Goal: Task Accomplishment & Management: Manage account settings

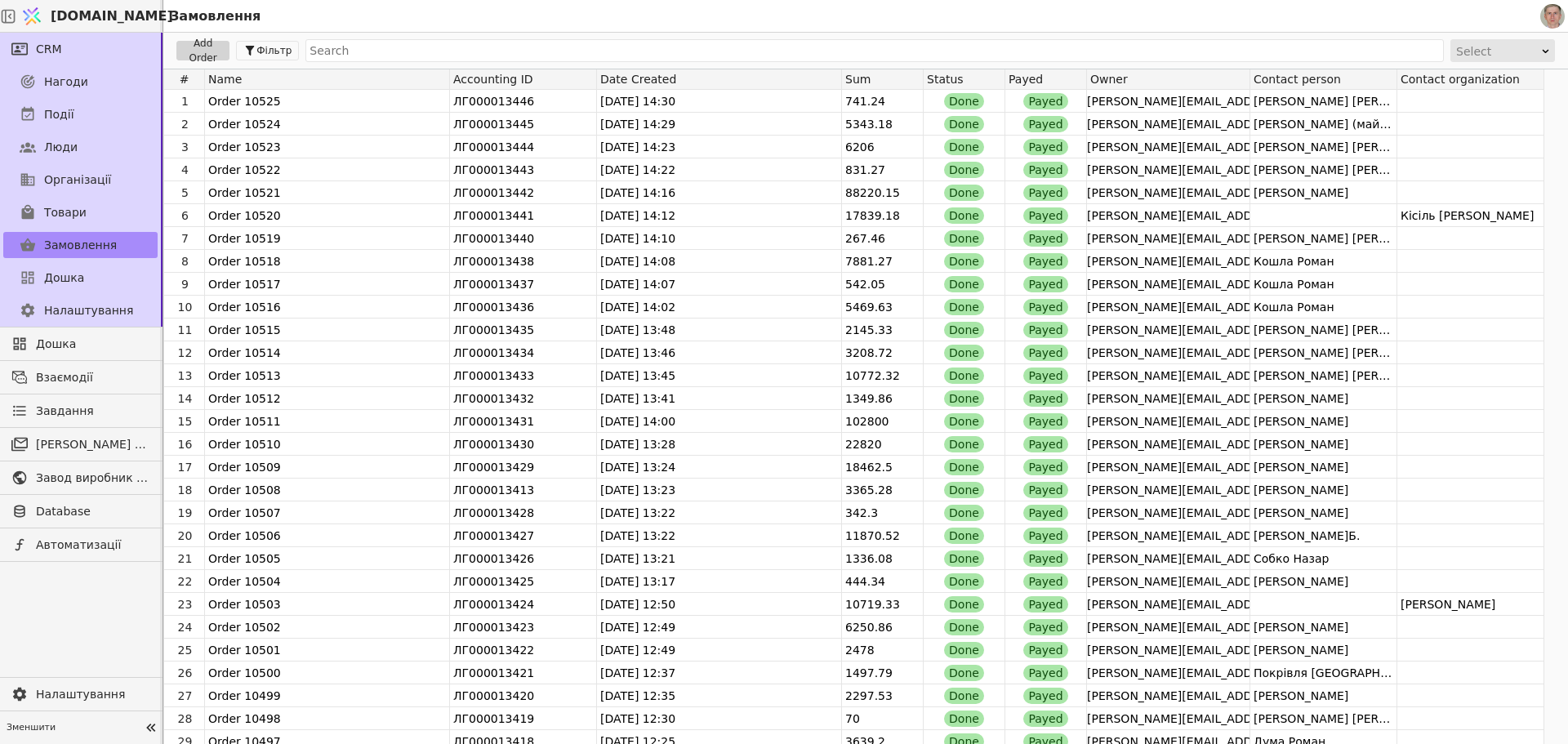
click at [66, 75] on span "Нагоди" at bounding box center [65, 83] width 44 height 17
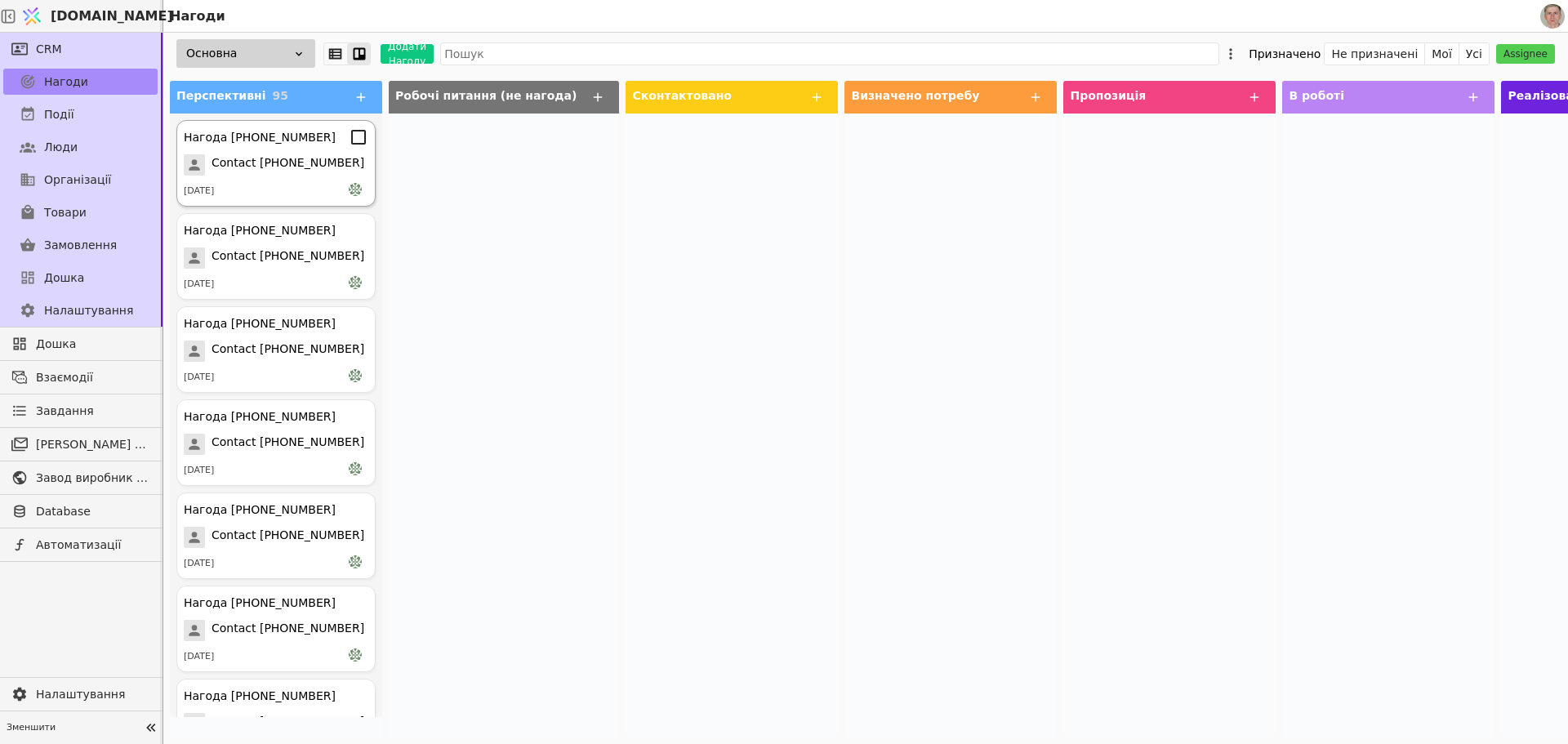
click at [280, 176] on div "Нагода [PHONE_NUMBER] Contact [PHONE_NUMBER] [DATE]" at bounding box center [276, 163] width 199 height 86
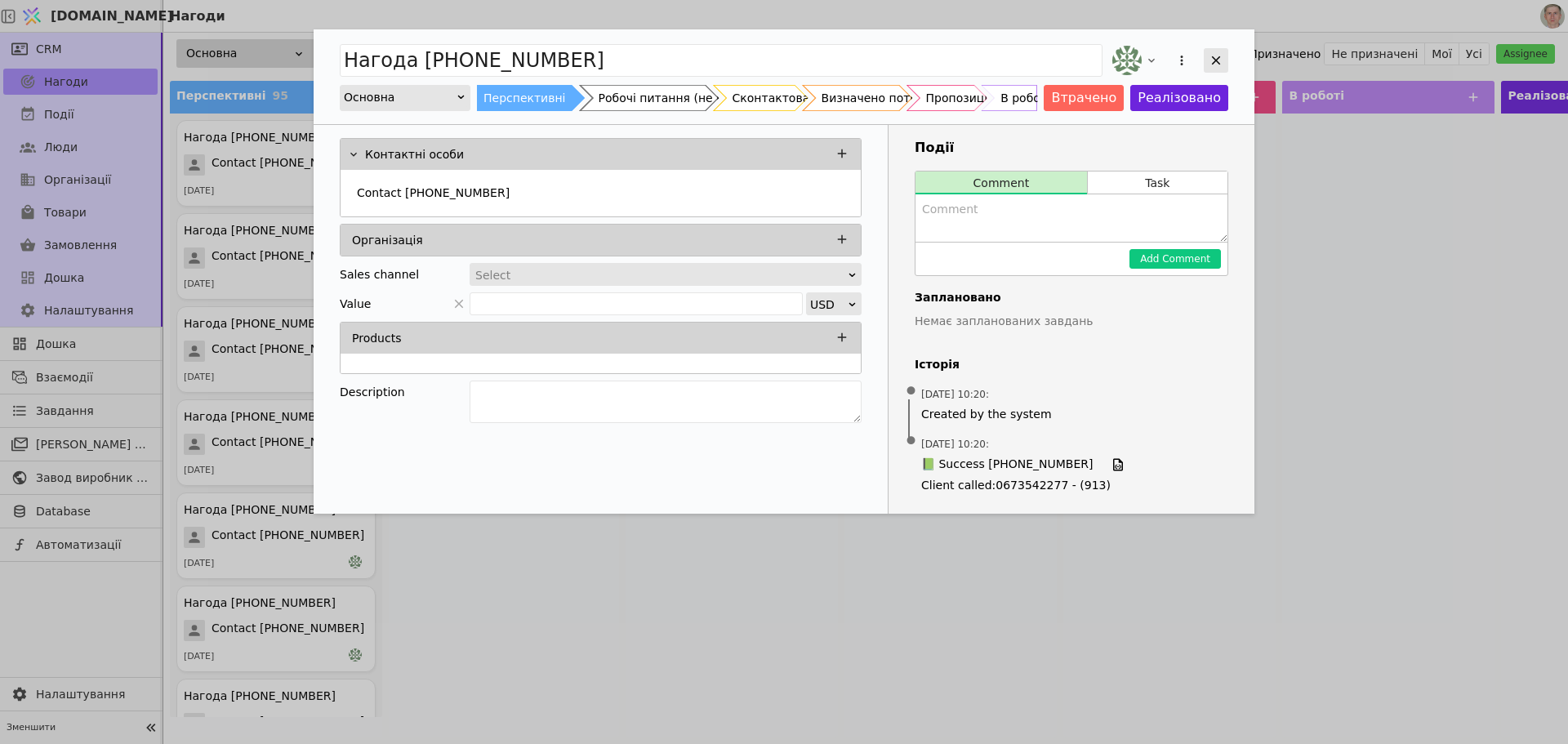
click at [1213, 56] on icon "Add Opportunity" at bounding box center [1215, 60] width 15 height 15
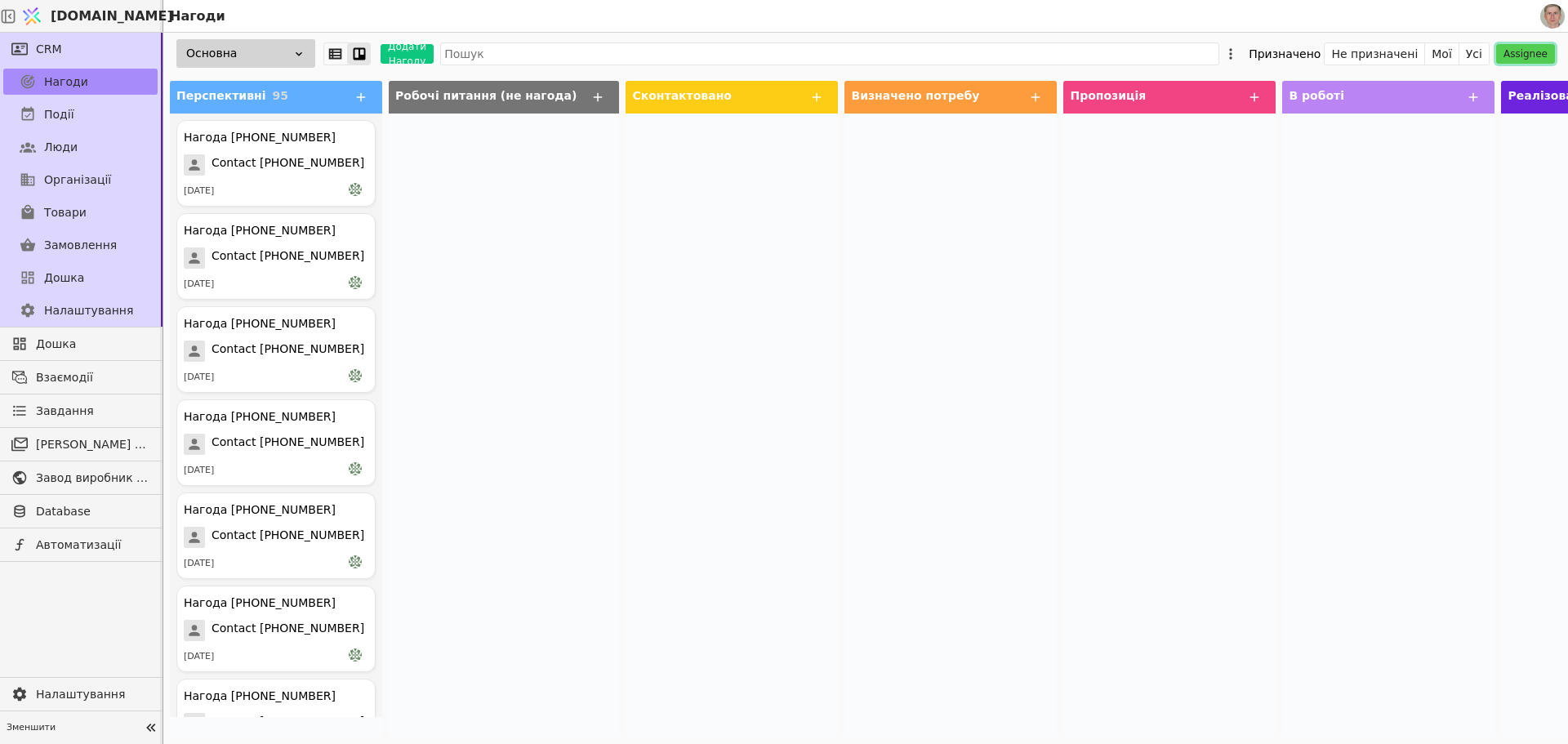
click at [1530, 52] on button "Assignee" at bounding box center [1525, 53] width 59 height 19
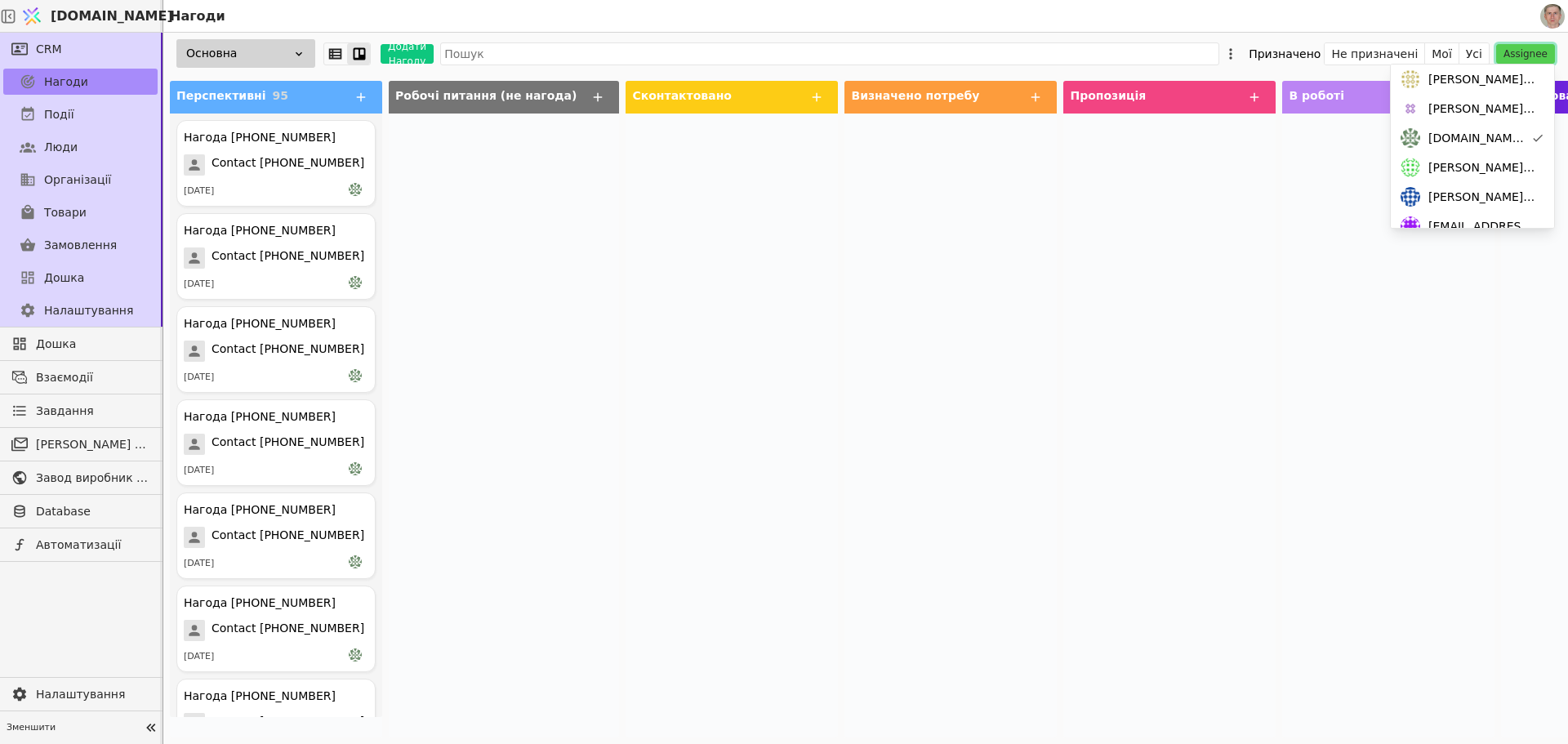
scroll to position [214, 0]
click at [1483, 167] on span "[PERSON_NAME][DOMAIN_NAME][EMAIL_ADDRESS][DOMAIN_NAME]" at bounding box center [1483, 165] width 110 height 17
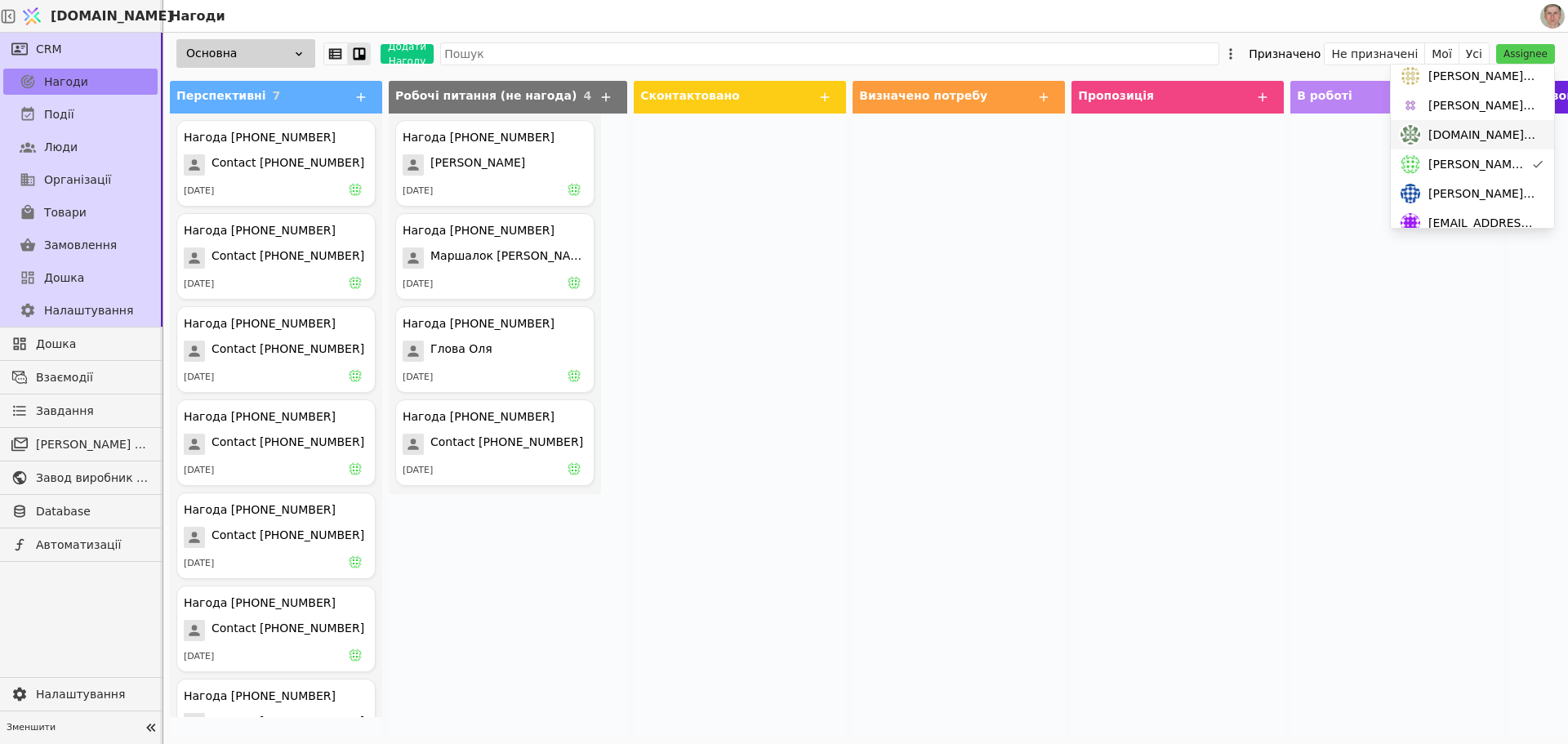
click at [1497, 131] on span "[DOMAIN_NAME][EMAIL_ADDRESS][DOMAIN_NAME]" at bounding box center [1483, 135] width 110 height 17
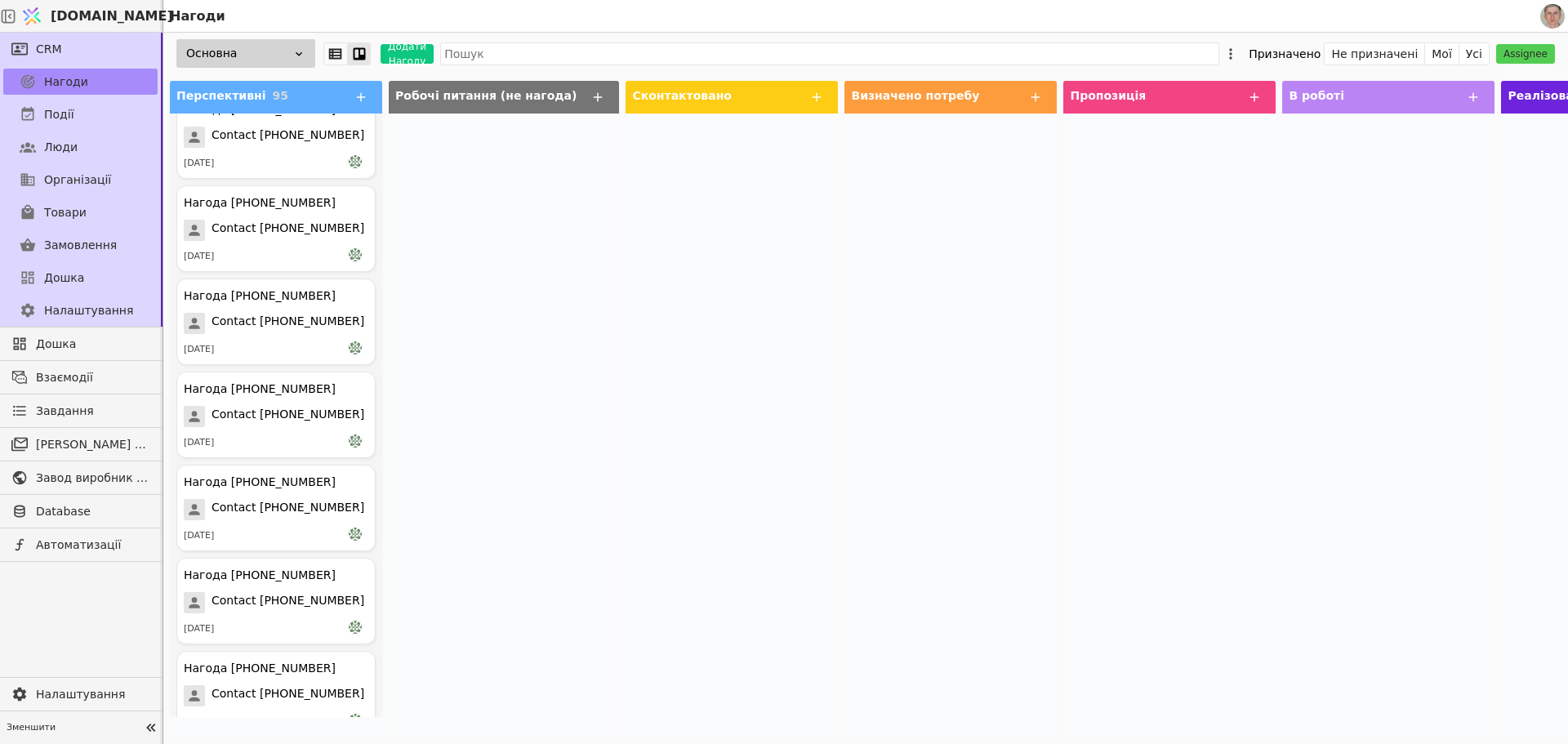
scroll to position [2002, 0]
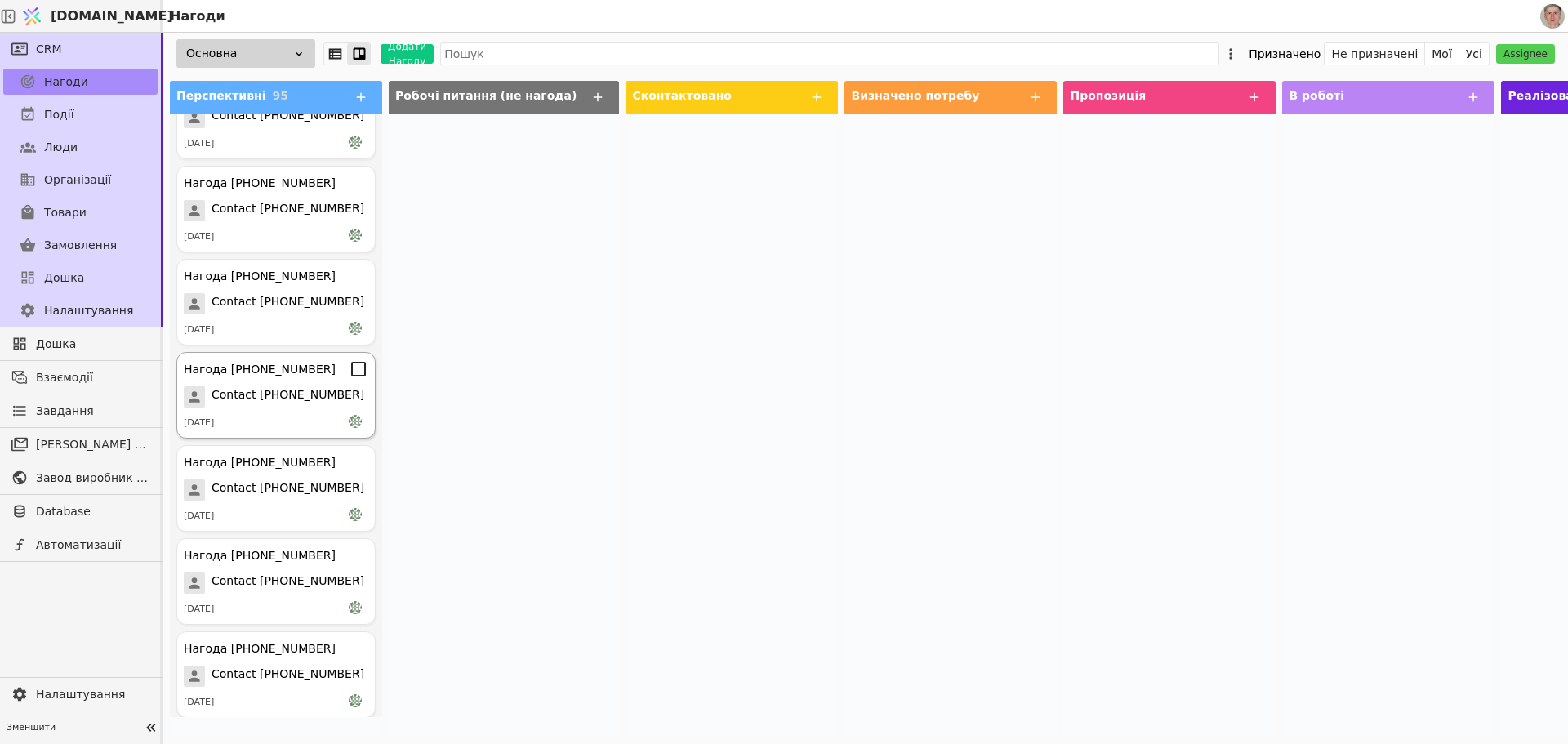
click at [288, 388] on span "Contact [PHONE_NUMBER]" at bounding box center [288, 397] width 153 height 21
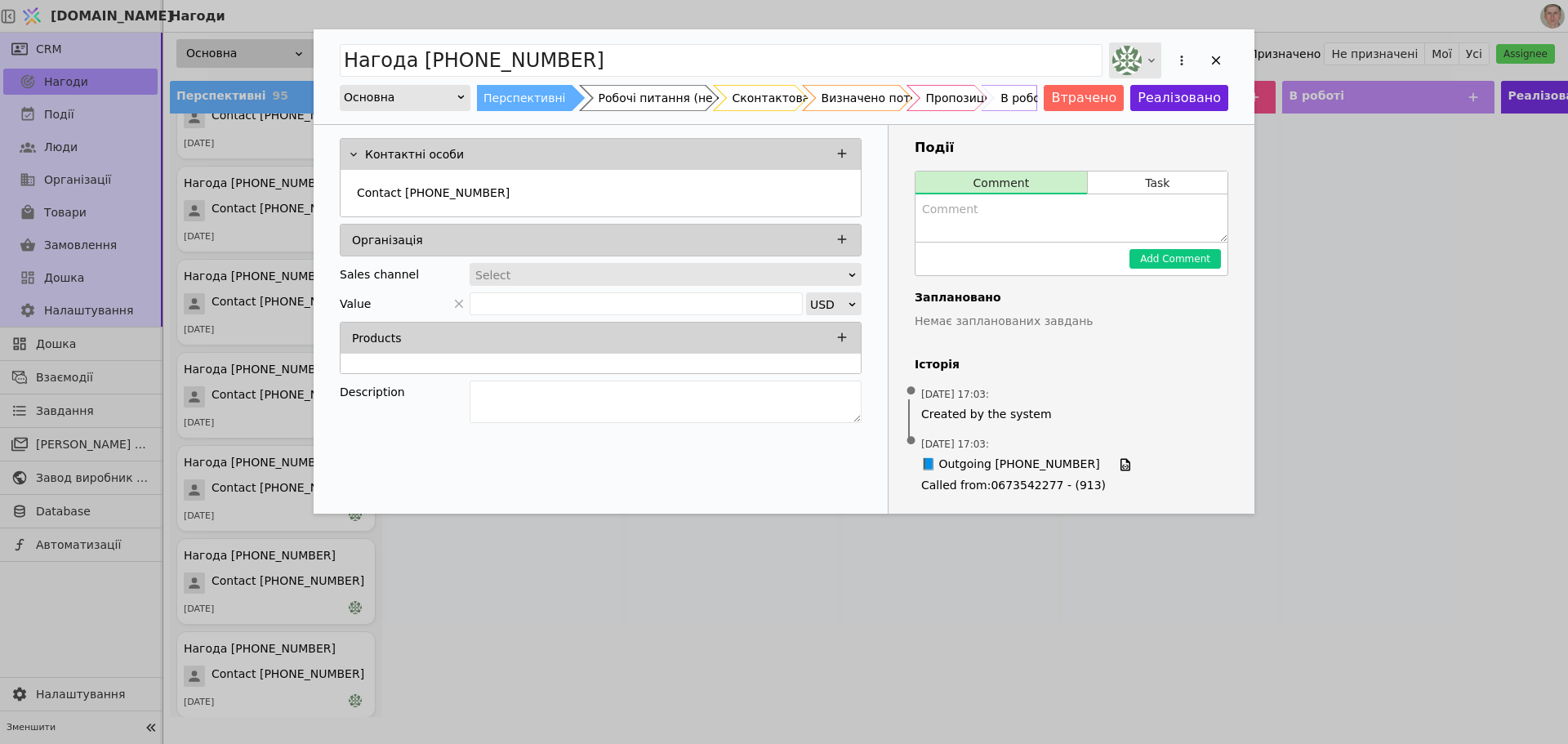
click at [1156, 56] on icon "Add Opportunity" at bounding box center [1151, 59] width 13 height 13
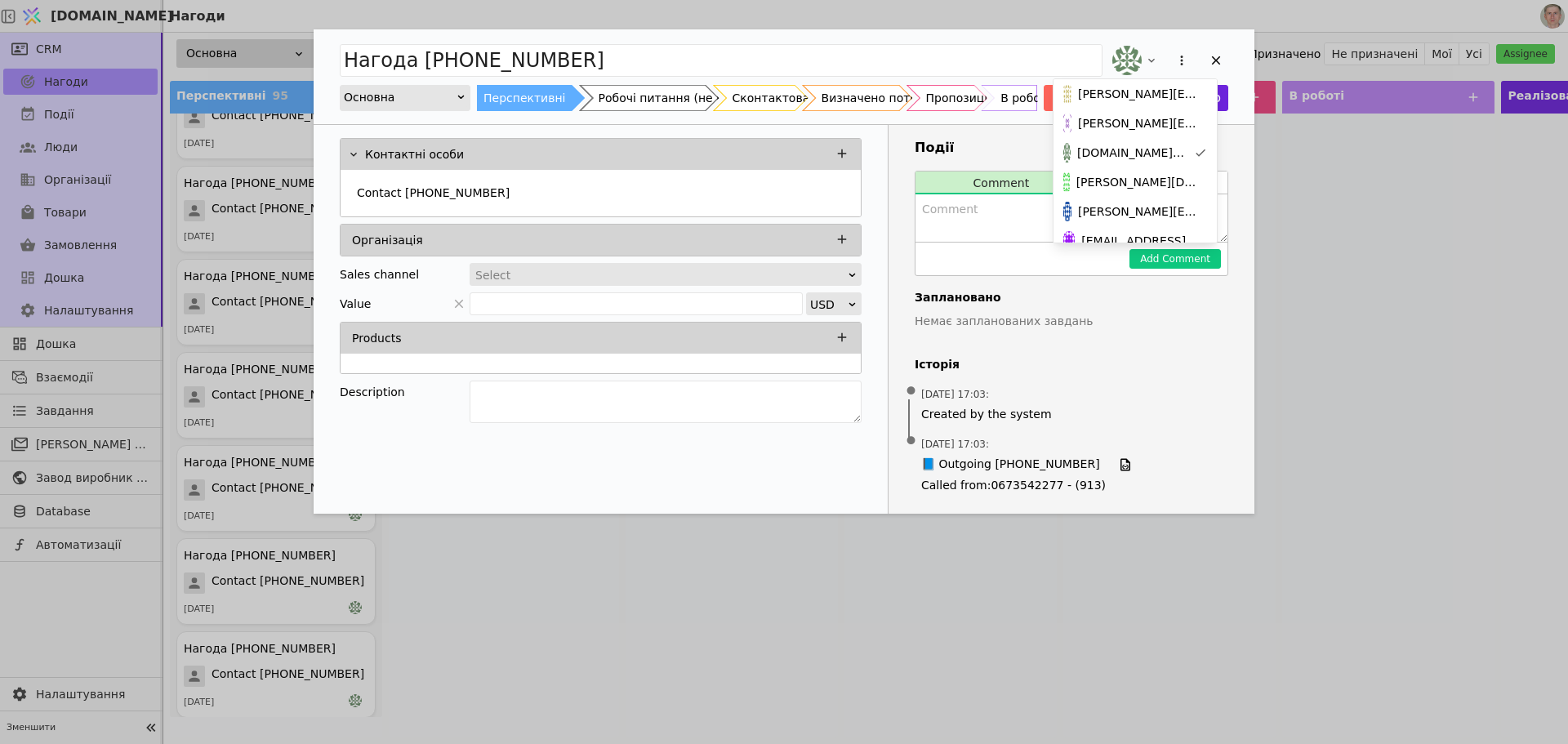
scroll to position [224, 0]
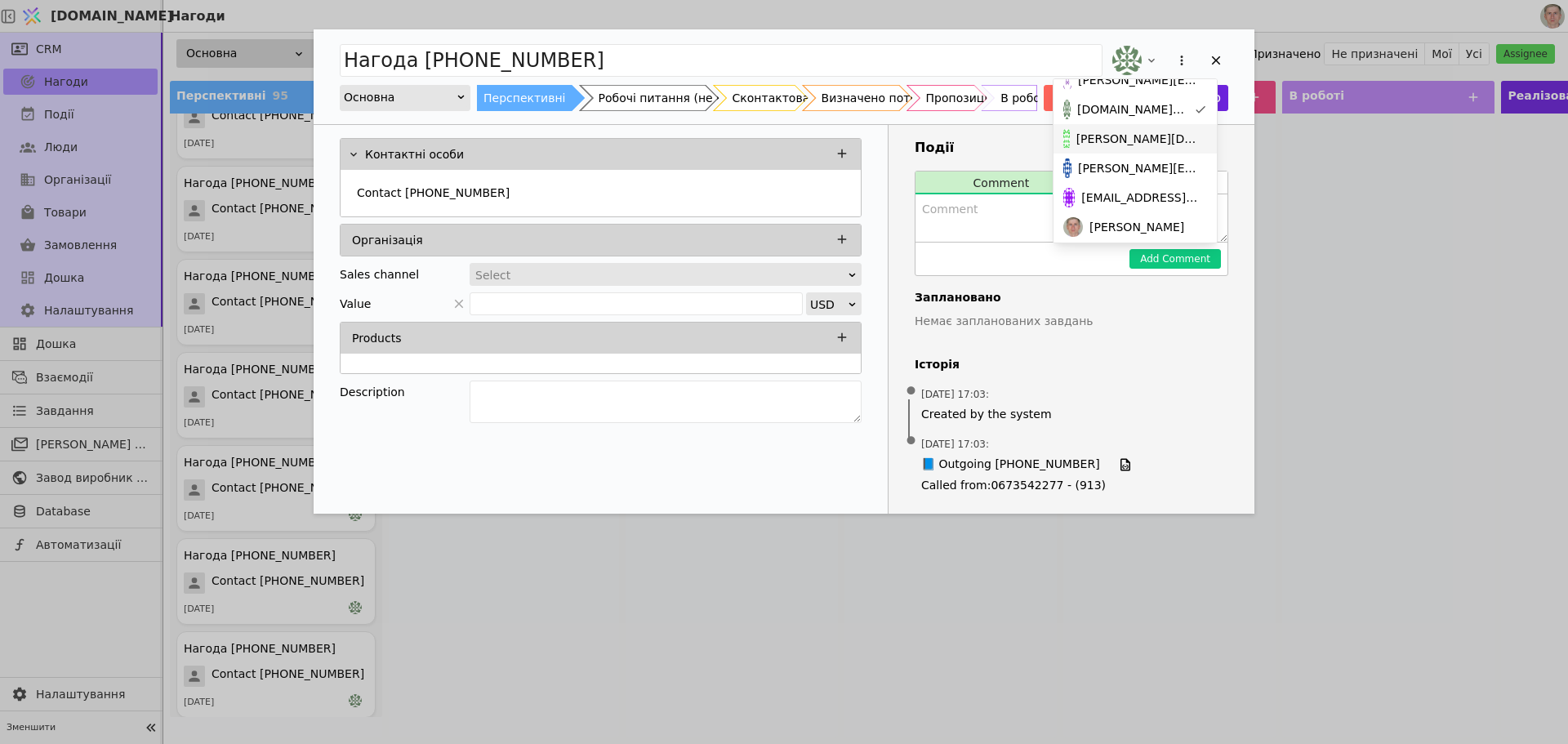
click at [1166, 135] on span "[PERSON_NAME][DOMAIN_NAME][EMAIL_ADDRESS][DOMAIN_NAME]" at bounding box center [1139, 140] width 124 height 17
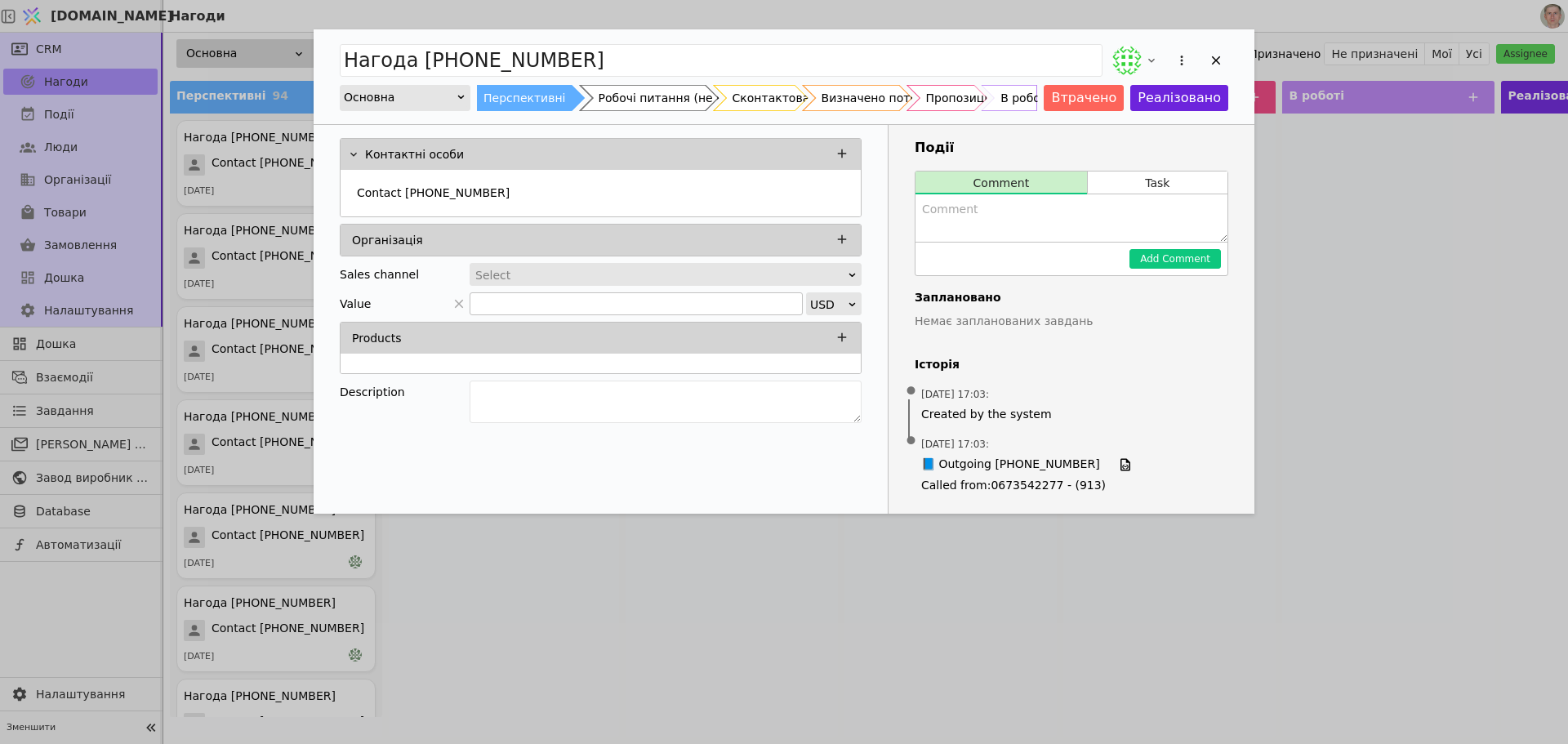
drag, startPoint x: 1214, startPoint y: 62, endPoint x: 478, endPoint y: 312, distance: 777.3
click at [1213, 62] on icon "Add Opportunity" at bounding box center [1216, 60] width 9 height 9
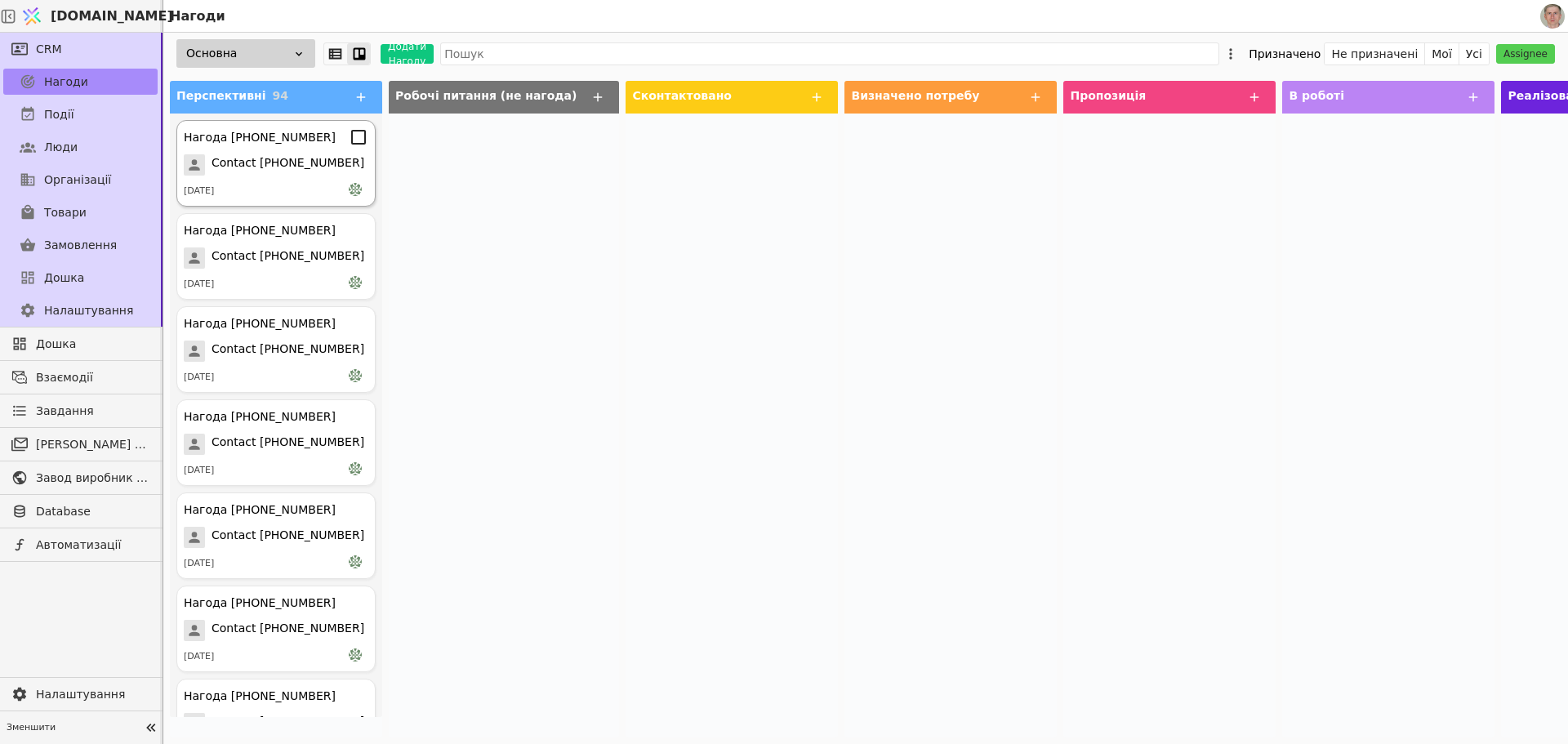
click at [290, 184] on div "[DATE]" at bounding box center [276, 190] width 185 height 17
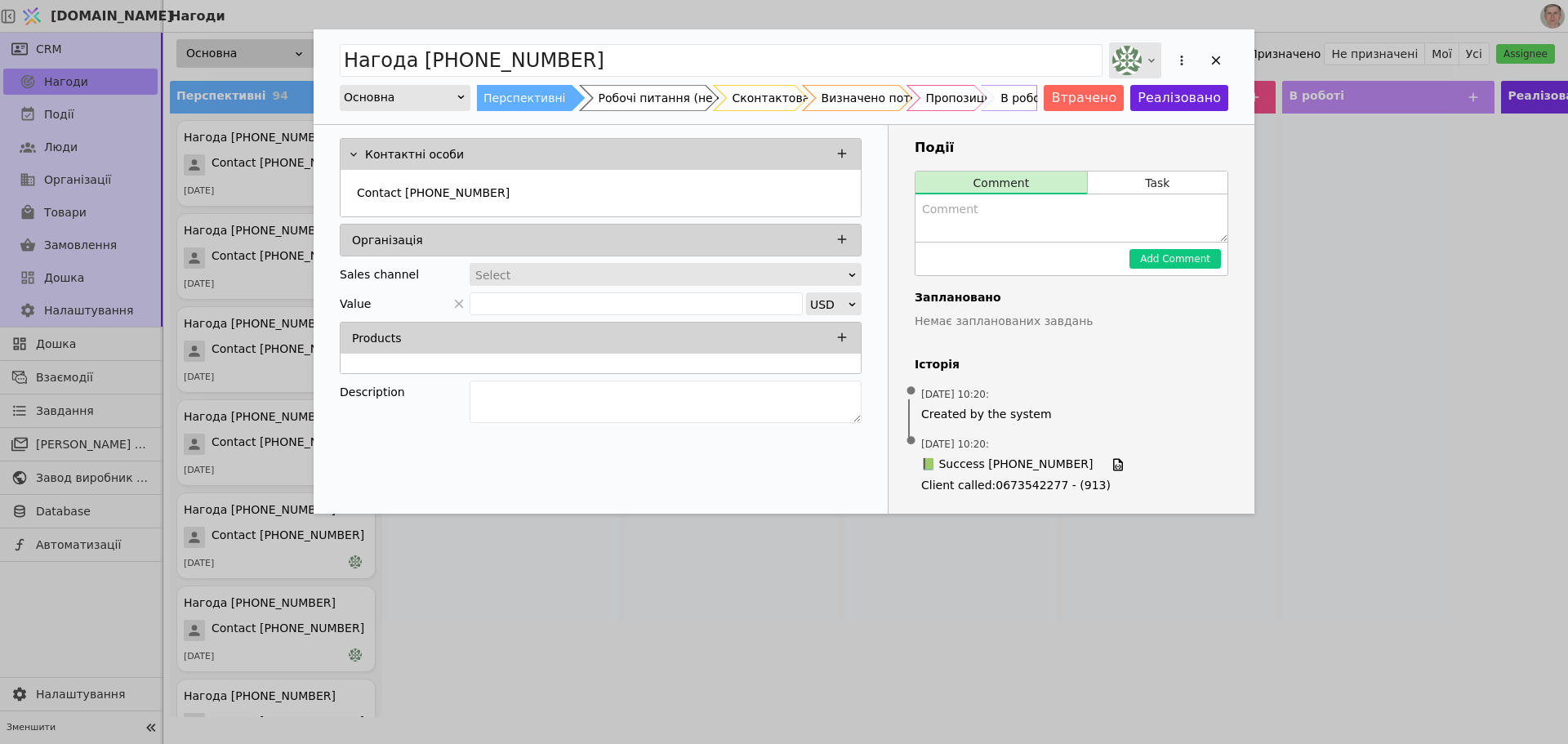
click at [1152, 62] on icon "Add Opportunity" at bounding box center [1151, 59] width 13 height 13
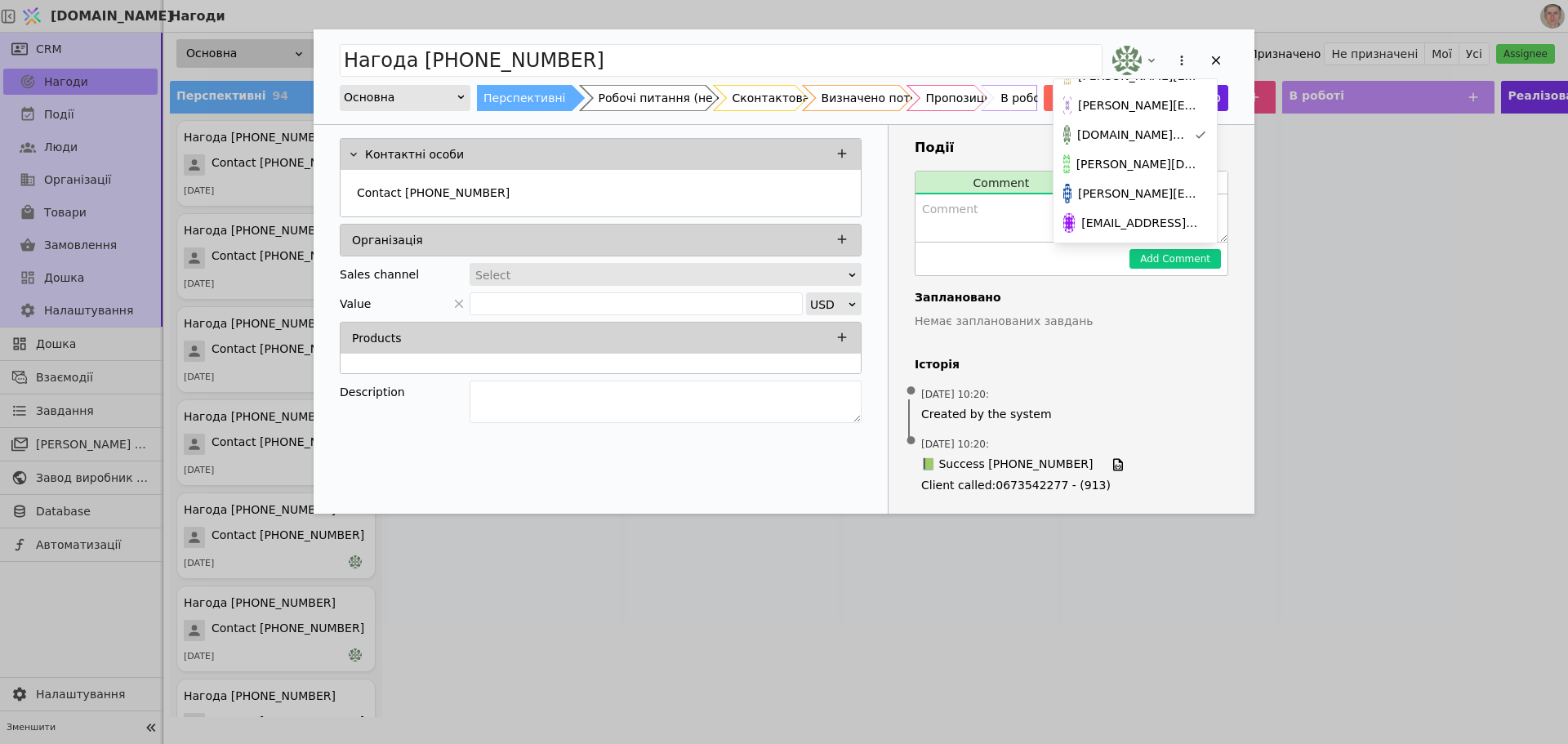
scroll to position [216, 0]
click at [1162, 148] on span "[PERSON_NAME][DOMAIN_NAME][EMAIL_ADDRESS][DOMAIN_NAME]" at bounding box center [1139, 149] width 124 height 17
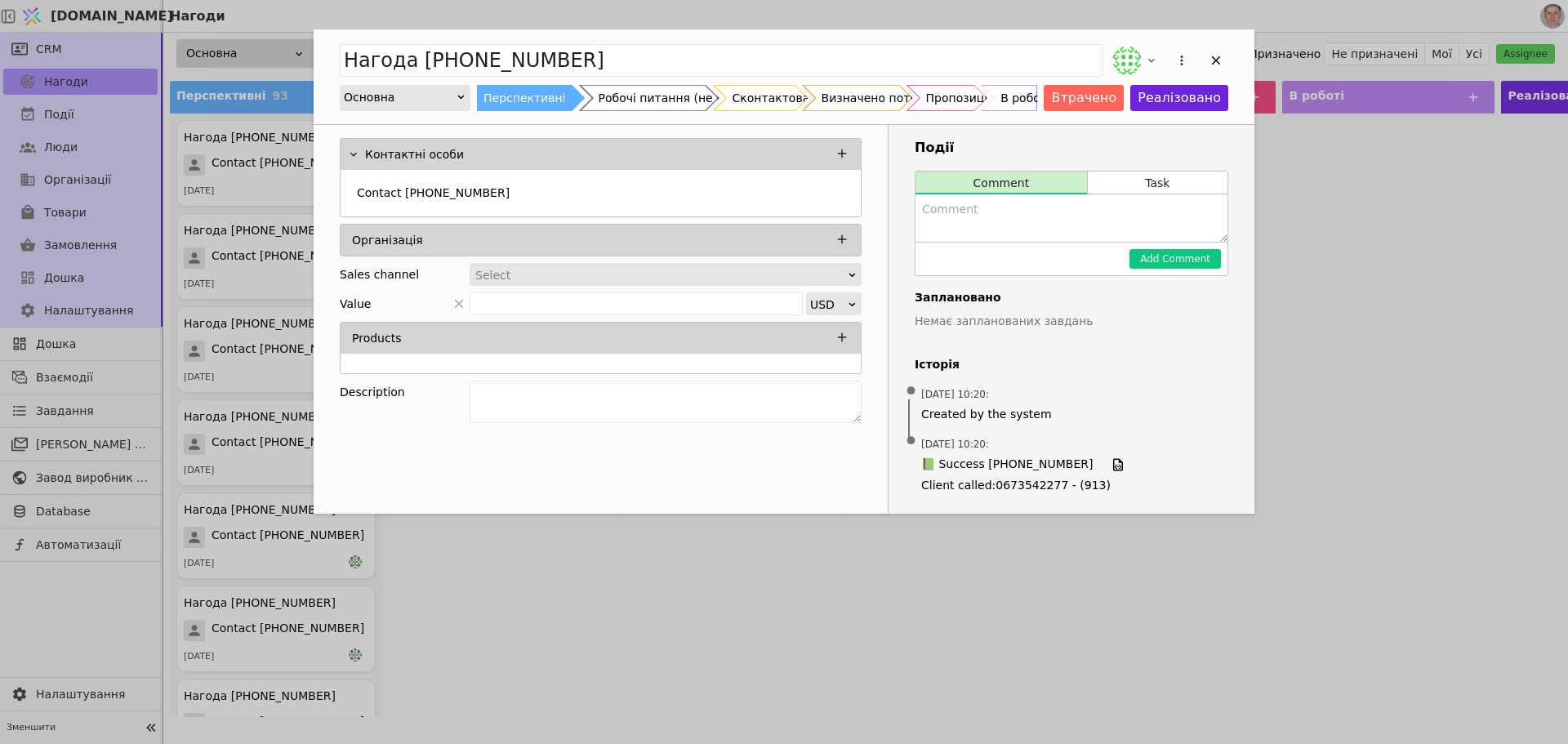
click at [1220, 59] on icon "Add Opportunity" at bounding box center [1215, 60] width 15 height 15
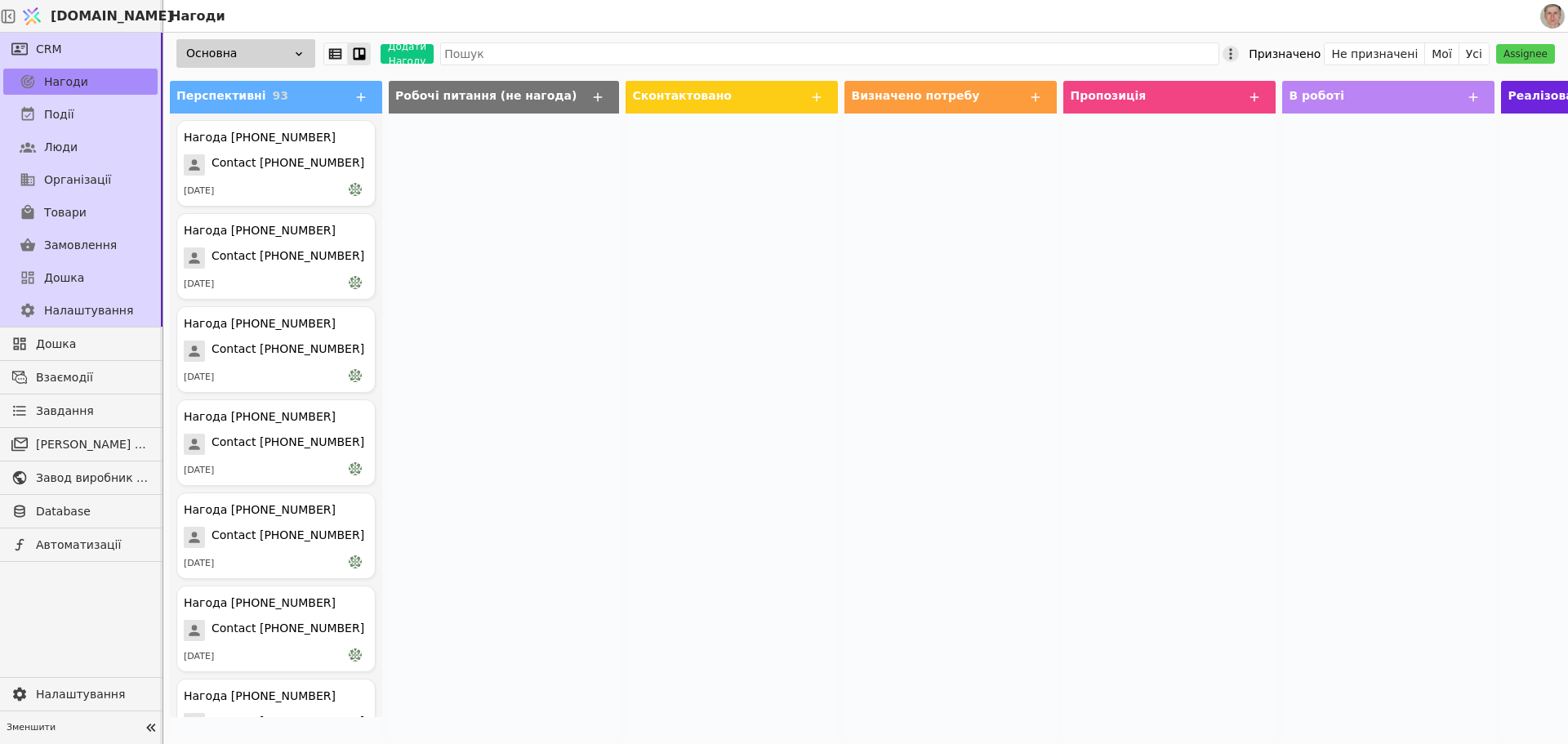
click at [1239, 51] on icon at bounding box center [1231, 53] width 17 height 17
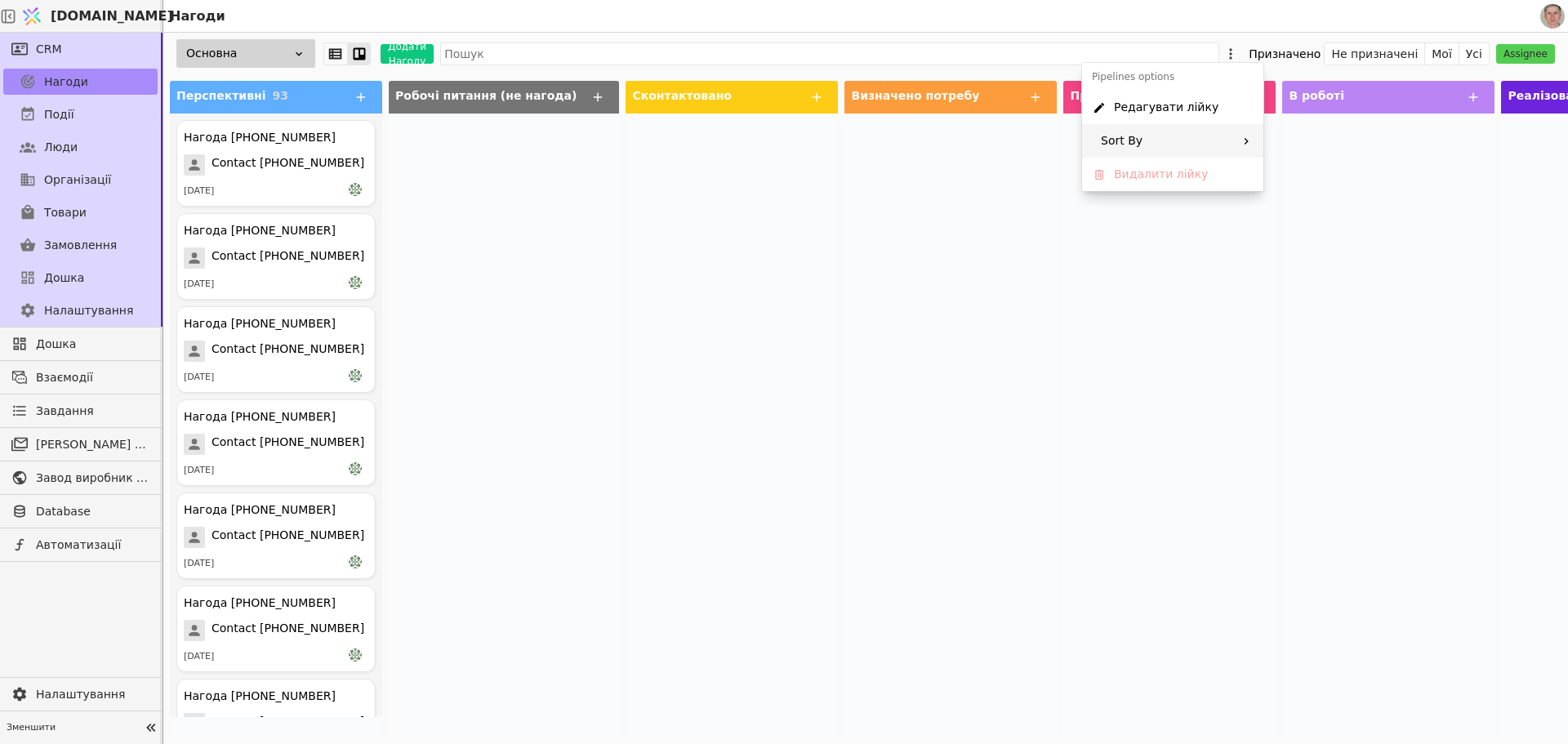
click at [1238, 138] on div "Sort By" at bounding box center [1173, 141] width 182 height 33
click at [1246, 152] on button at bounding box center [1252, 152] width 24 height 11
click at [657, 205] on div at bounding box center [732, 425] width 213 height 624
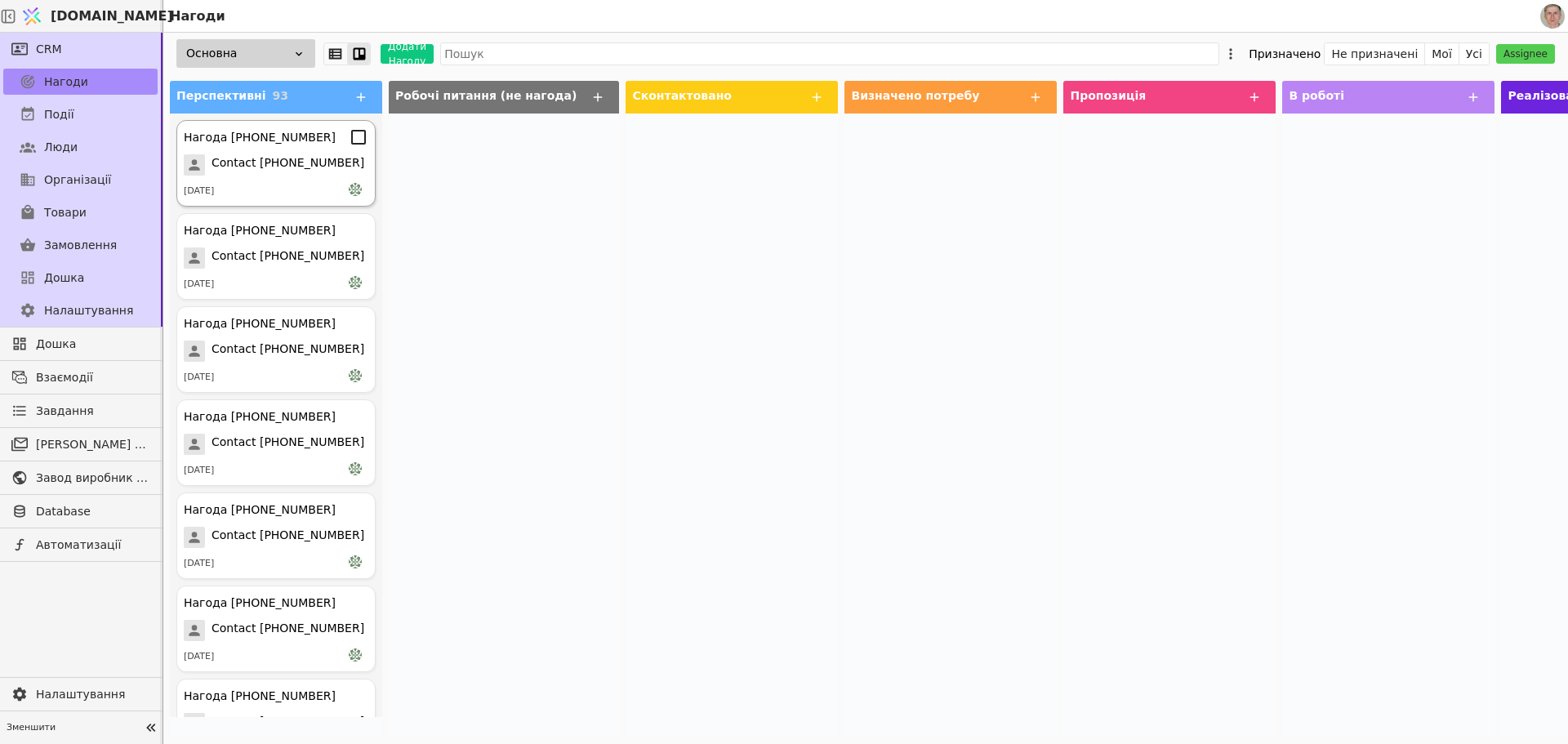
click at [224, 161] on span "Contact [PHONE_NUMBER]" at bounding box center [288, 165] width 153 height 21
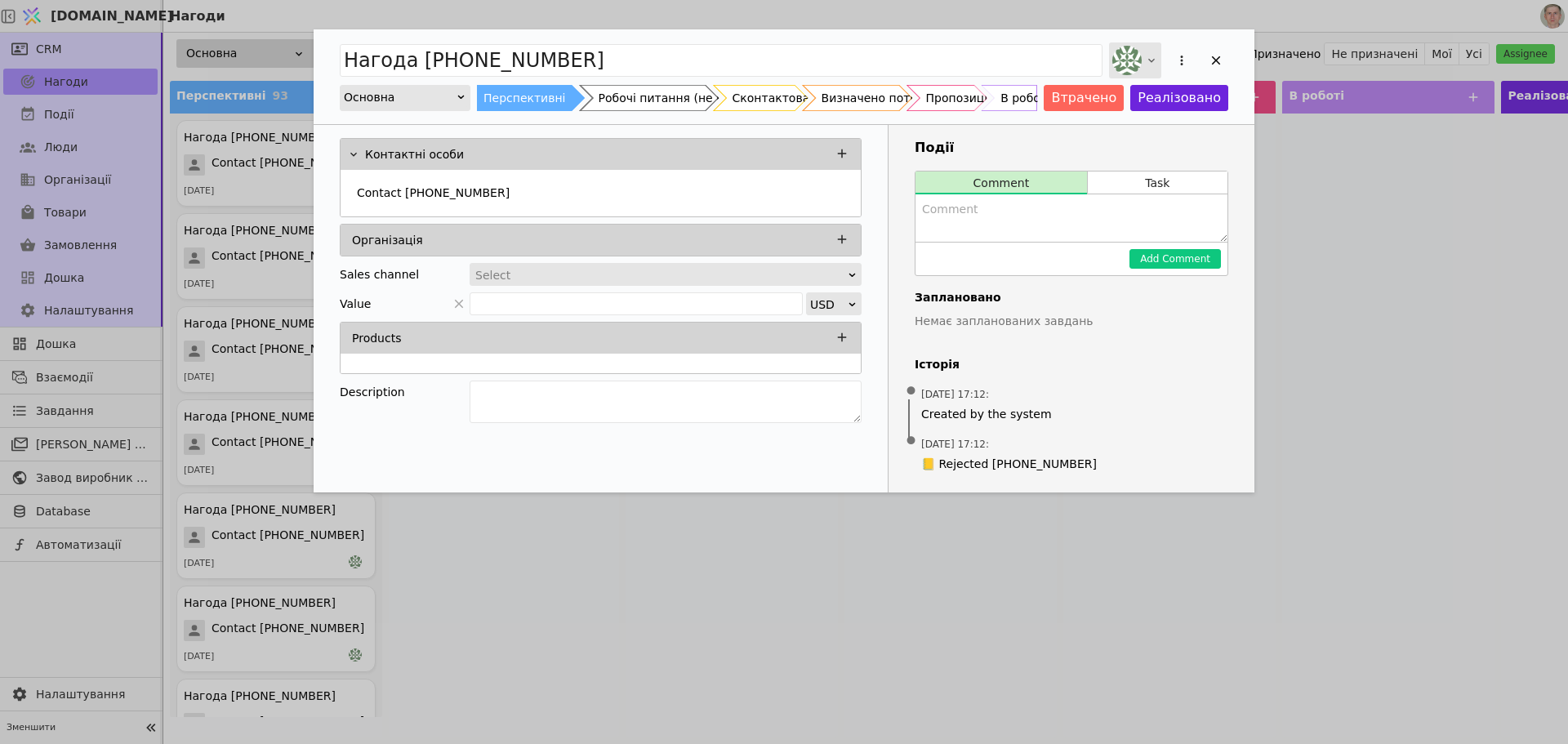
click at [1143, 60] on div "Add Opportunity" at bounding box center [1136, 60] width 52 height 36
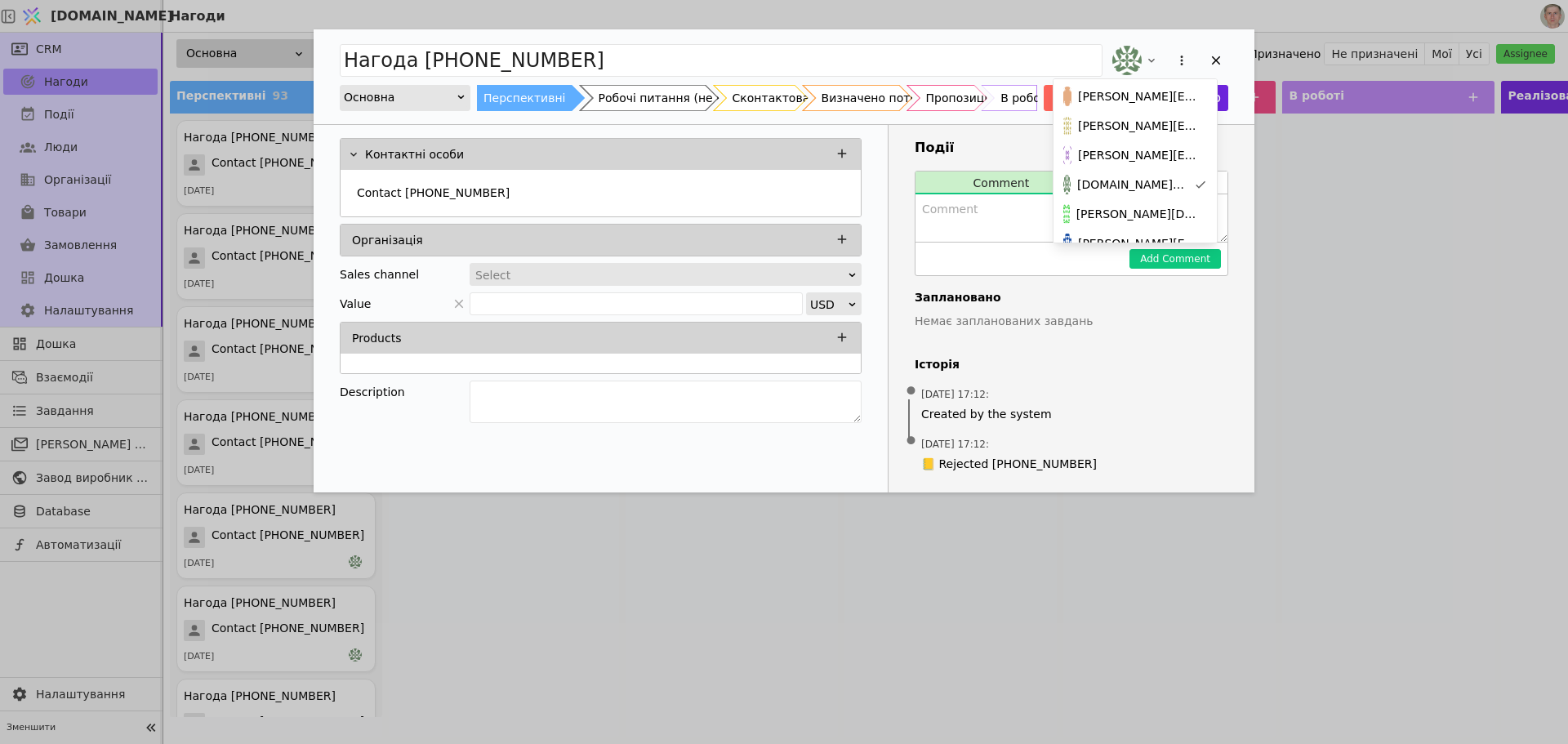
scroll to position [168, 0]
click at [1140, 197] on span "[PERSON_NAME][DOMAIN_NAME][EMAIL_ADDRESS][DOMAIN_NAME]" at bounding box center [1139, 196] width 124 height 17
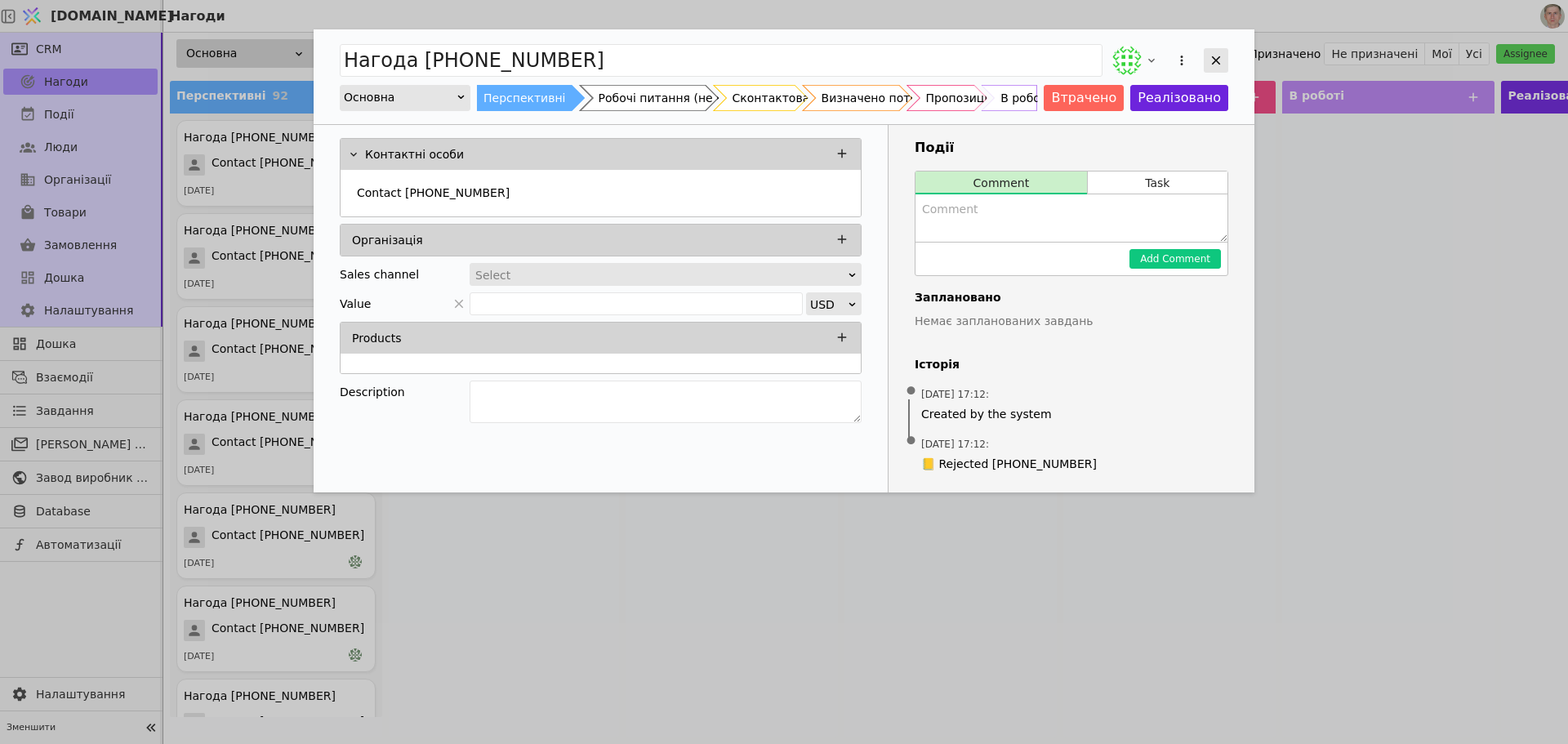
click at [1215, 59] on icon "Add Opportunity" at bounding box center [1216, 60] width 9 height 9
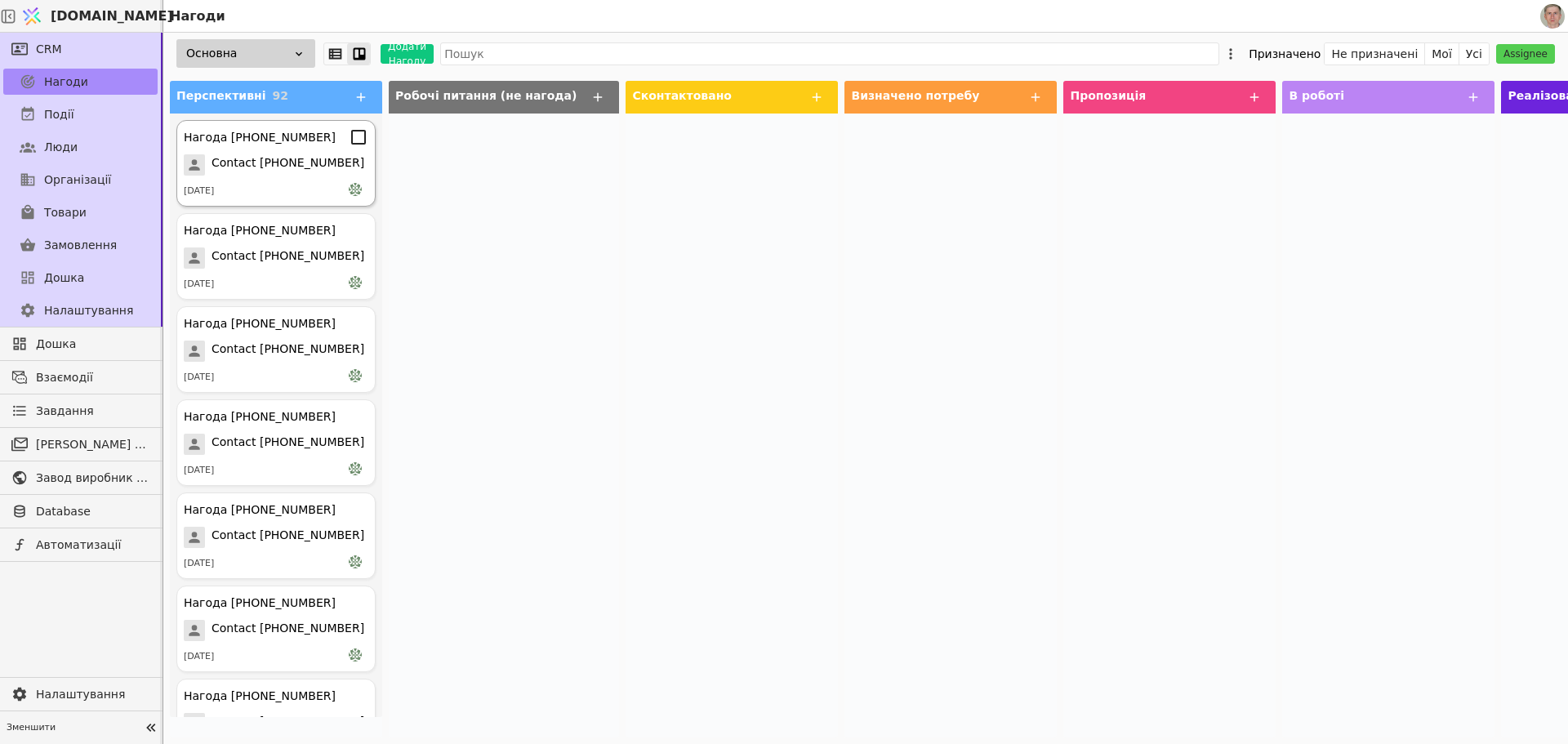
click at [279, 162] on span "Contact [PHONE_NUMBER]" at bounding box center [288, 165] width 153 height 21
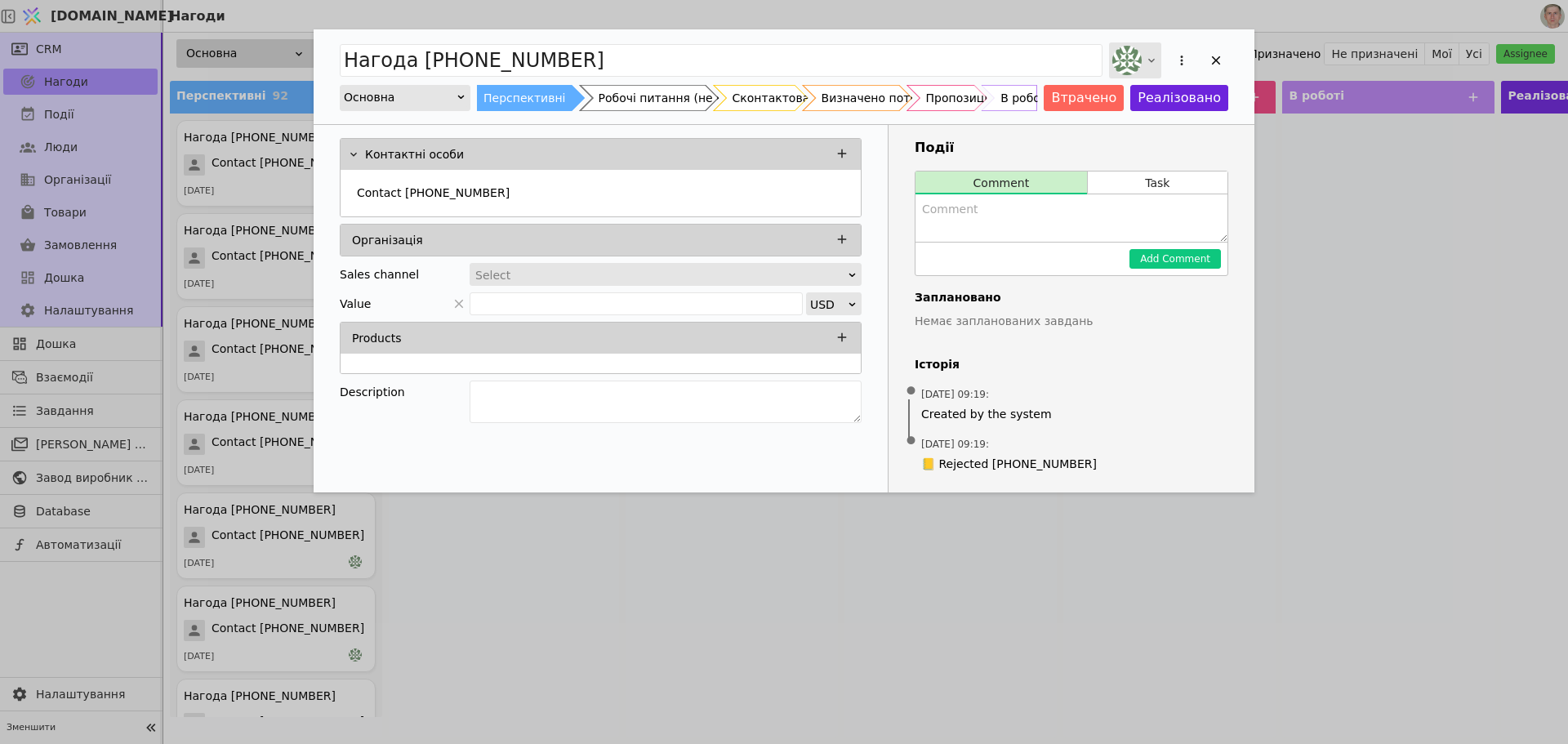
click at [1153, 52] on div "Add Opportunity" at bounding box center [1136, 60] width 52 height 36
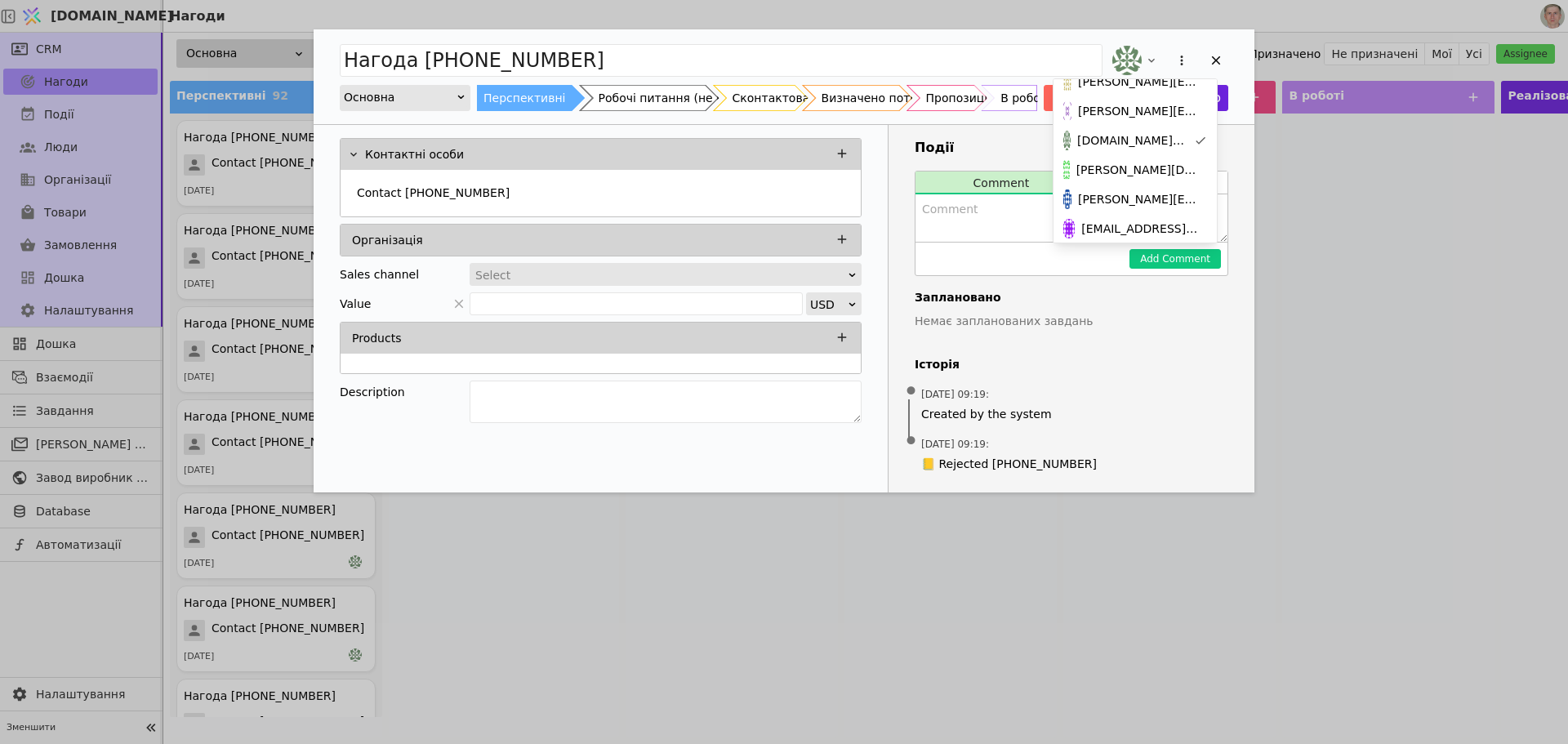
scroll to position [175, 0]
click at [1145, 184] on span "[PERSON_NAME][DOMAIN_NAME][EMAIL_ADDRESS][DOMAIN_NAME]" at bounding box center [1139, 189] width 124 height 17
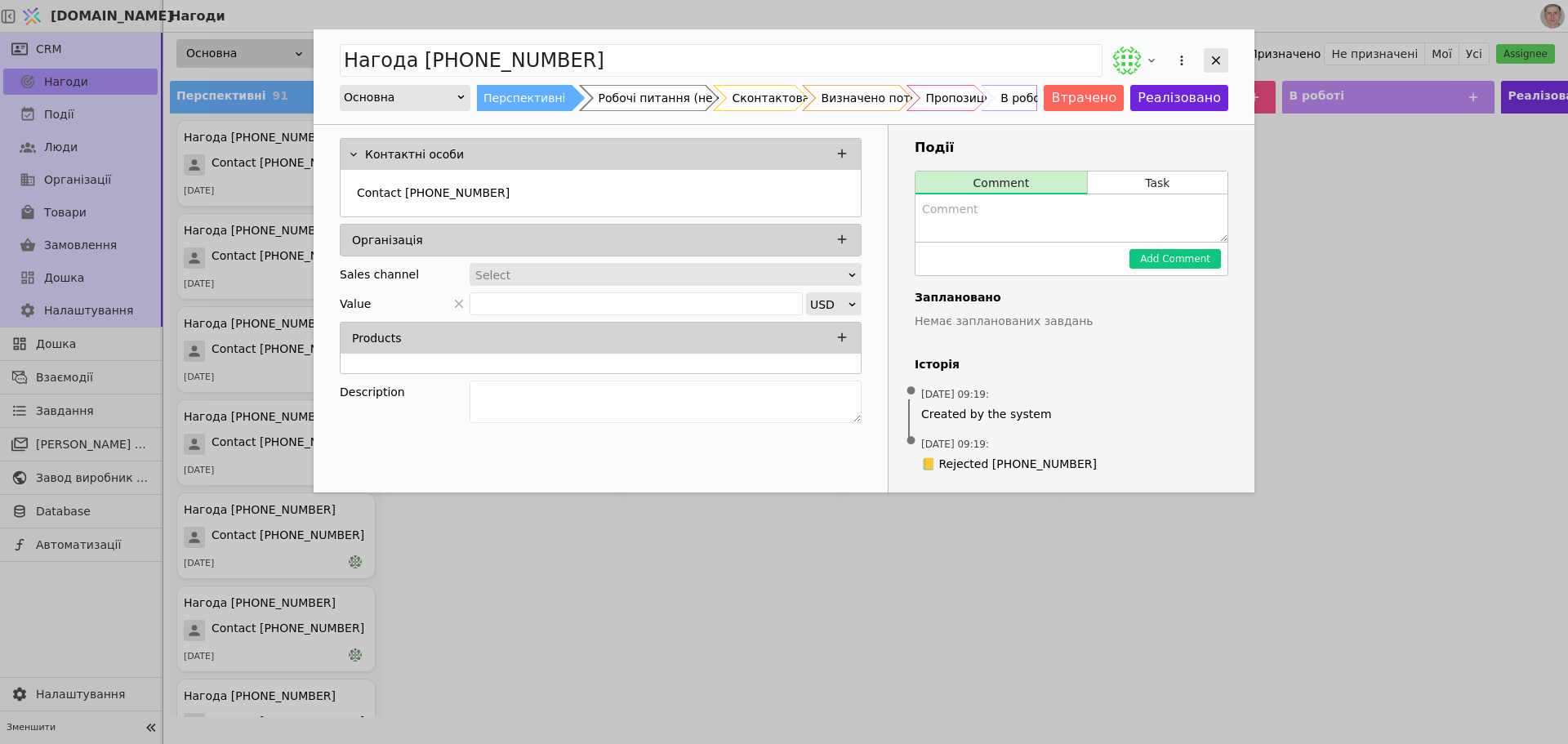
click at [1217, 50] on div "Add Opportunity" at bounding box center [1215, 60] width 24 height 24
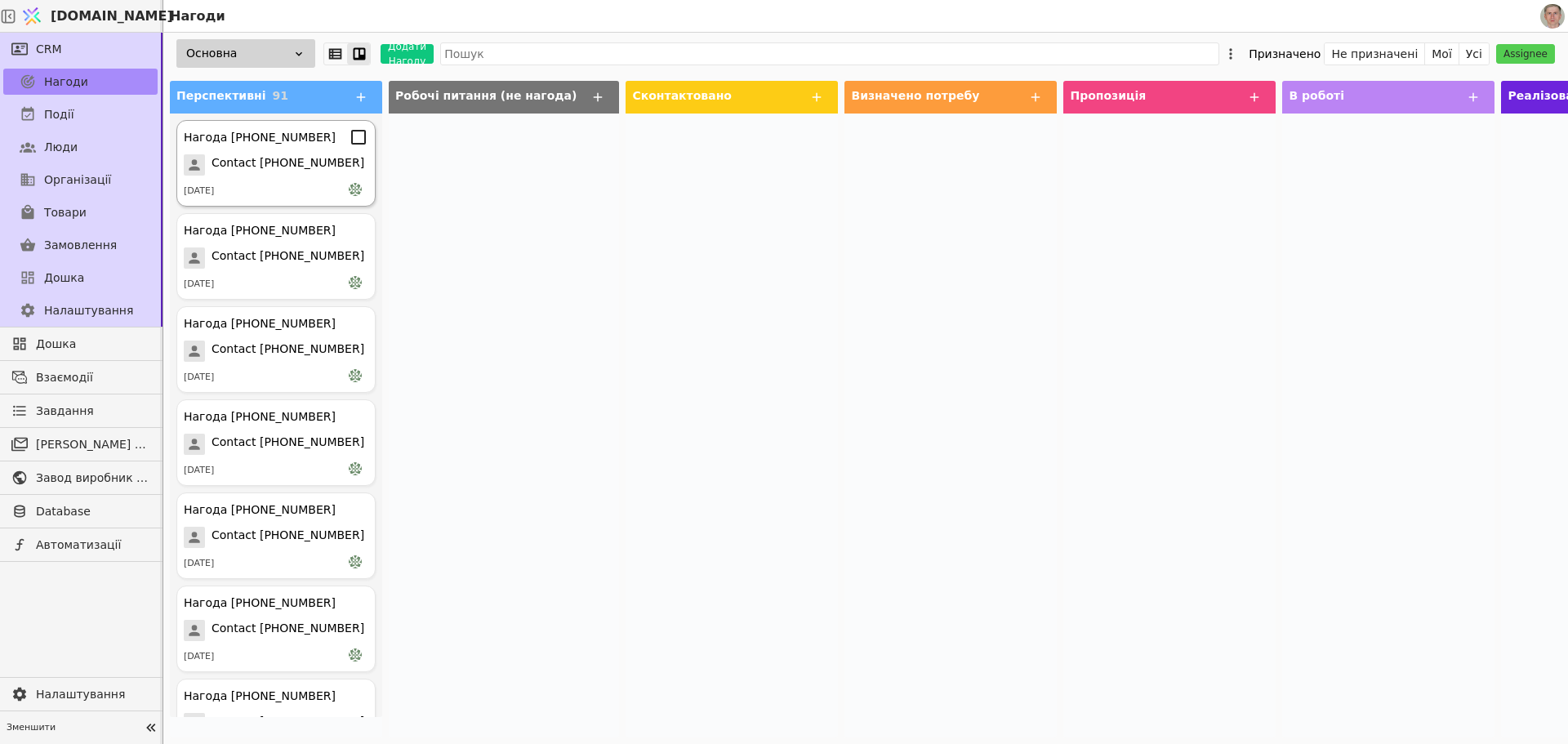
click at [286, 153] on div "Нагода [PHONE_NUMBER] Contact [PHONE_NUMBER] [DATE]" at bounding box center [276, 163] width 199 height 86
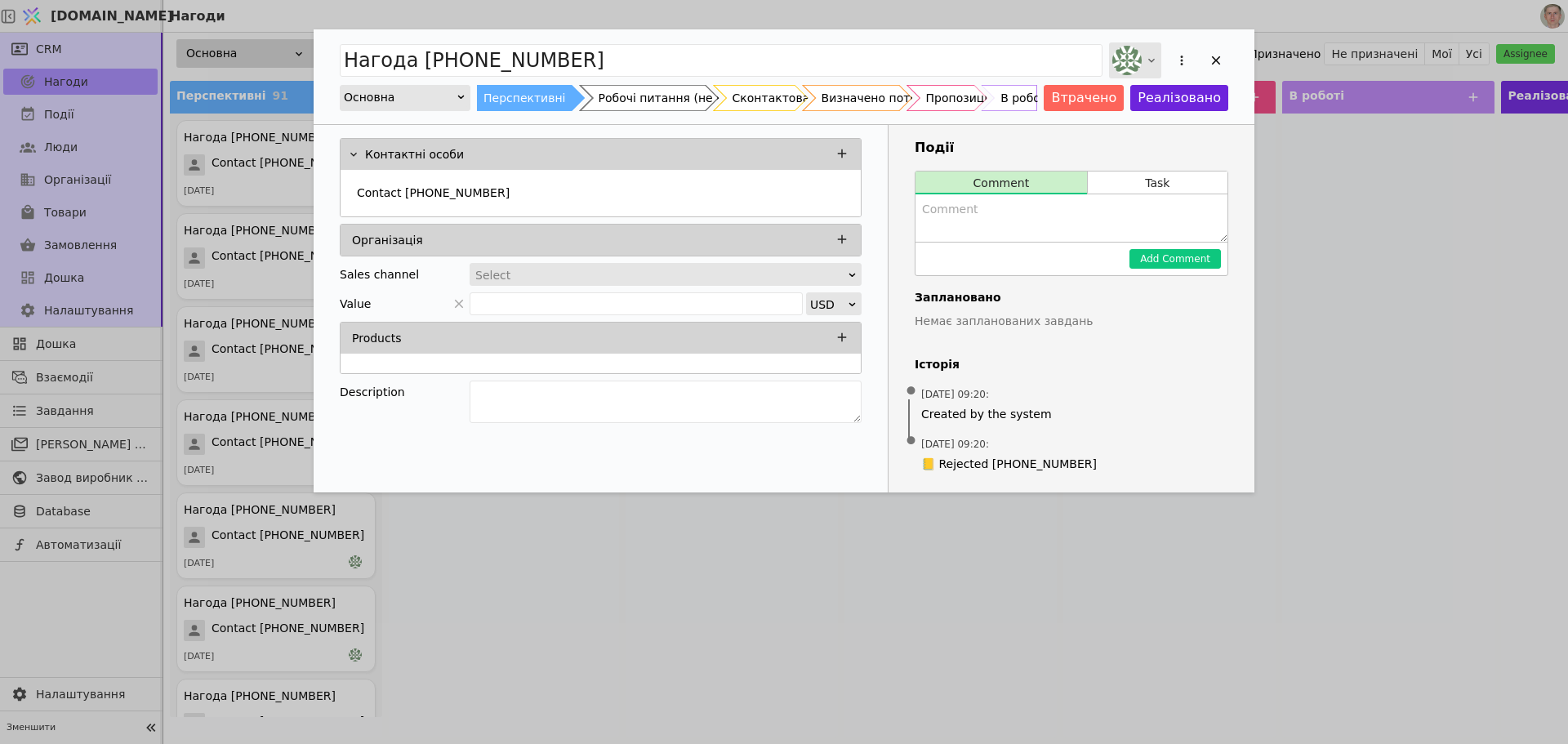
click at [1146, 61] on icon "Add Opportunity" at bounding box center [1151, 59] width 13 height 13
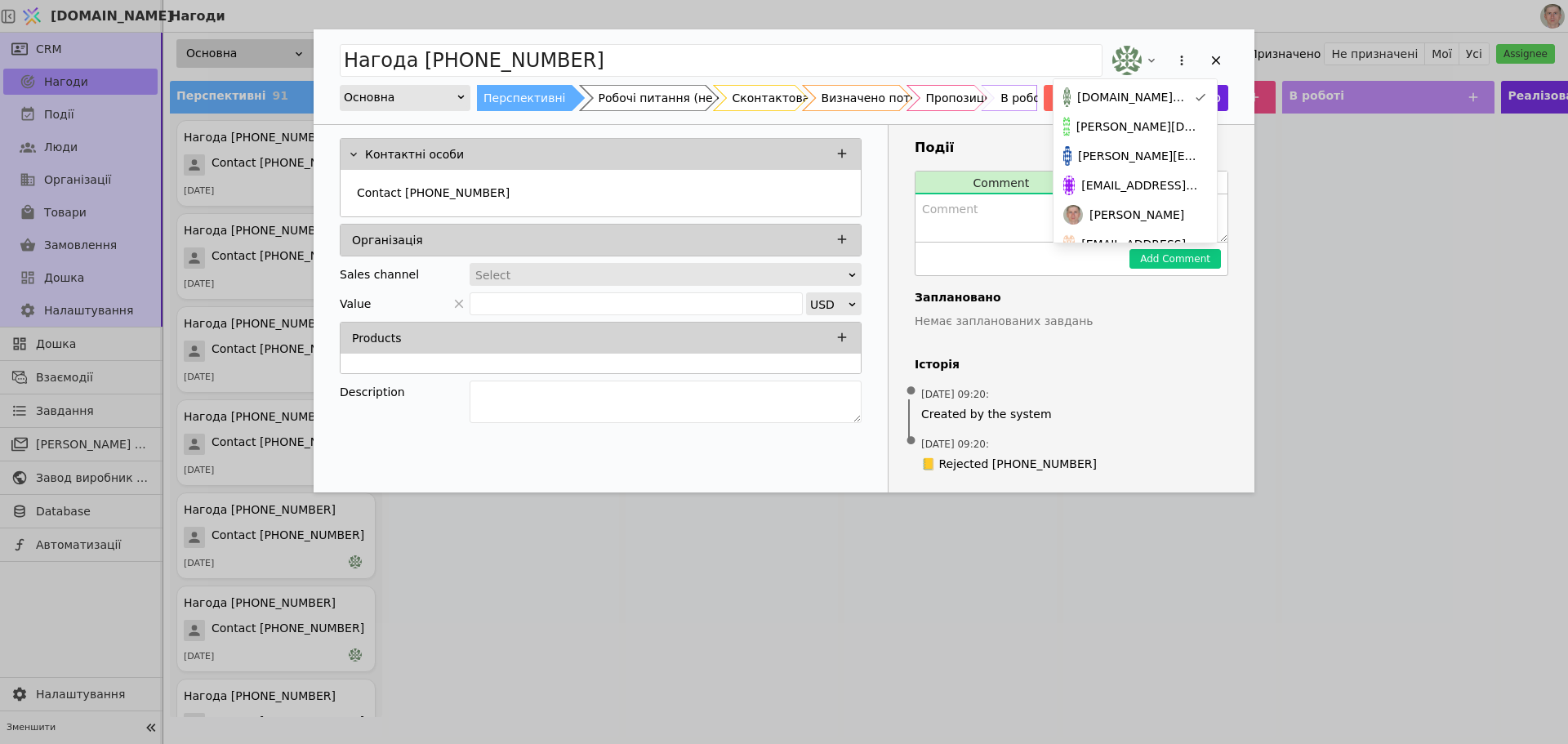
scroll to position [199, 0]
click at [1148, 164] on span "[PERSON_NAME][DOMAIN_NAME][EMAIL_ADDRESS][DOMAIN_NAME]" at bounding box center [1139, 165] width 124 height 17
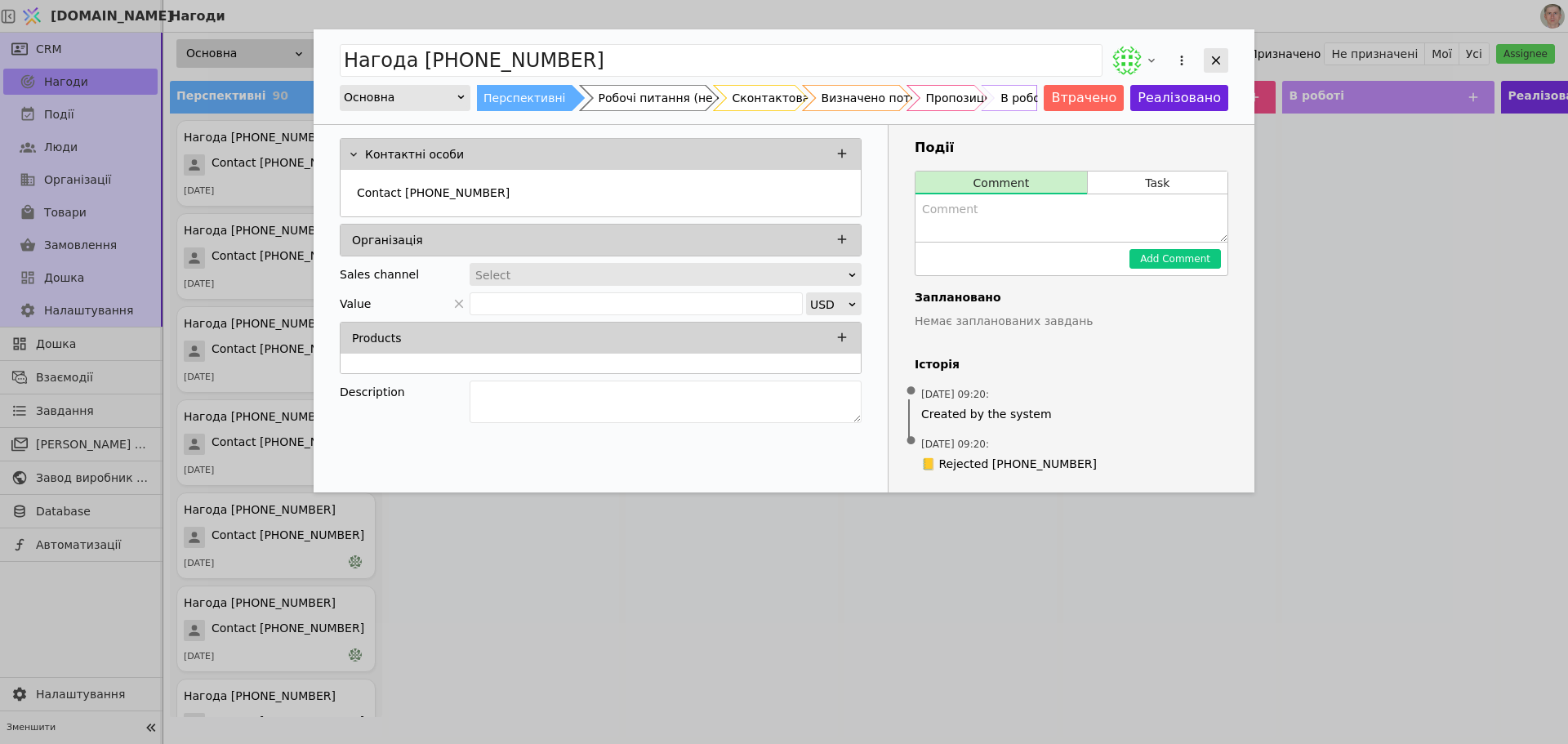
click at [1218, 58] on icon "Add Opportunity" at bounding box center [1216, 60] width 9 height 9
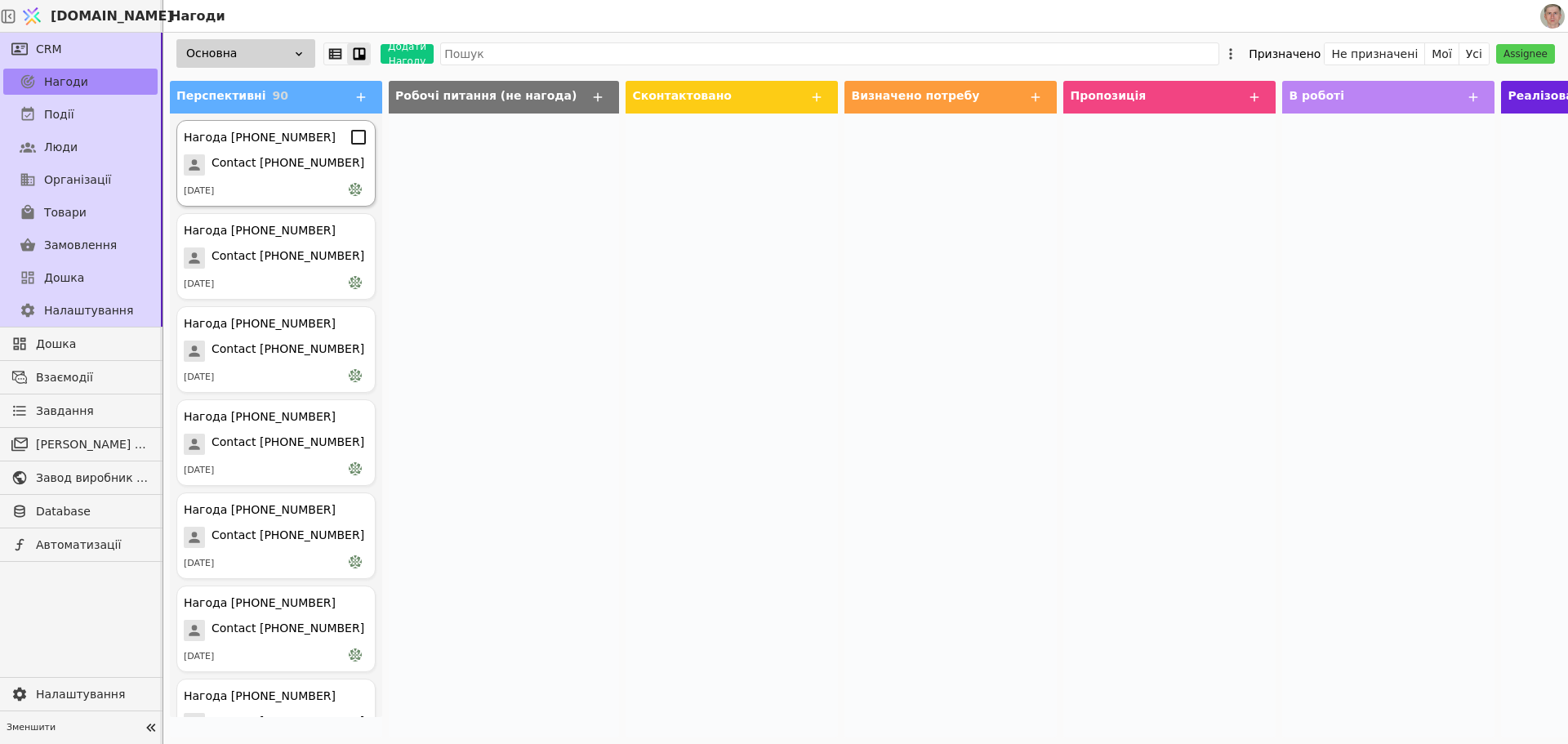
click at [349, 137] on icon at bounding box center [358, 137] width 19 height 19
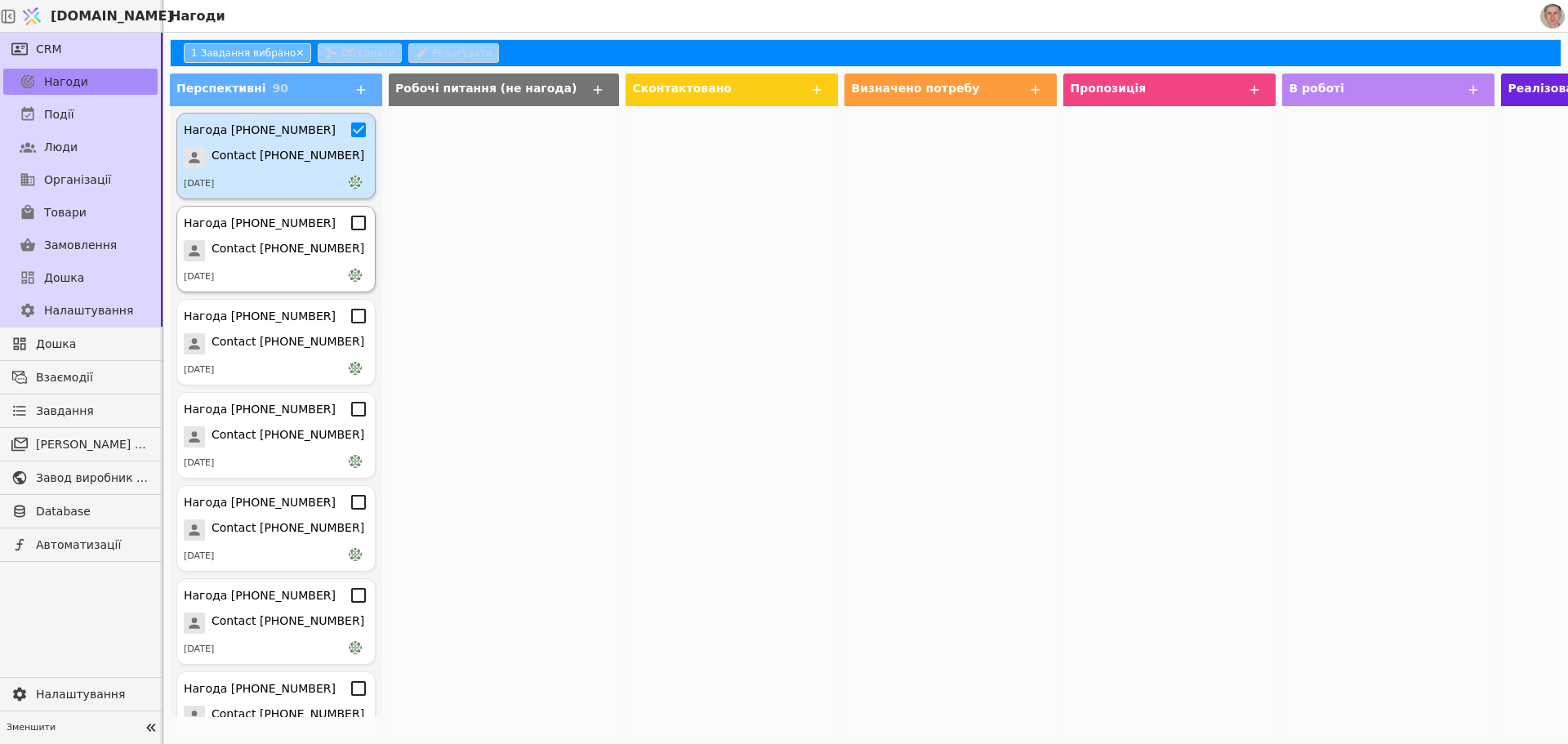
click at [349, 223] on icon at bounding box center [358, 222] width 19 height 19
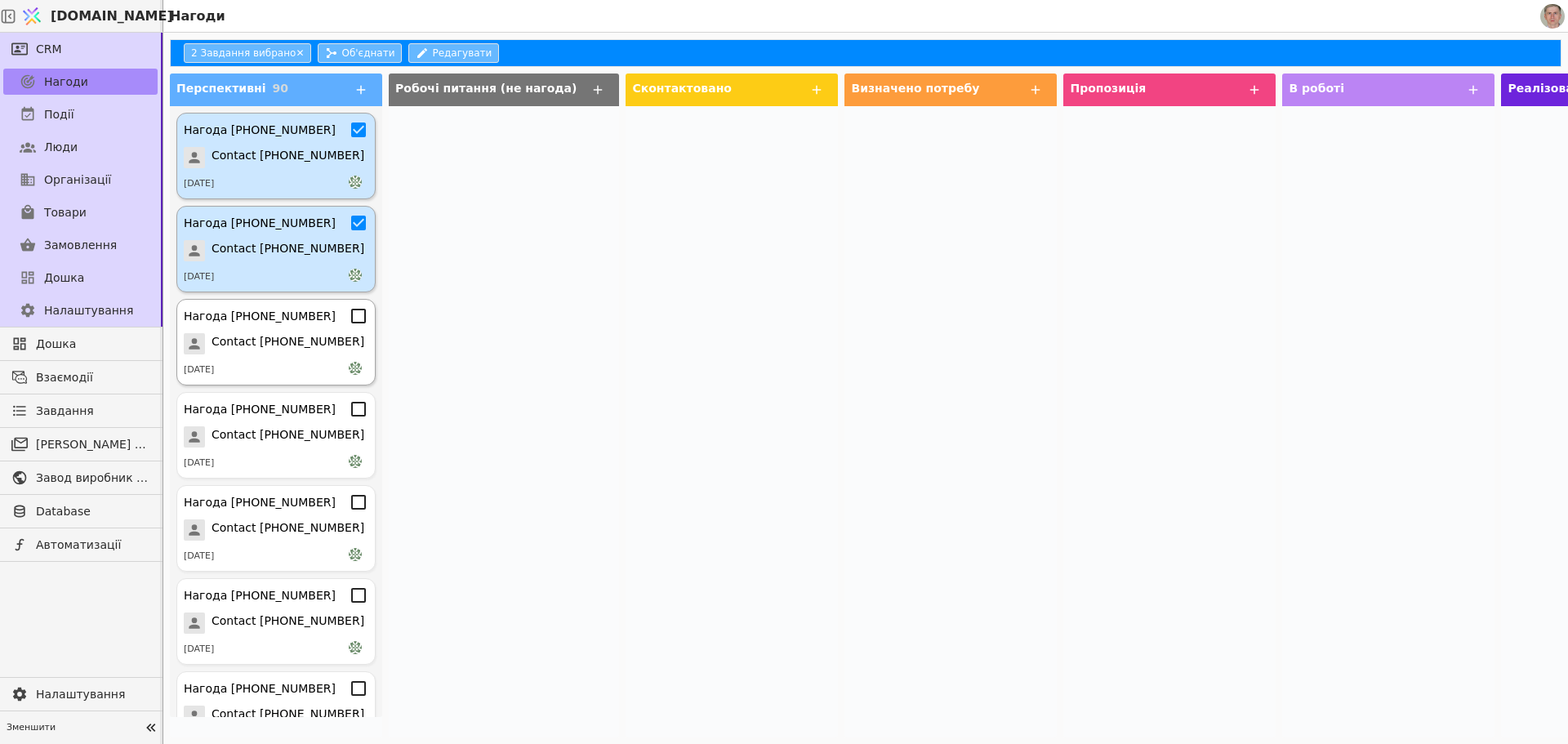
click at [349, 313] on icon at bounding box center [358, 316] width 19 height 19
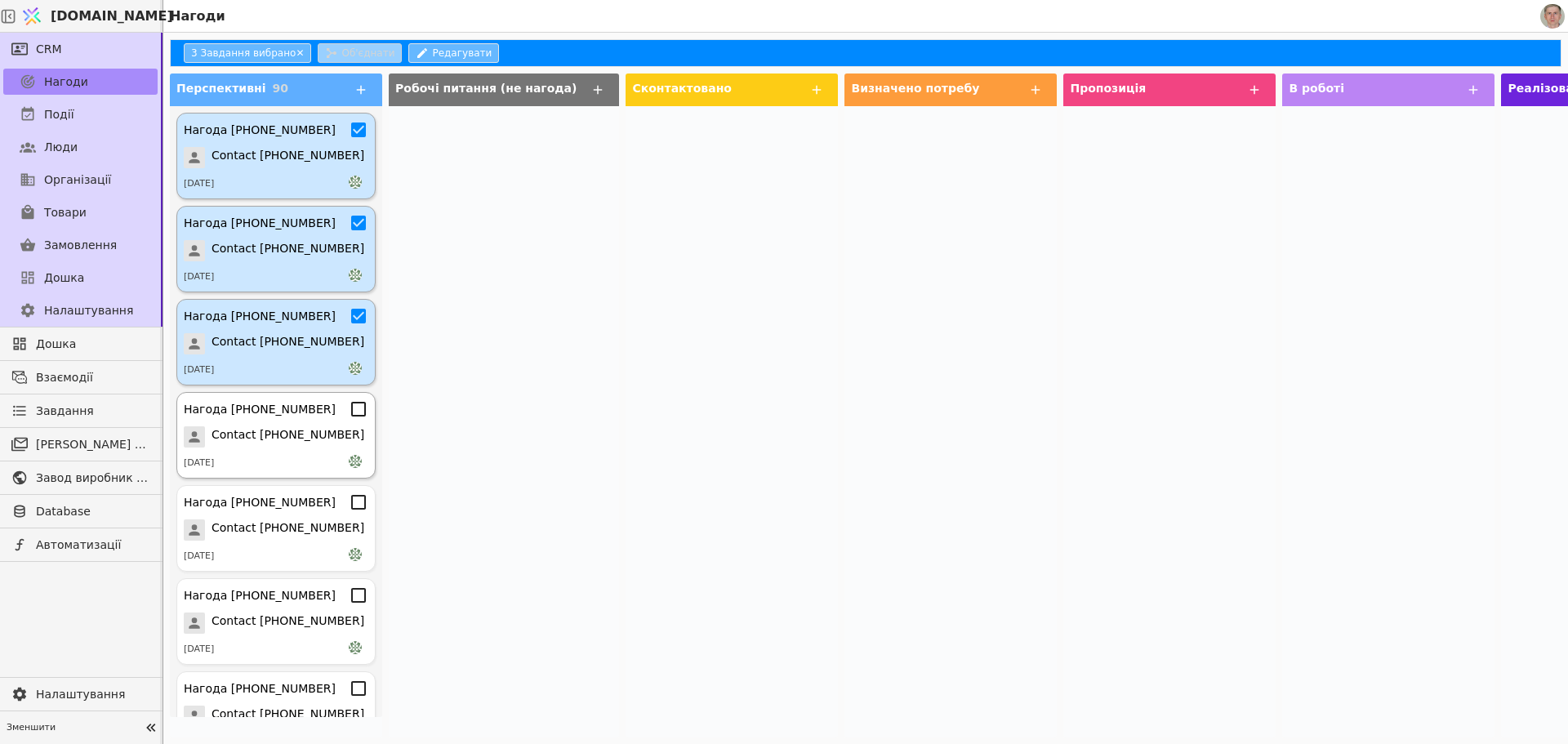
click at [349, 410] on icon at bounding box center [358, 409] width 19 height 19
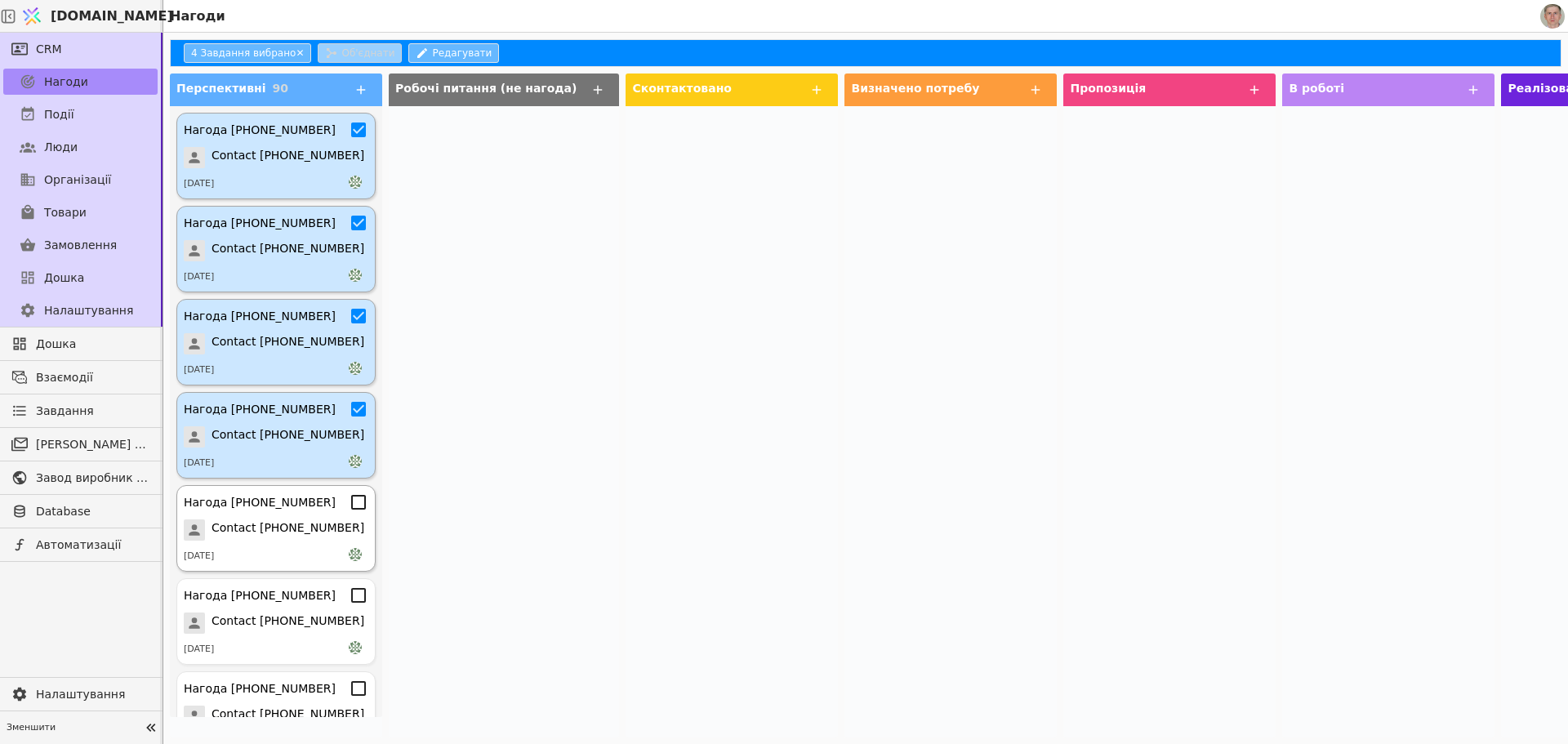
click at [349, 503] on icon at bounding box center [358, 502] width 19 height 19
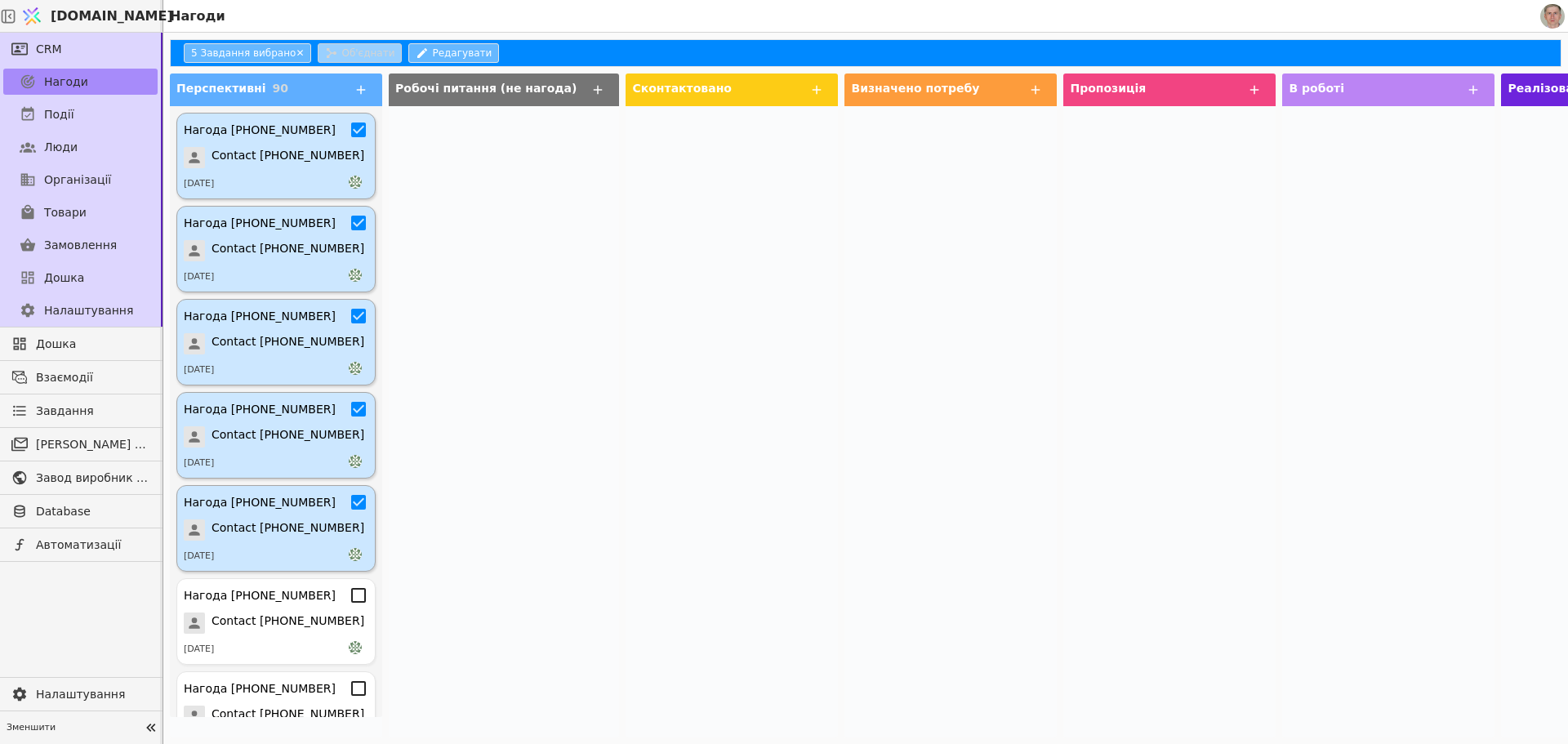
click at [352, 501] on icon at bounding box center [358, 501] width 15 height 15
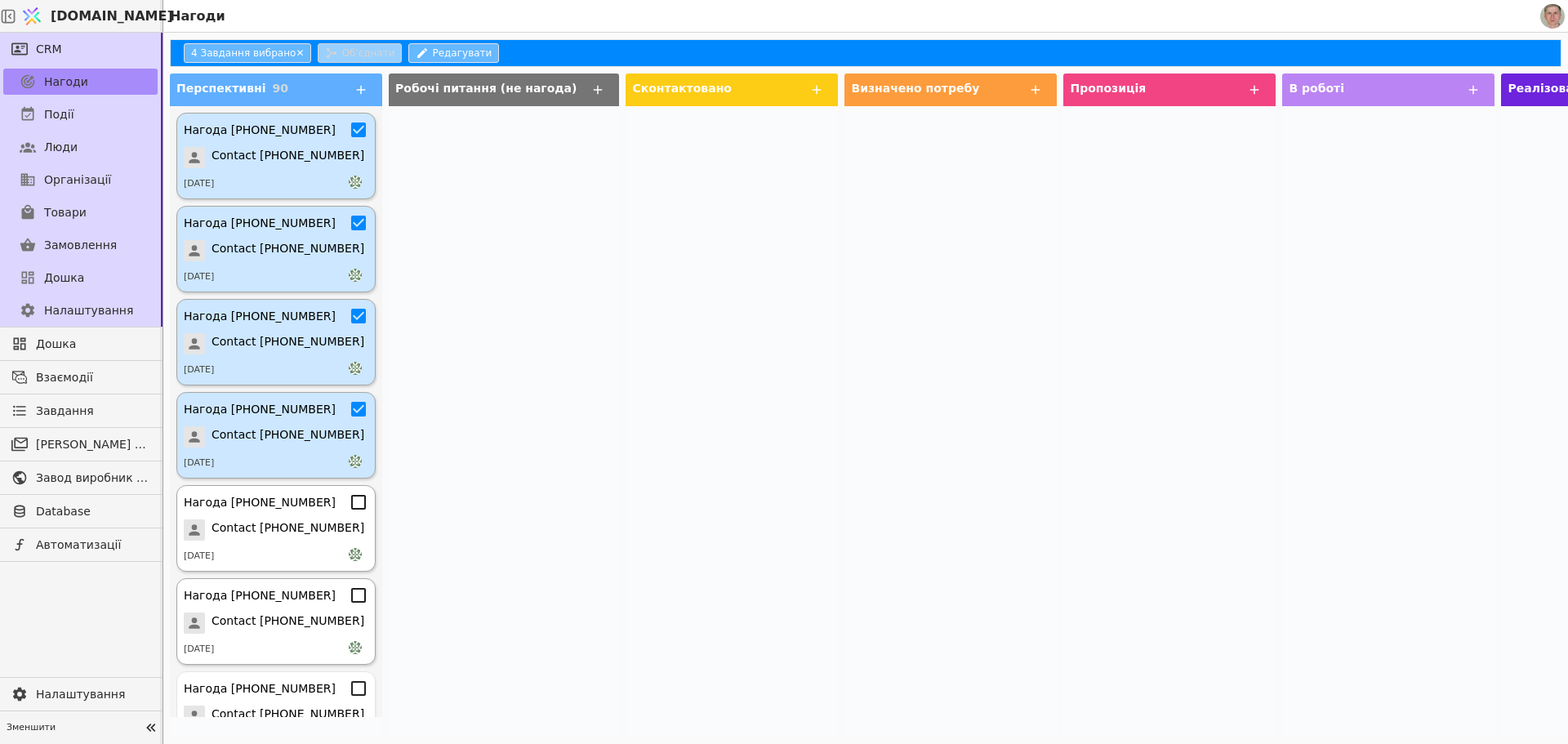
click at [349, 593] on icon at bounding box center [358, 595] width 19 height 19
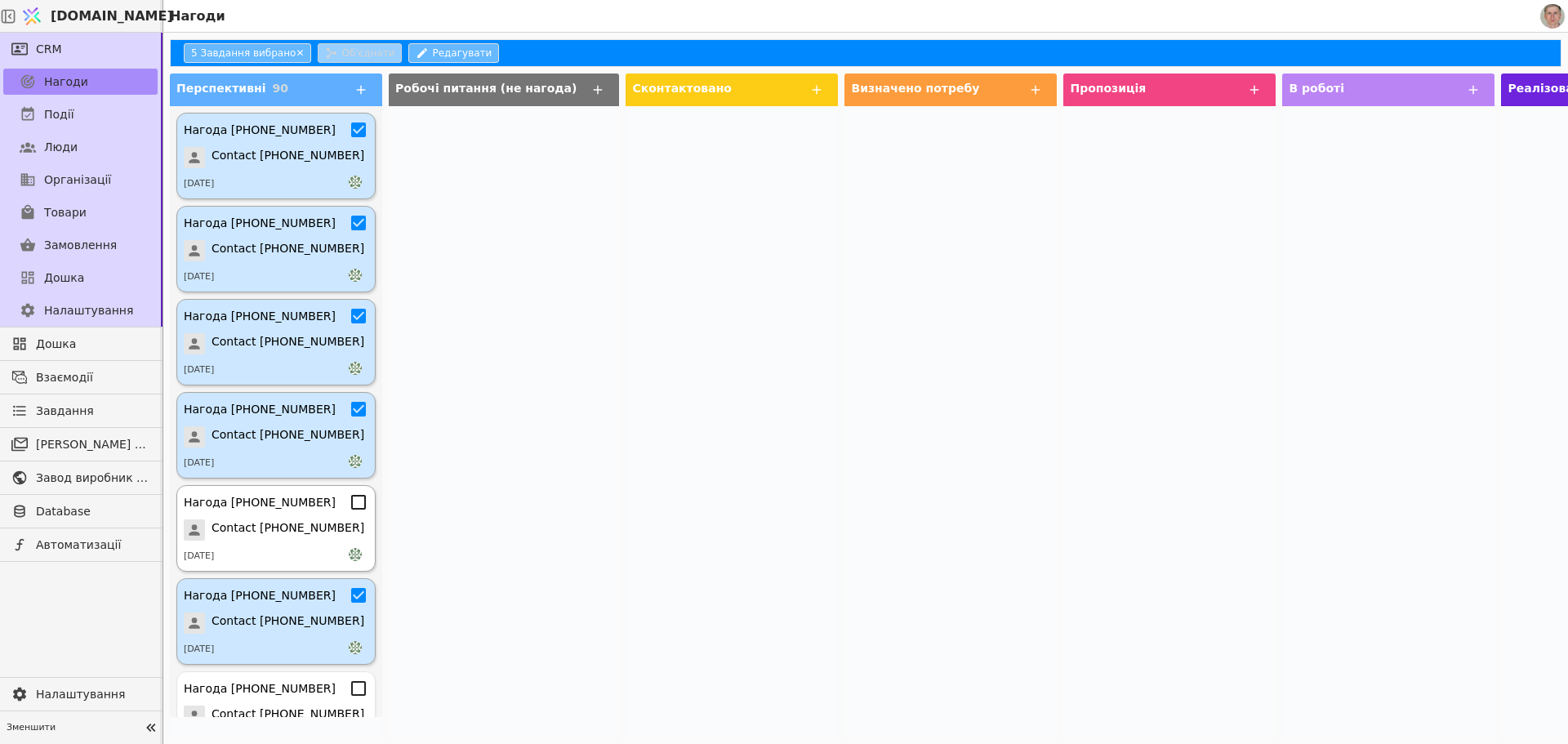
click at [349, 496] on icon at bounding box center [358, 502] width 19 height 19
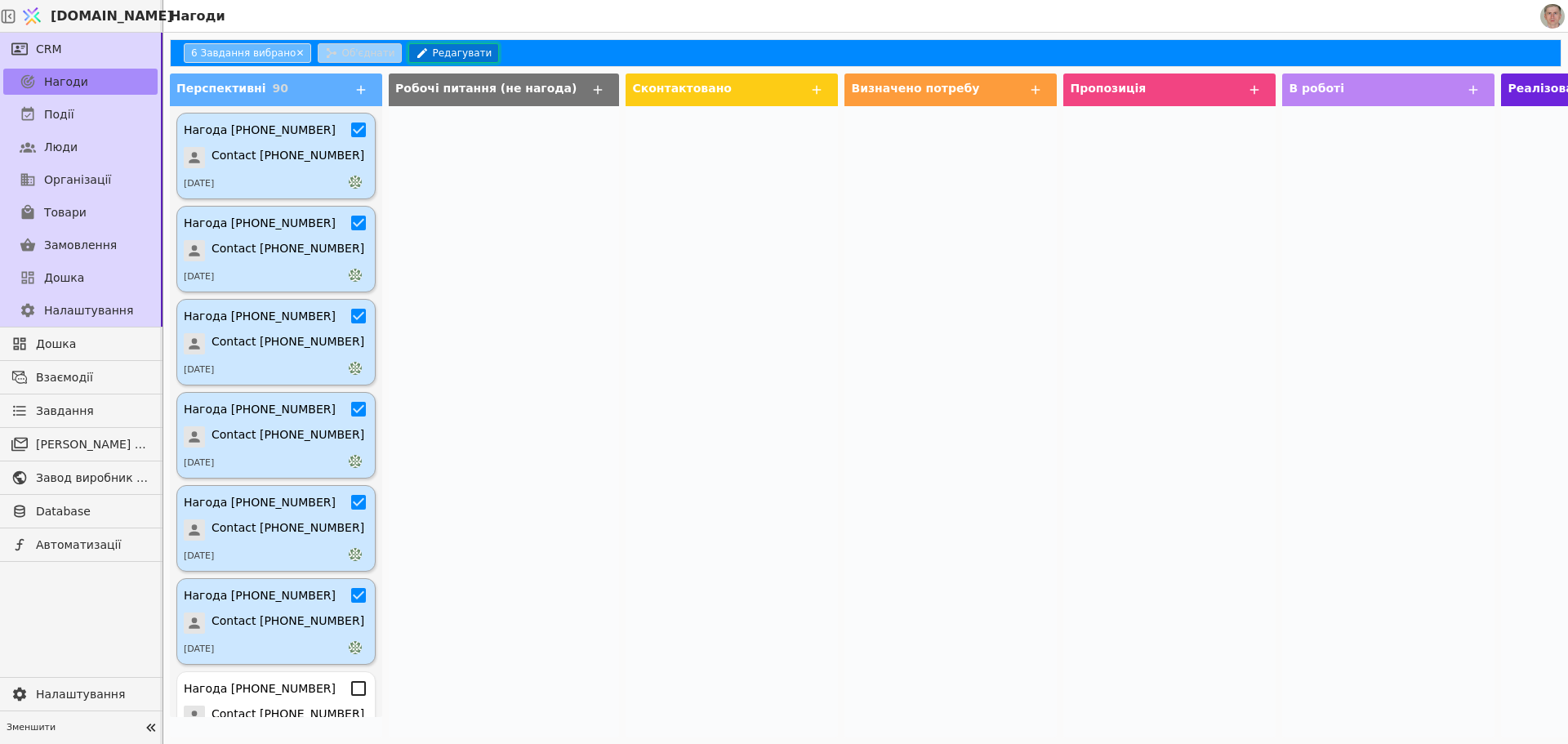
click at [456, 51] on button "Редагувати" at bounding box center [453, 53] width 90 height 19
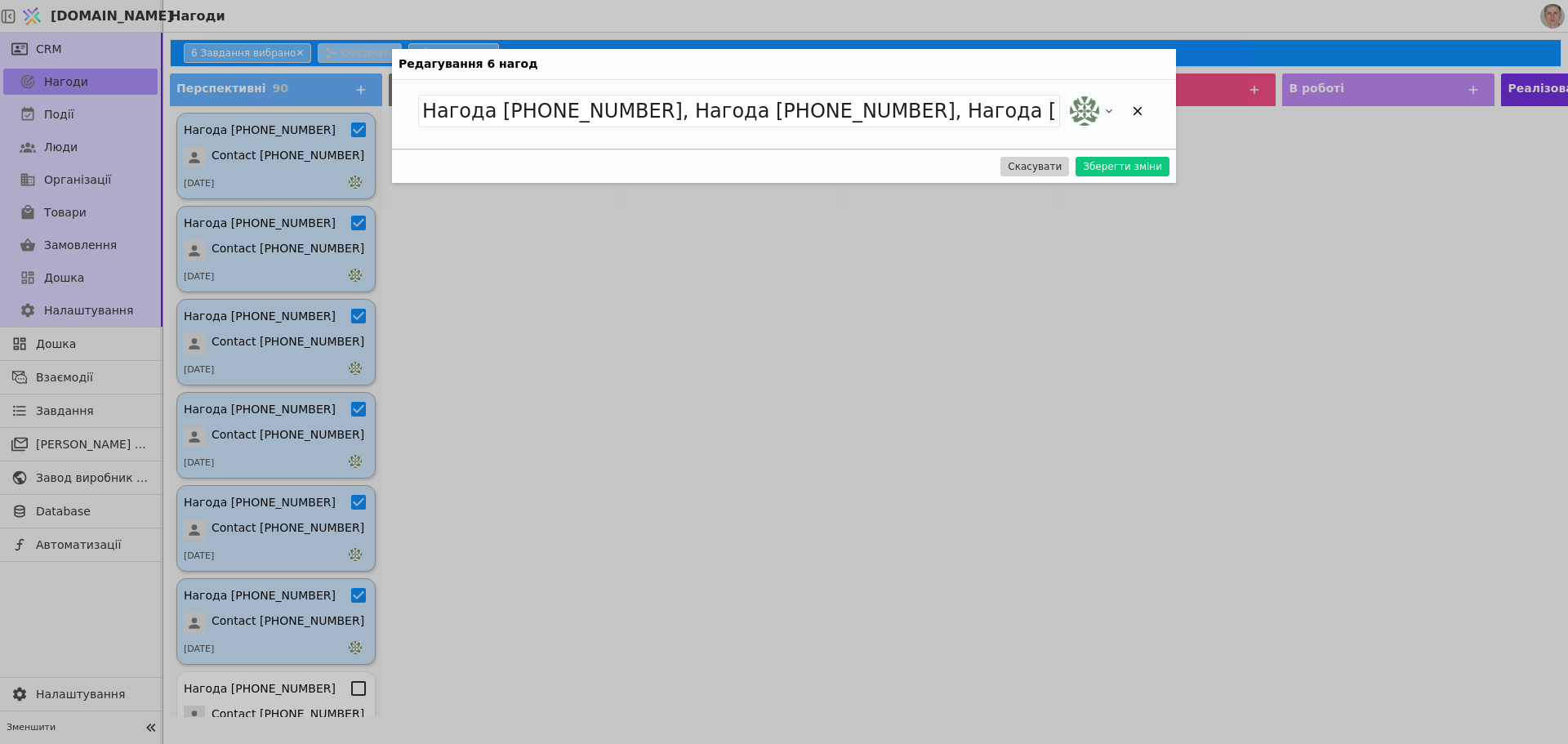
click at [1120, 116] on div at bounding box center [1108, 111] width 84 height 36
click at [1108, 110] on icon at bounding box center [1108, 111] width 13 height 13
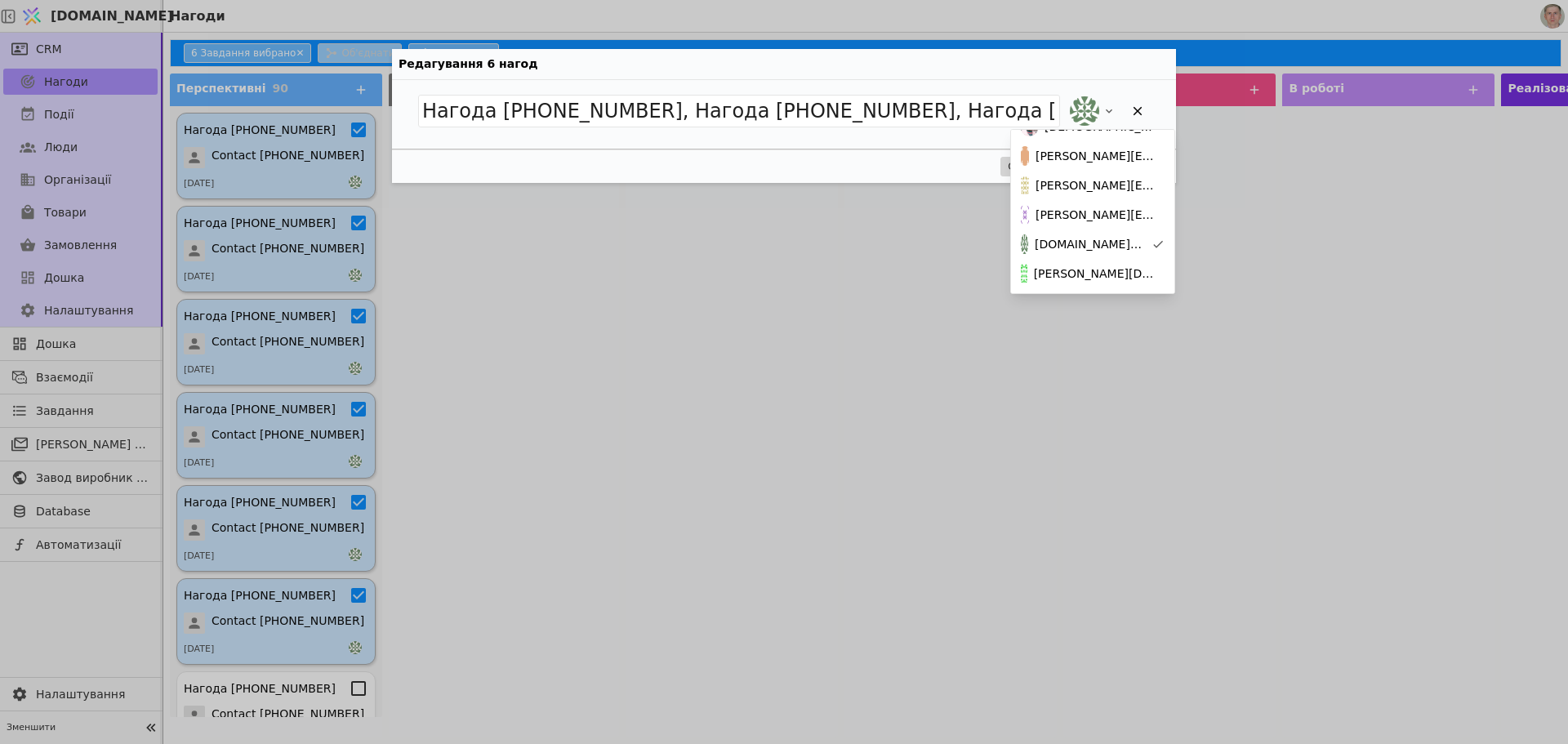
scroll to position [182, 0]
click at [1106, 232] on span "[PERSON_NAME][DOMAIN_NAME][EMAIL_ADDRESS][DOMAIN_NAME]" at bounding box center [1096, 233] width 124 height 17
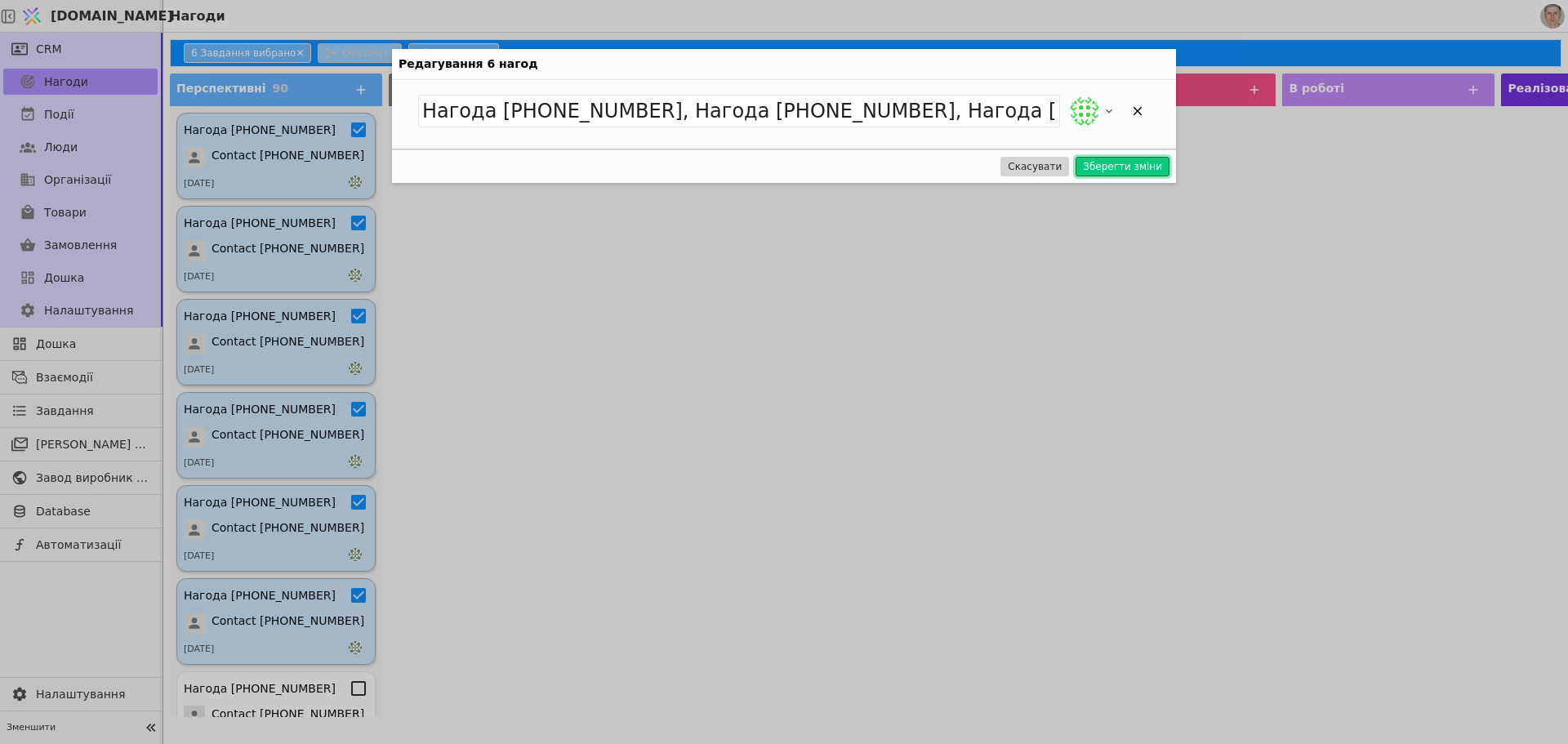
drag, startPoint x: 1142, startPoint y: 162, endPoint x: 509, endPoint y: 223, distance: 635.9
click at [1142, 161] on button "Зберегти зміни" at bounding box center [1122, 166] width 94 height 19
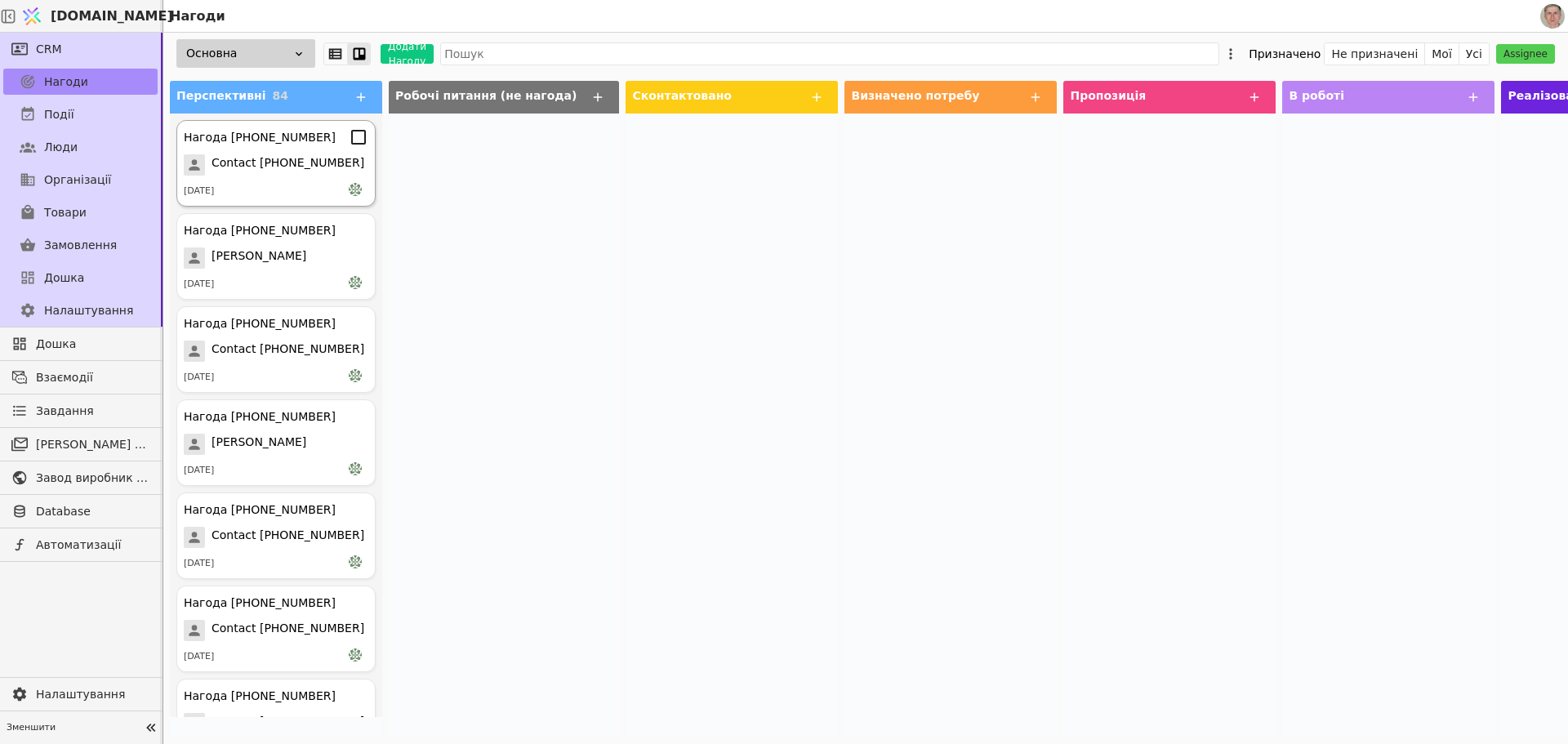
click at [349, 133] on icon at bounding box center [358, 137] width 19 height 19
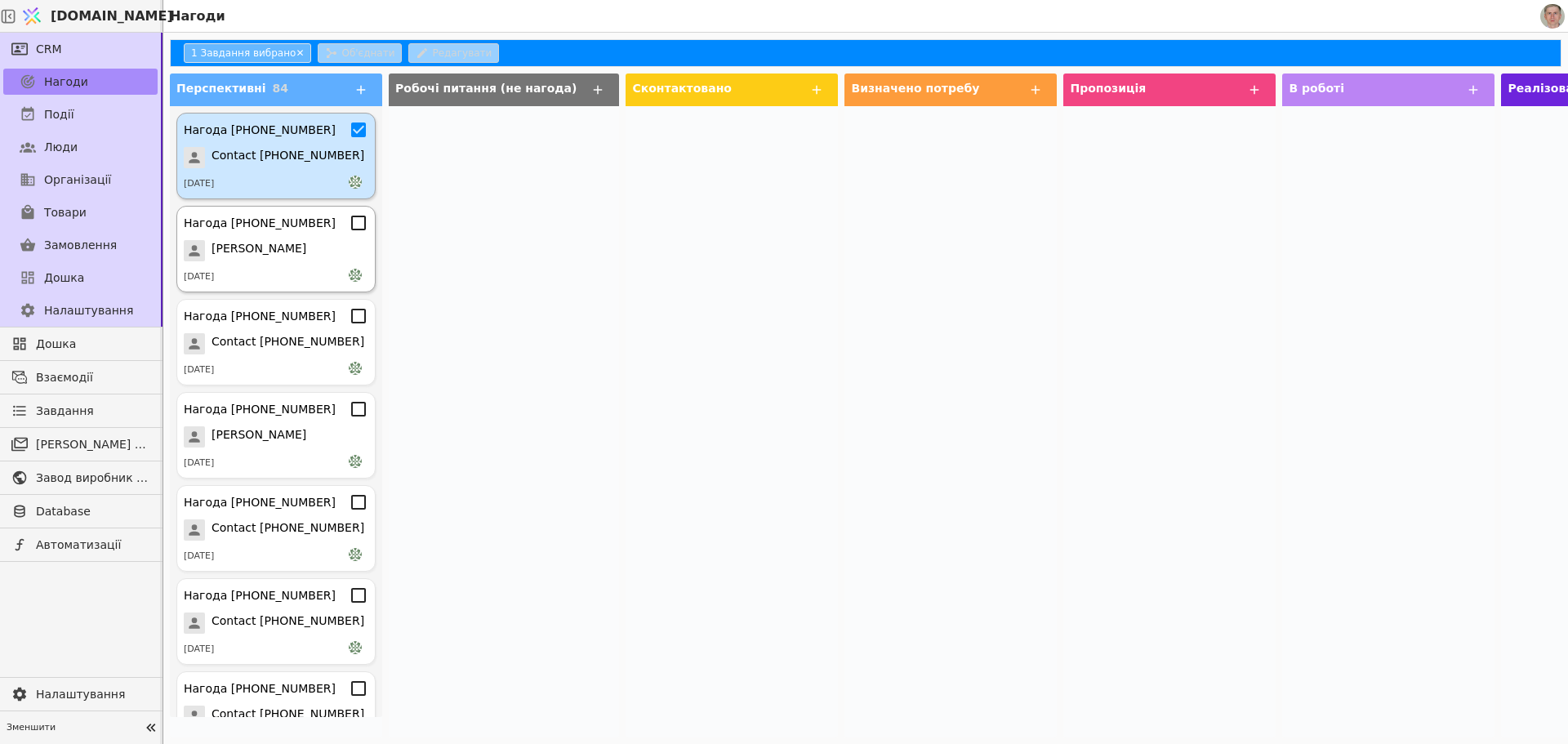
click at [349, 224] on icon at bounding box center [358, 222] width 19 height 19
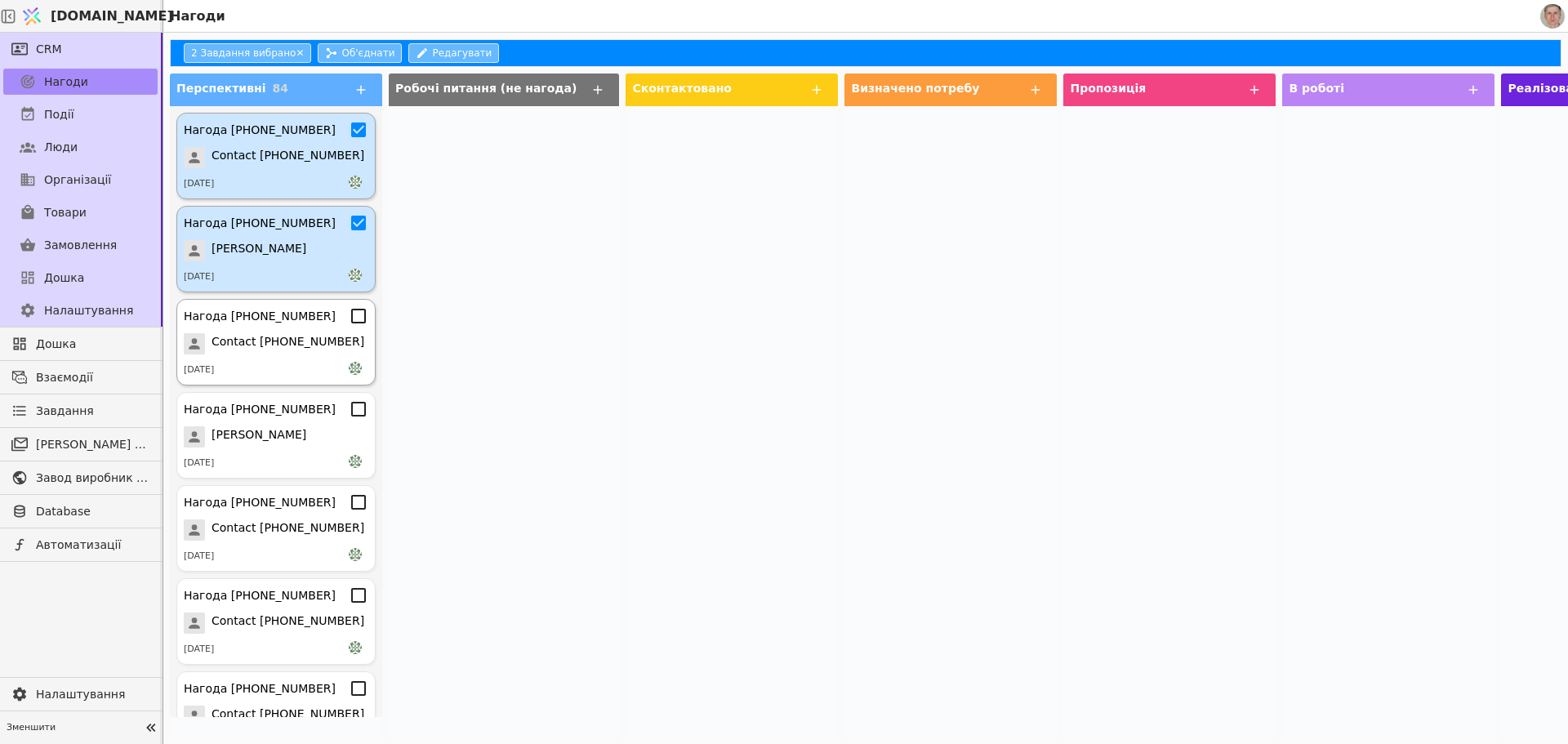
click at [349, 307] on icon at bounding box center [358, 316] width 19 height 19
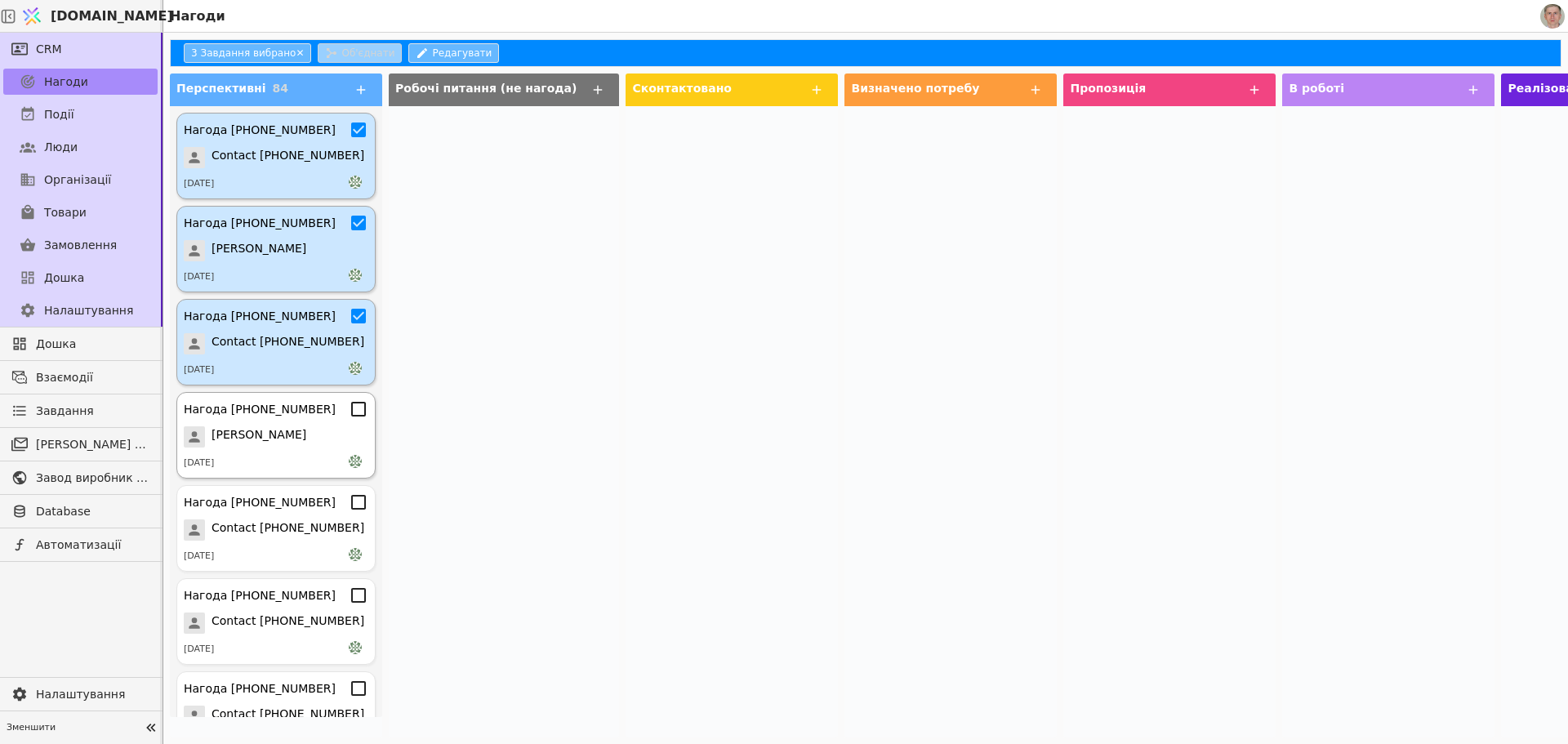
click at [349, 412] on icon at bounding box center [358, 409] width 19 height 19
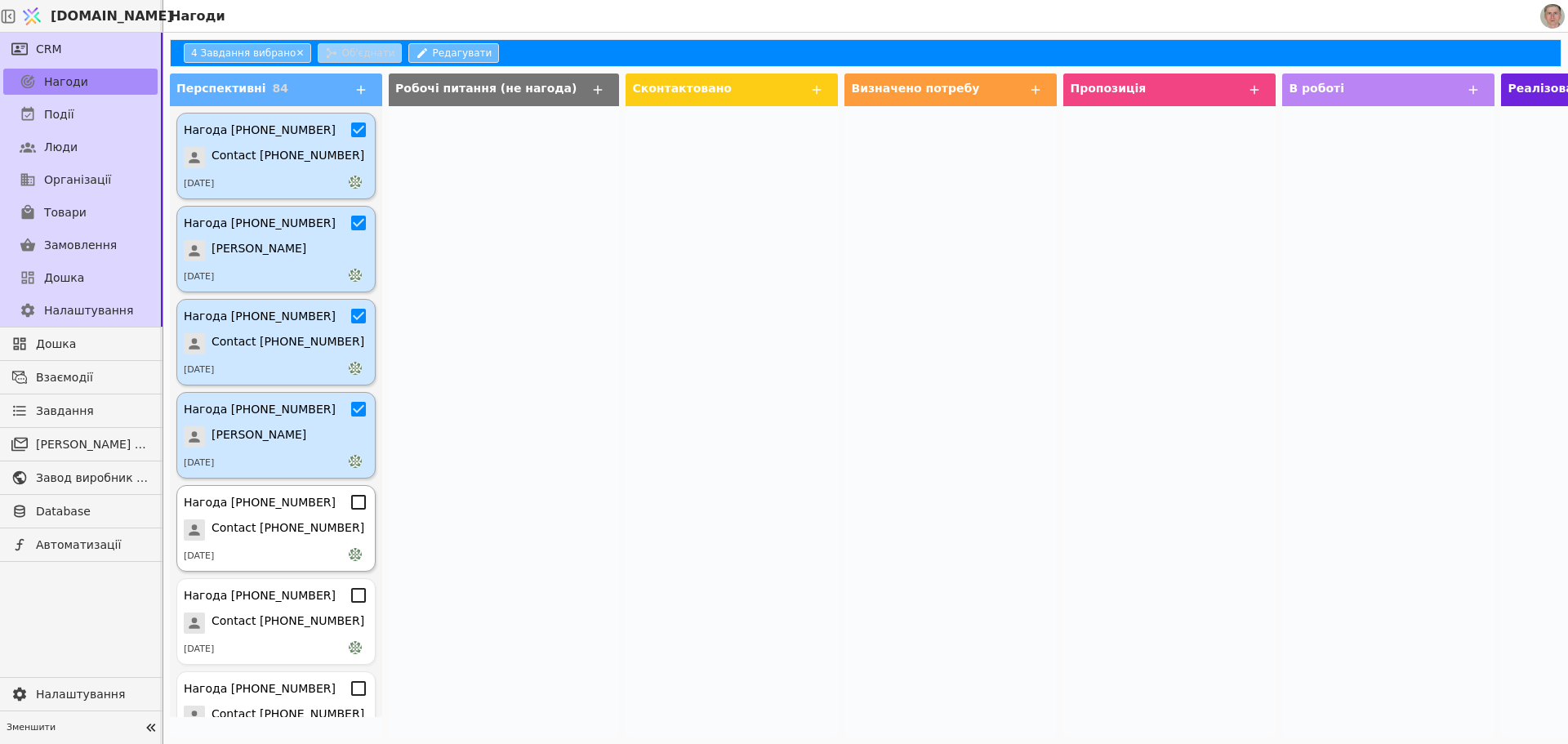
click at [352, 509] on icon at bounding box center [358, 501] width 15 height 15
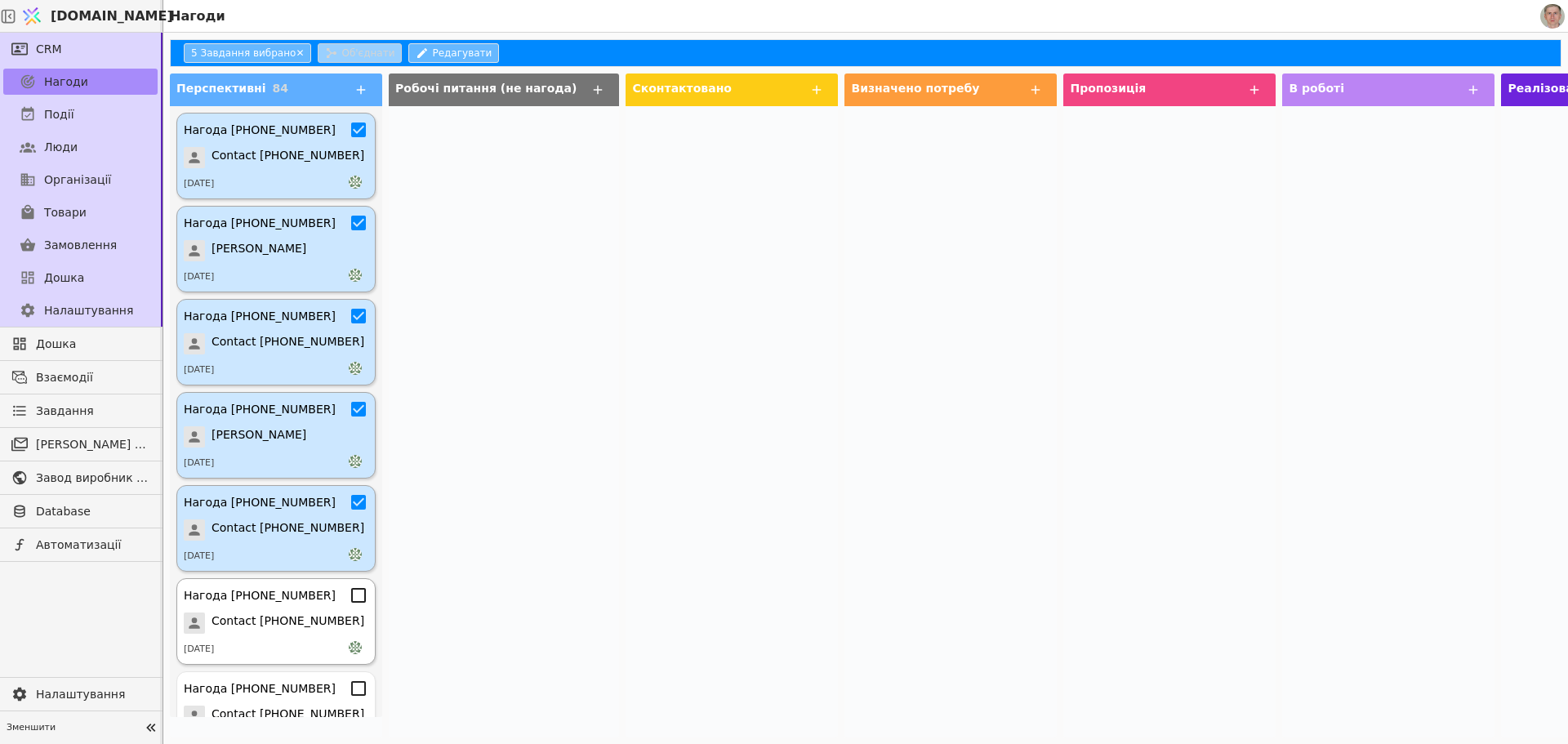
click at [349, 597] on icon at bounding box center [358, 595] width 19 height 19
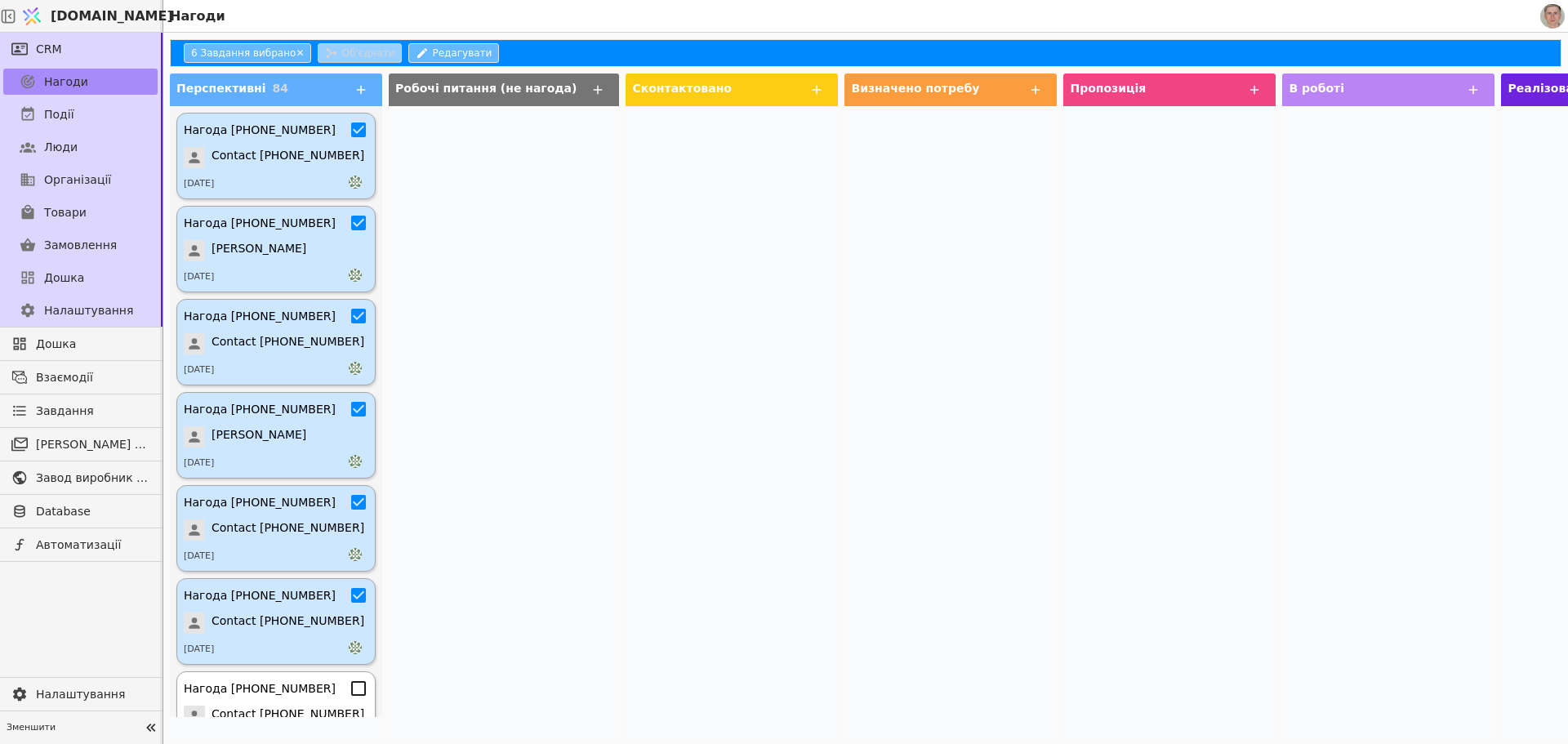
click at [349, 690] on icon at bounding box center [358, 689] width 19 height 19
click at [449, 40] on div "7 Завдання вибрано ✕ Об'єднати Редагувати" at bounding box center [866, 52] width 1392 height 28
click at [452, 49] on button "Редагувати" at bounding box center [453, 53] width 90 height 19
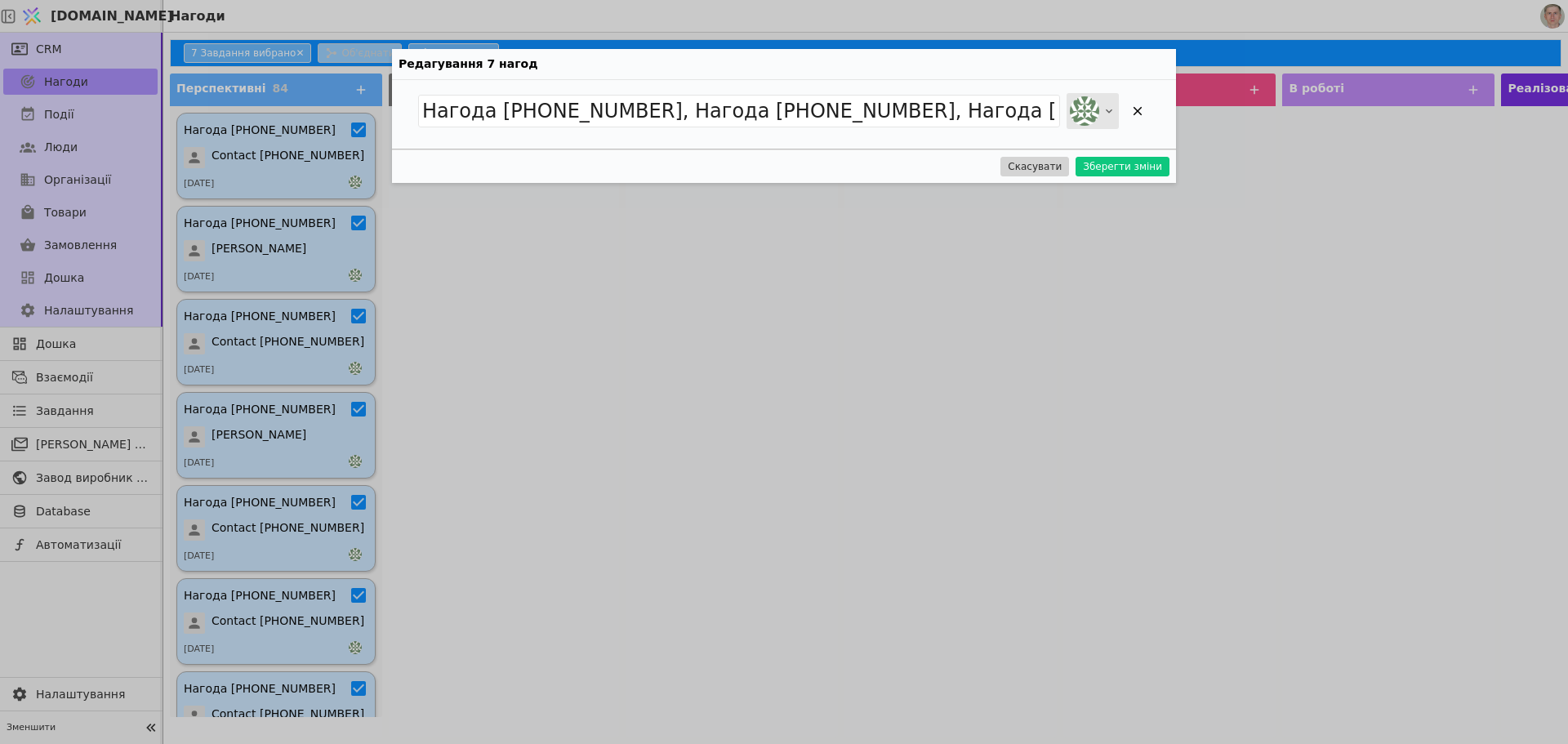
click at [1106, 107] on icon at bounding box center [1108, 111] width 13 height 13
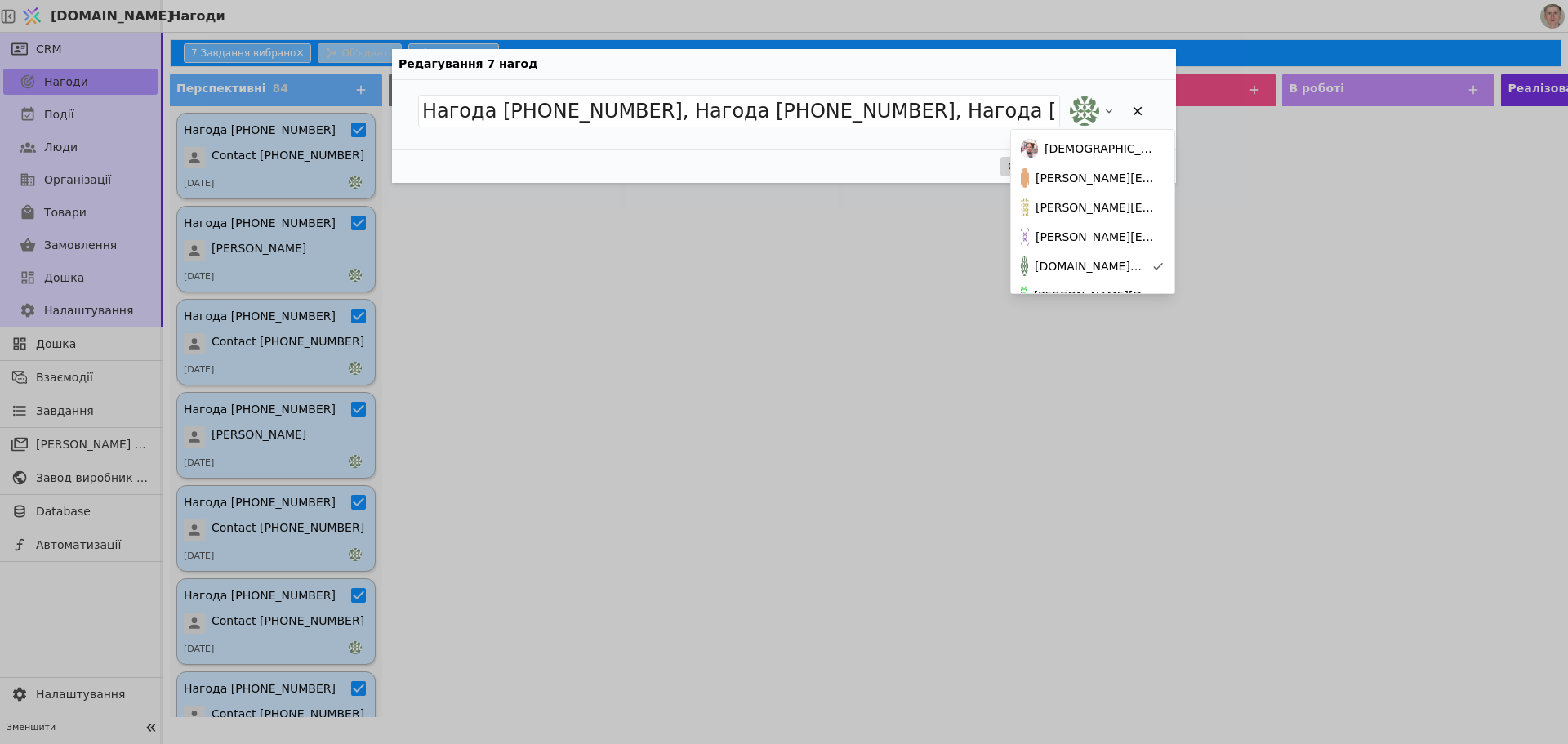
scroll to position [168, 0]
click at [1112, 242] on span "[PERSON_NAME][DOMAIN_NAME][EMAIL_ADDRESS][DOMAIN_NAME]" at bounding box center [1096, 247] width 124 height 17
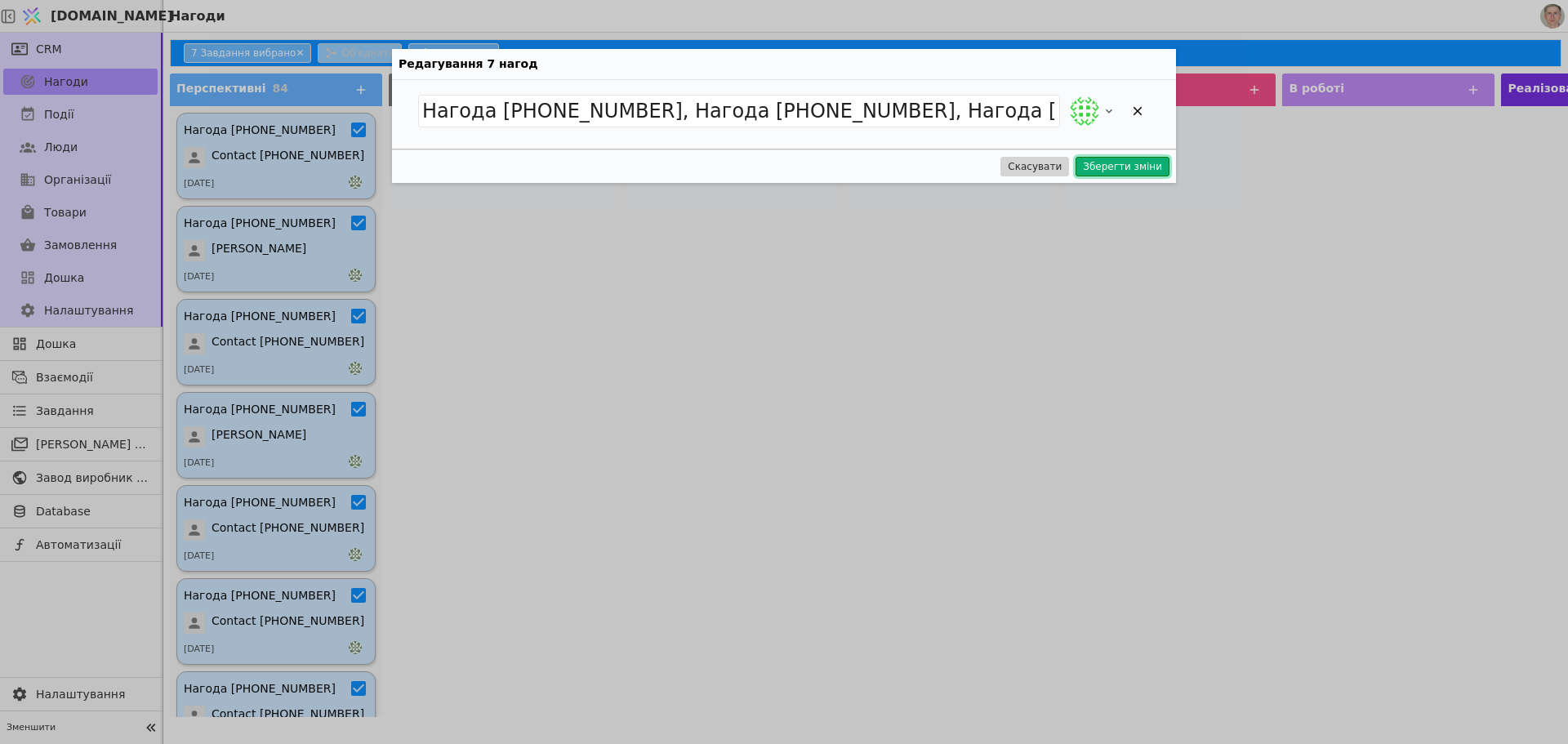
click at [1129, 163] on button "Зберегти зміни" at bounding box center [1122, 166] width 94 height 19
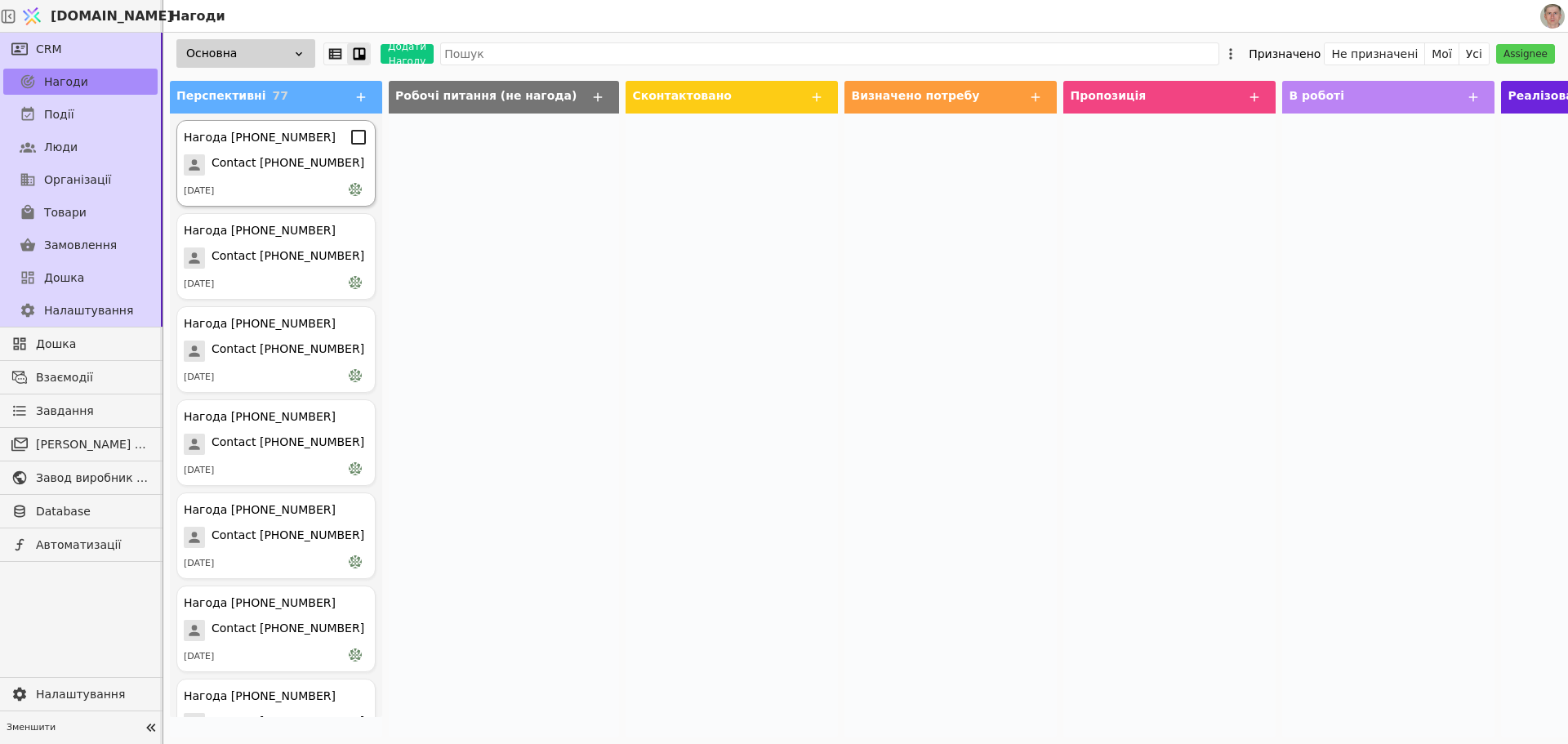
click at [349, 138] on icon at bounding box center [358, 137] width 19 height 19
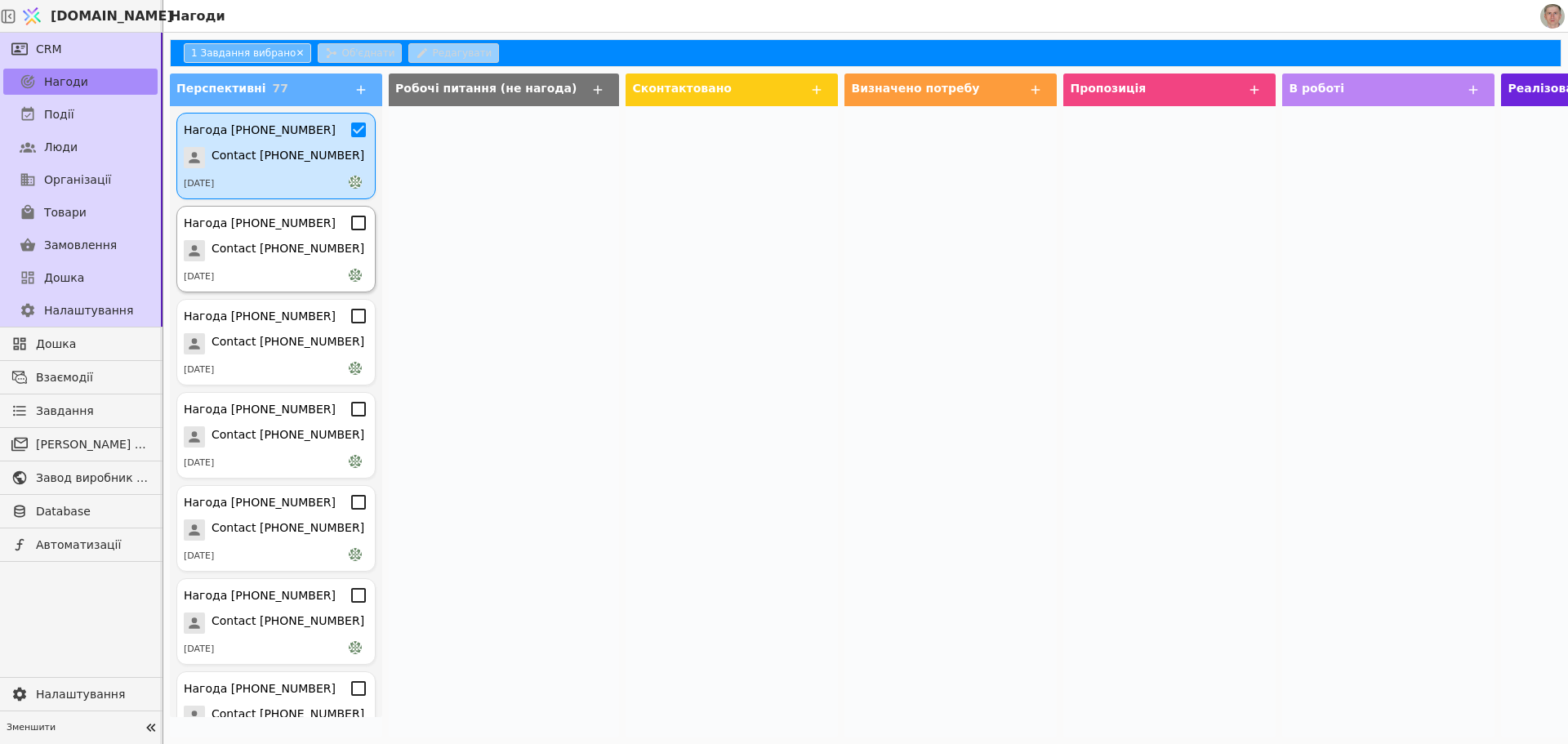
click at [349, 221] on icon at bounding box center [358, 222] width 19 height 19
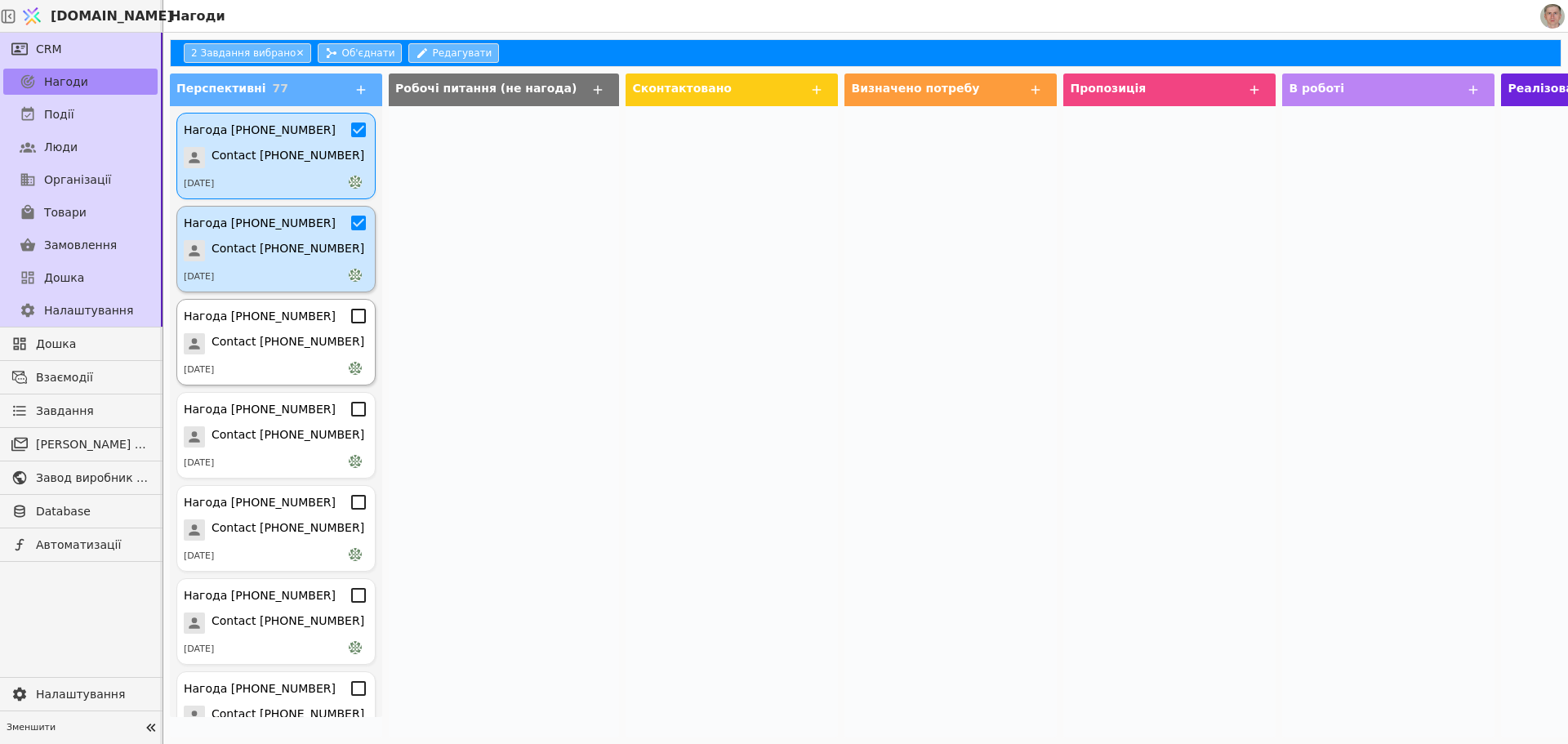
click at [349, 315] on icon at bounding box center [358, 316] width 19 height 19
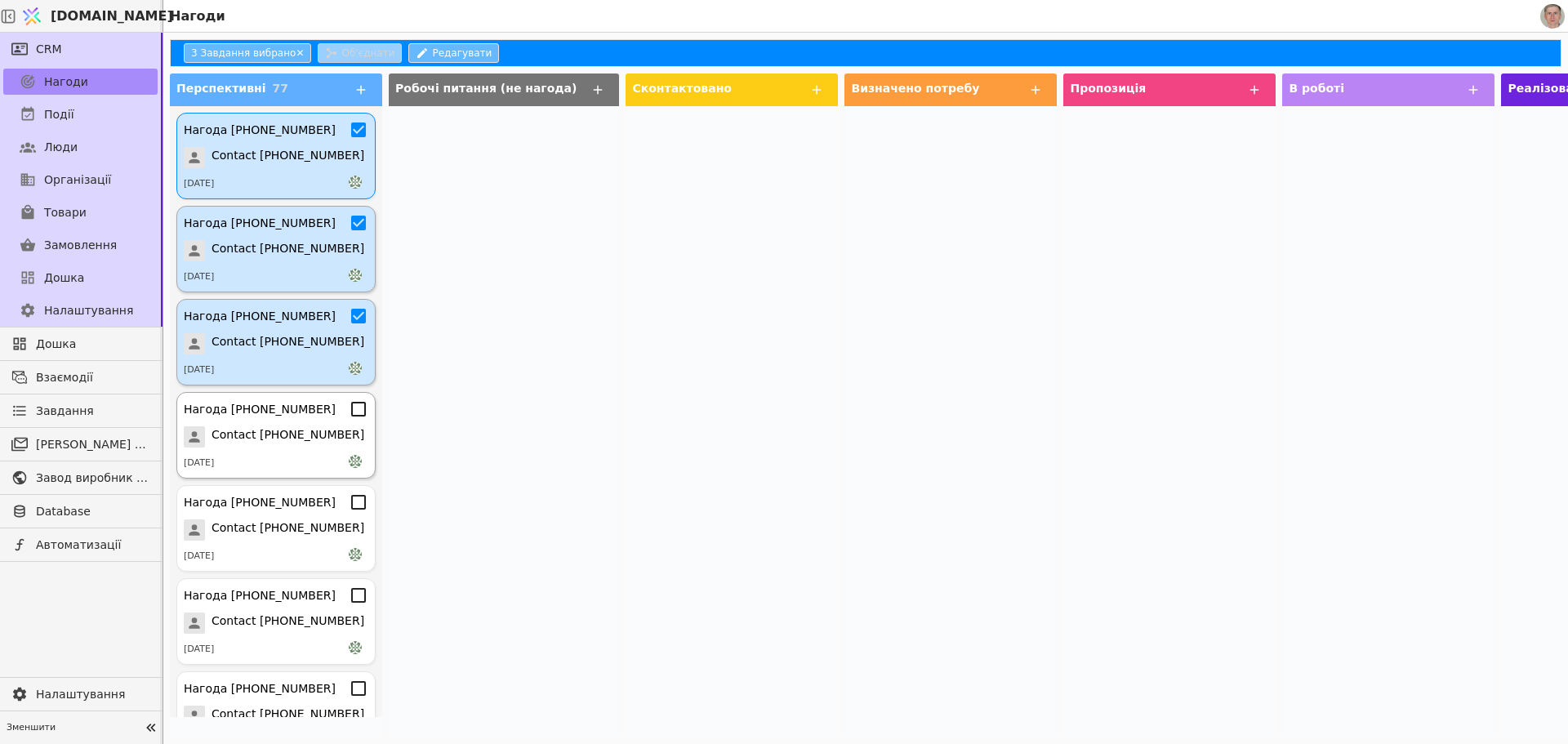
click at [349, 410] on icon at bounding box center [358, 409] width 19 height 19
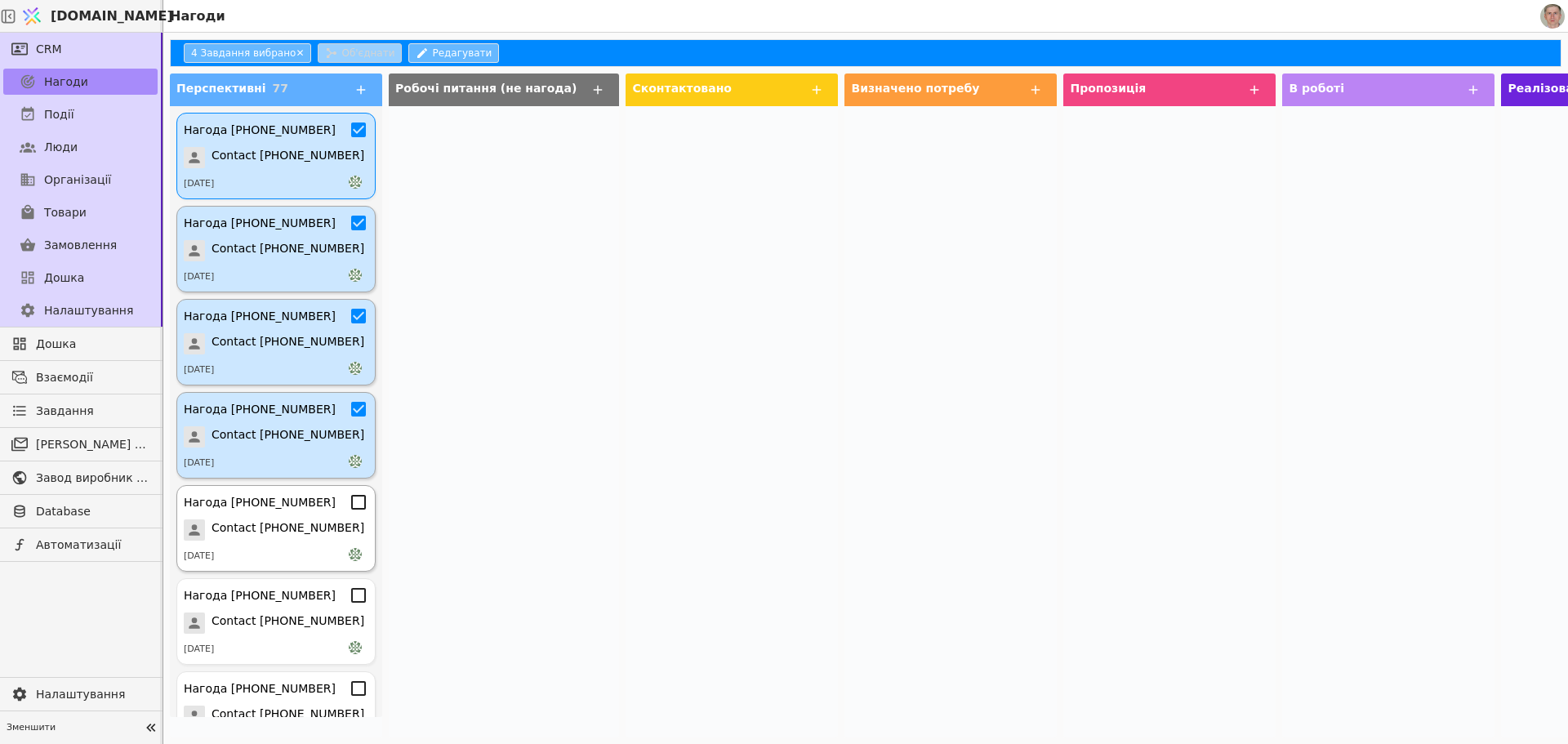
click at [349, 502] on icon at bounding box center [358, 502] width 19 height 19
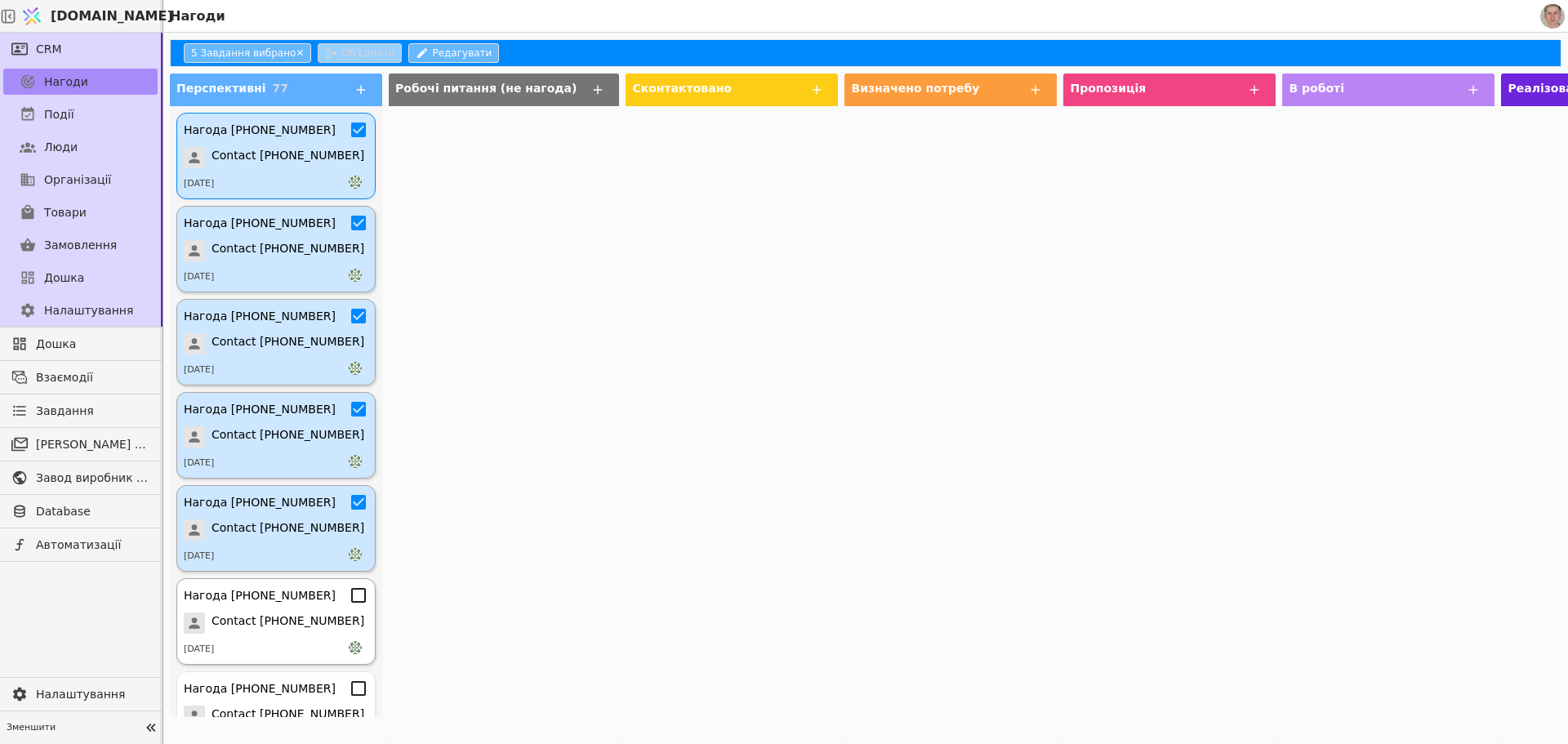
click at [352, 590] on icon at bounding box center [358, 594] width 15 height 15
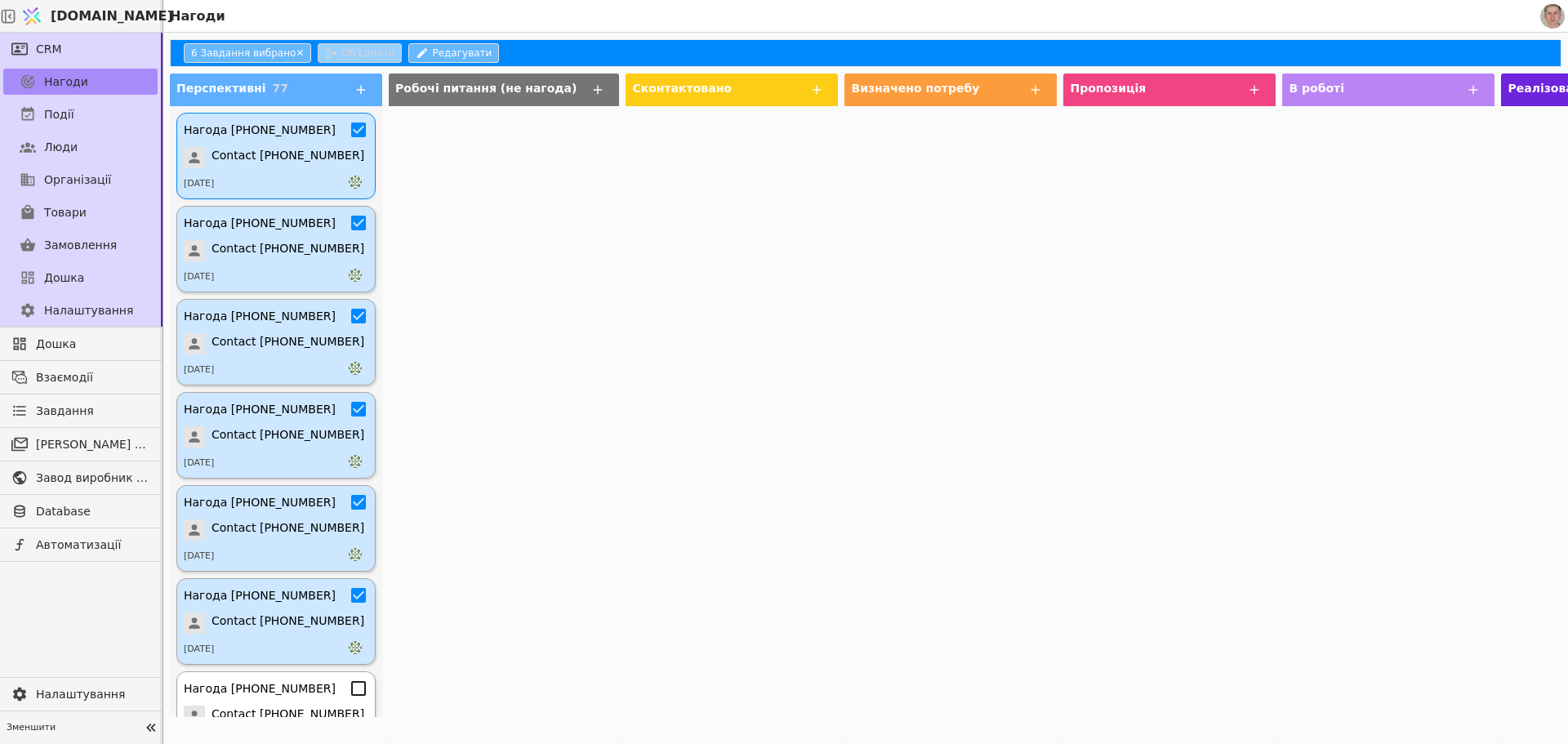
click at [349, 691] on icon at bounding box center [358, 689] width 19 height 19
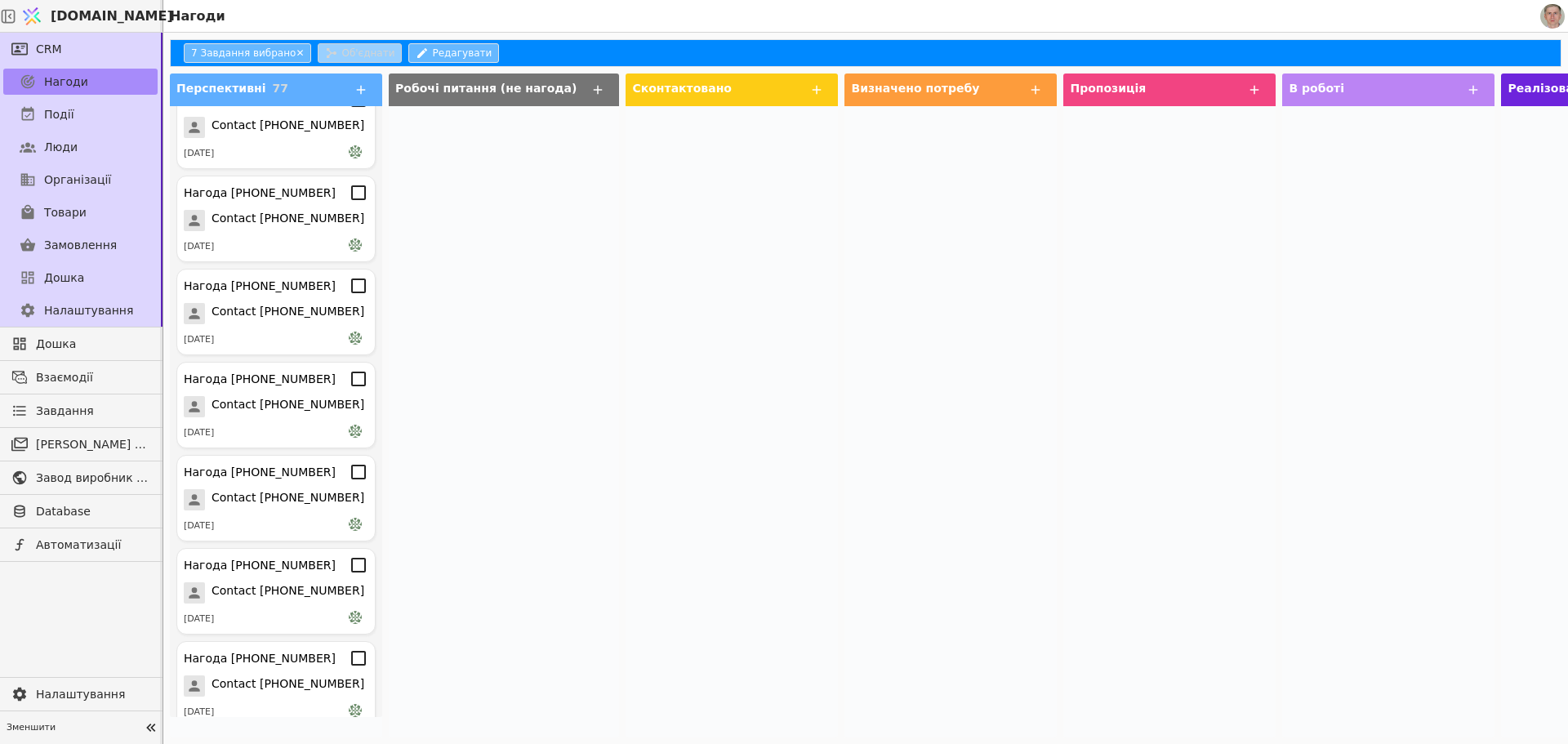
scroll to position [564, 0]
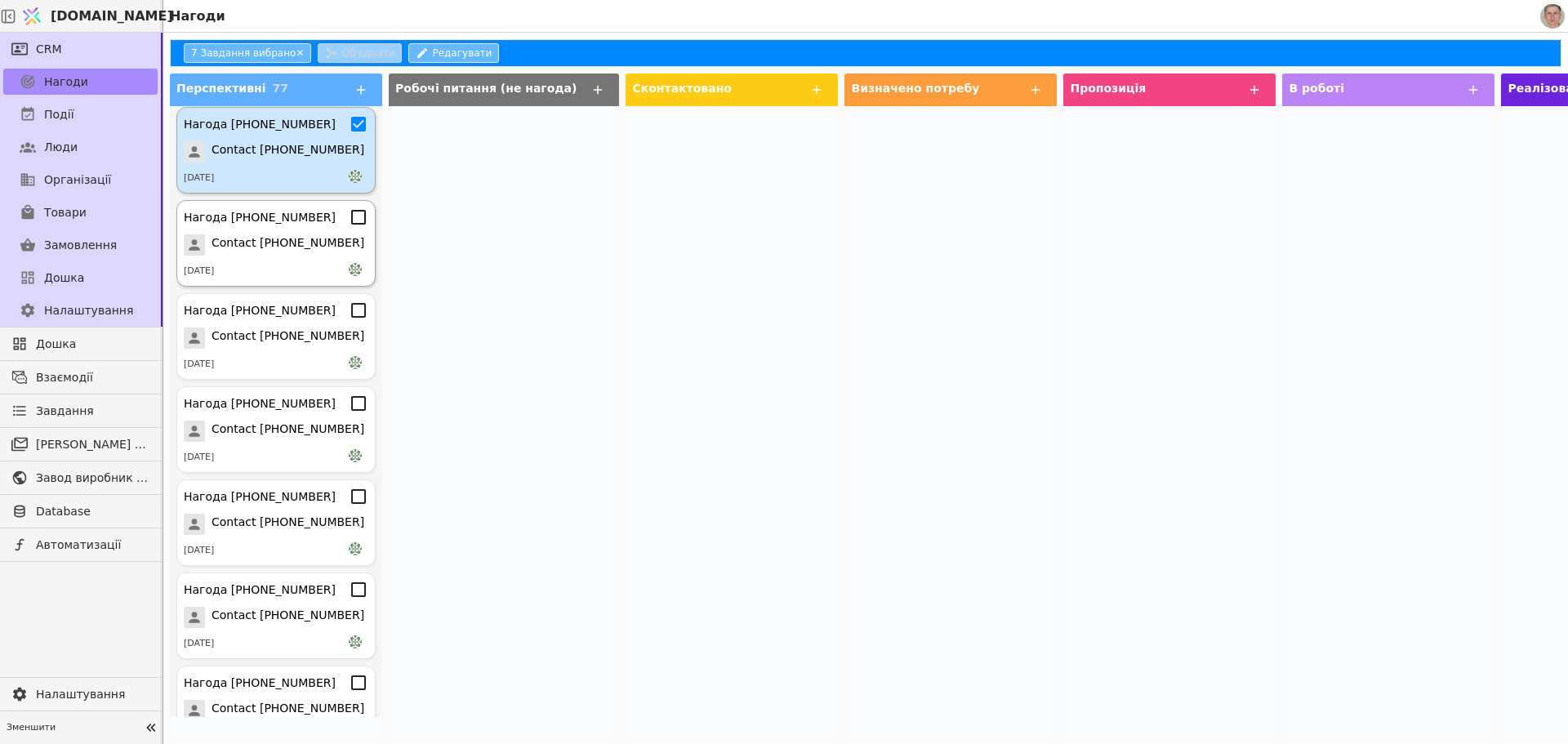
click at [349, 216] on icon at bounding box center [358, 218] width 19 height 19
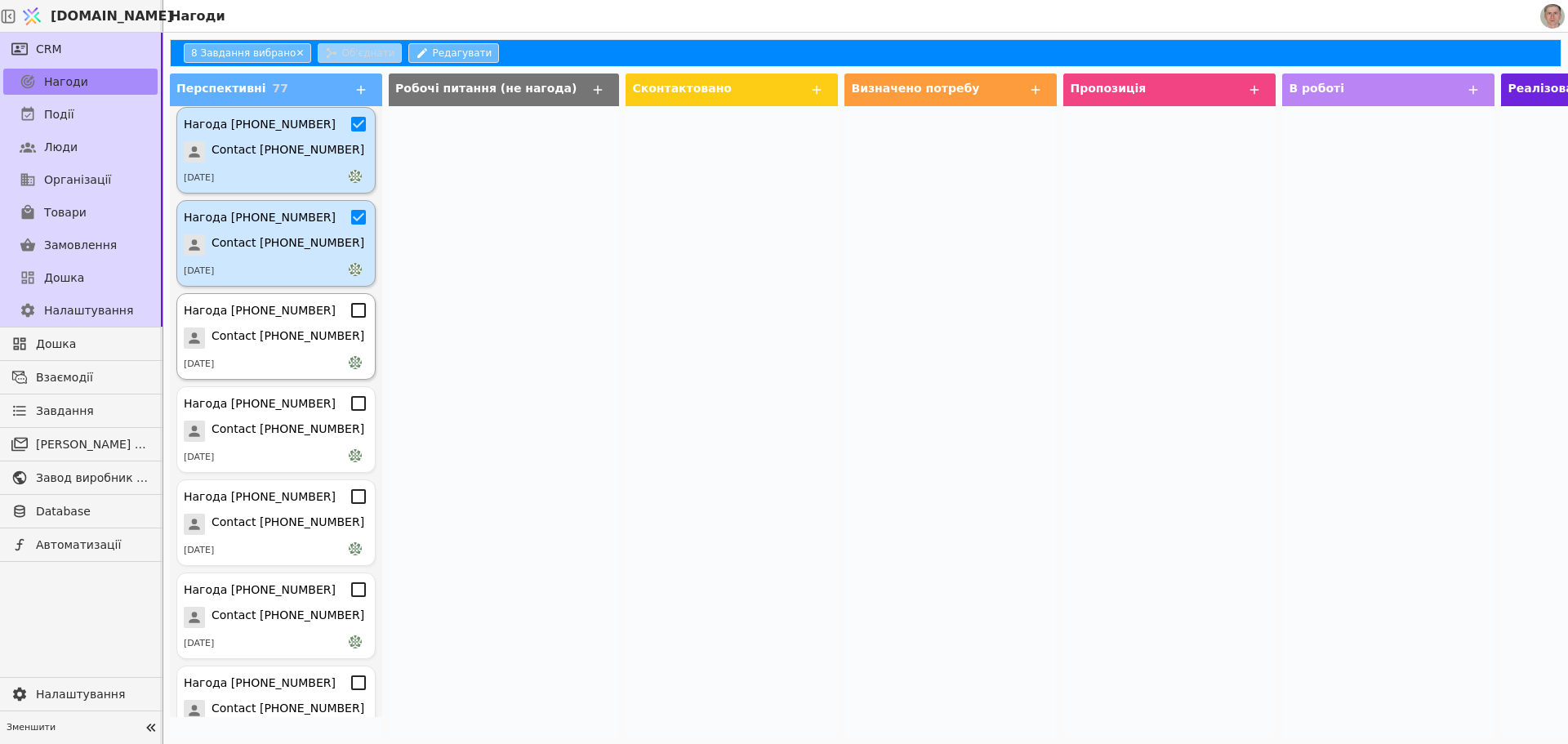
click at [352, 316] on icon at bounding box center [358, 310] width 15 height 15
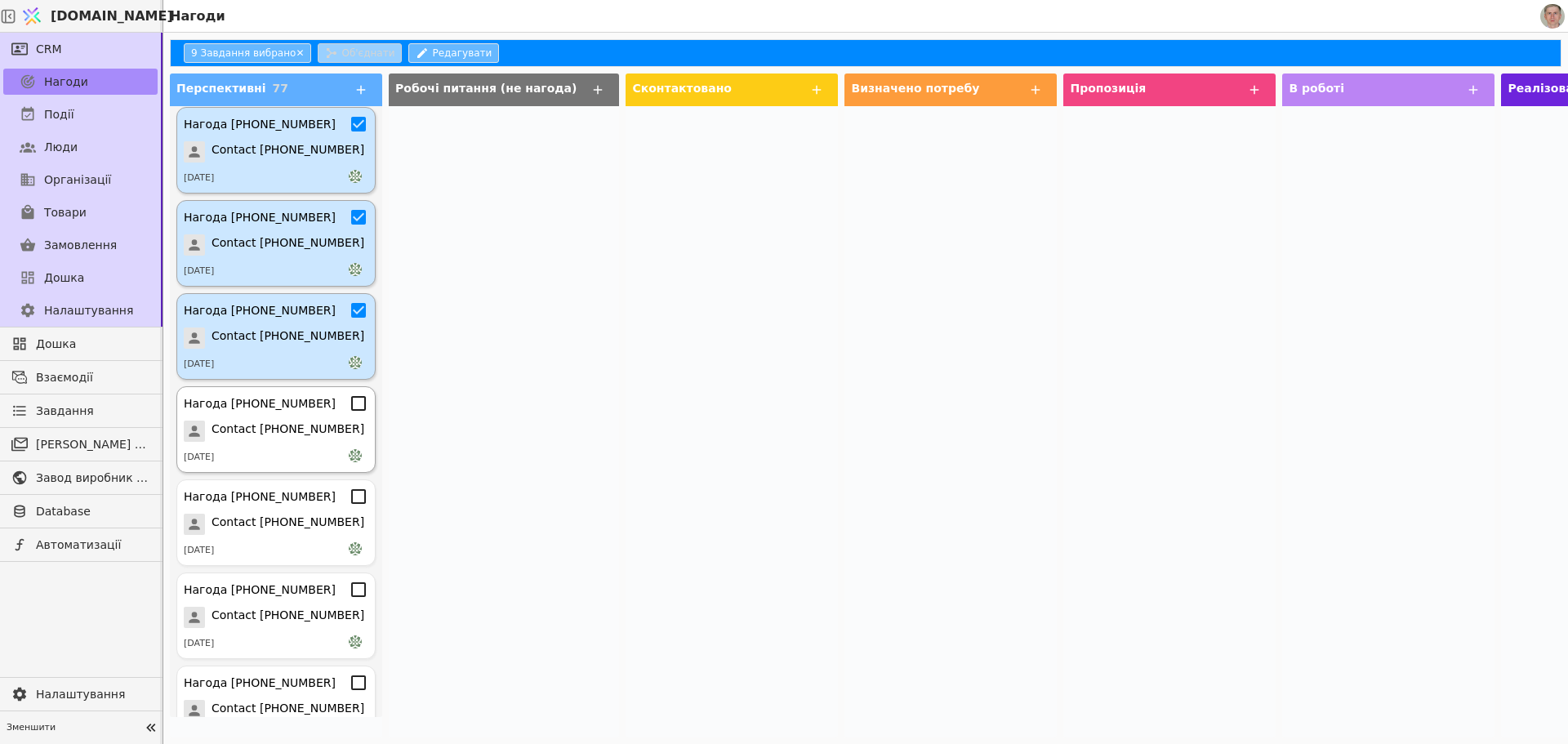
click at [349, 406] on icon at bounding box center [358, 403] width 19 height 19
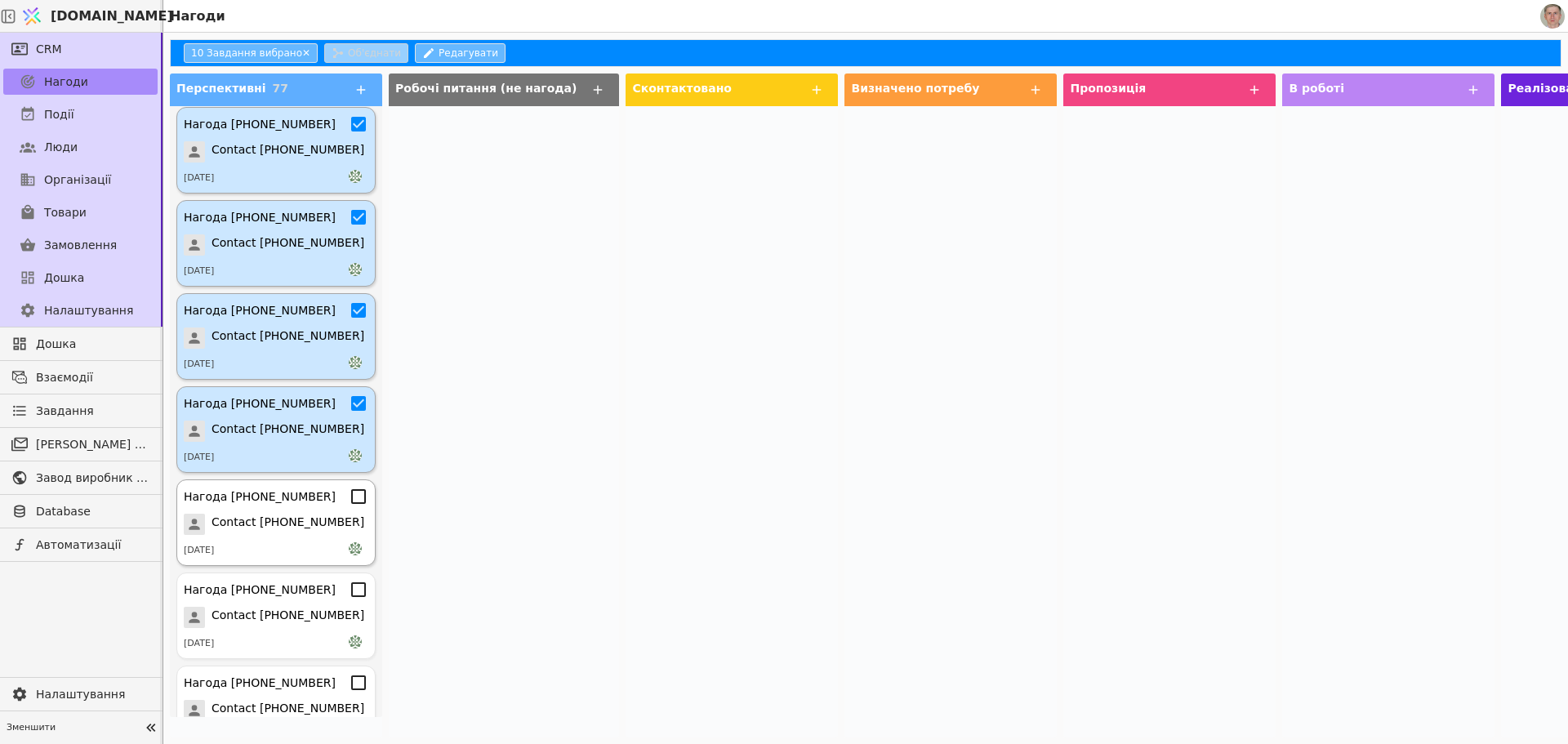
click at [352, 490] on icon at bounding box center [358, 496] width 15 height 15
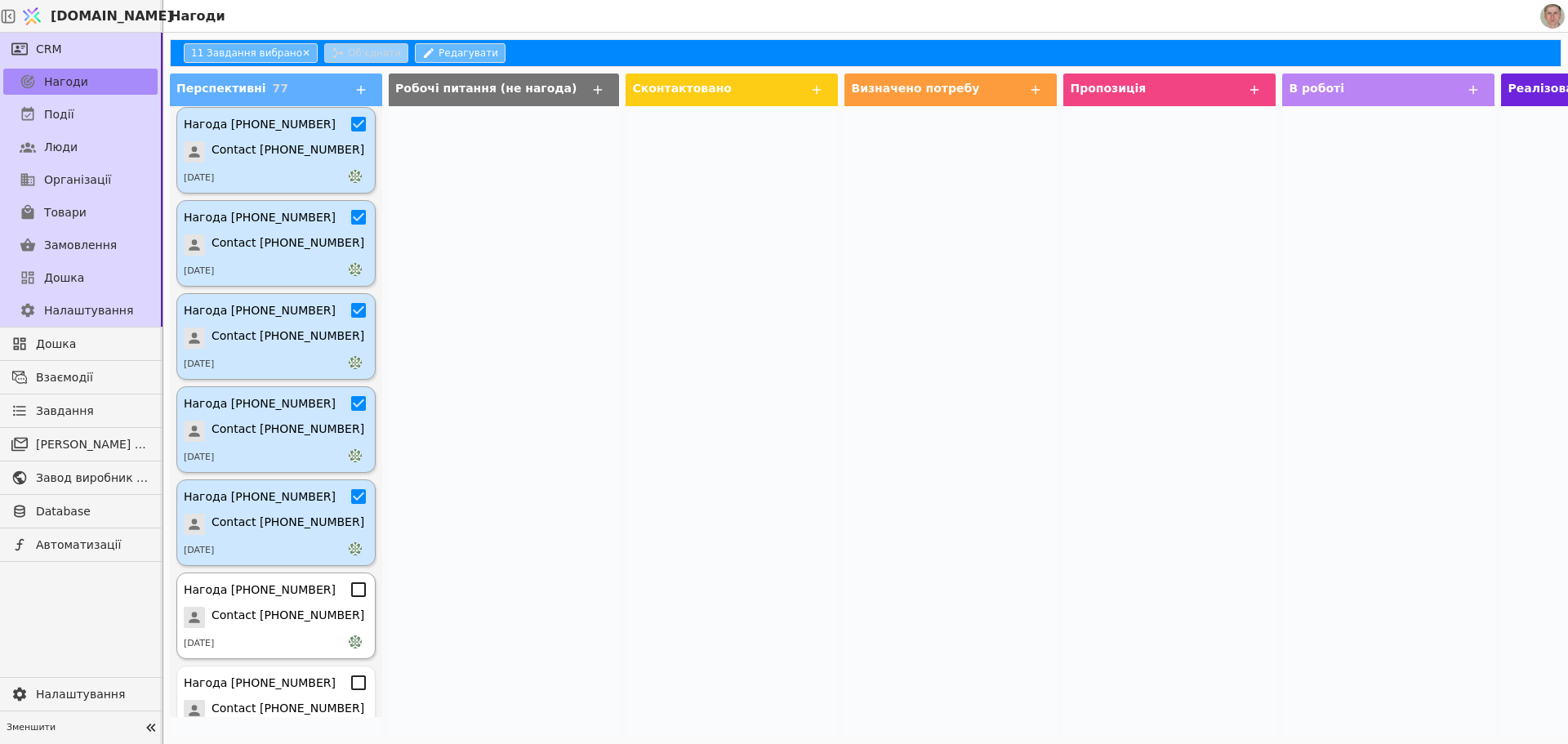
click at [349, 592] on icon at bounding box center [358, 590] width 19 height 19
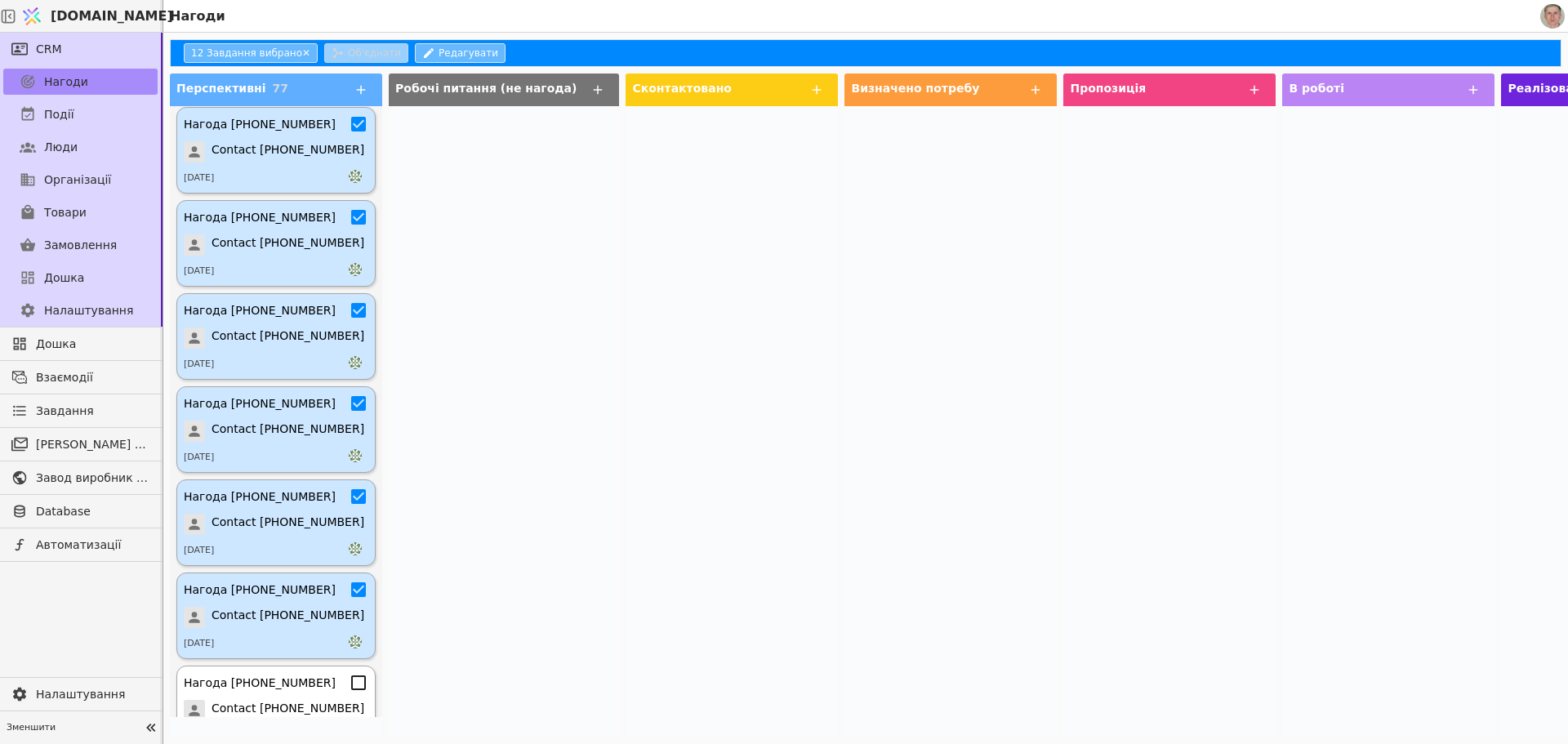
click at [349, 679] on icon at bounding box center [358, 683] width 19 height 19
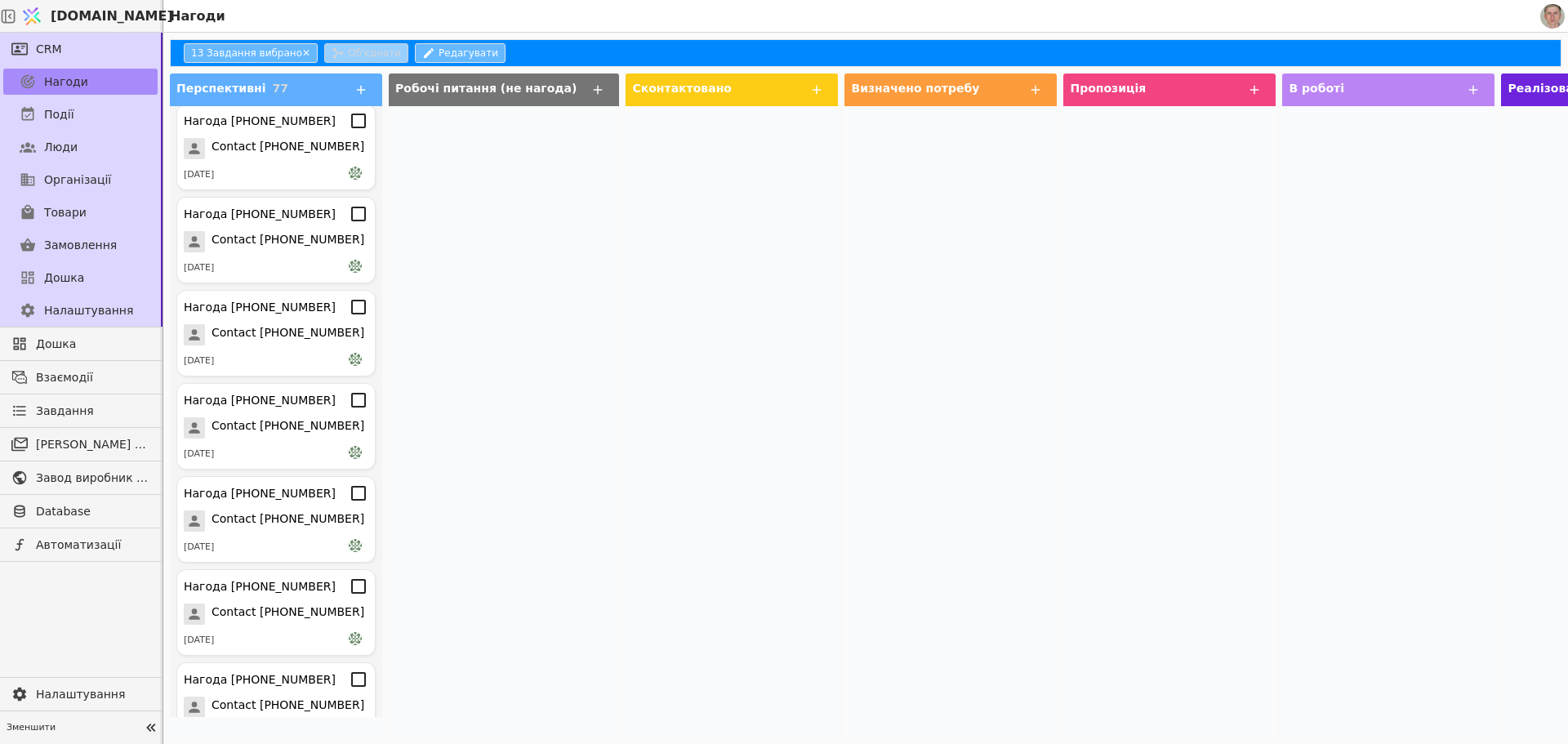
scroll to position [1171, 0]
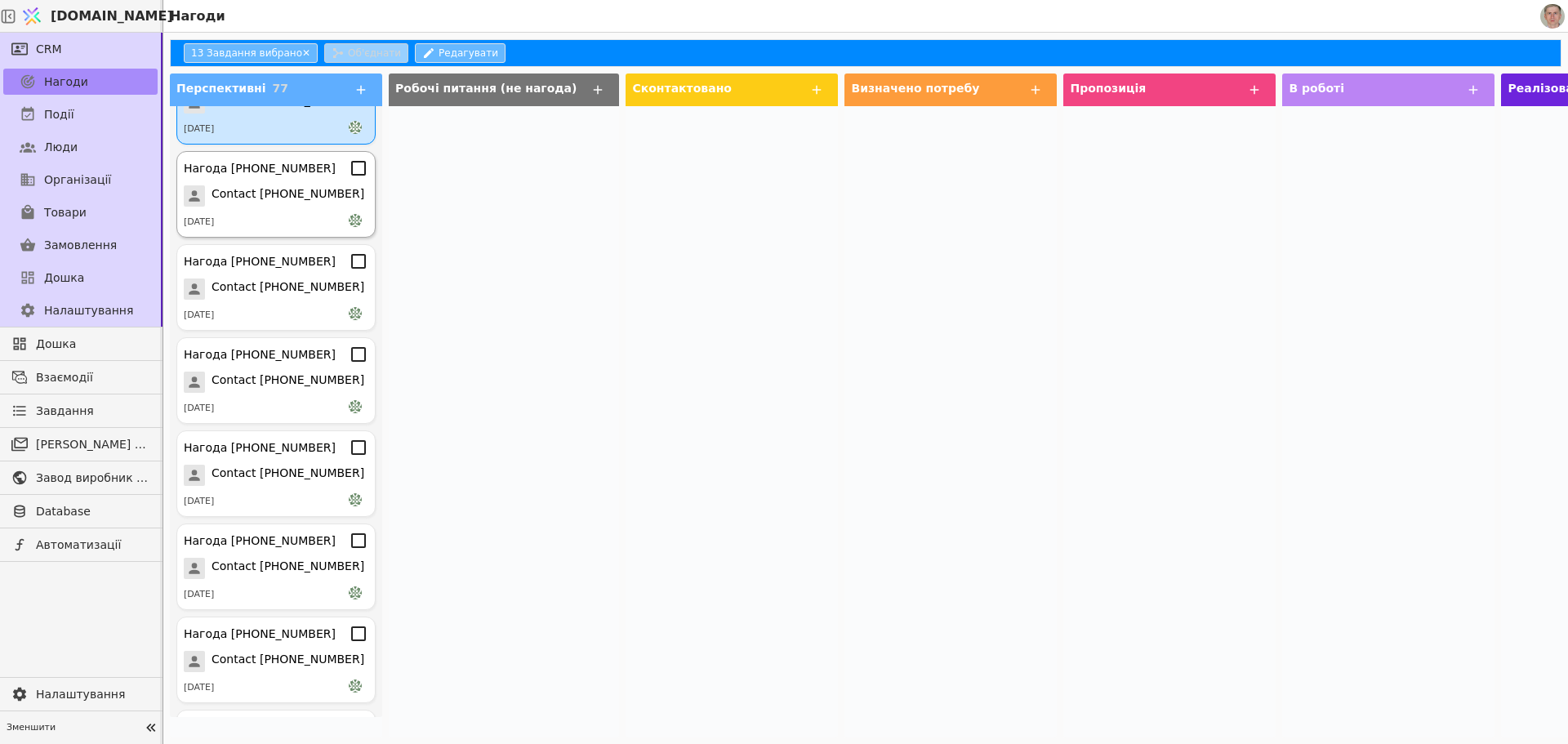
click at [349, 168] on icon at bounding box center [358, 168] width 19 height 19
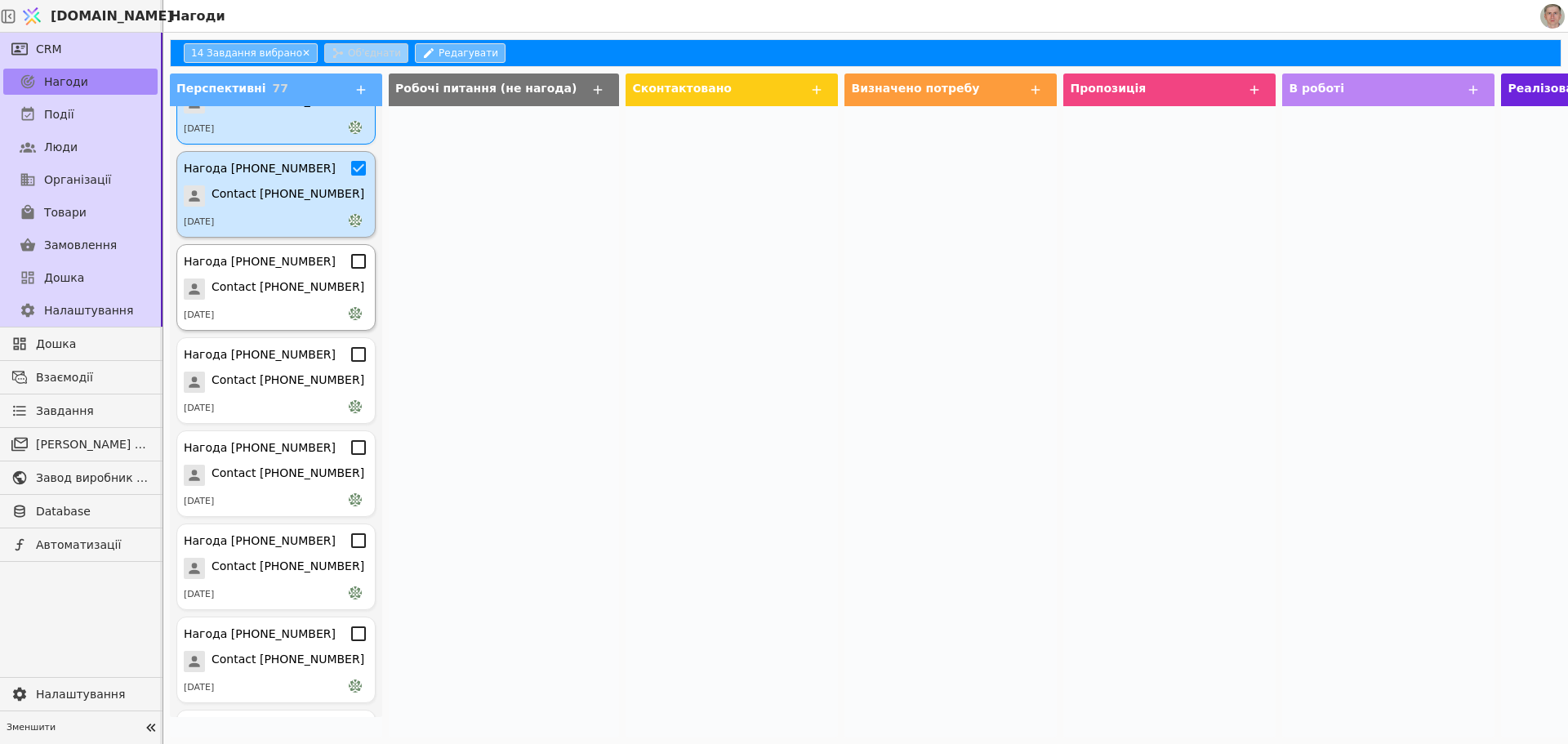
click at [349, 261] on icon at bounding box center [358, 261] width 19 height 19
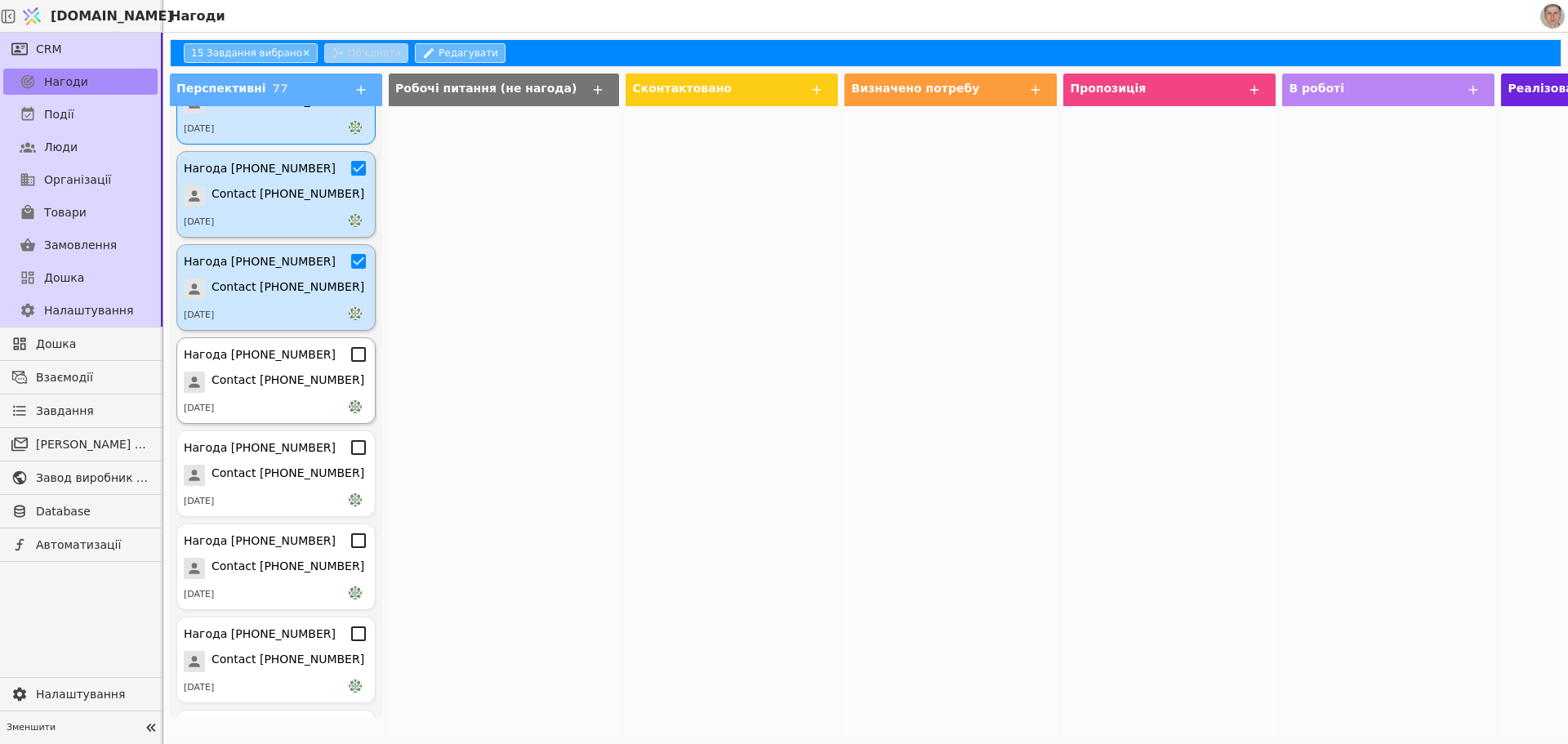
drag, startPoint x: 351, startPoint y: 354, endPoint x: 349, endPoint y: 372, distance: 18.1
click at [351, 353] on icon at bounding box center [358, 355] width 19 height 19
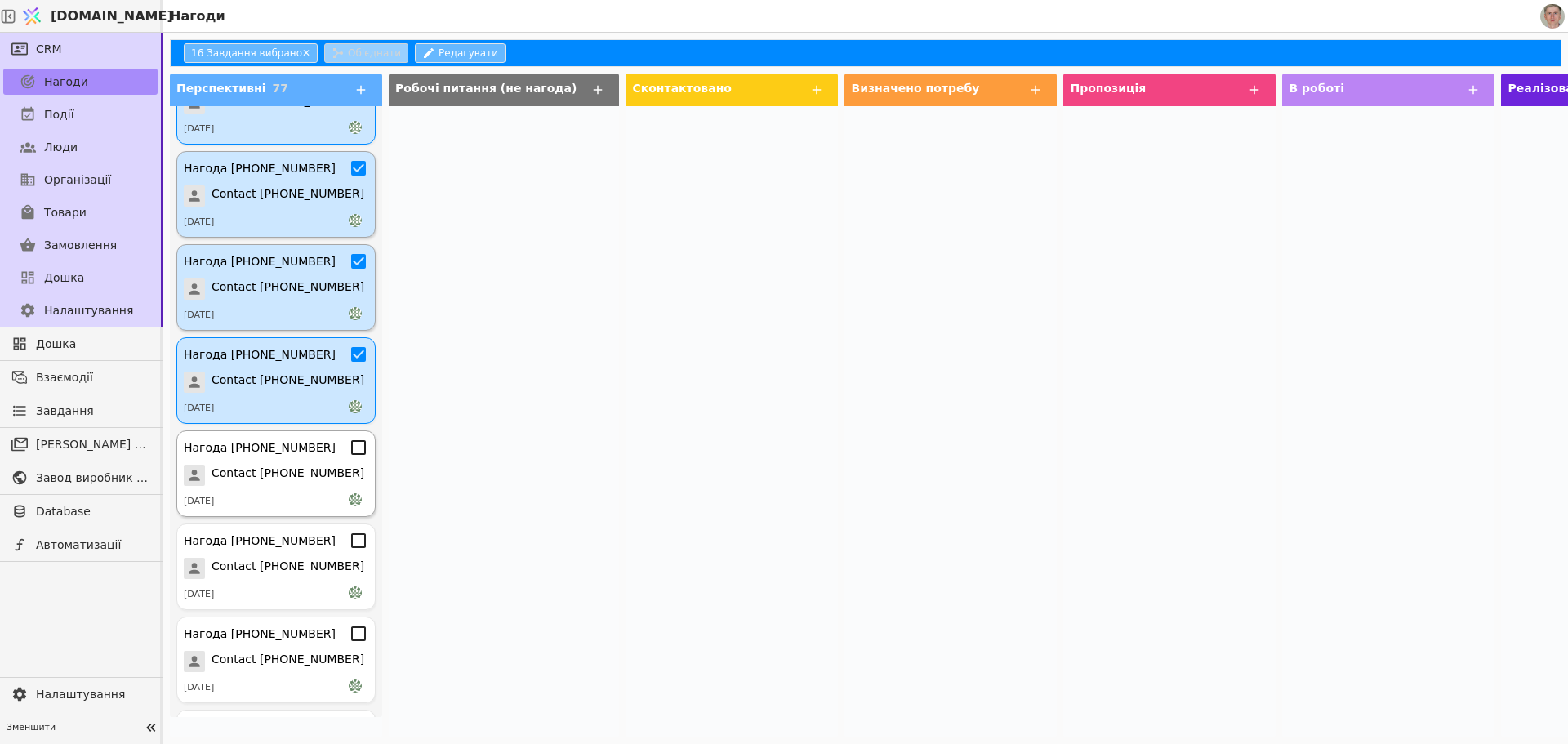
click at [349, 439] on icon at bounding box center [358, 448] width 19 height 19
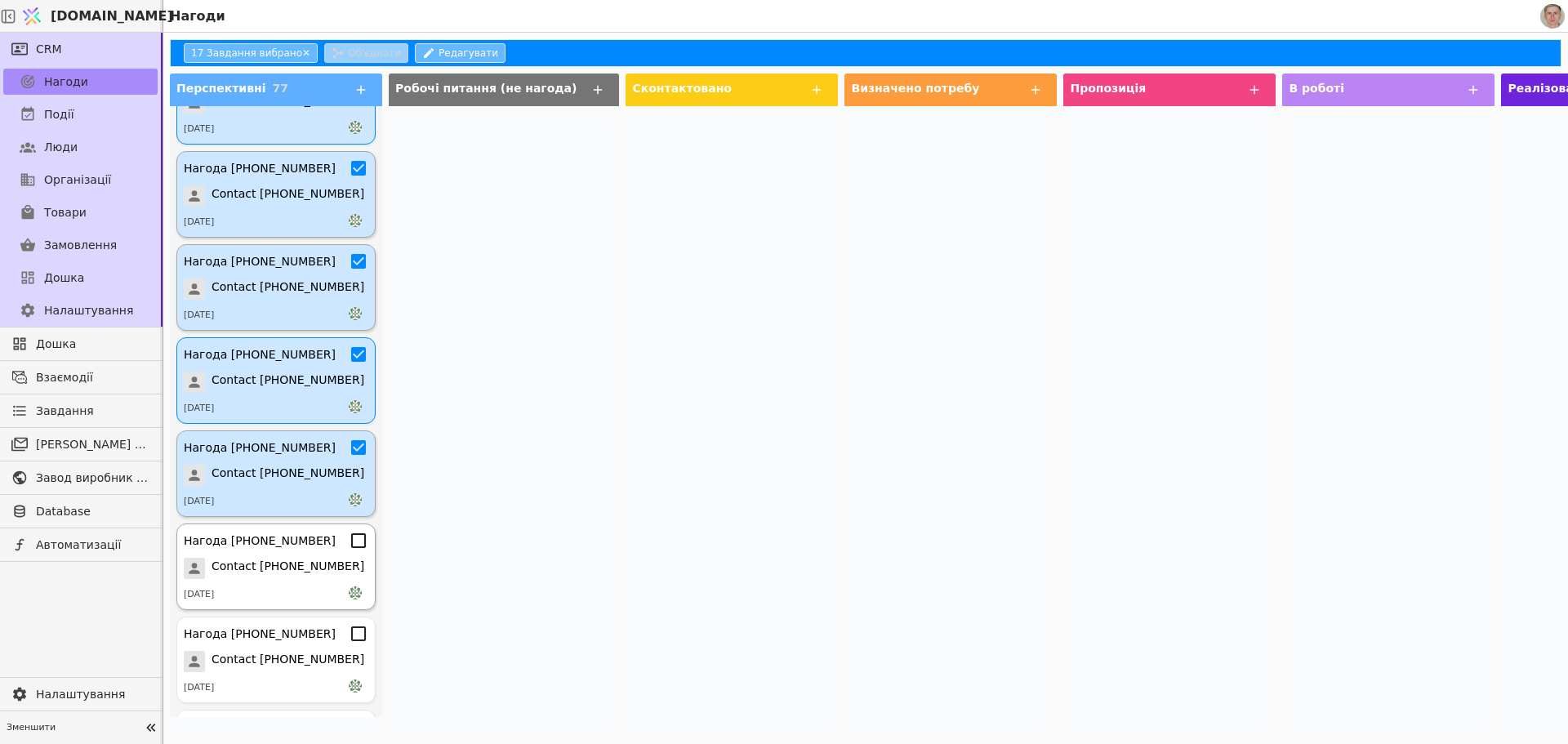
click at [349, 538] on icon at bounding box center [358, 540] width 19 height 19
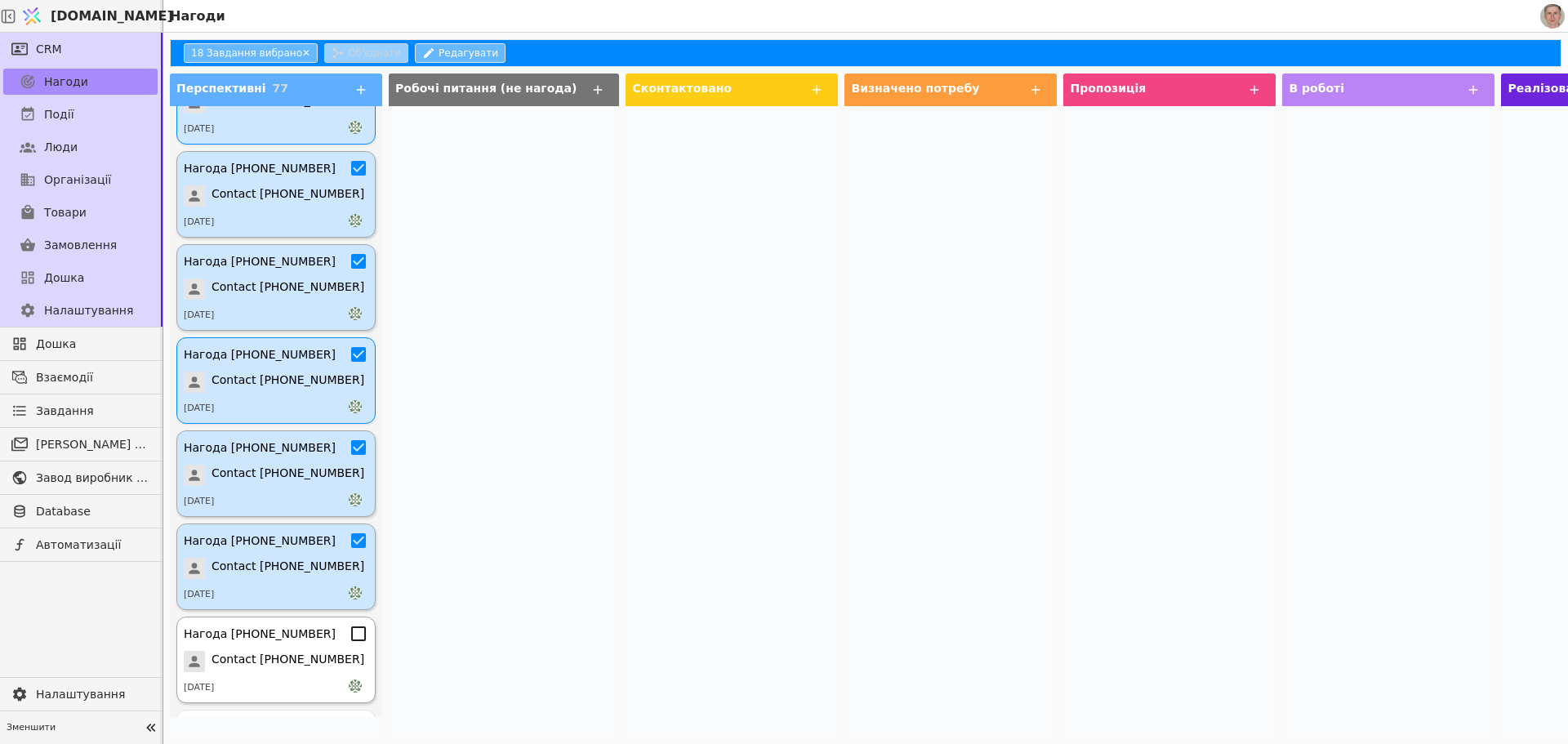
click at [352, 639] on icon at bounding box center [358, 633] width 15 height 15
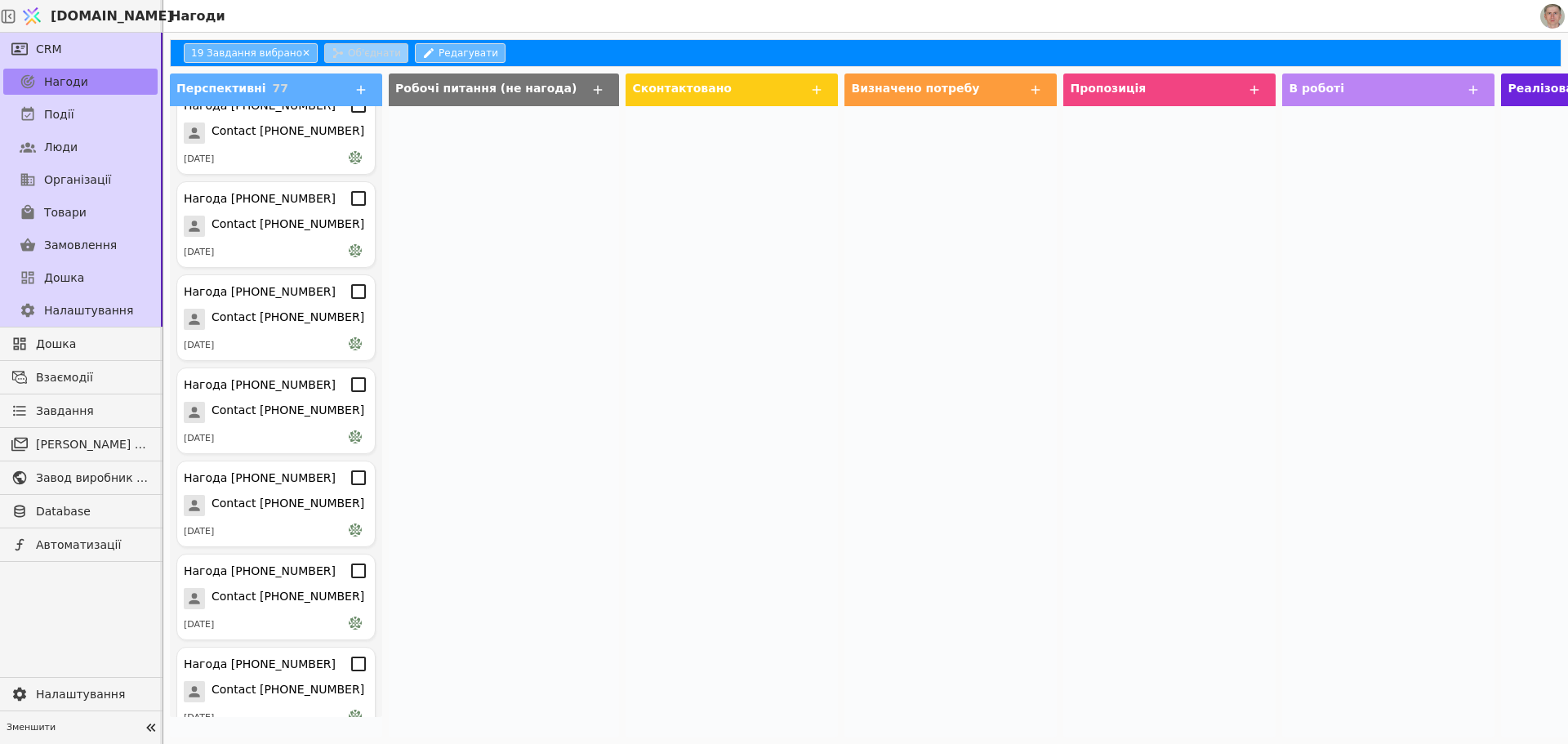
scroll to position [1709, 0]
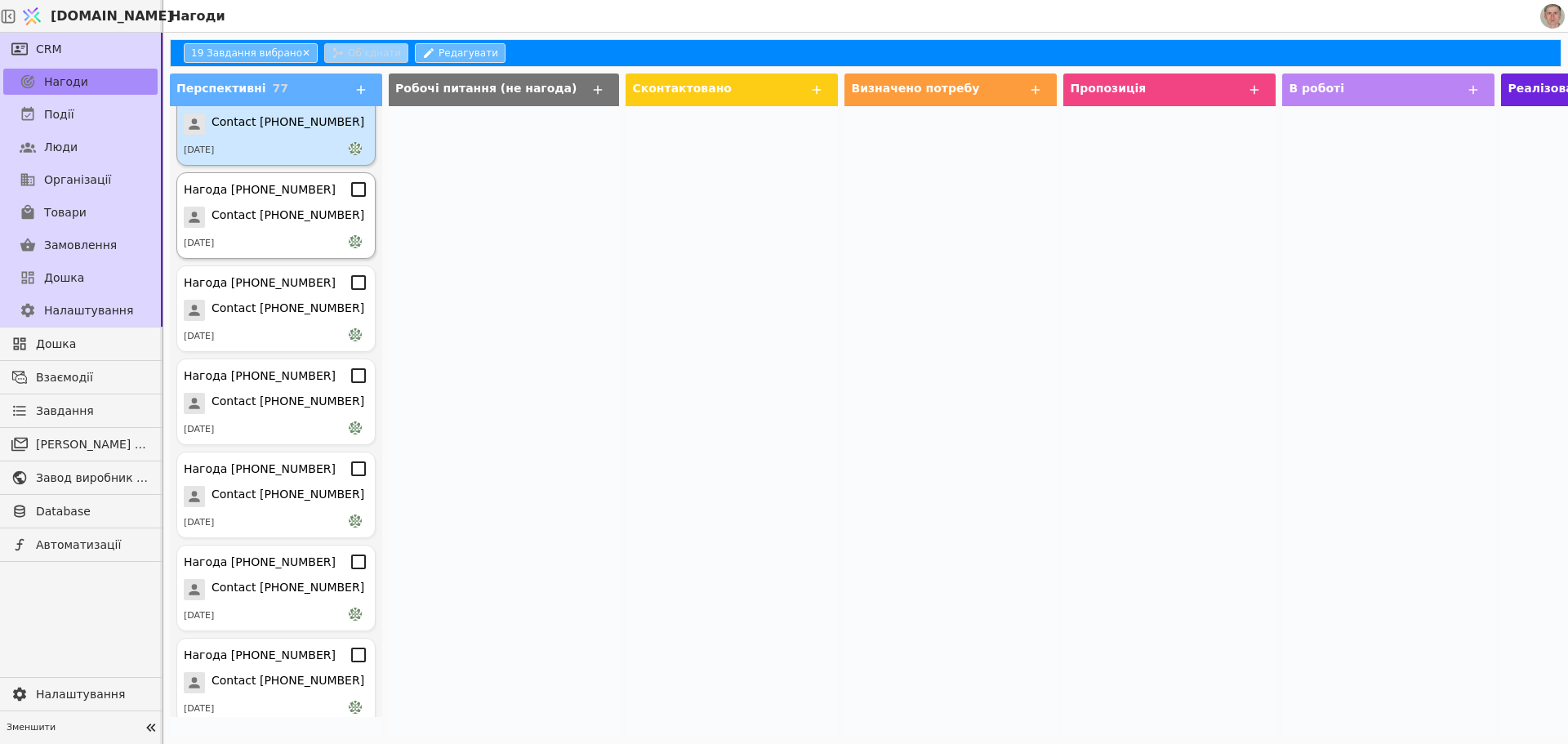
click at [352, 184] on icon at bounding box center [358, 188] width 15 height 15
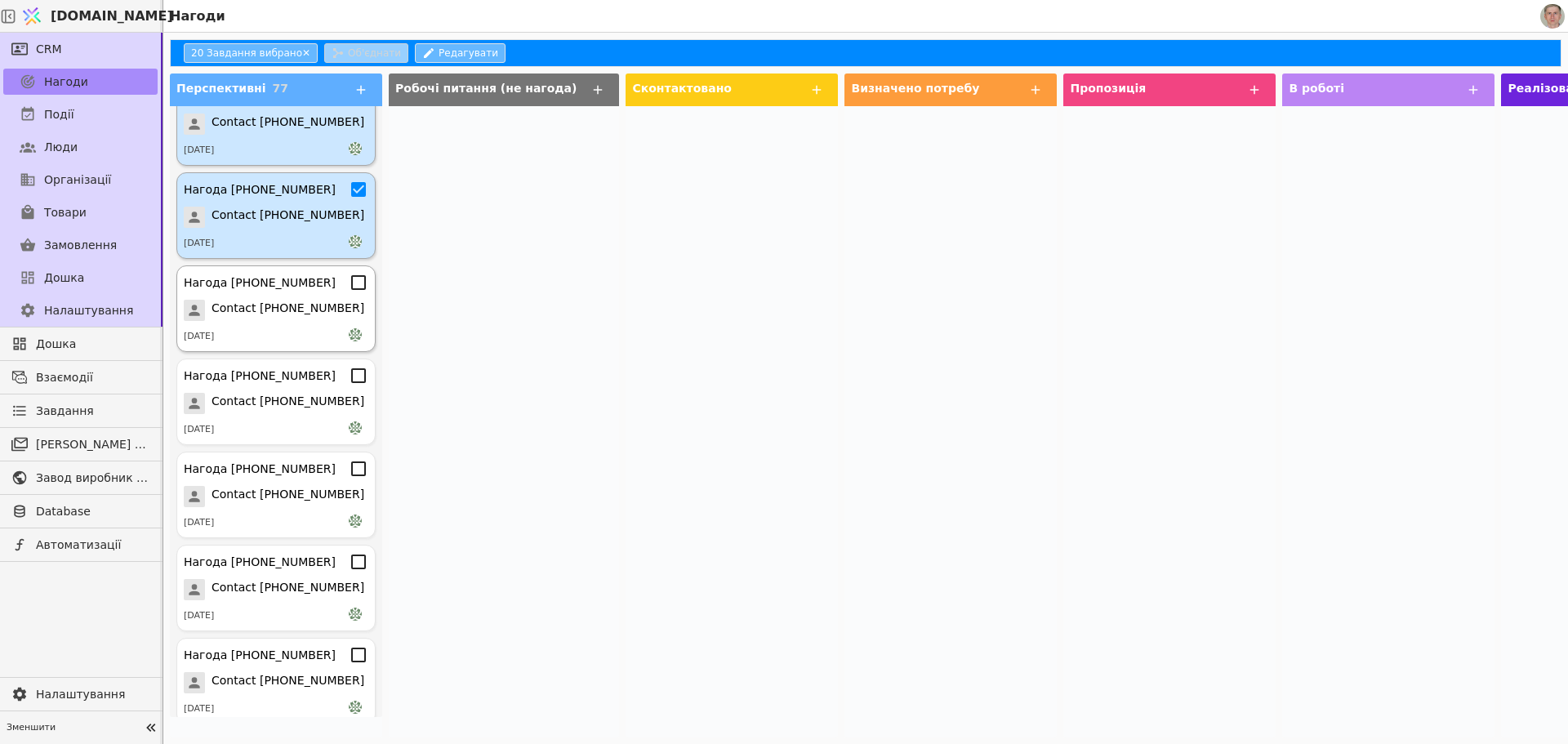
click at [347, 294] on div "Нагода [PHONE_NUMBER] Contact [PHONE_NUMBER] [DATE]" at bounding box center [276, 308] width 199 height 86
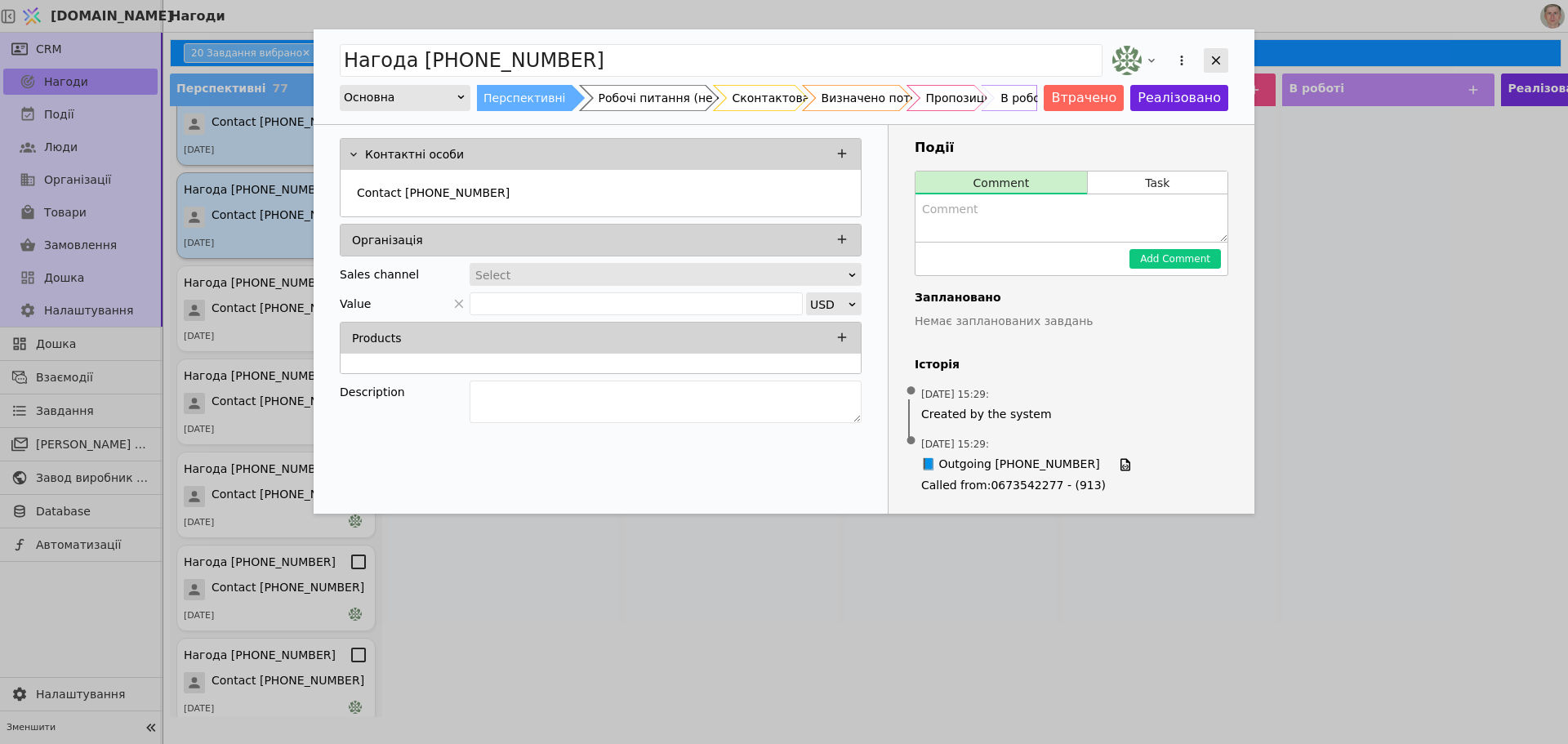
click at [1221, 56] on icon "Add Opportunity" at bounding box center [1215, 60] width 15 height 15
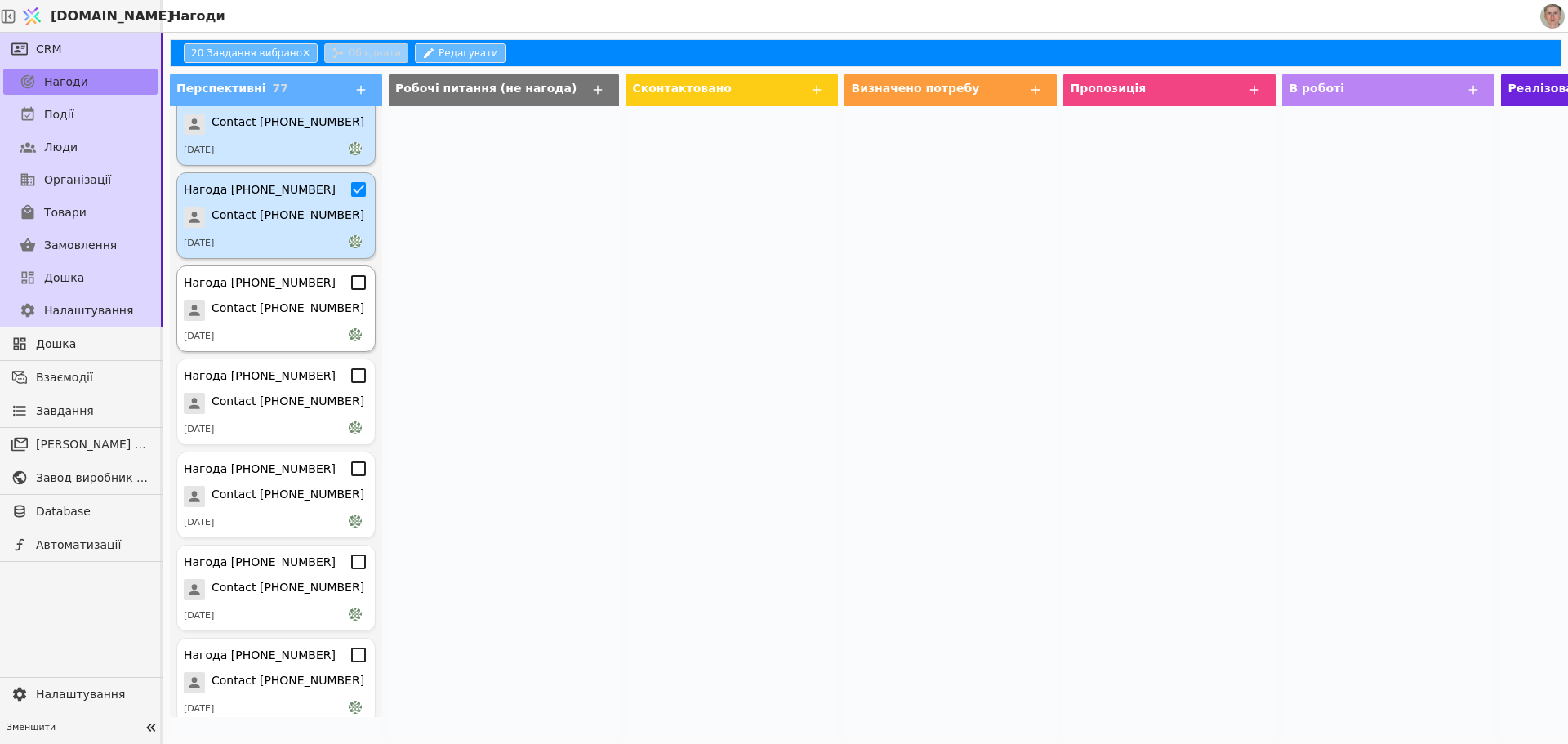
click at [349, 280] on icon at bounding box center [358, 283] width 19 height 19
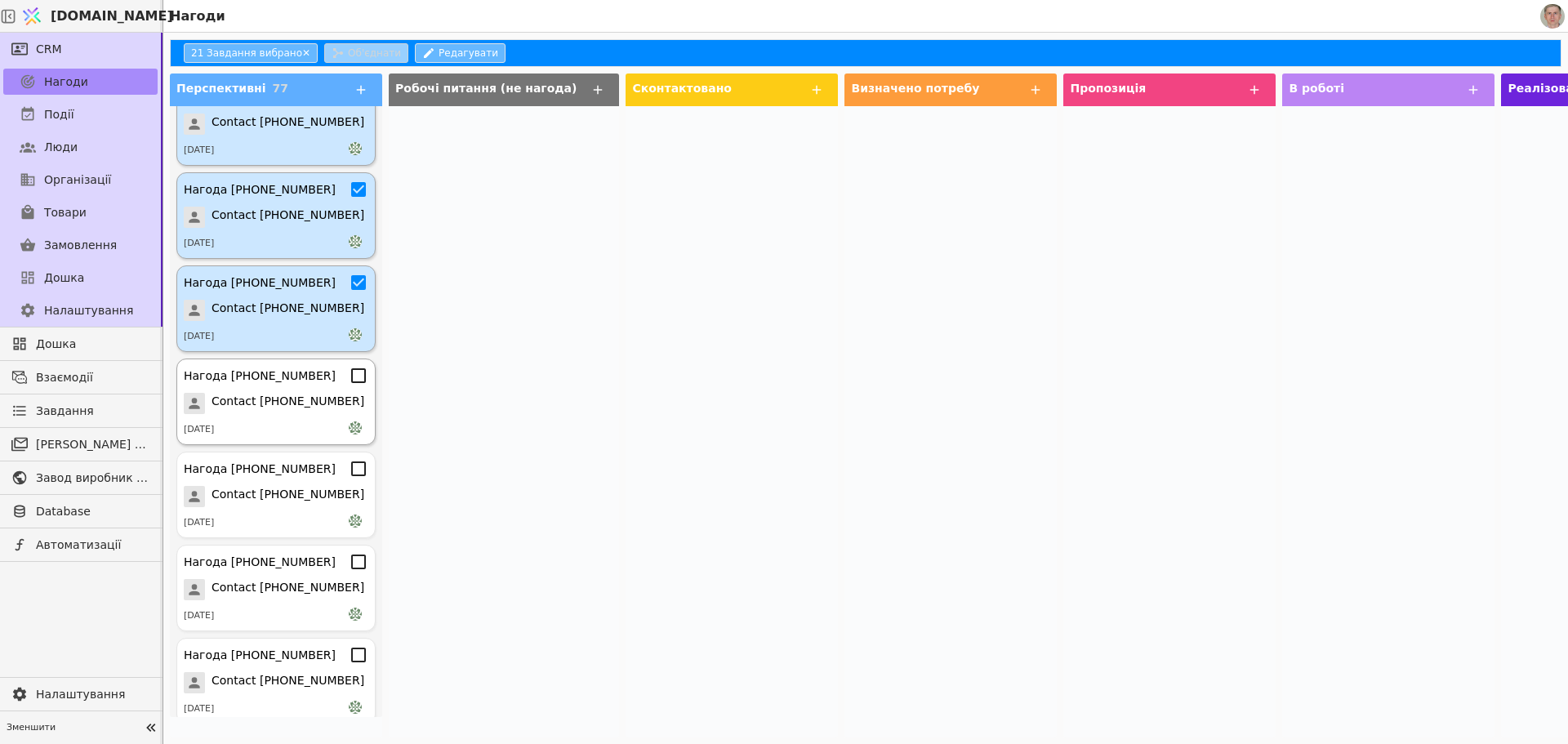
click at [352, 382] on icon at bounding box center [358, 375] width 15 height 15
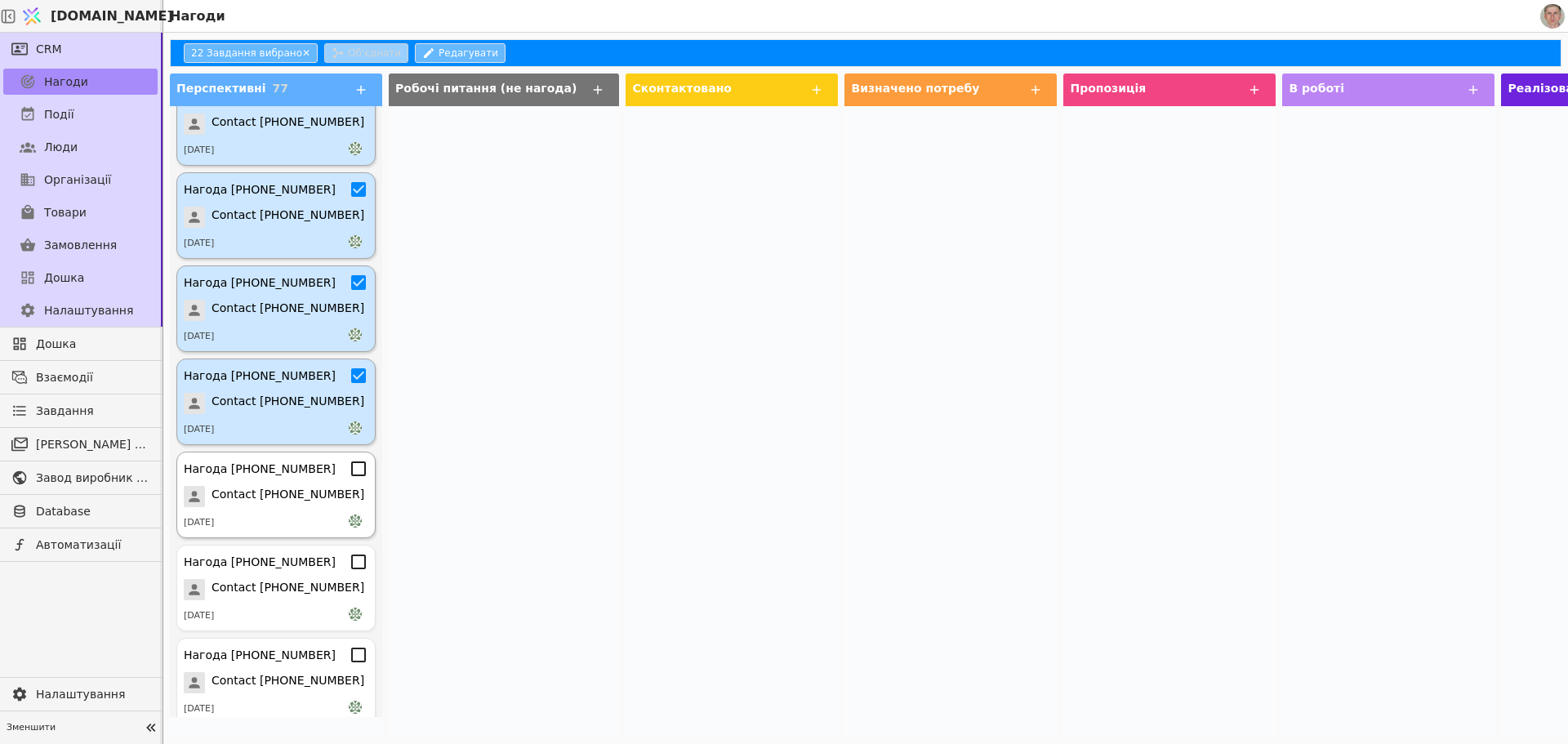
click at [352, 463] on icon at bounding box center [358, 468] width 15 height 15
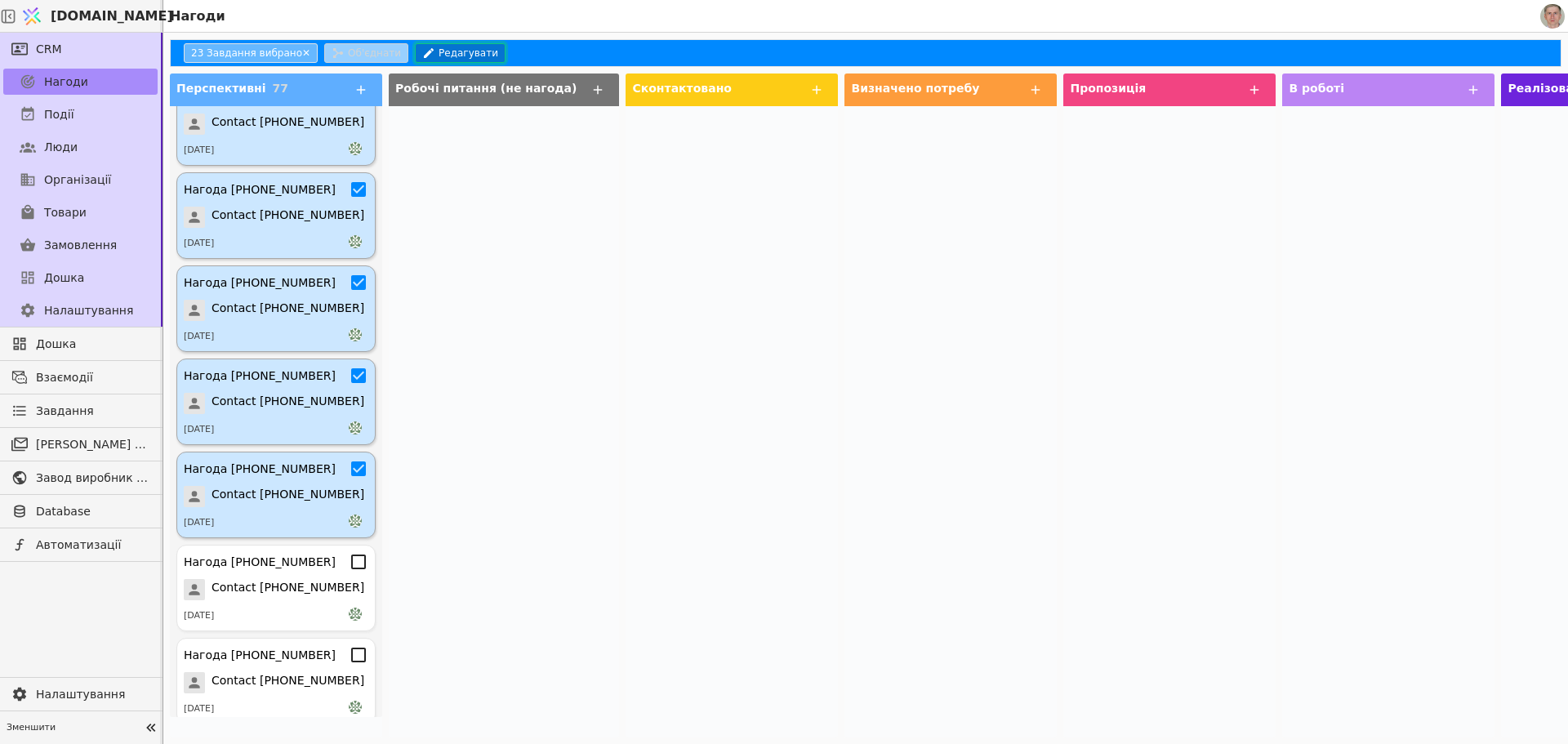
click at [438, 49] on button "Редагувати" at bounding box center [460, 53] width 90 height 19
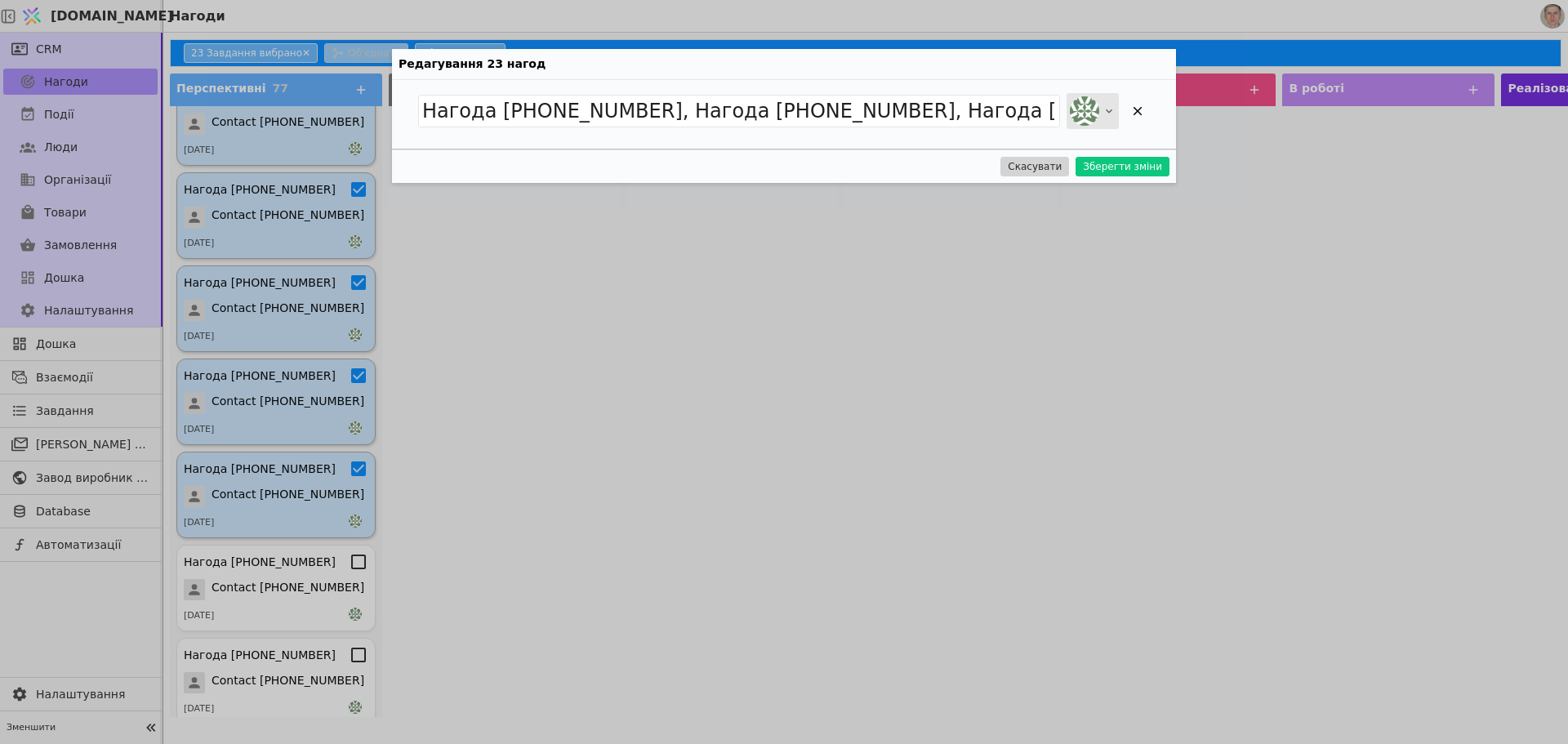
click at [1101, 107] on div at bounding box center [1093, 111] width 52 height 36
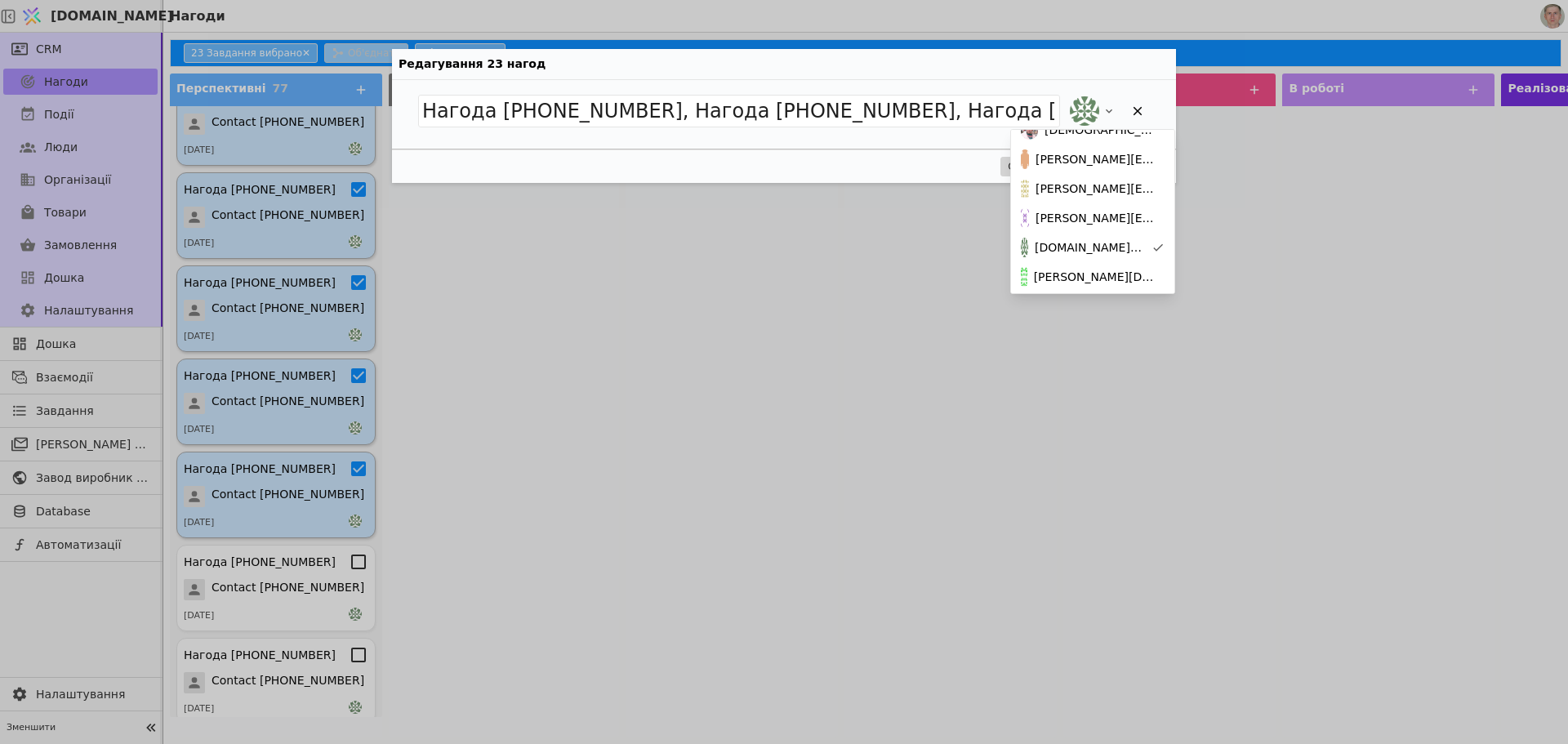
scroll to position [178, 0]
click at [1131, 228] on span "[PERSON_NAME][DOMAIN_NAME][EMAIL_ADDRESS][DOMAIN_NAME]" at bounding box center [1096, 237] width 124 height 17
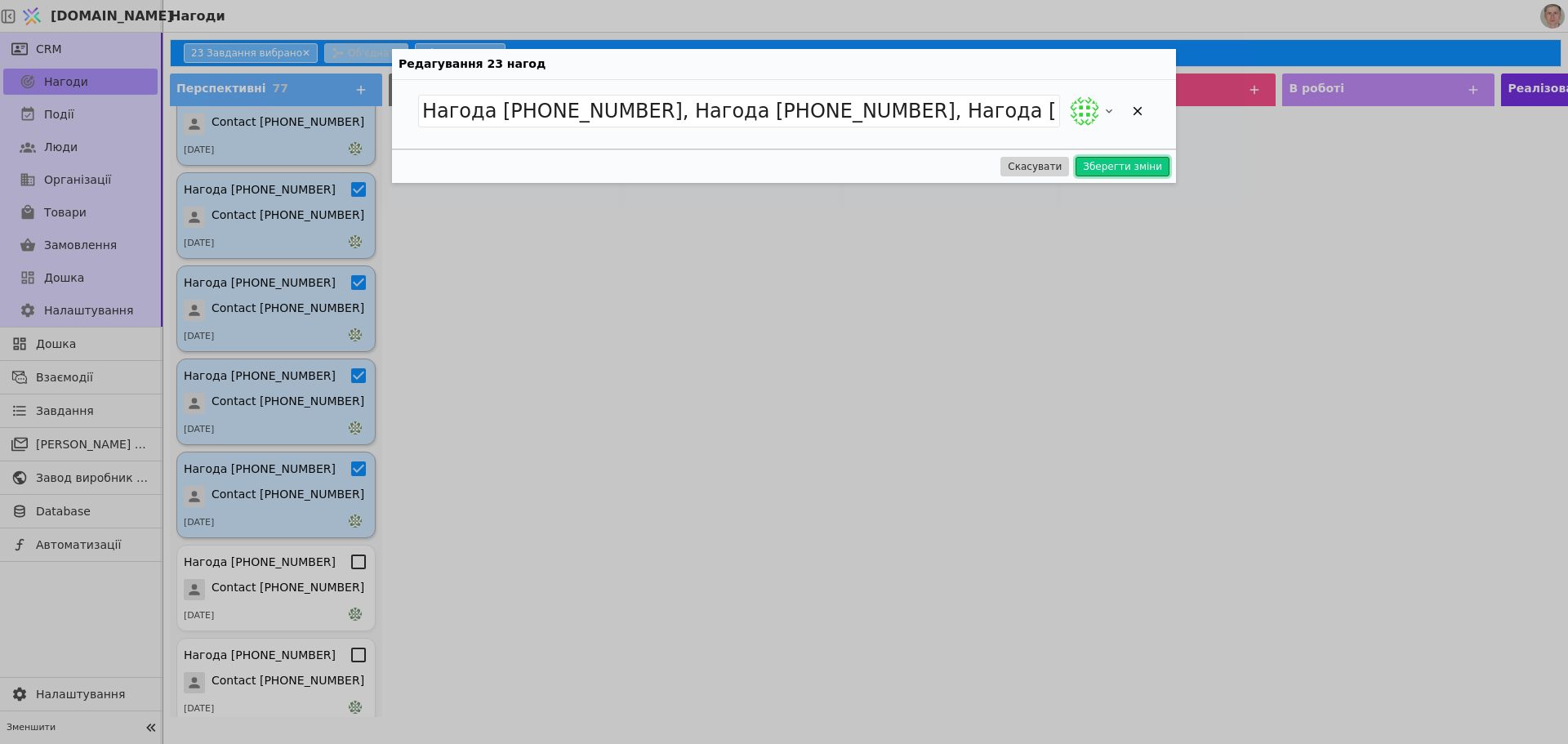
click at [1137, 162] on button "Зберегти зміни" at bounding box center [1122, 166] width 94 height 19
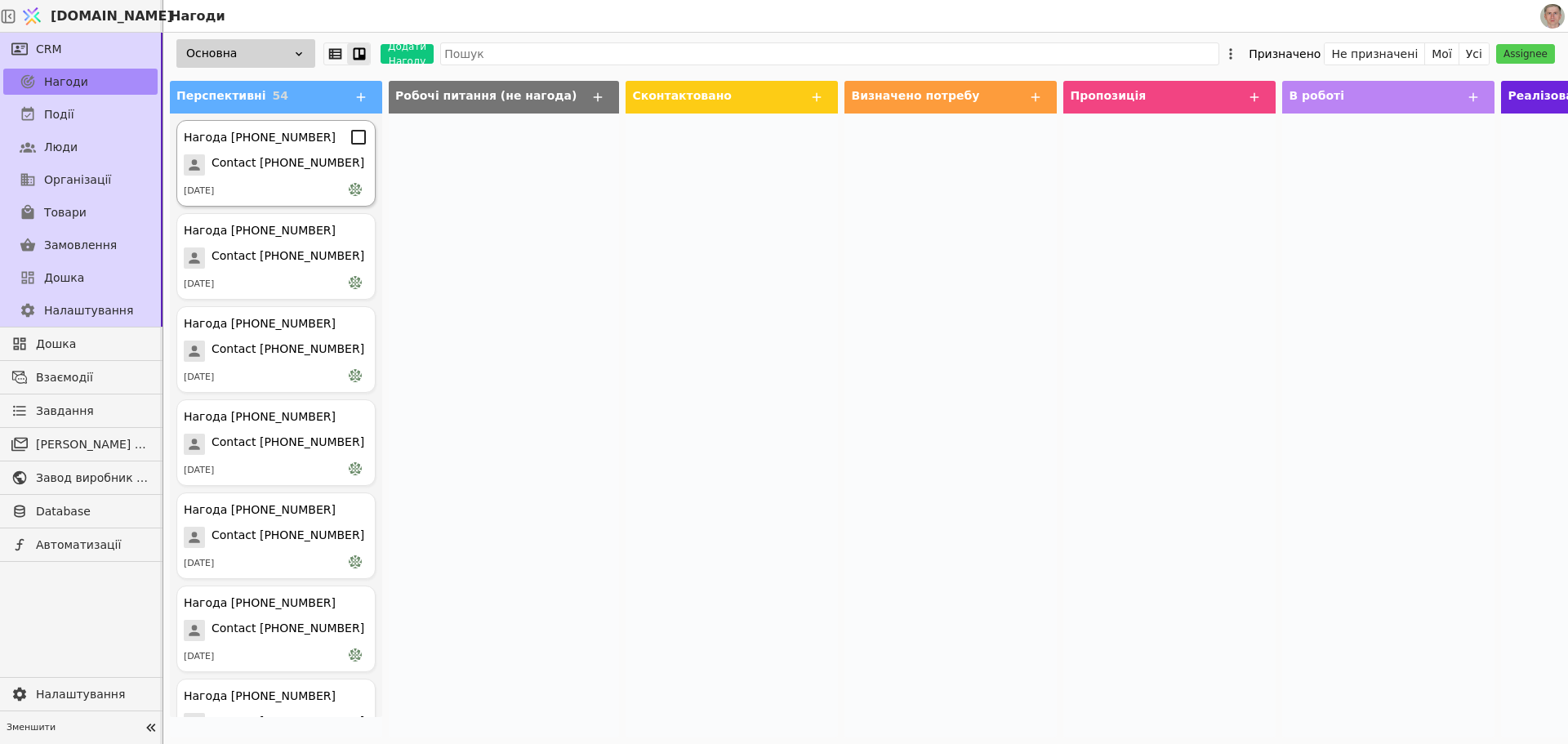
click at [349, 132] on icon at bounding box center [358, 137] width 19 height 19
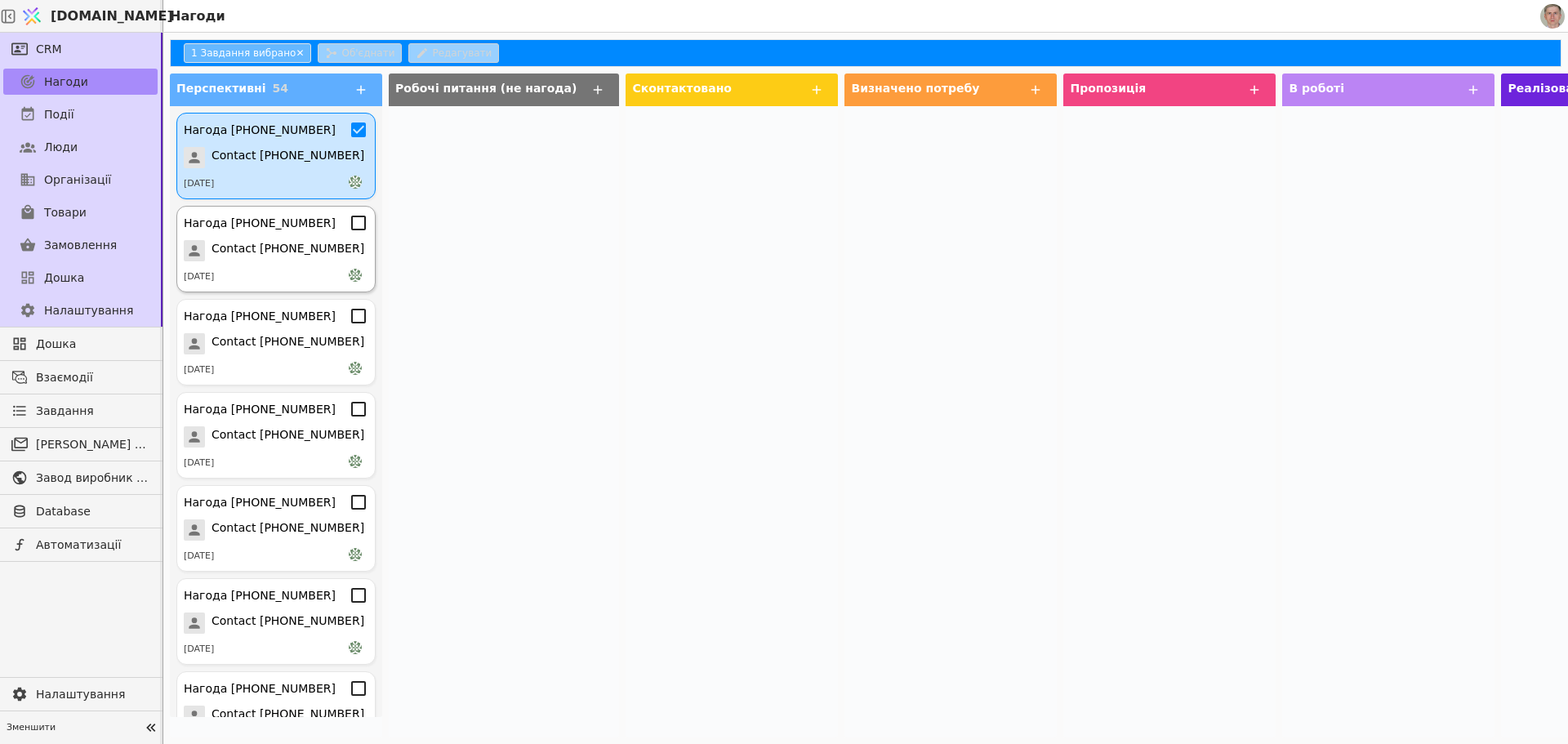
click at [352, 228] on icon at bounding box center [358, 222] width 15 height 15
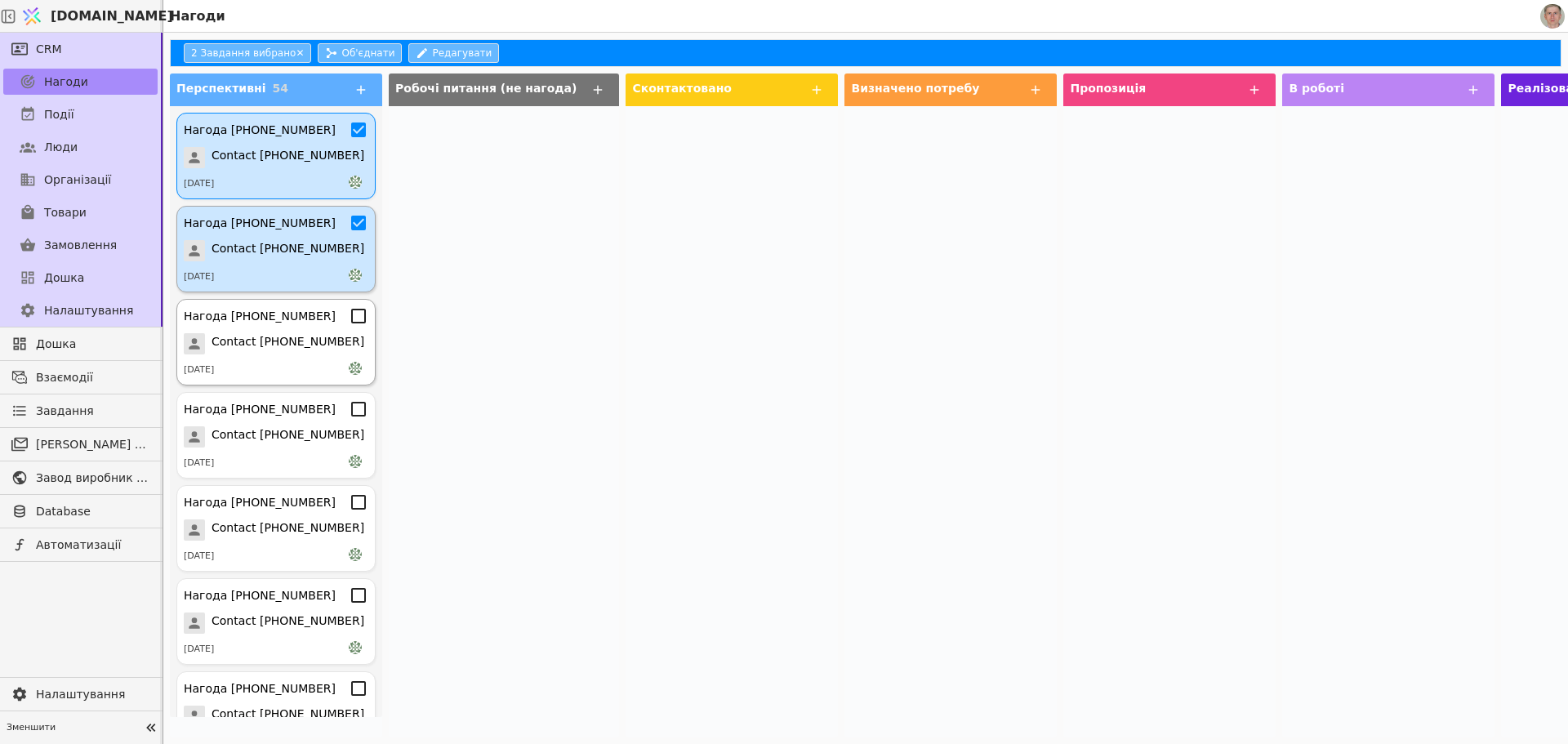
click at [349, 316] on icon at bounding box center [358, 316] width 19 height 19
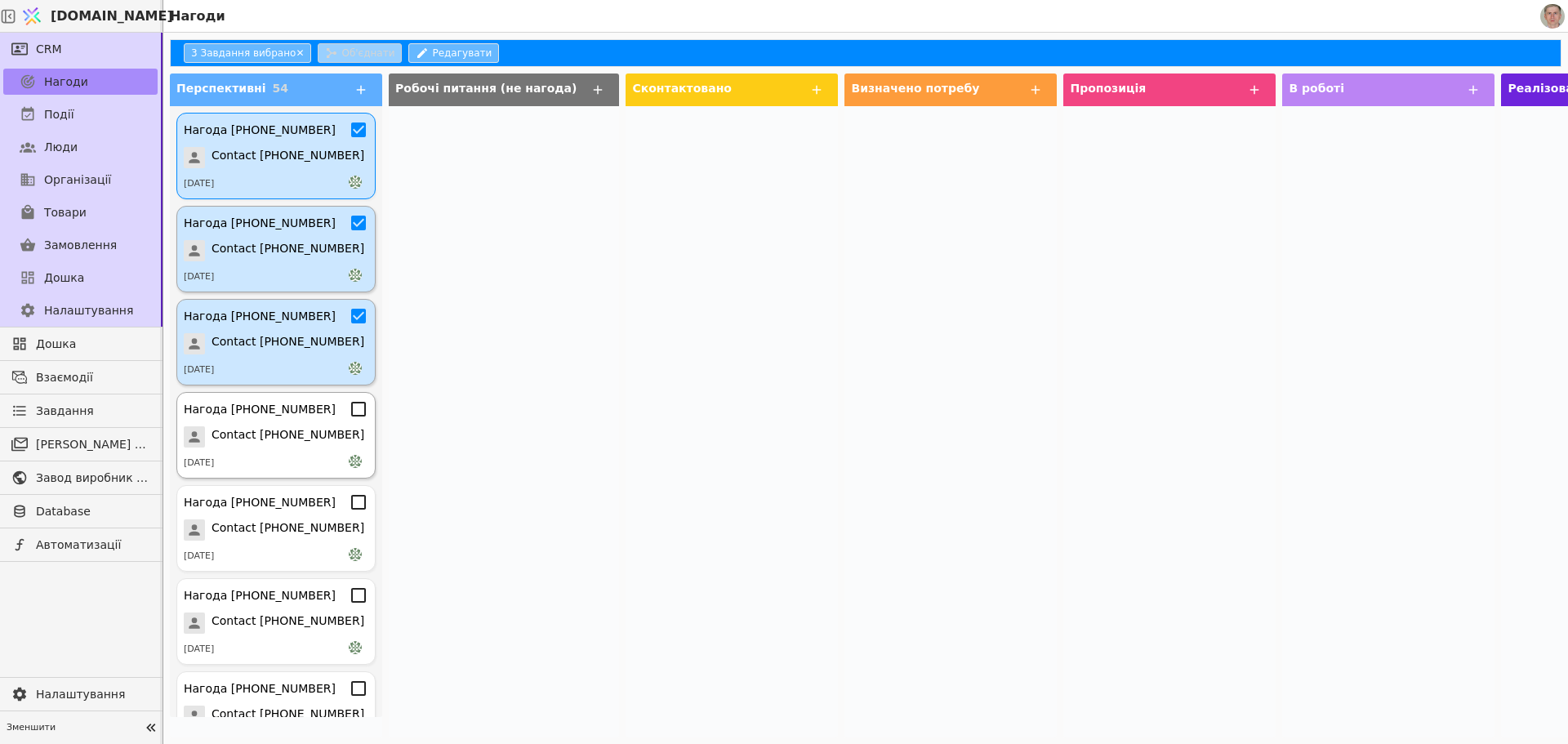
click at [346, 424] on div "Нагода [PHONE_NUMBER] Contact [PHONE_NUMBER] [DATE]" at bounding box center [276, 435] width 199 height 86
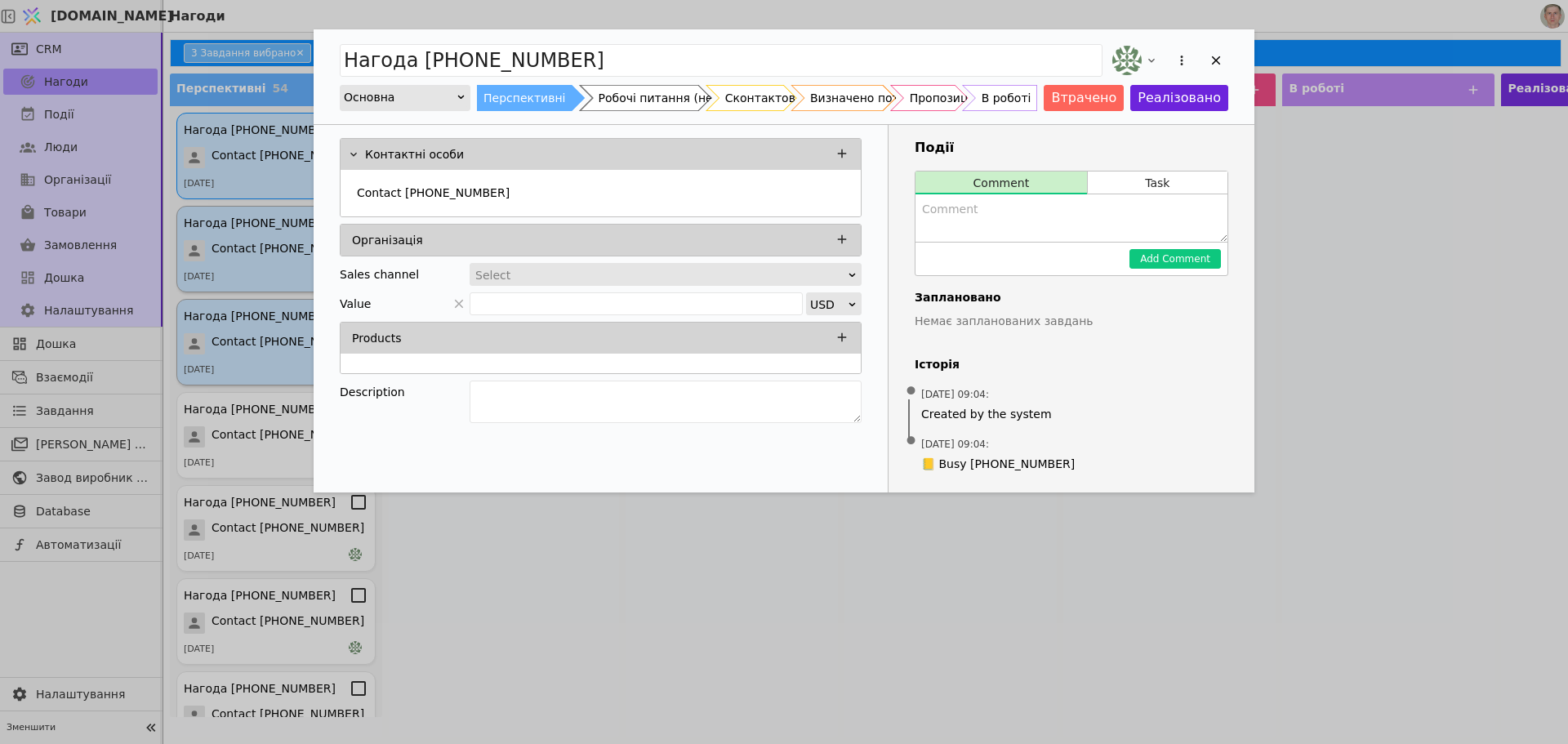
drag, startPoint x: 1212, startPoint y: 59, endPoint x: 1003, endPoint y: 85, distance: 210.6
click at [1213, 58] on icon "Add Opportunity" at bounding box center [1215, 60] width 15 height 15
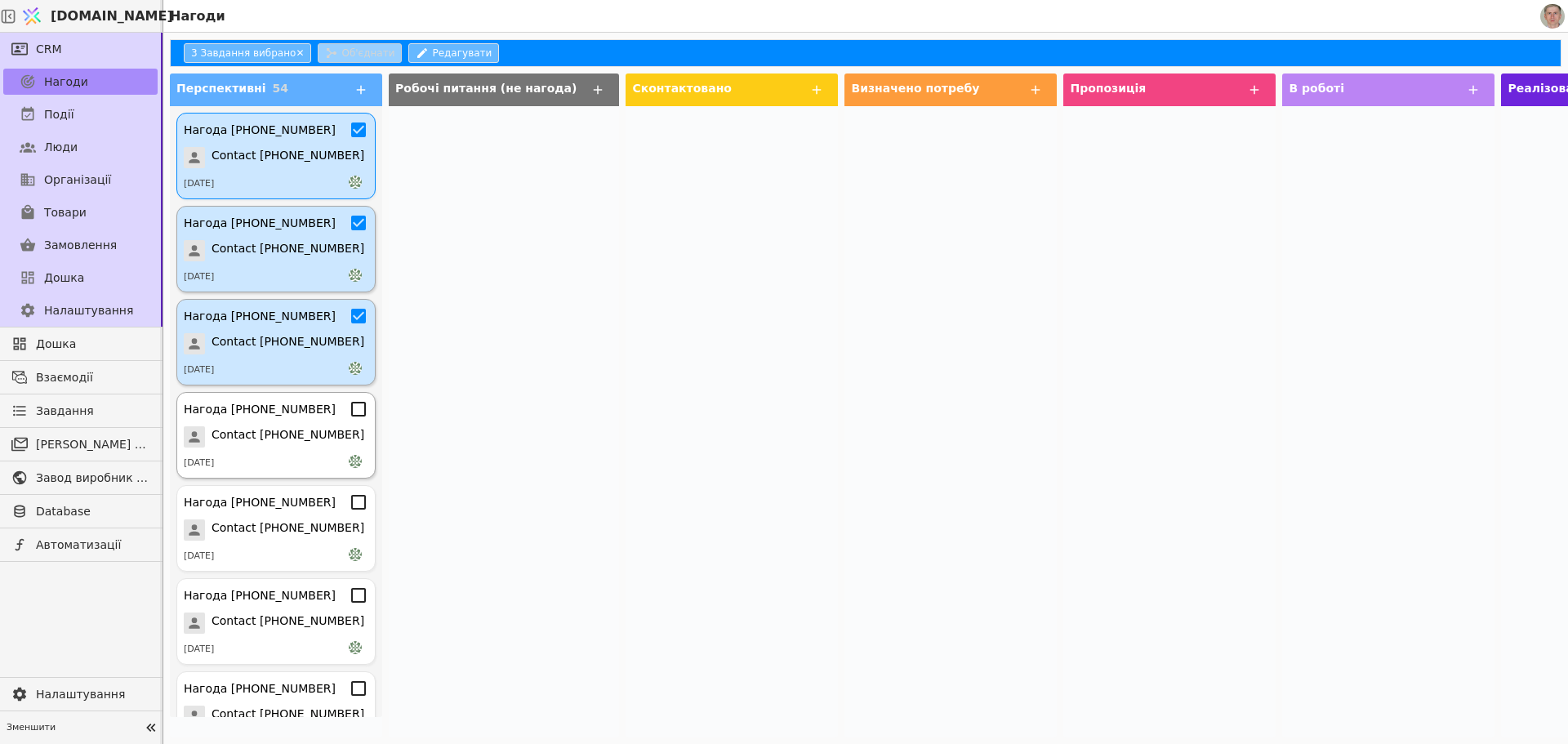
click at [349, 413] on icon at bounding box center [358, 409] width 19 height 19
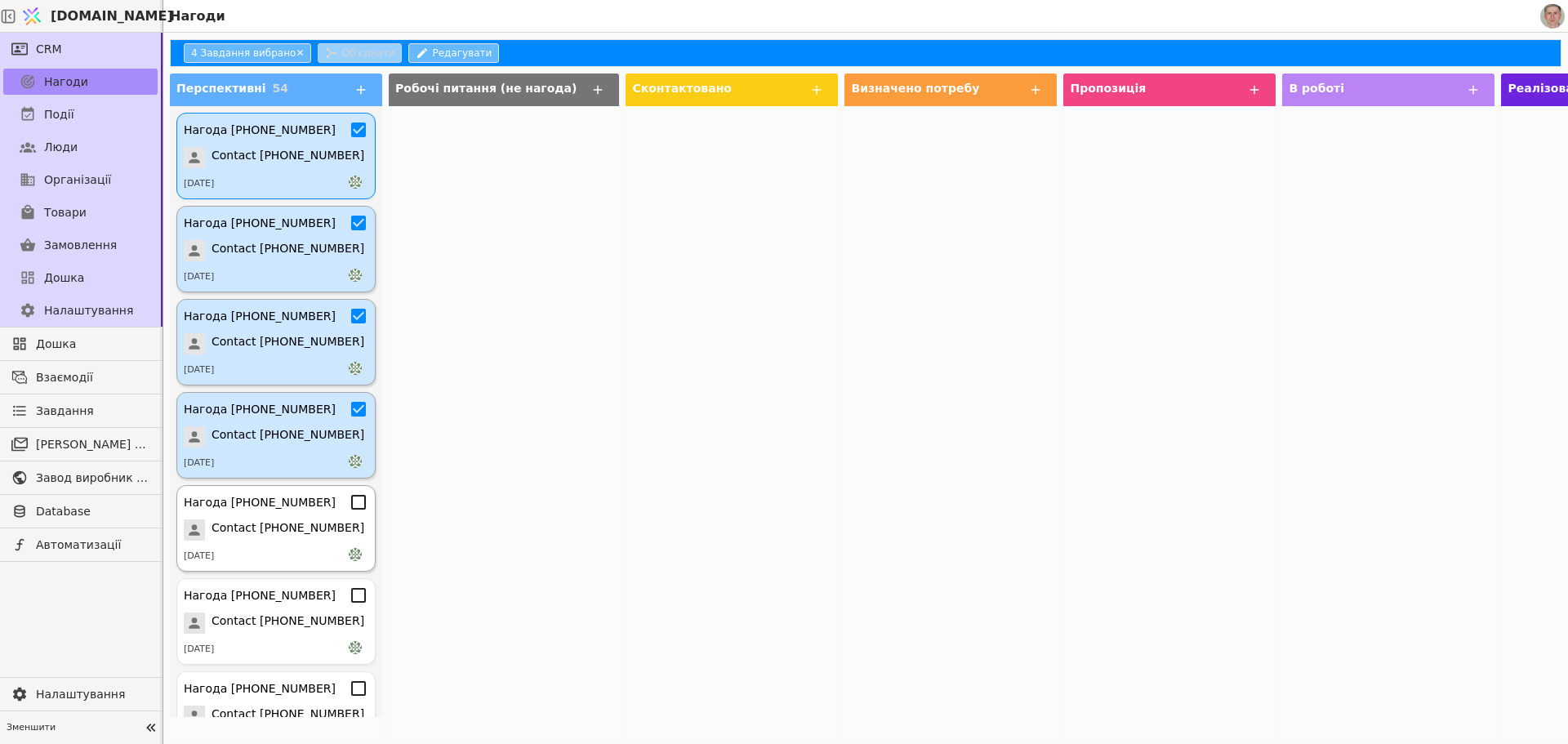
click at [349, 506] on icon at bounding box center [358, 502] width 19 height 19
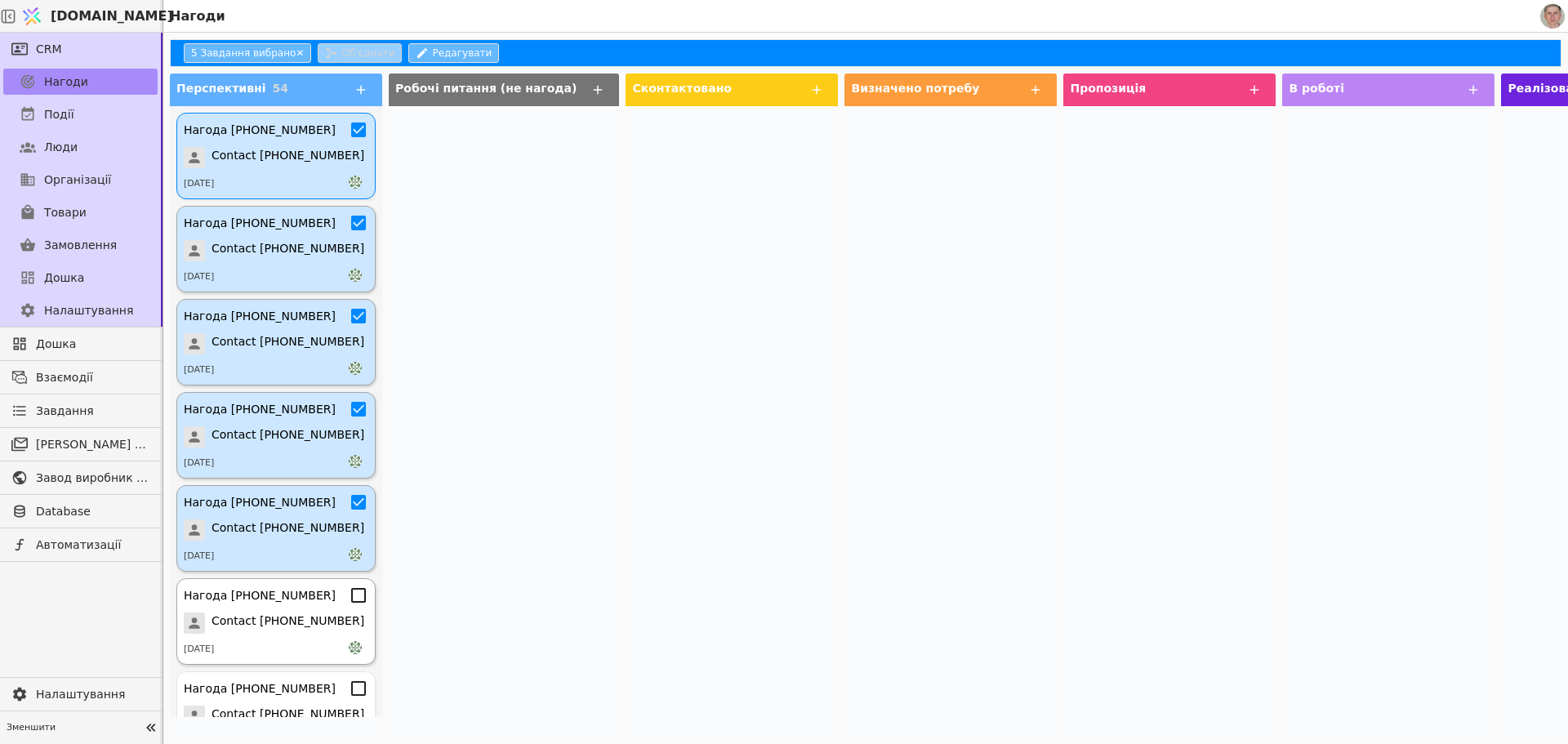
click at [352, 601] on icon at bounding box center [358, 594] width 15 height 15
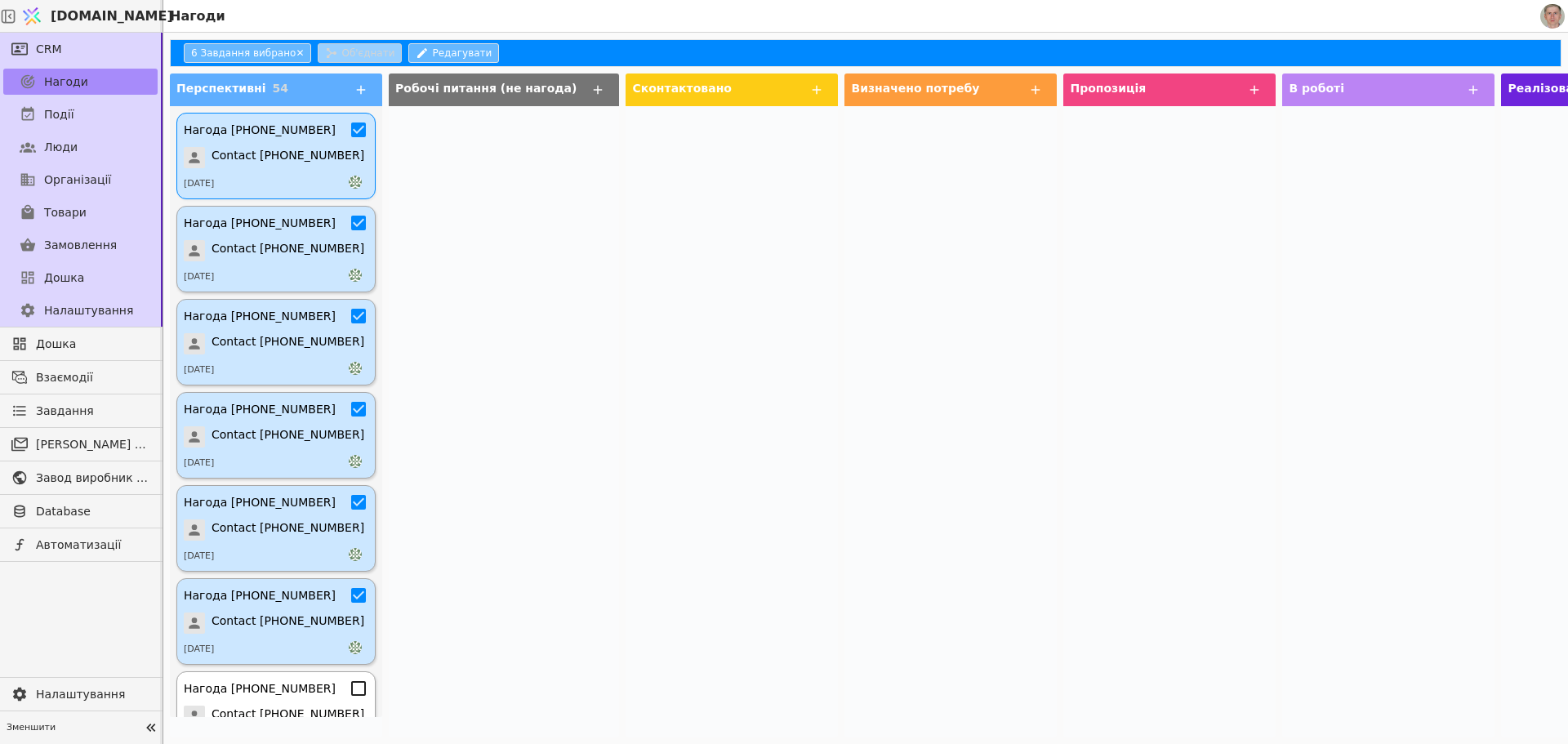
click at [349, 688] on icon at bounding box center [358, 689] width 19 height 19
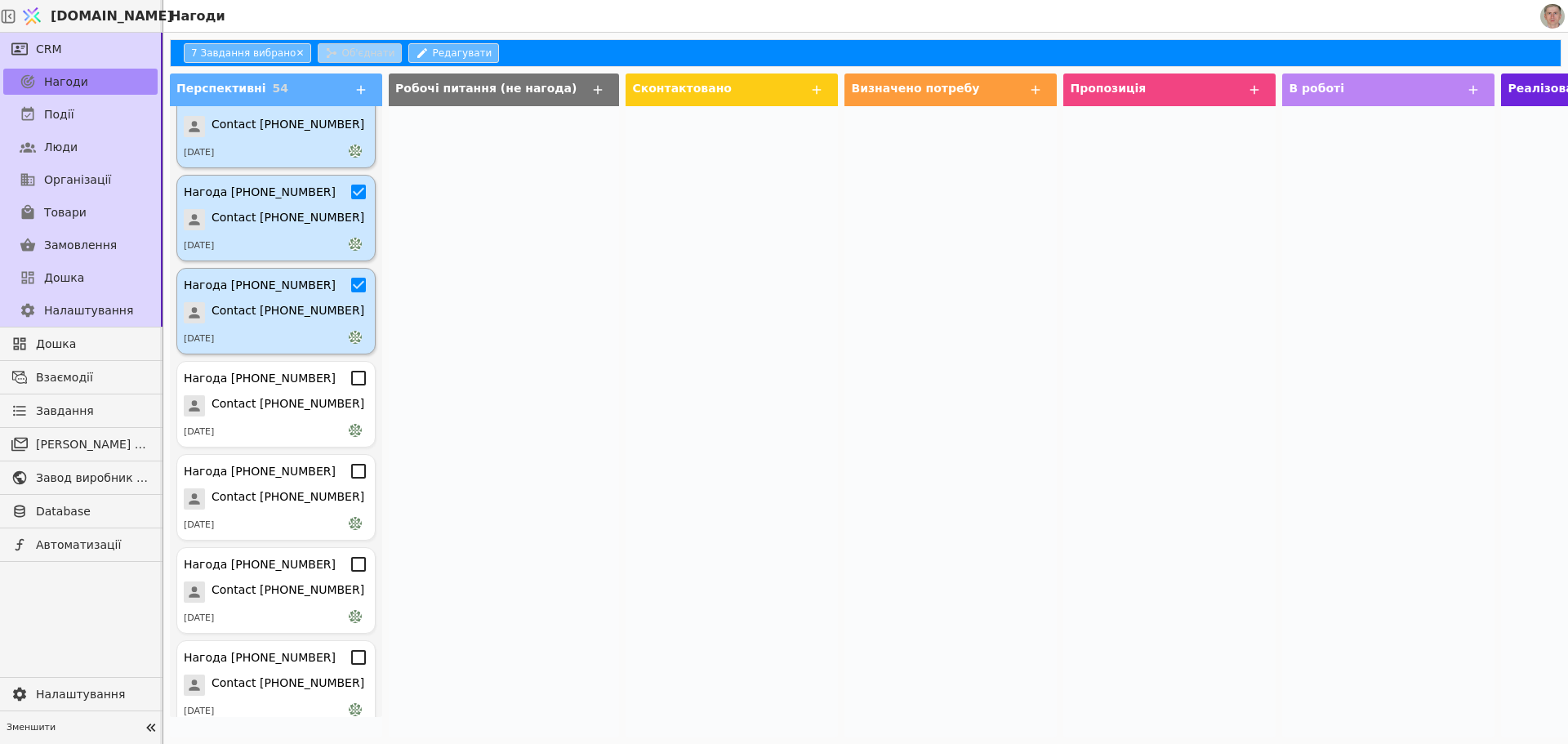
scroll to position [469, 0]
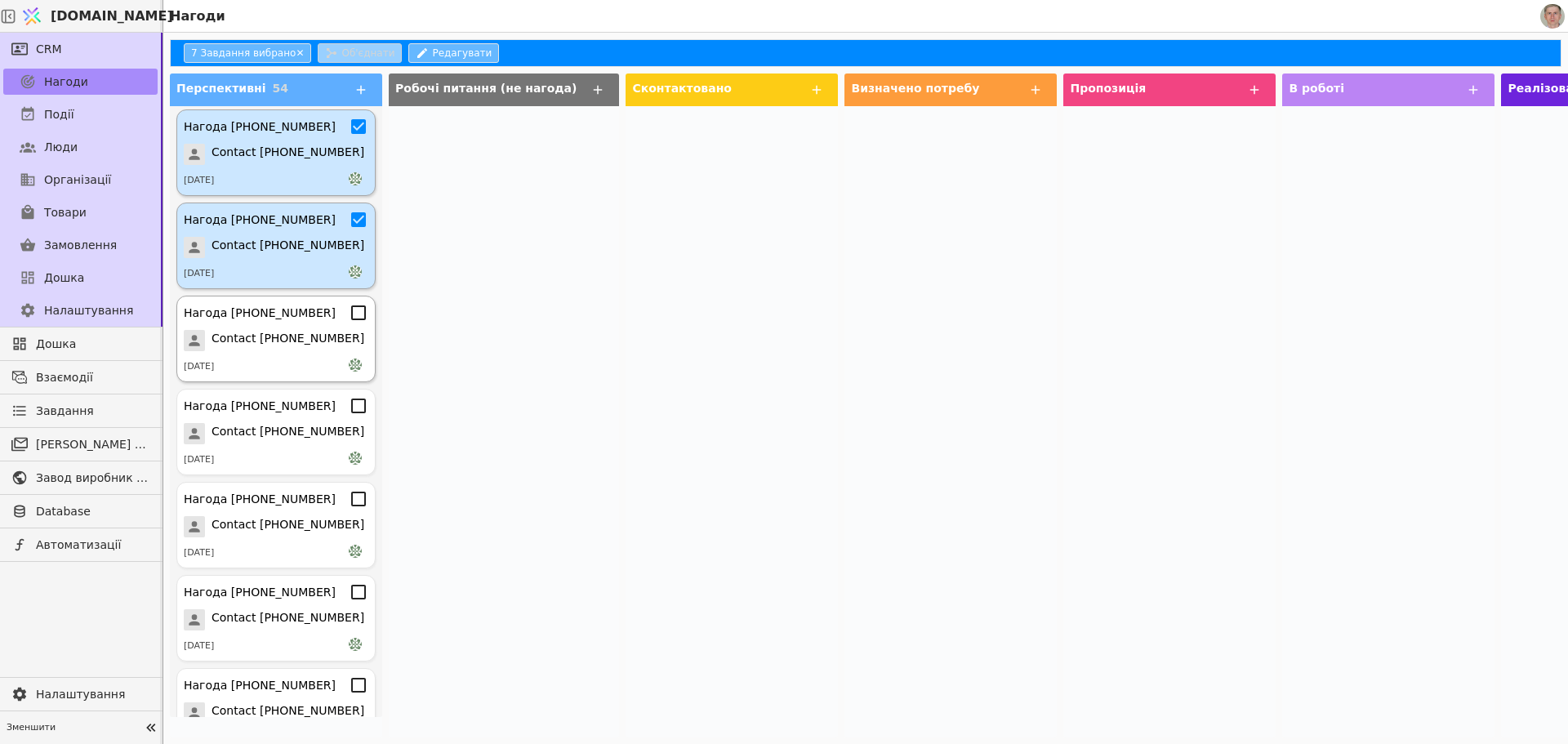
click at [349, 310] on icon at bounding box center [358, 313] width 19 height 19
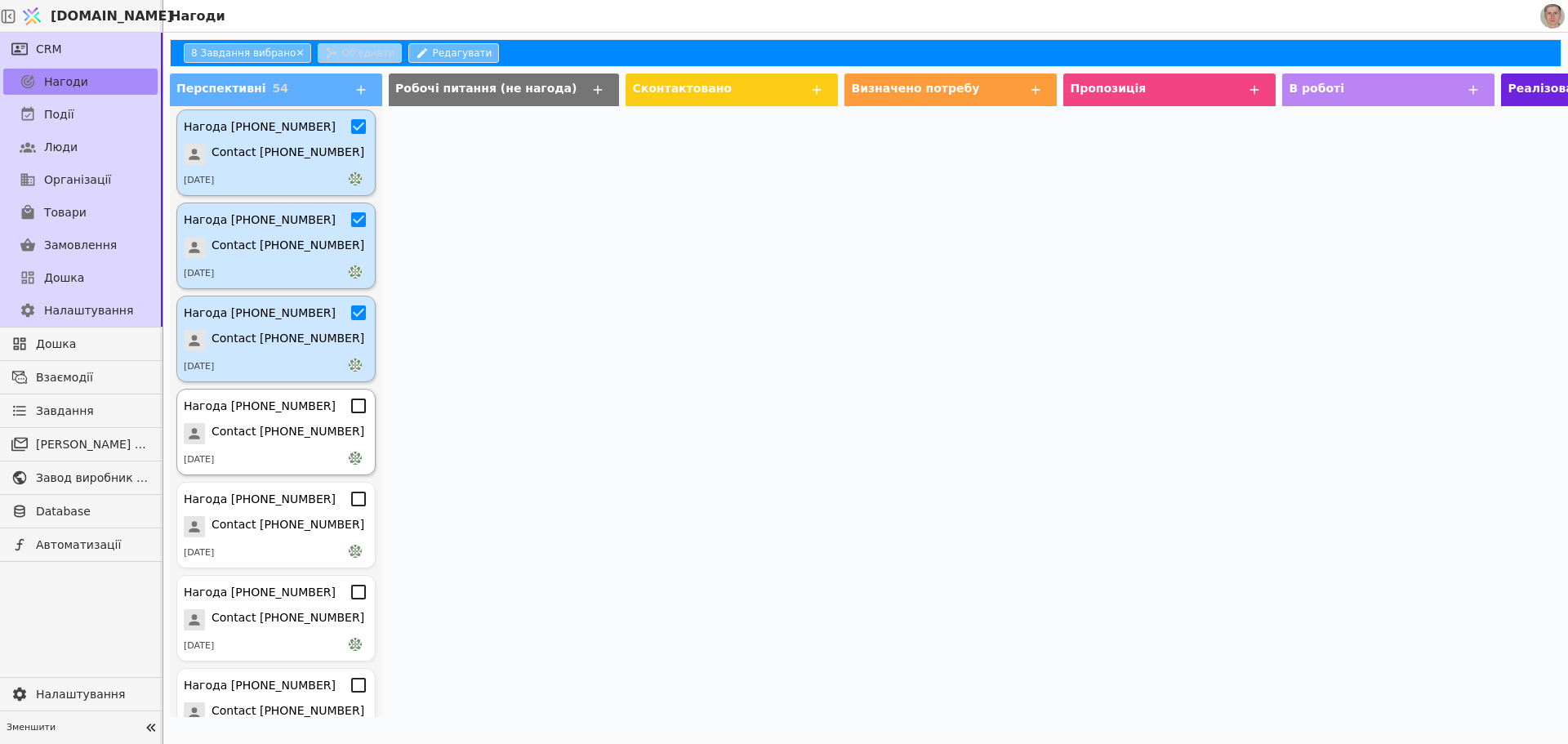
click at [352, 400] on icon at bounding box center [358, 405] width 15 height 15
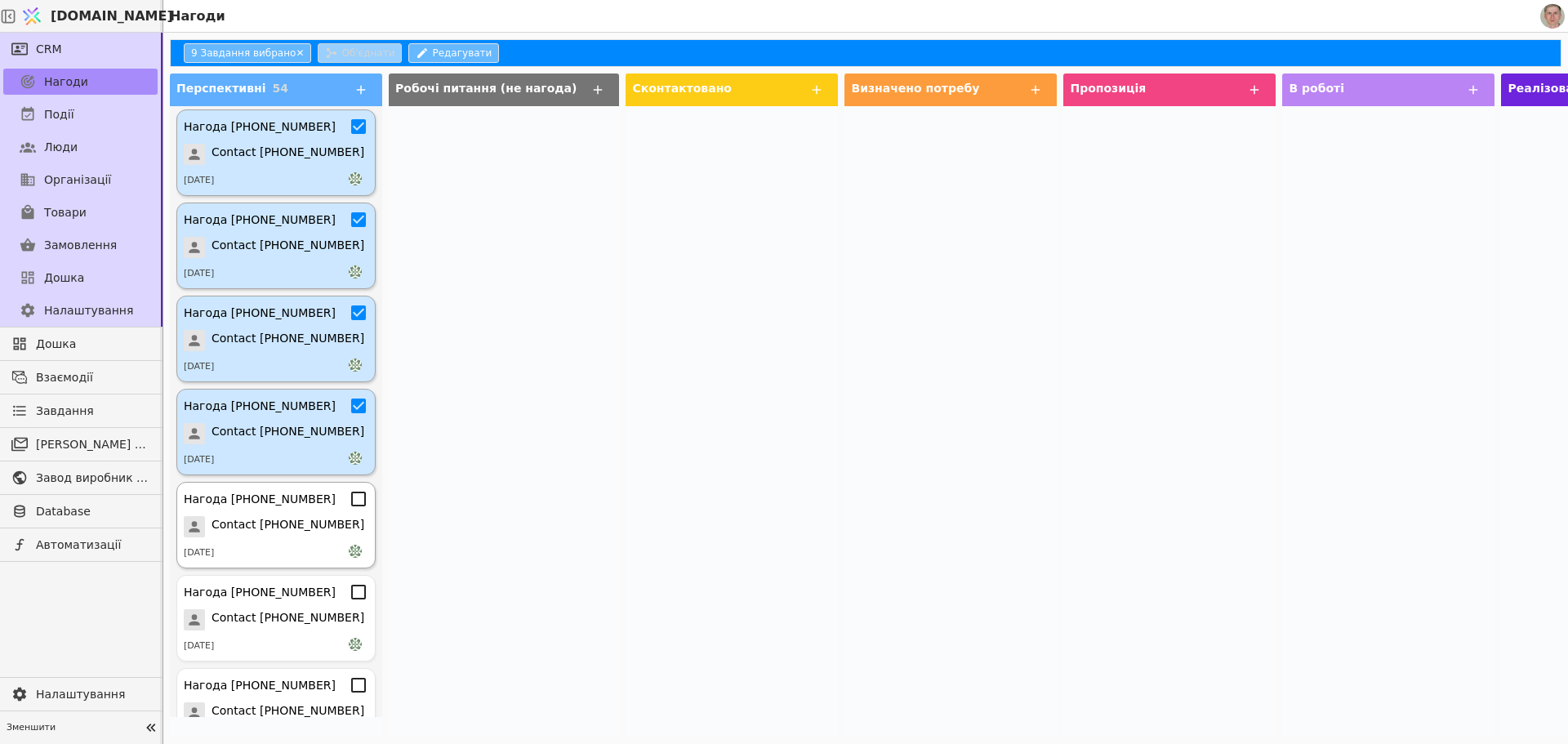
click at [349, 499] on icon at bounding box center [358, 499] width 19 height 19
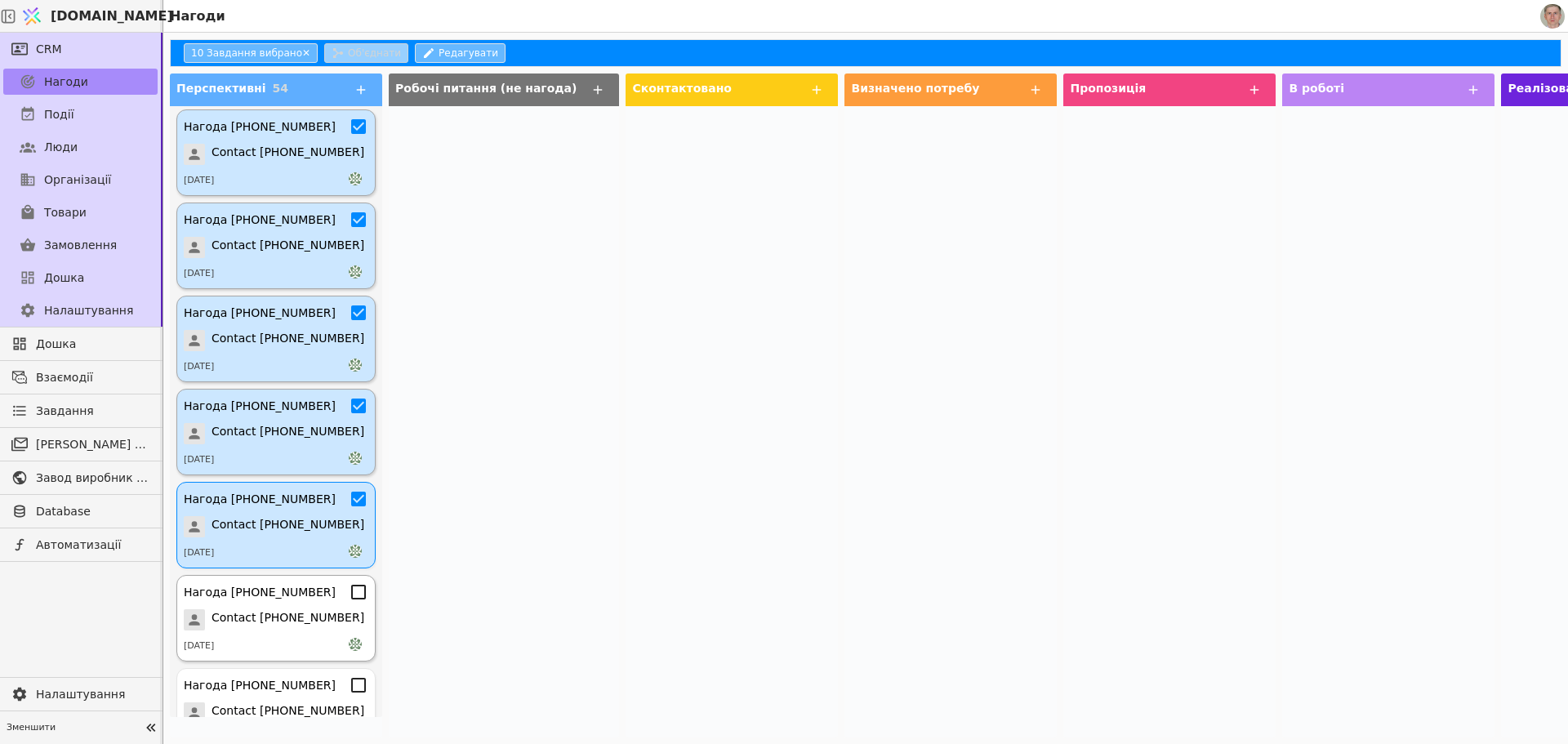
click at [352, 587] on icon at bounding box center [358, 592] width 15 height 15
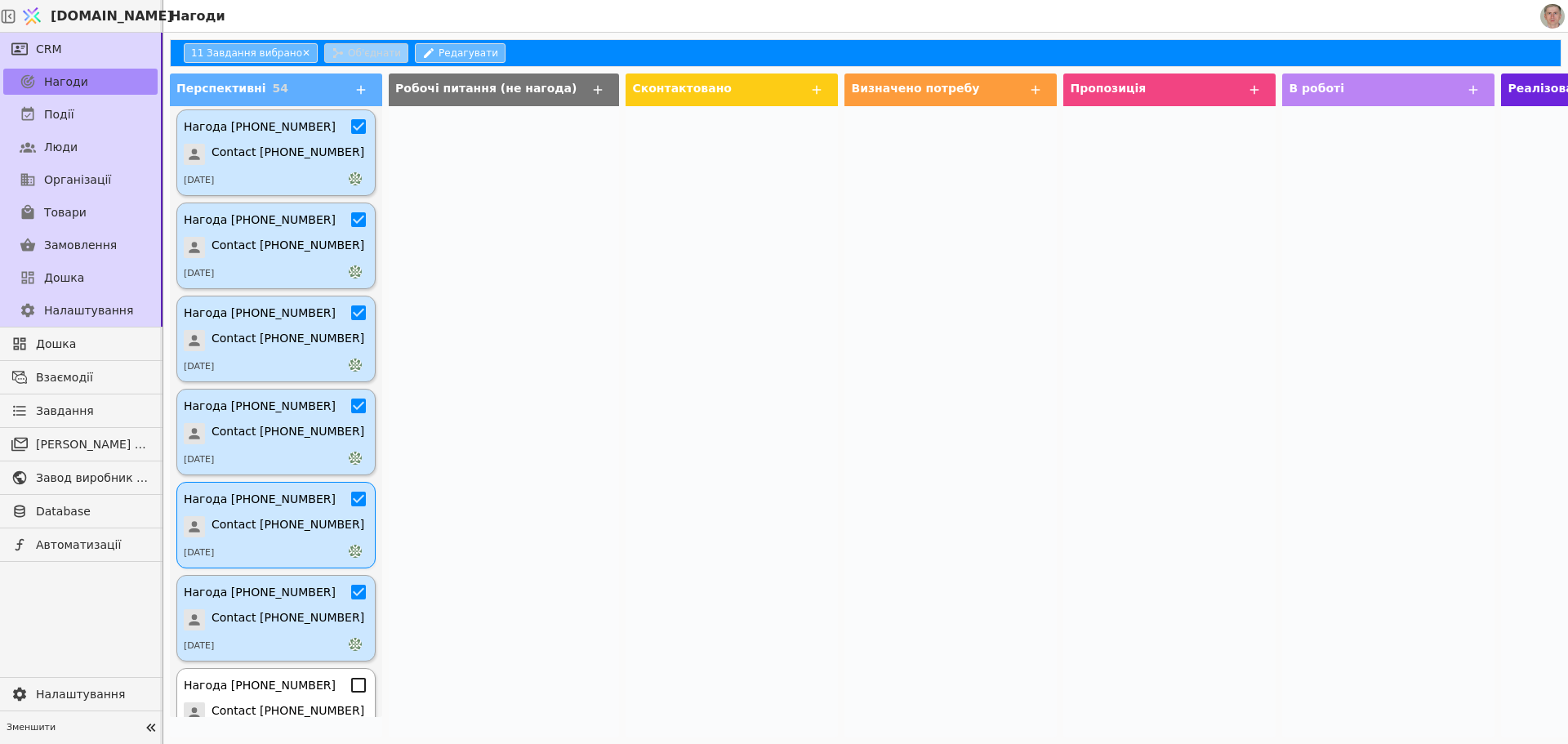
click at [349, 680] on icon at bounding box center [358, 685] width 19 height 19
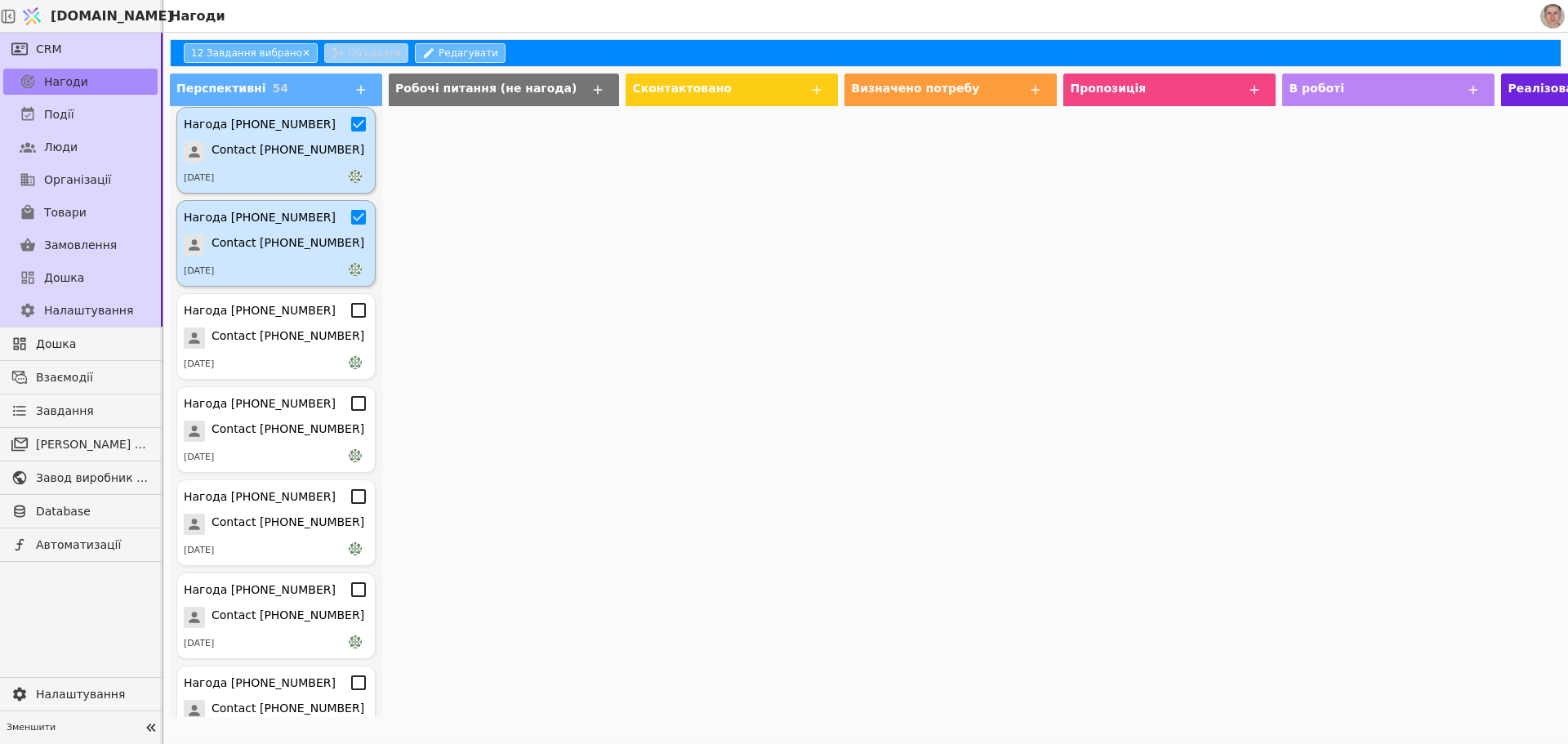
scroll to position [992, 0]
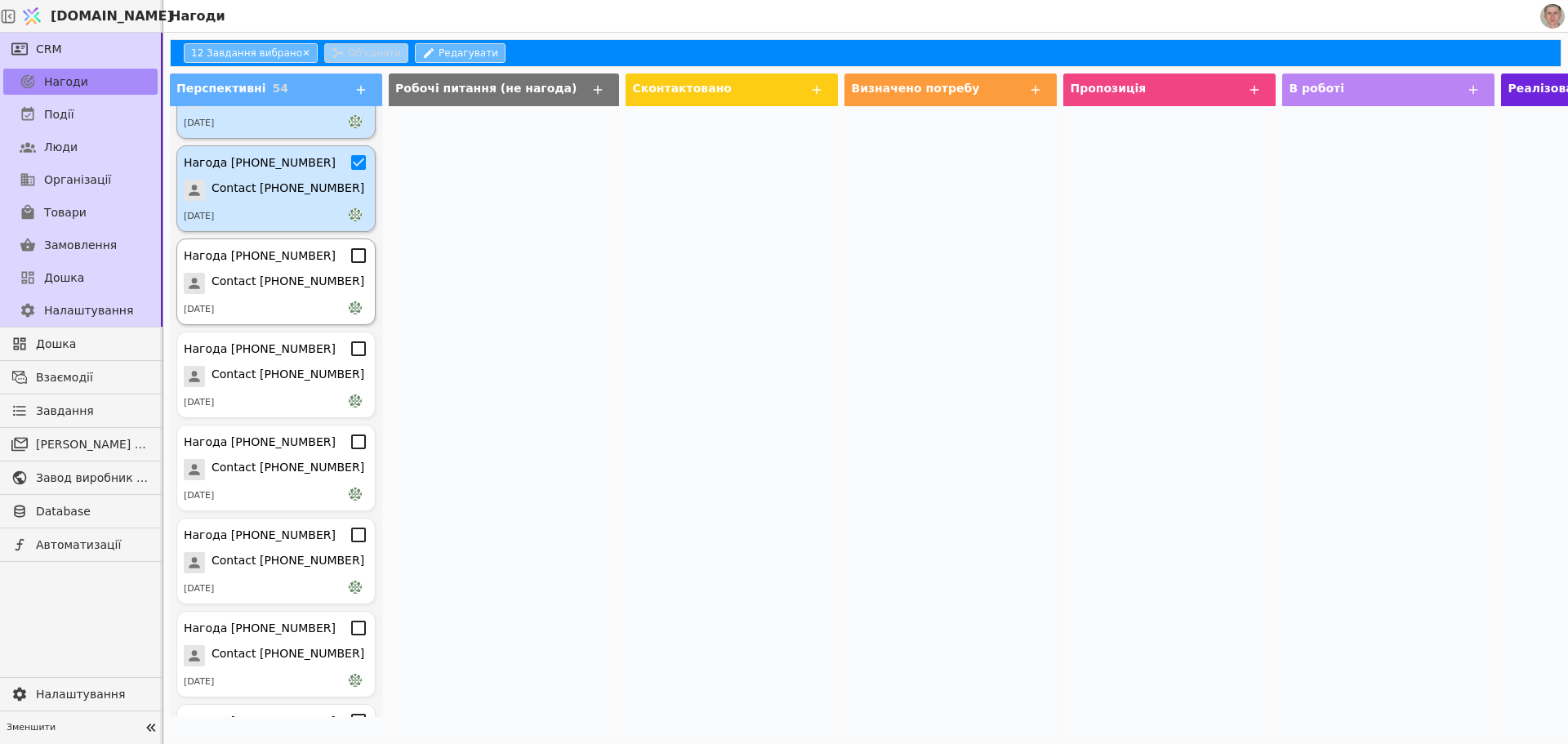
click at [349, 251] on icon at bounding box center [358, 255] width 19 height 19
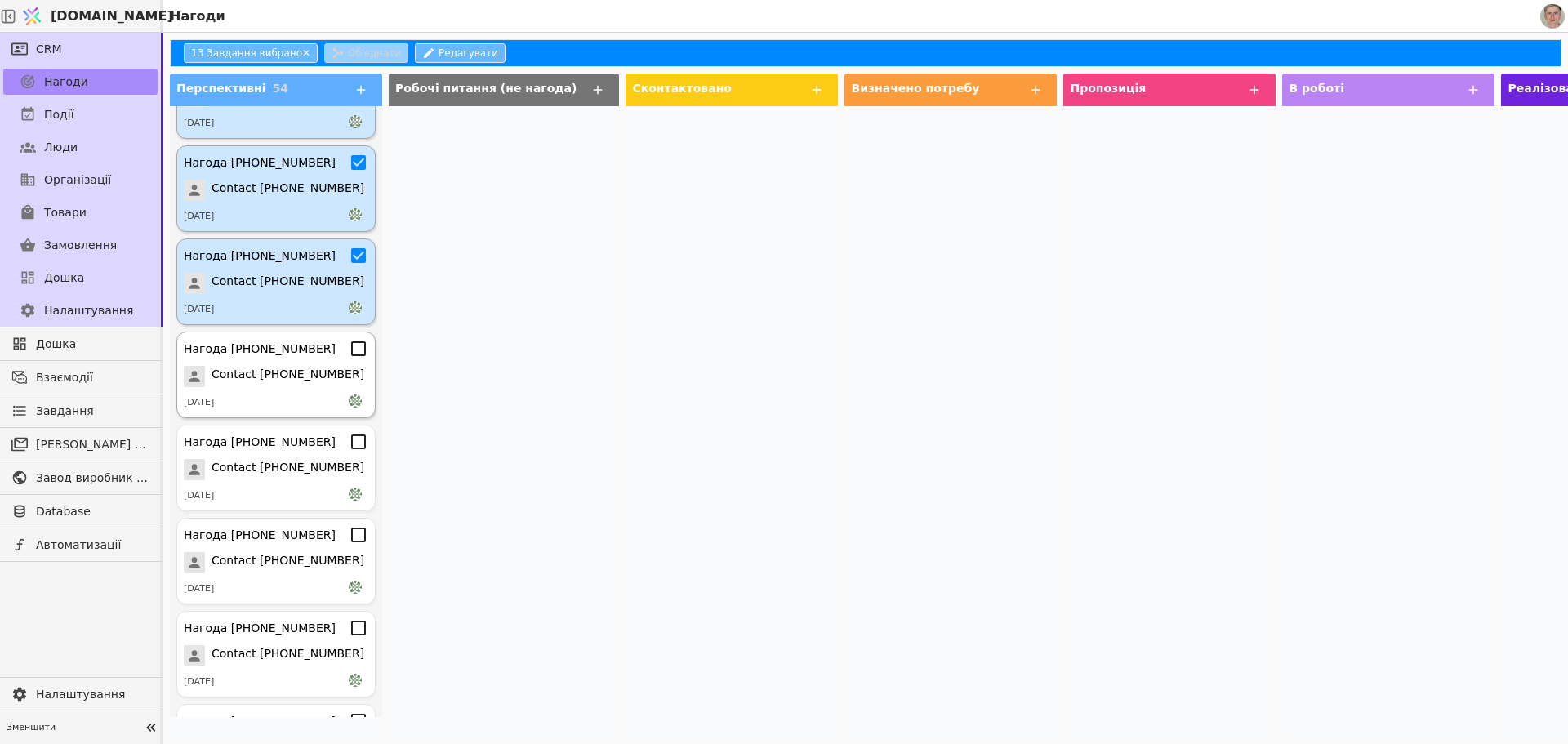
click at [349, 349] on icon at bounding box center [358, 349] width 19 height 19
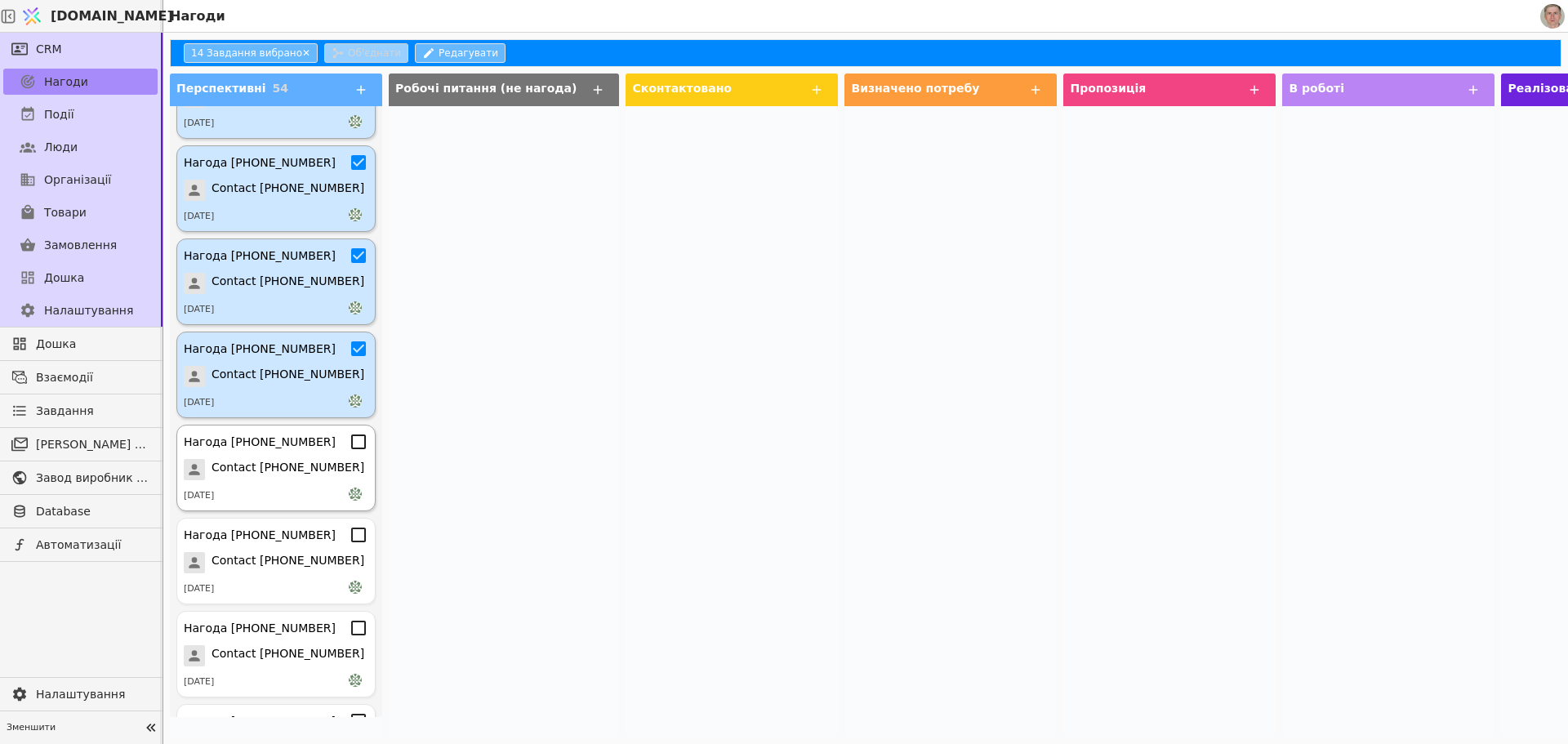
click at [349, 446] on icon at bounding box center [358, 442] width 19 height 19
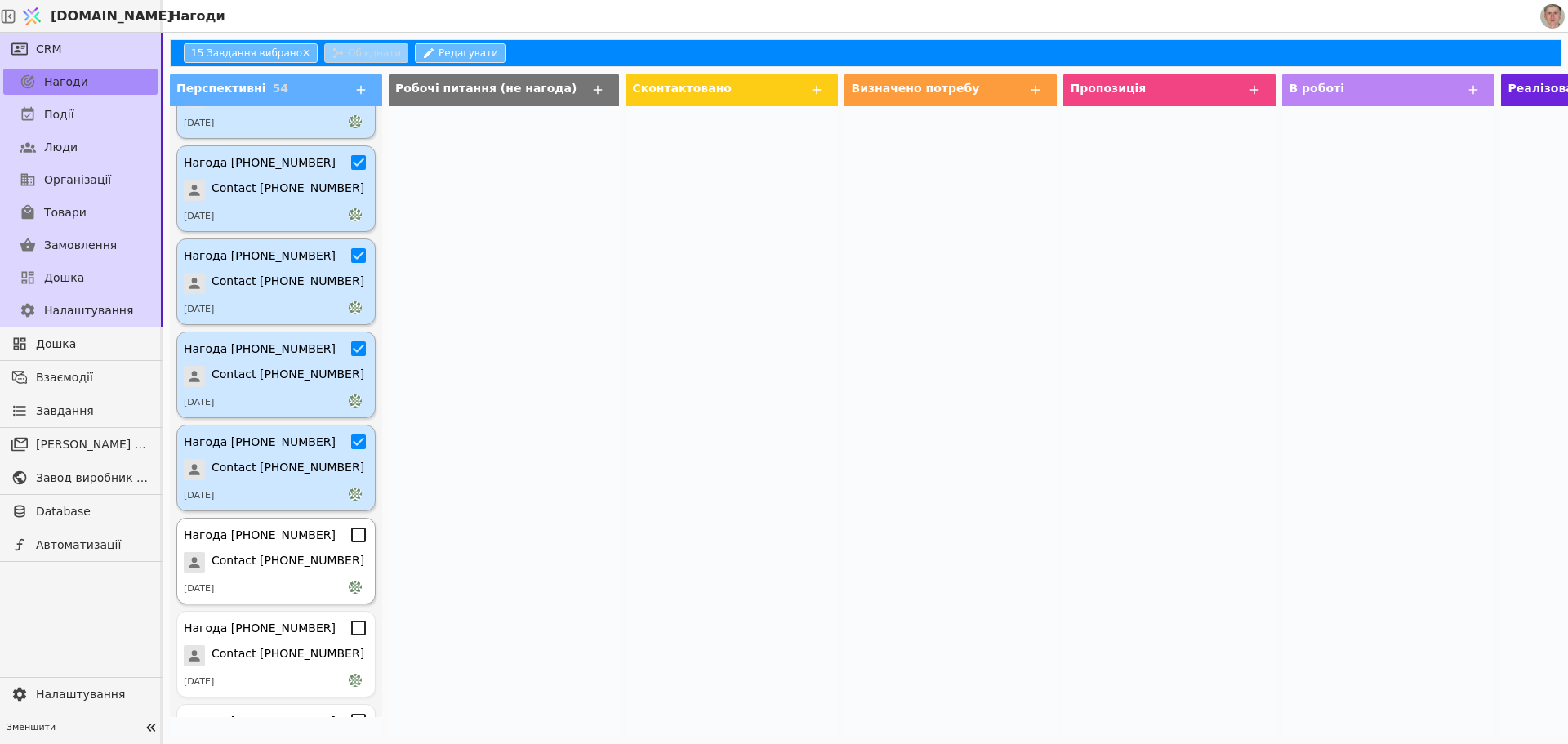
click at [349, 534] on icon at bounding box center [358, 535] width 19 height 19
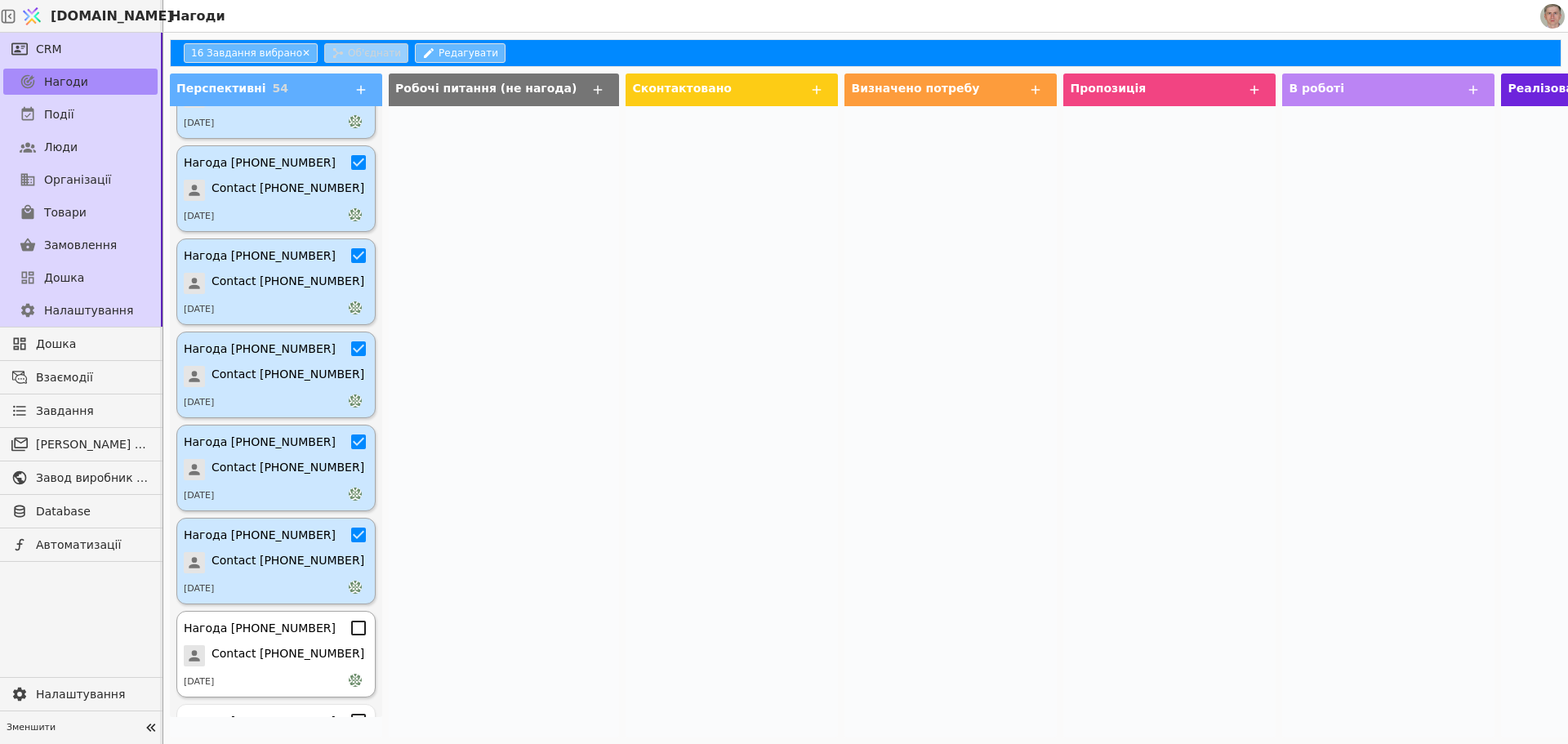
click at [349, 631] on icon at bounding box center [358, 627] width 19 height 19
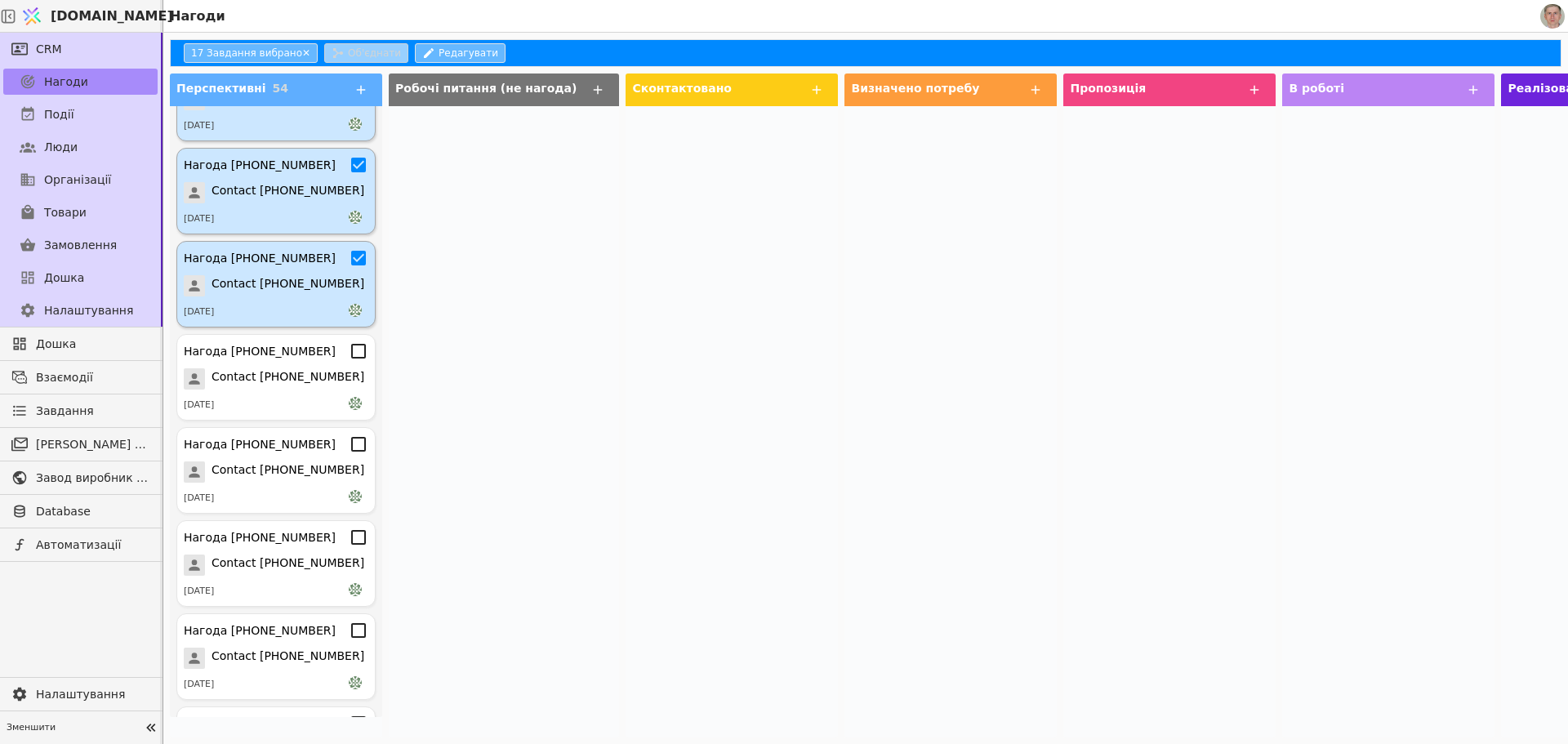
scroll to position [1492, 0]
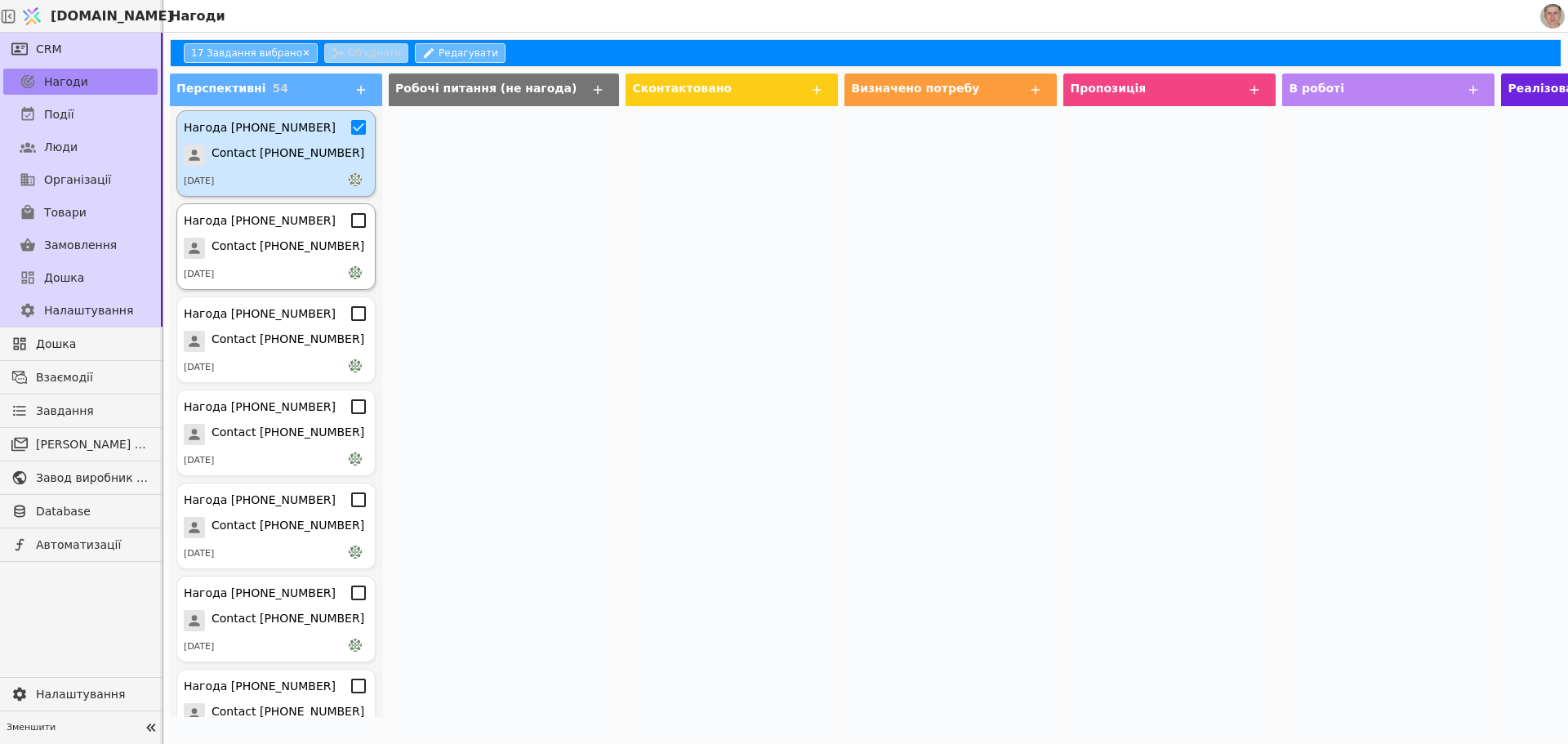
click at [349, 224] on icon at bounding box center [358, 220] width 19 height 19
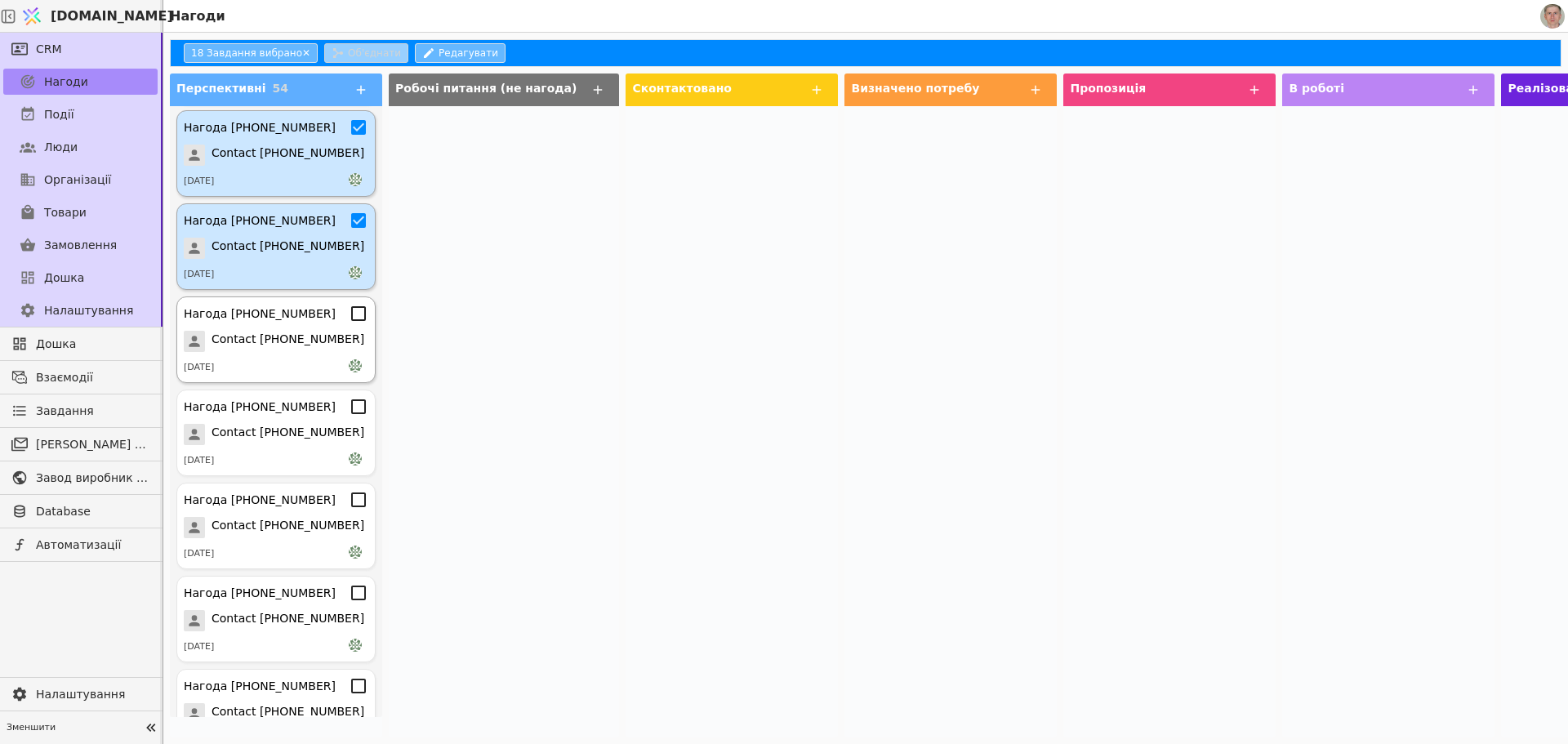
click at [350, 315] on icon at bounding box center [358, 314] width 19 height 19
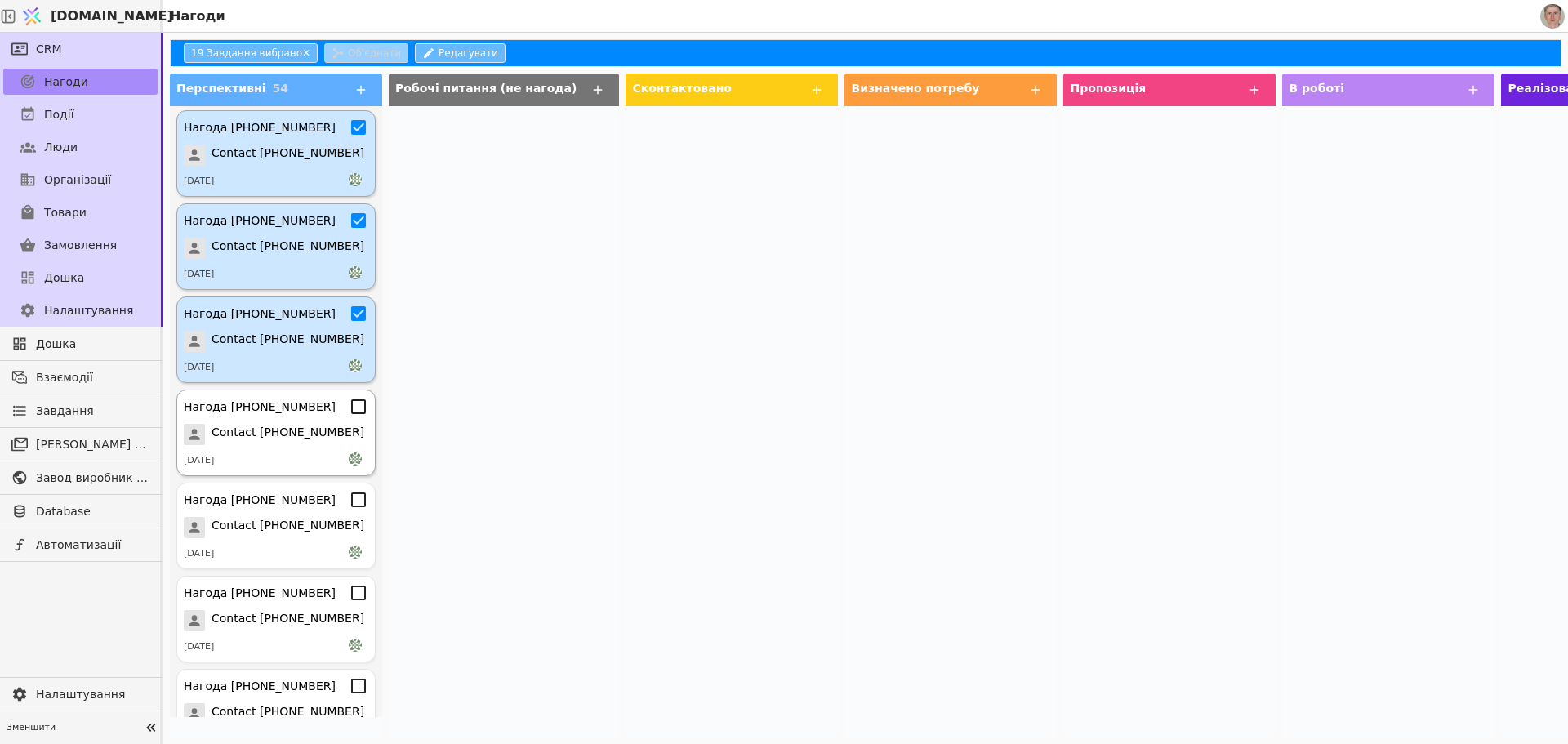
click at [352, 401] on icon at bounding box center [358, 406] width 15 height 15
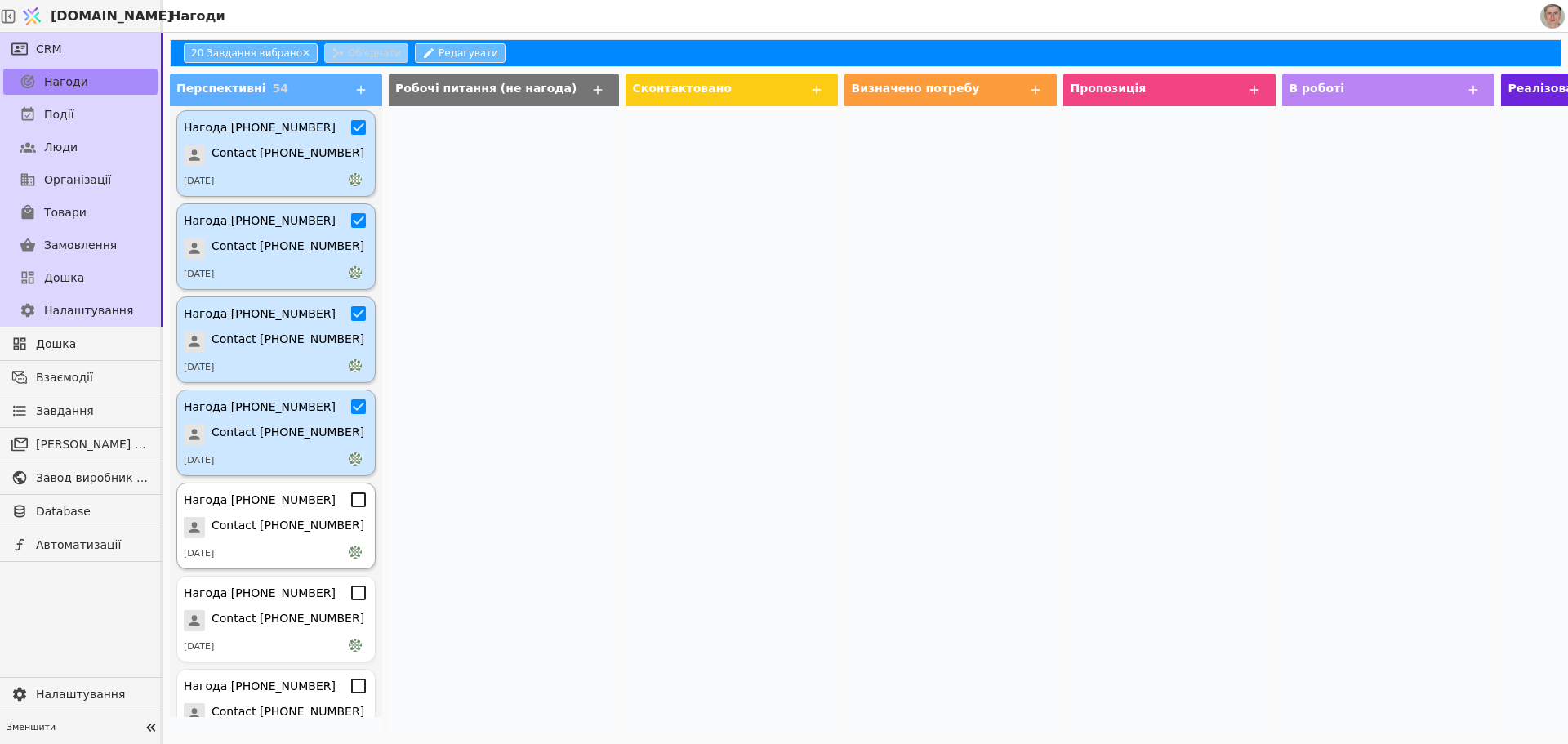
click at [349, 500] on icon at bounding box center [358, 499] width 19 height 19
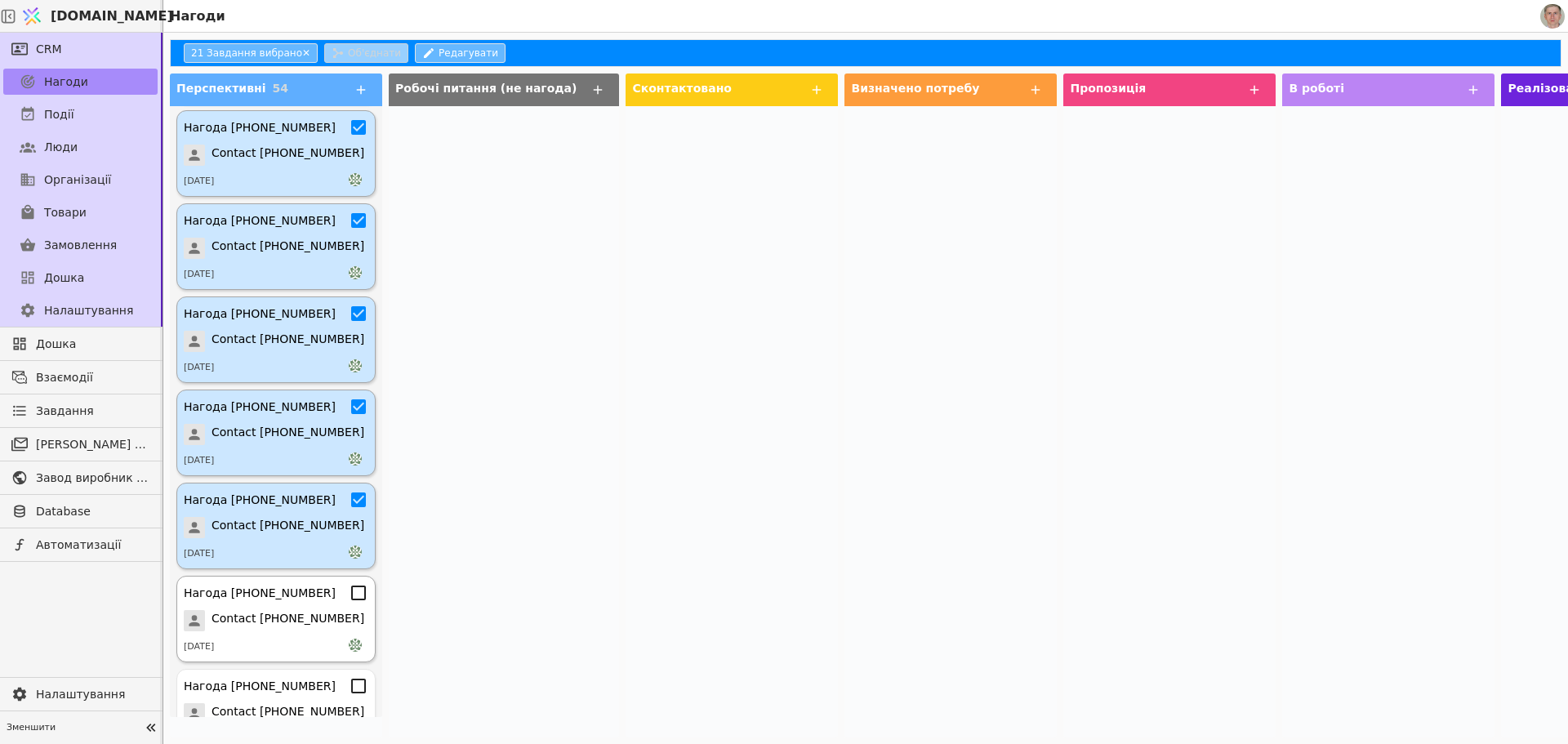
click at [349, 590] on icon at bounding box center [358, 592] width 19 height 19
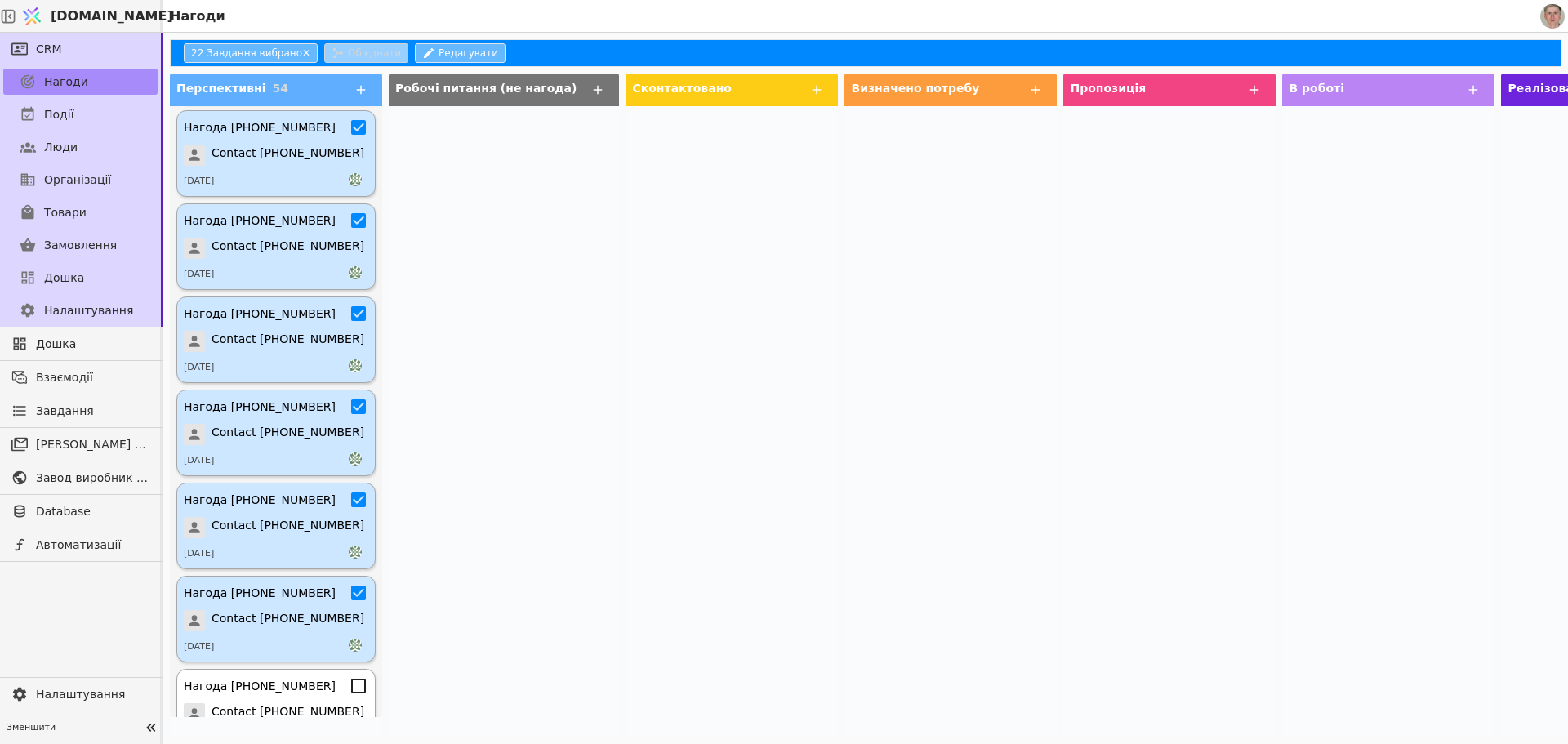
click at [349, 681] on icon at bounding box center [358, 686] width 19 height 19
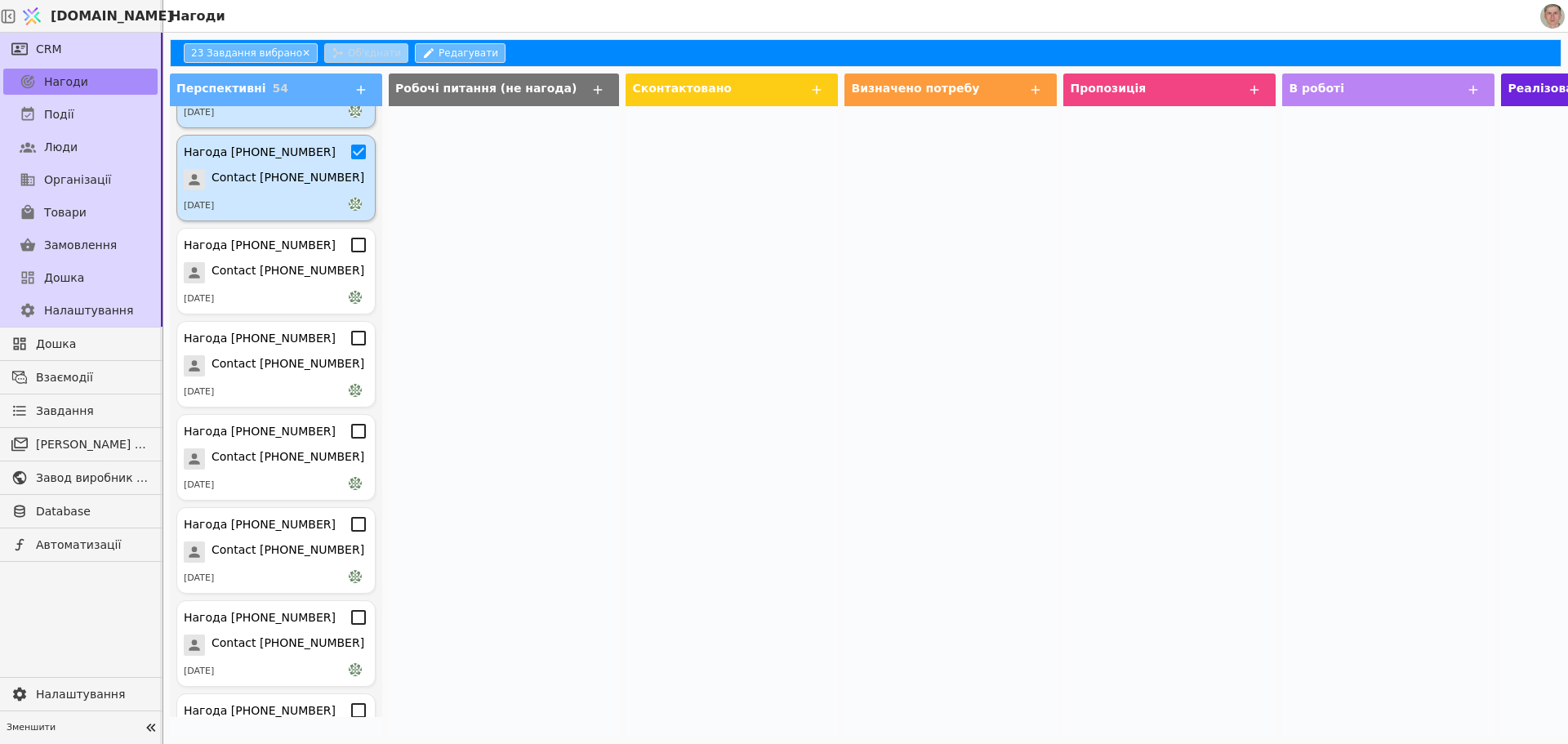
scroll to position [2047, 0]
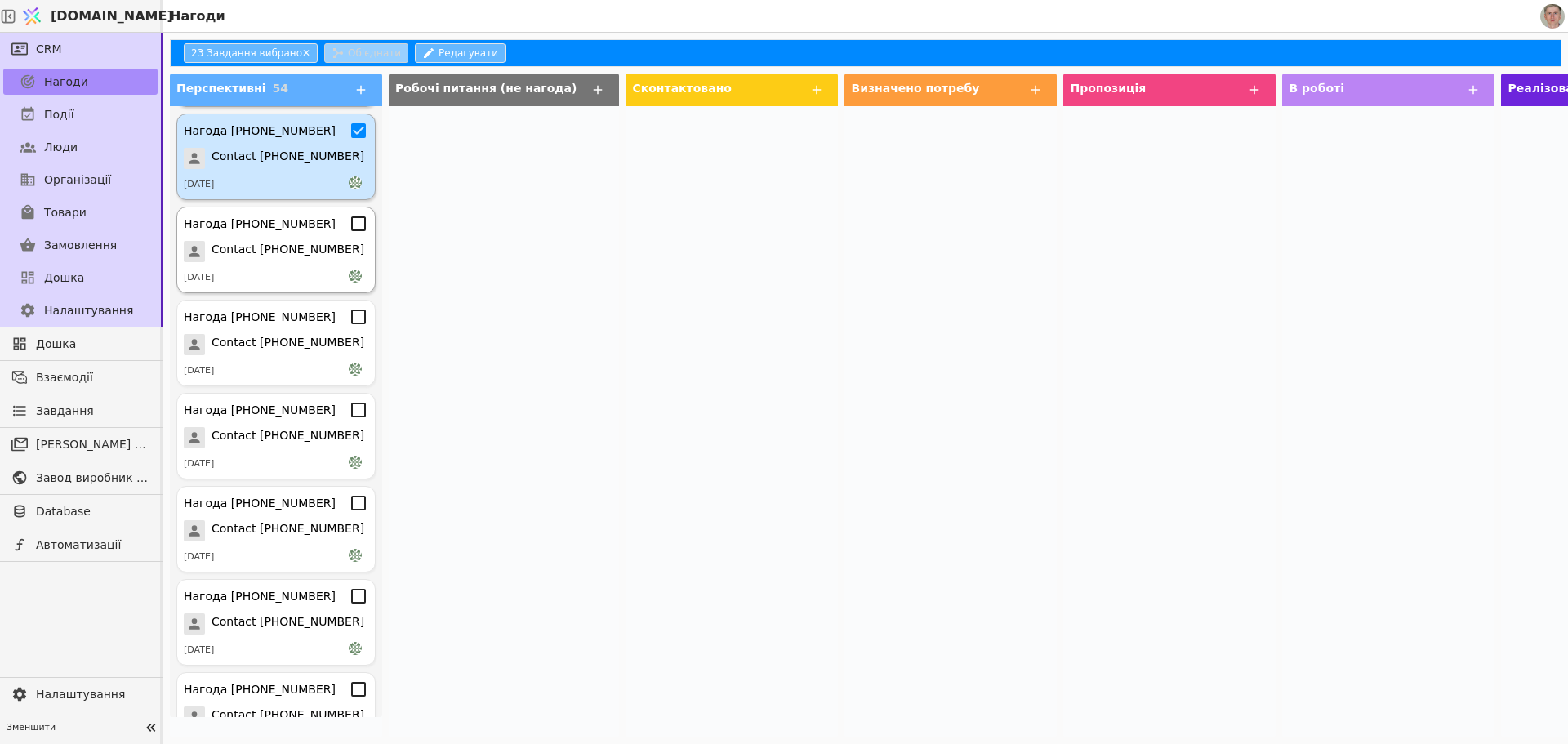
click at [350, 216] on icon at bounding box center [358, 223] width 19 height 19
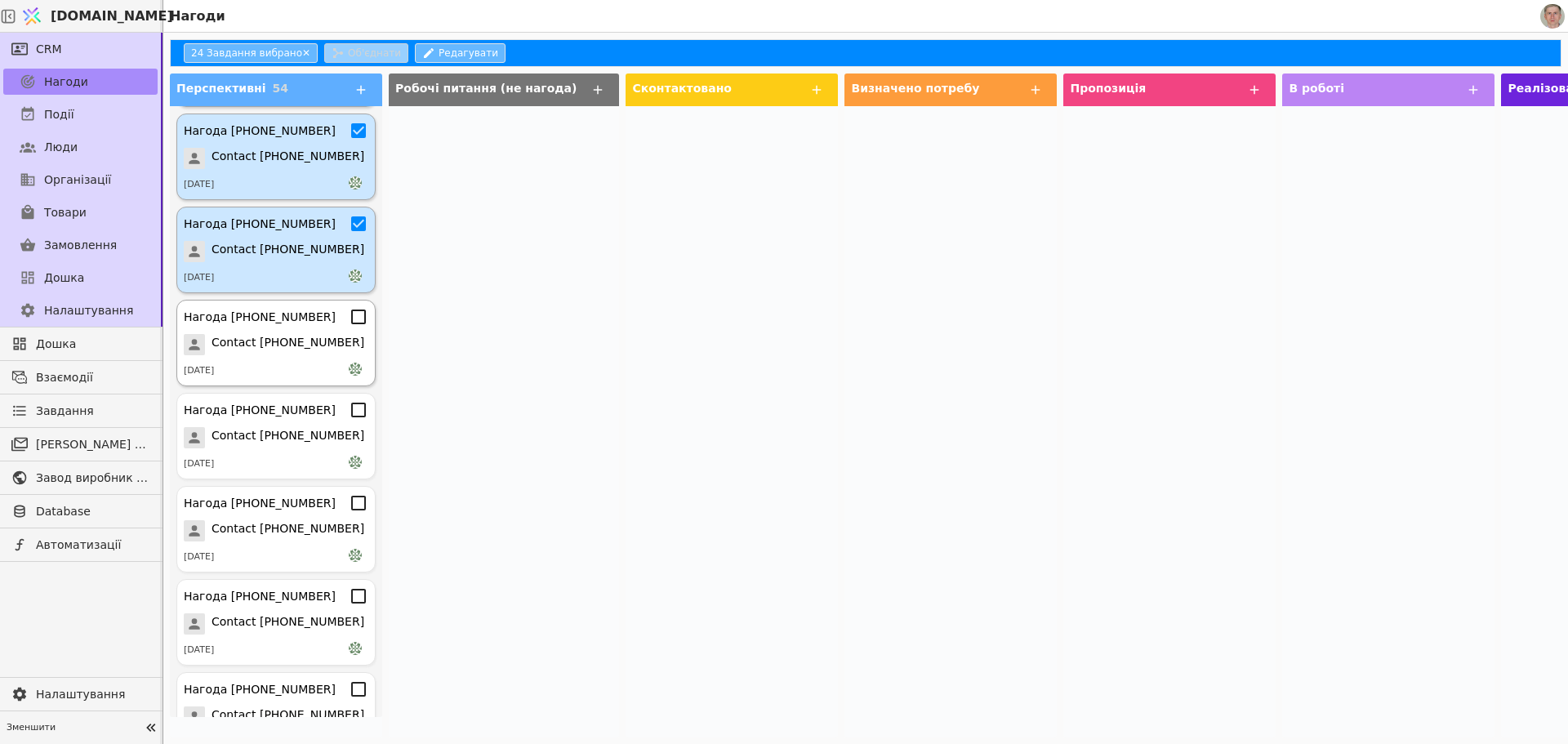
click at [351, 325] on icon at bounding box center [358, 317] width 19 height 19
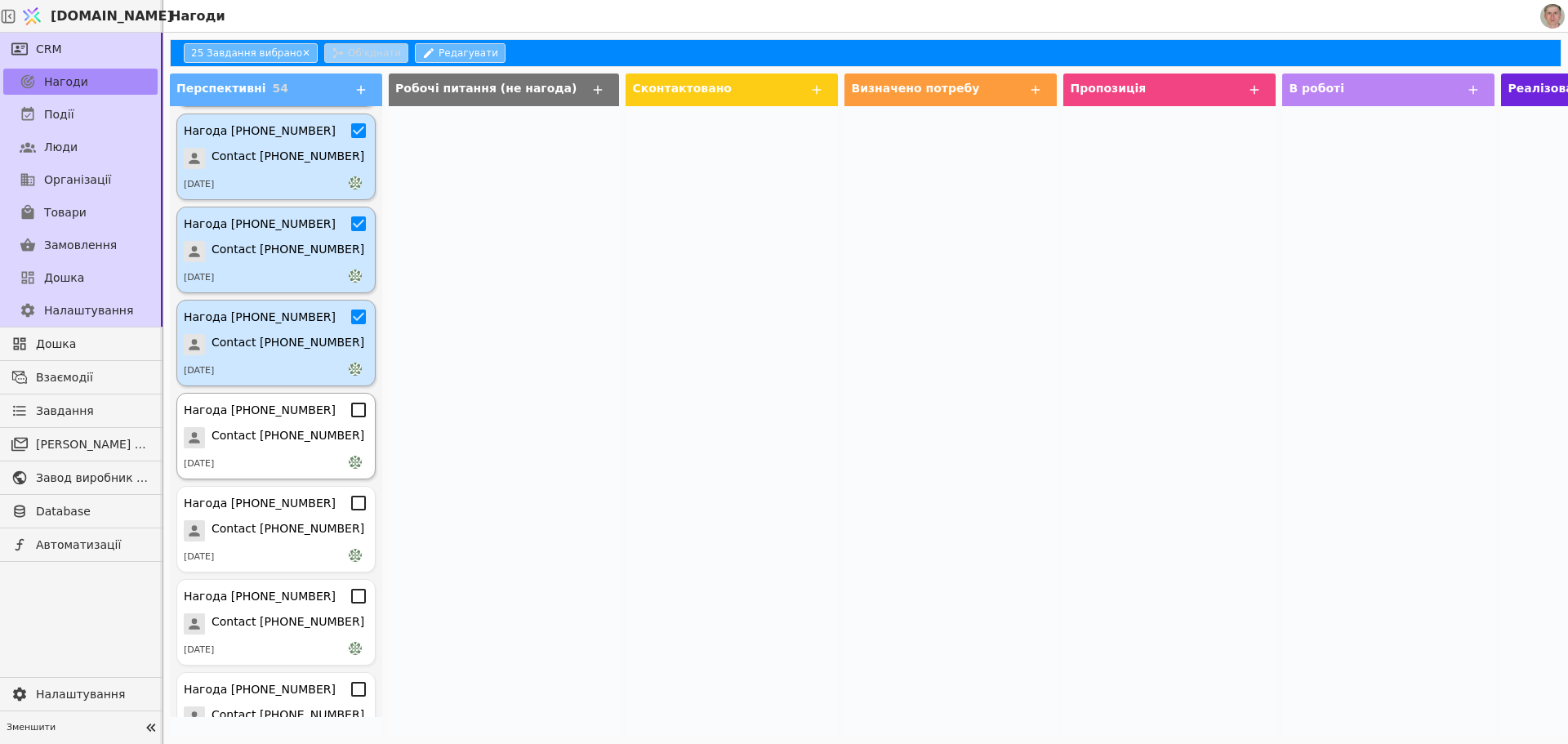
click at [349, 413] on icon at bounding box center [358, 410] width 19 height 19
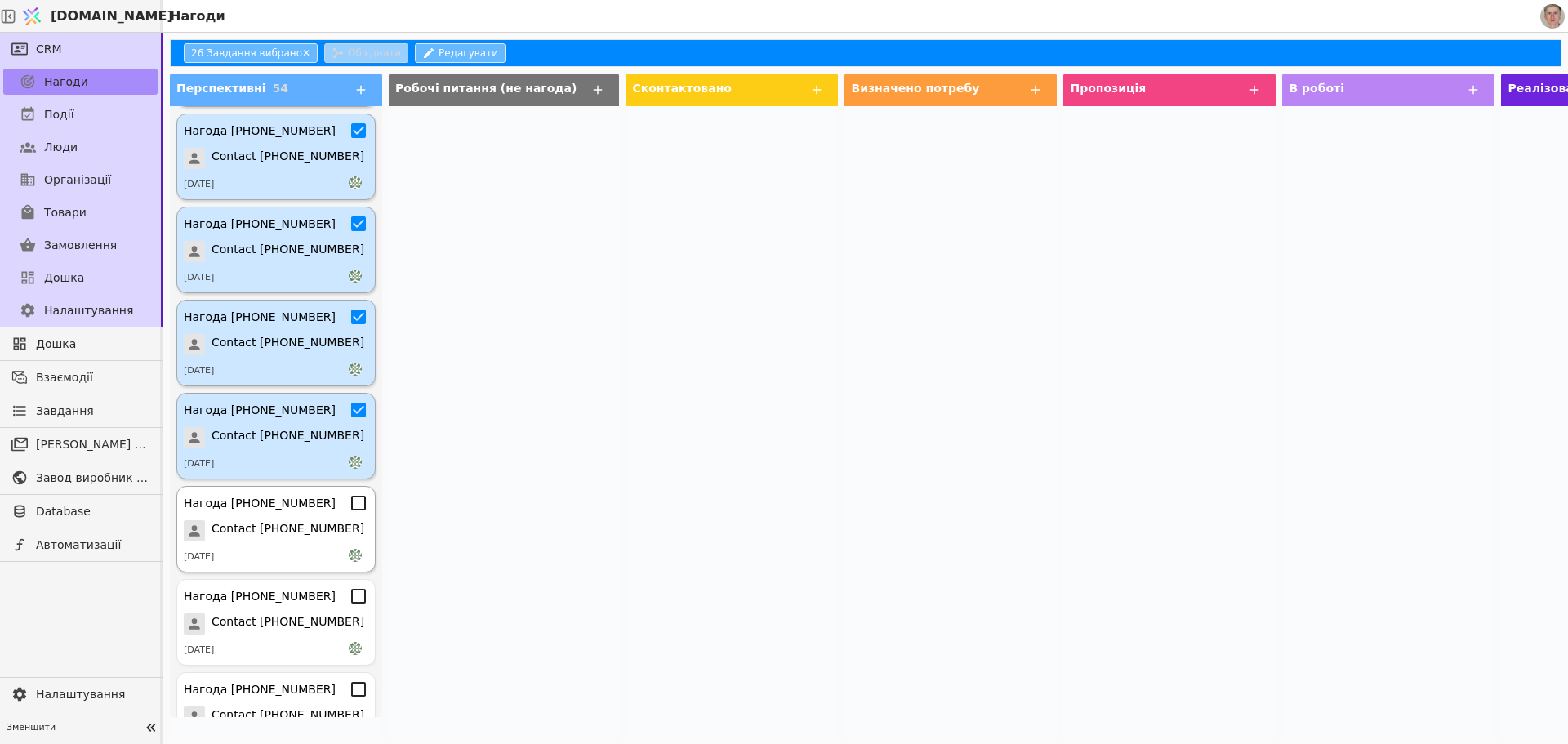
click at [349, 499] on icon at bounding box center [358, 503] width 19 height 19
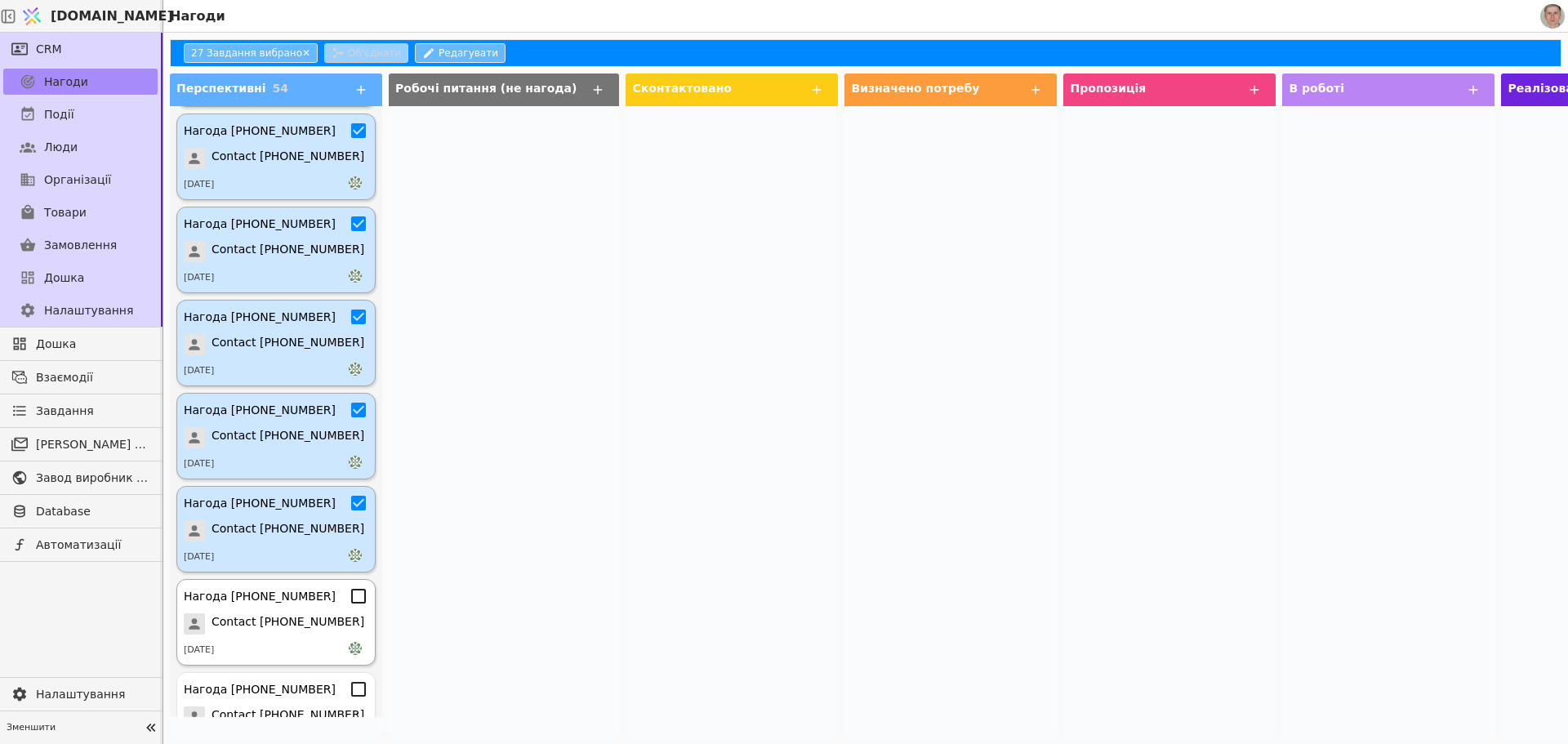
click at [349, 600] on icon at bounding box center [358, 596] width 19 height 19
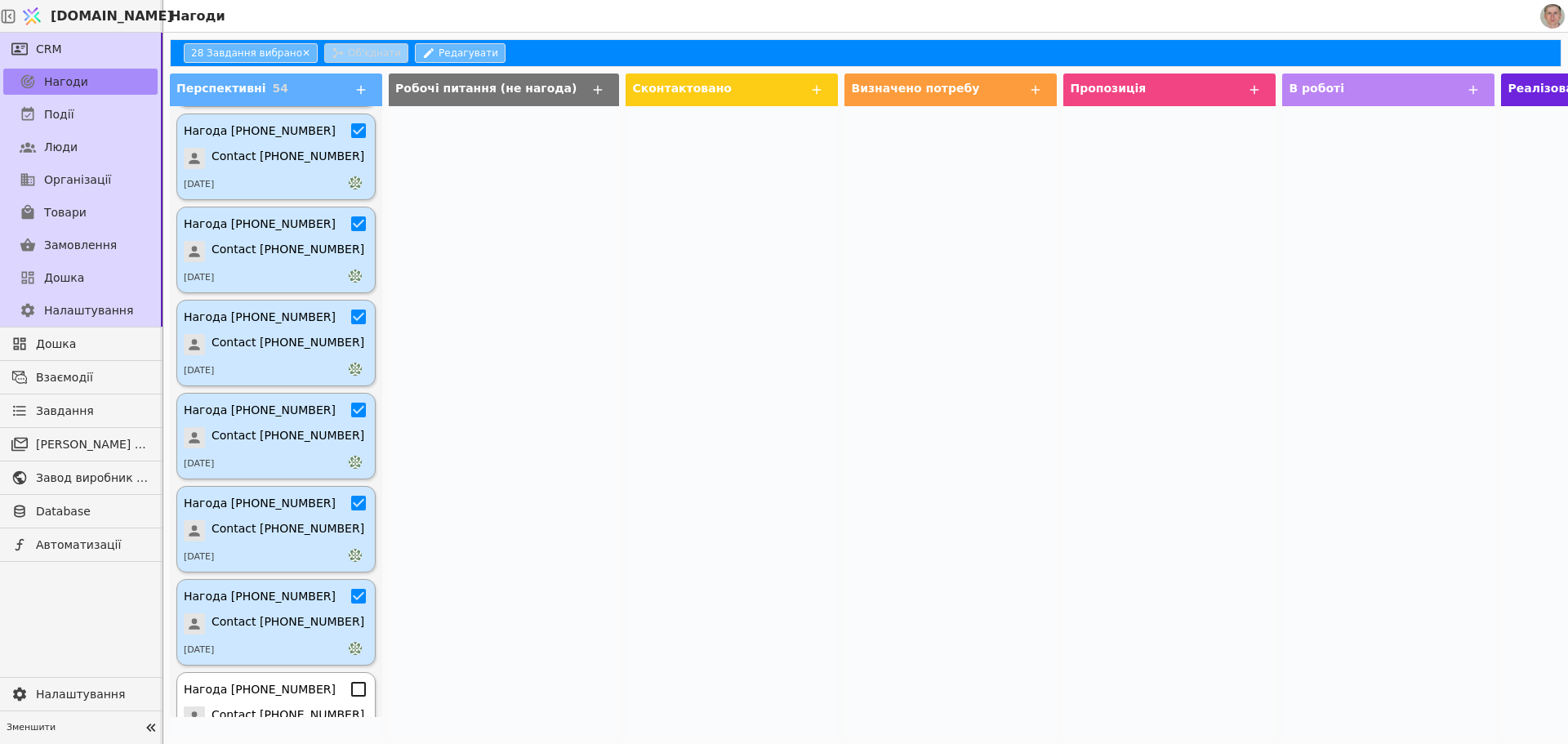
click at [349, 685] on icon at bounding box center [358, 689] width 19 height 19
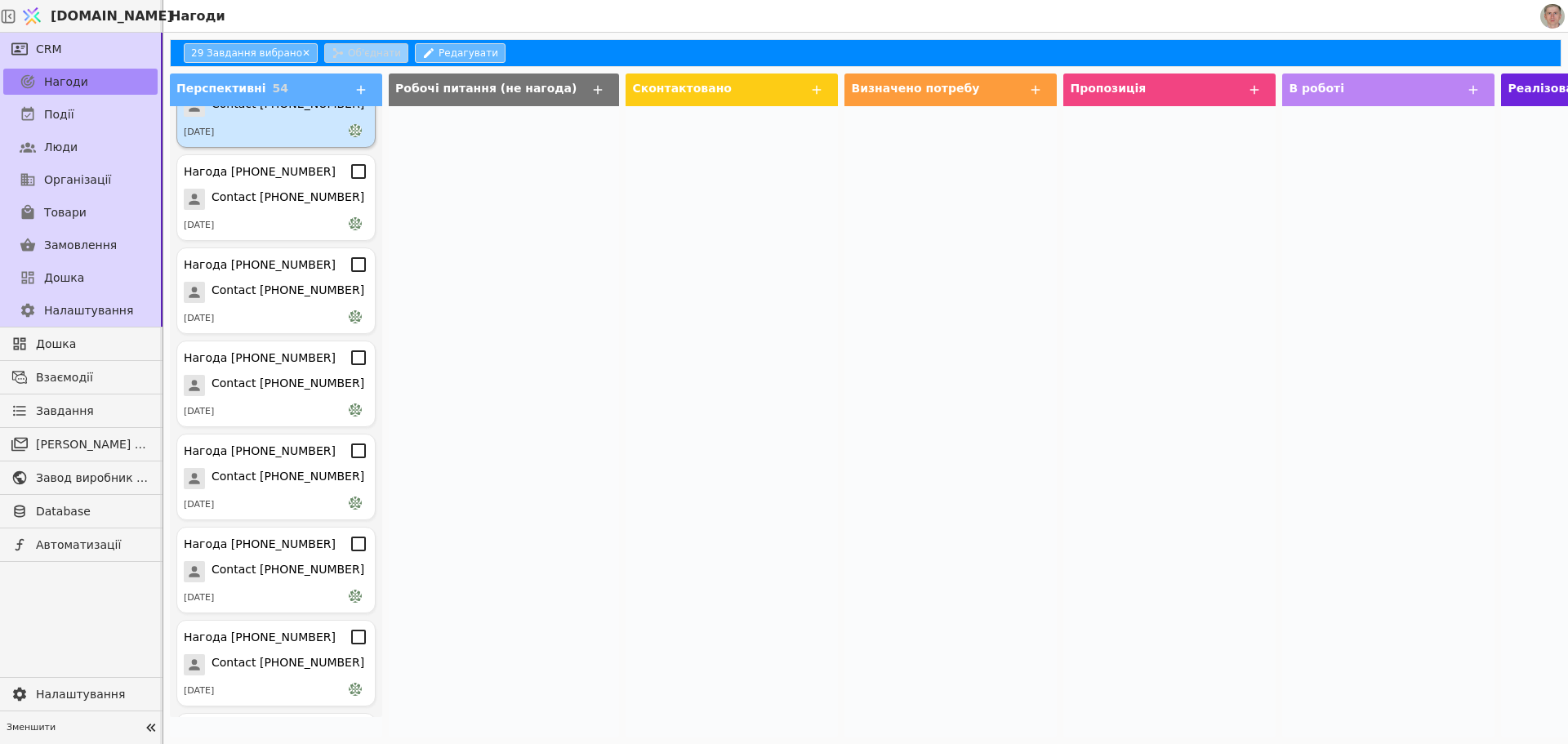
scroll to position [2669, 0]
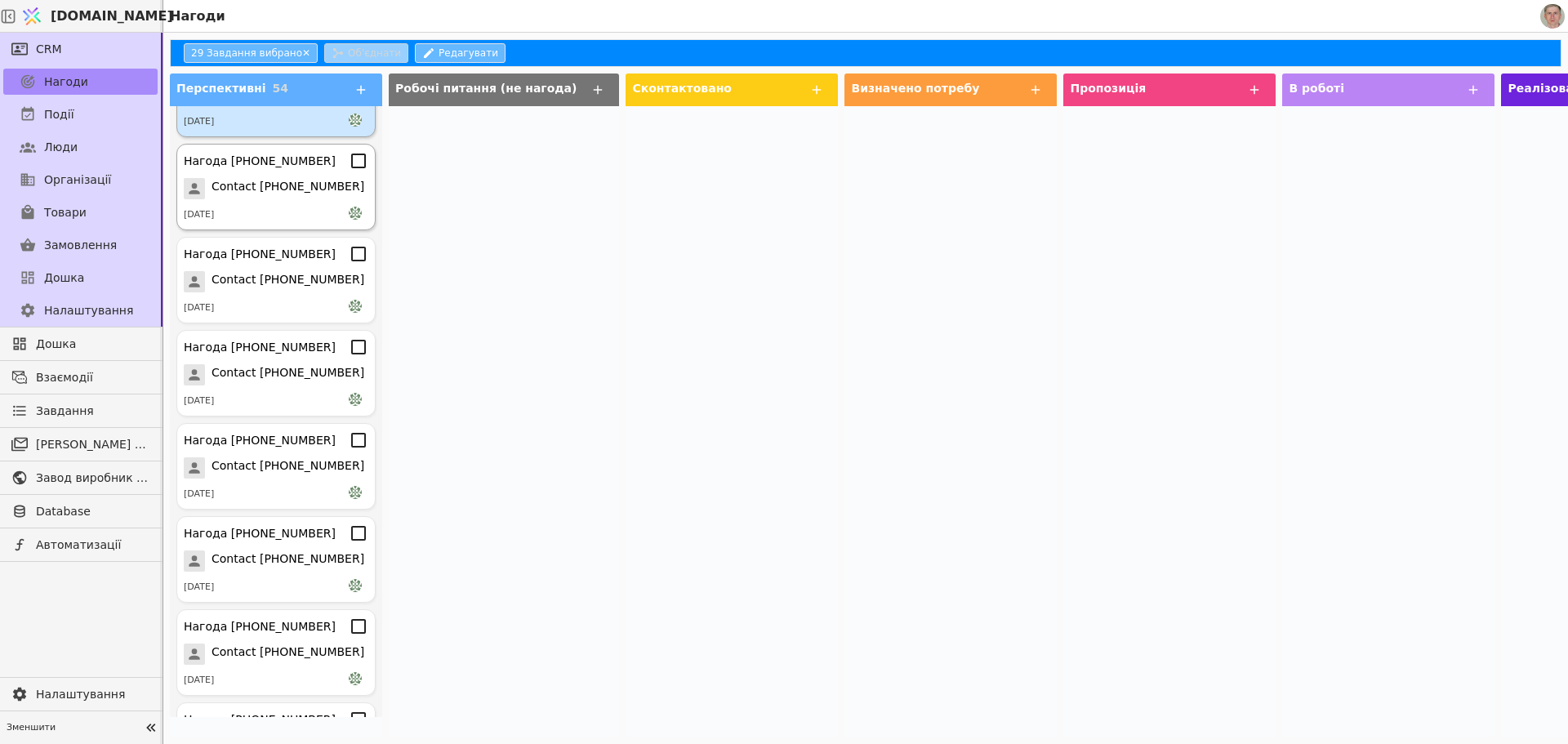
click at [349, 166] on icon at bounding box center [358, 161] width 19 height 19
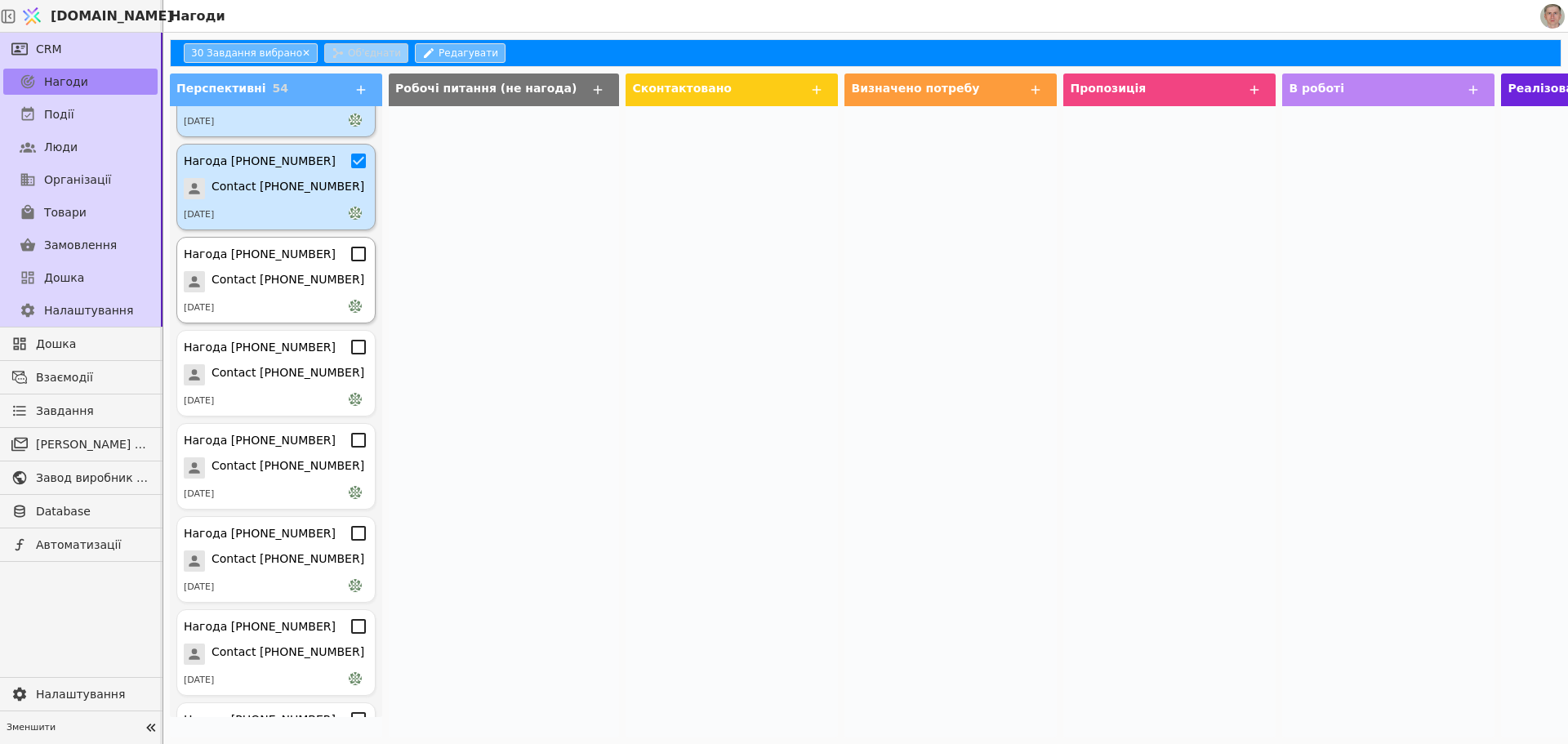
click at [349, 259] on icon at bounding box center [358, 254] width 19 height 19
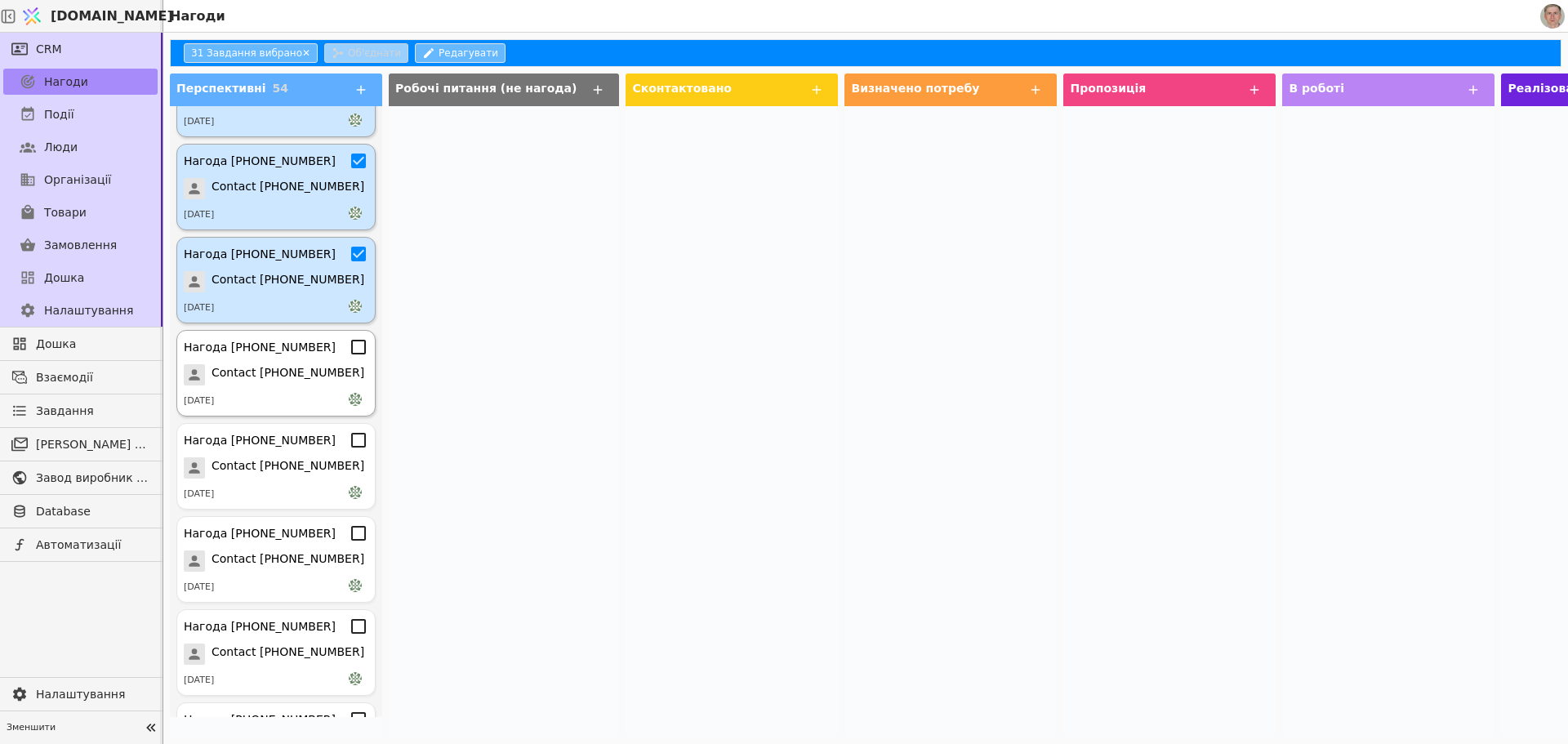
click at [352, 353] on icon at bounding box center [358, 347] width 15 height 15
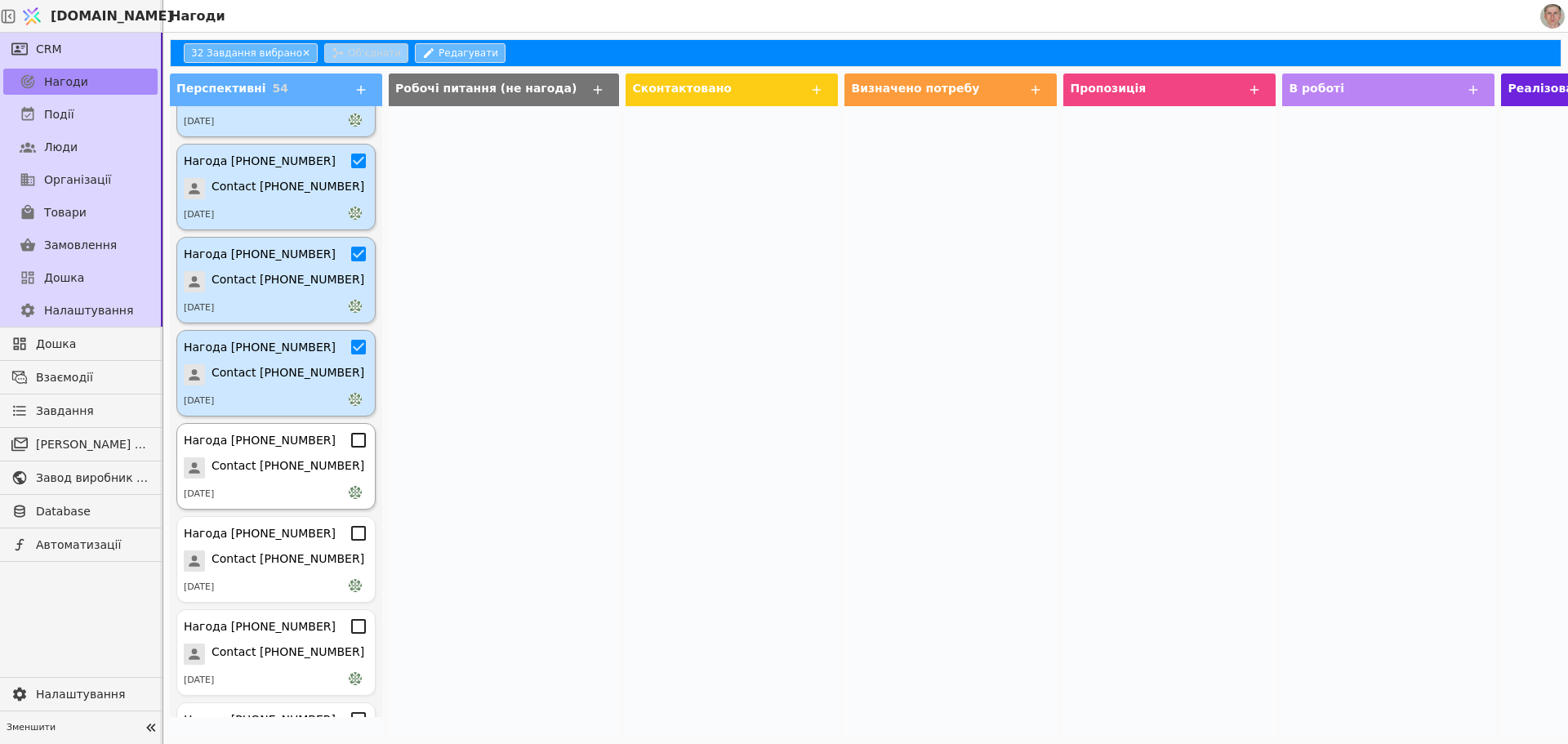
click at [349, 442] on icon at bounding box center [358, 440] width 19 height 19
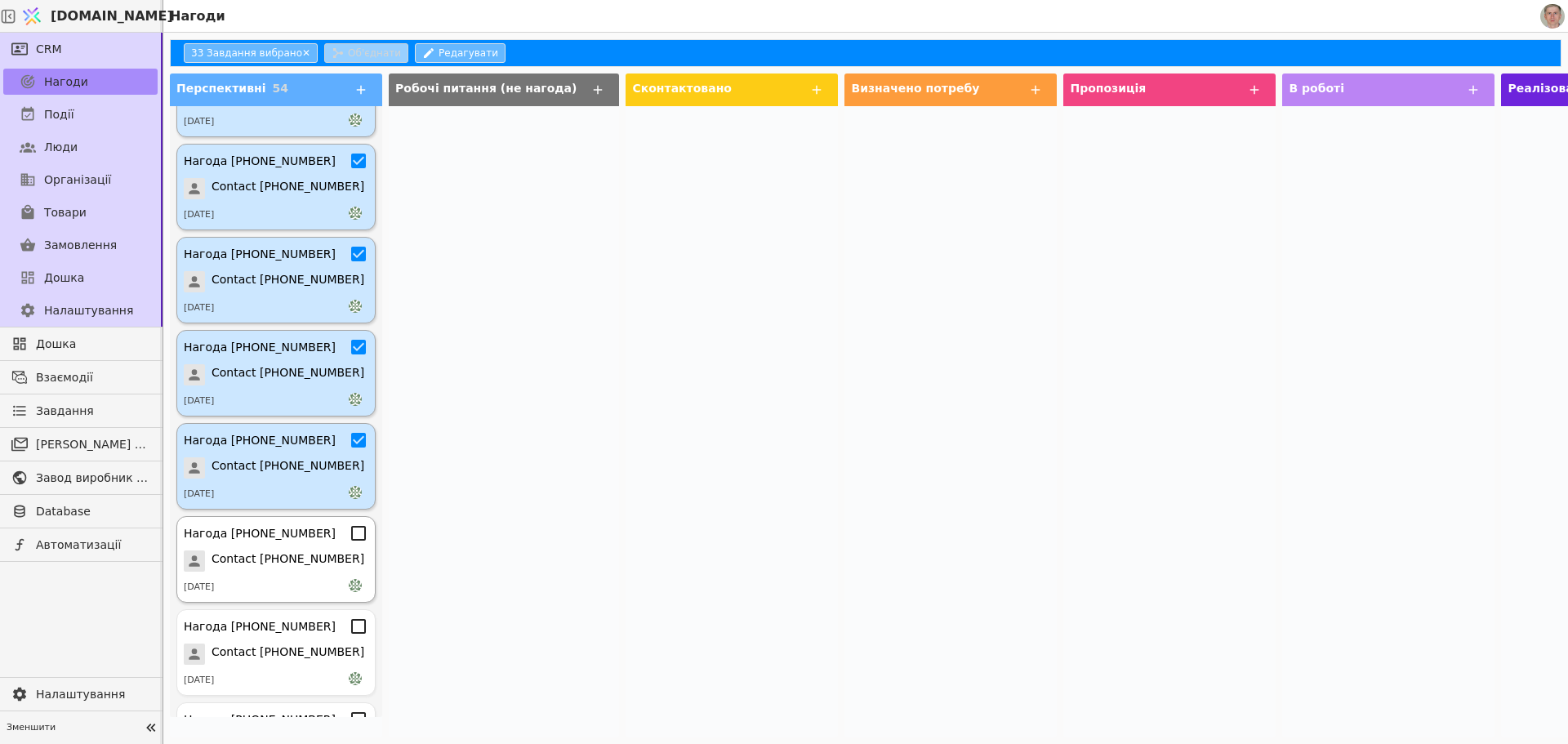
drag, startPoint x: 346, startPoint y: 531, endPoint x: 352, endPoint y: 564, distance: 33.5
click at [349, 530] on icon at bounding box center [358, 533] width 19 height 19
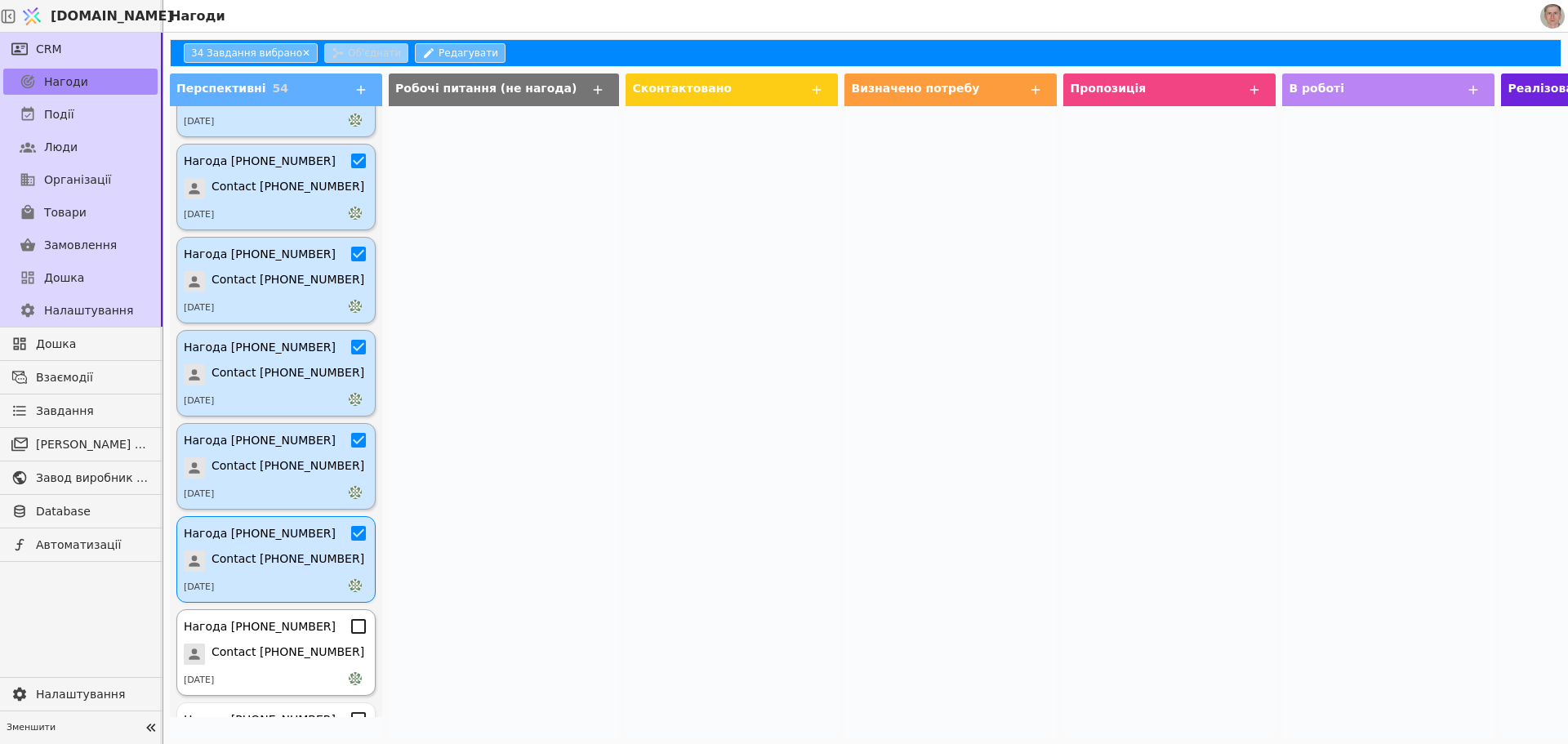
click at [352, 621] on icon at bounding box center [358, 626] width 15 height 15
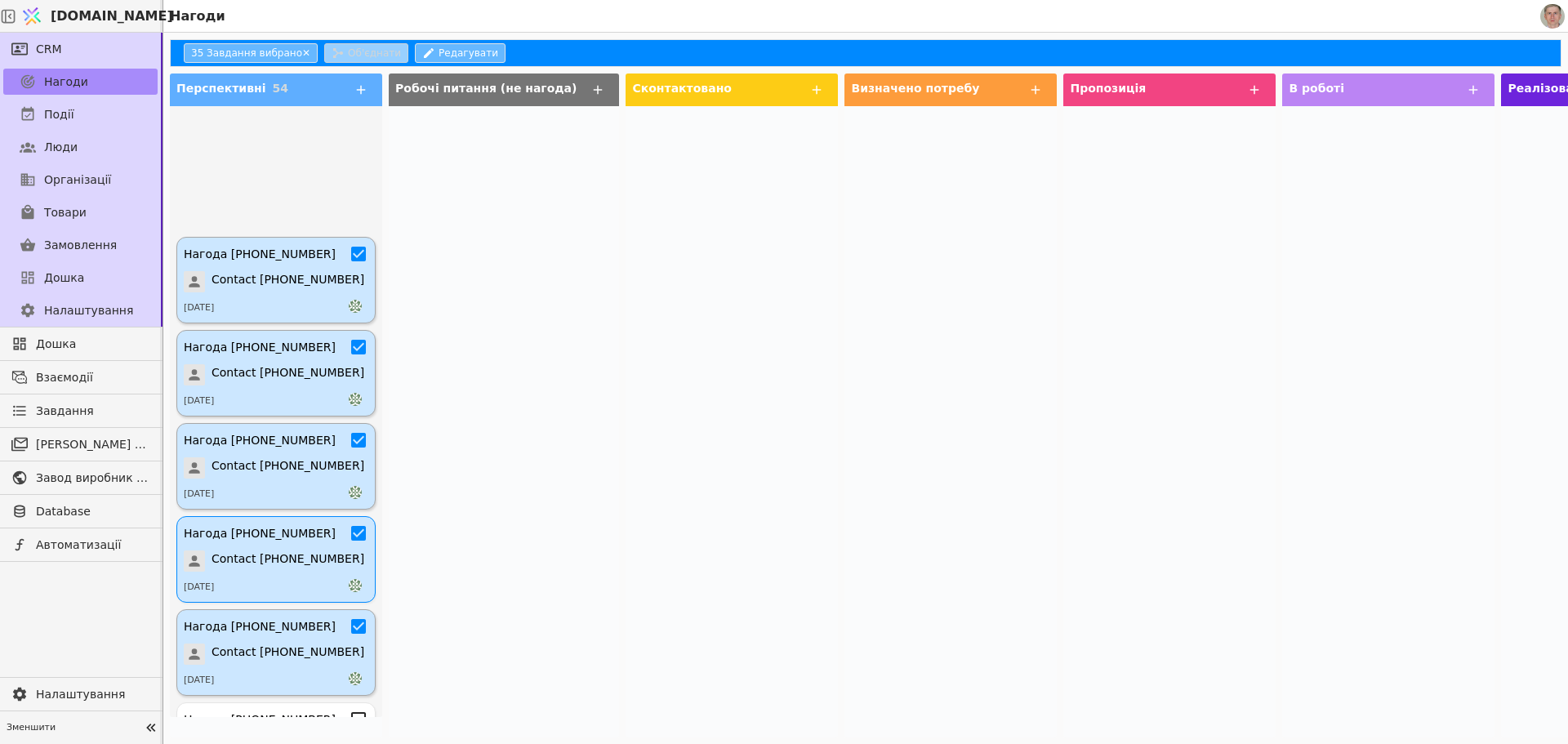
scroll to position [3152, 0]
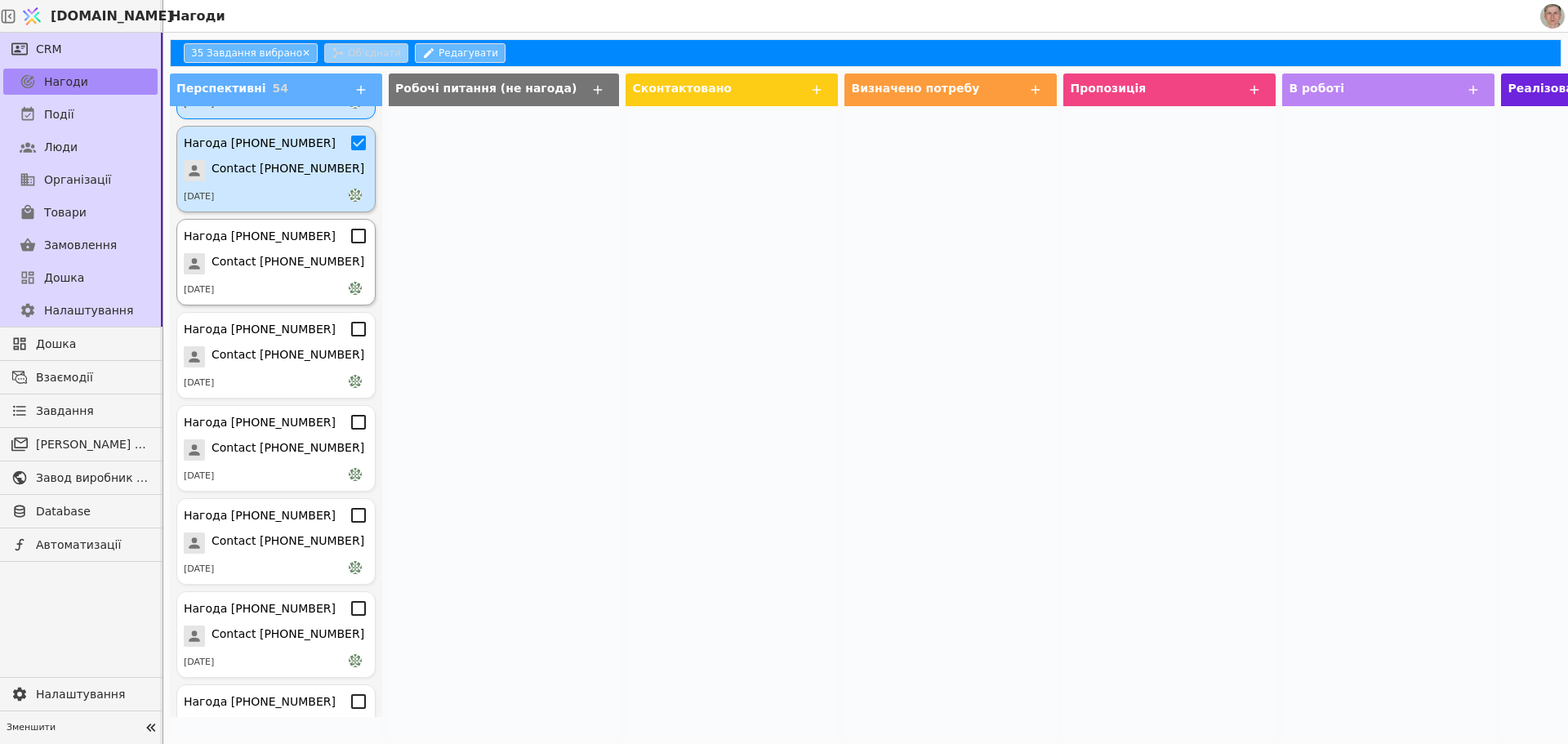
click at [349, 232] on icon at bounding box center [358, 236] width 19 height 19
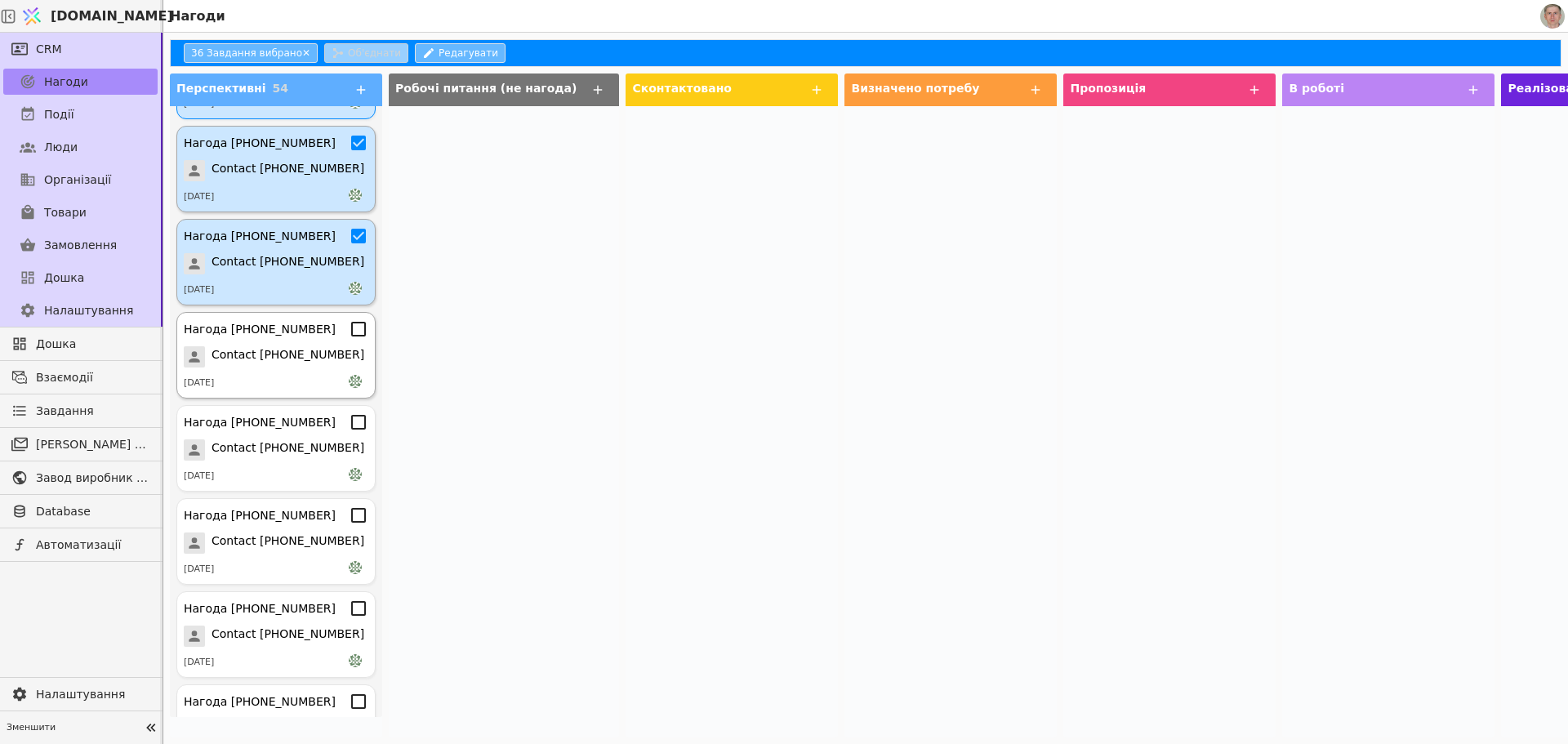
click at [349, 331] on icon at bounding box center [358, 329] width 19 height 19
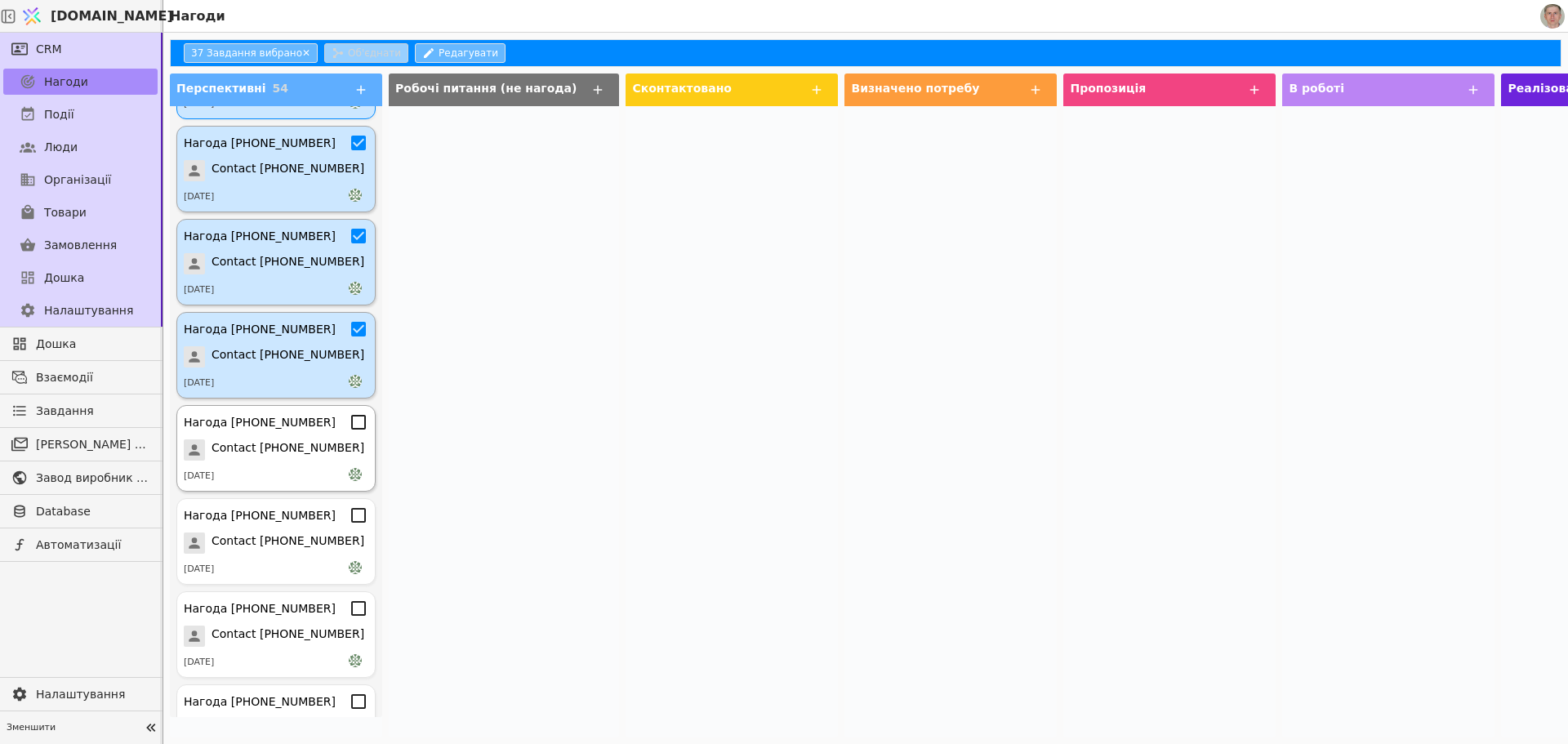
click at [349, 420] on icon at bounding box center [358, 423] width 19 height 19
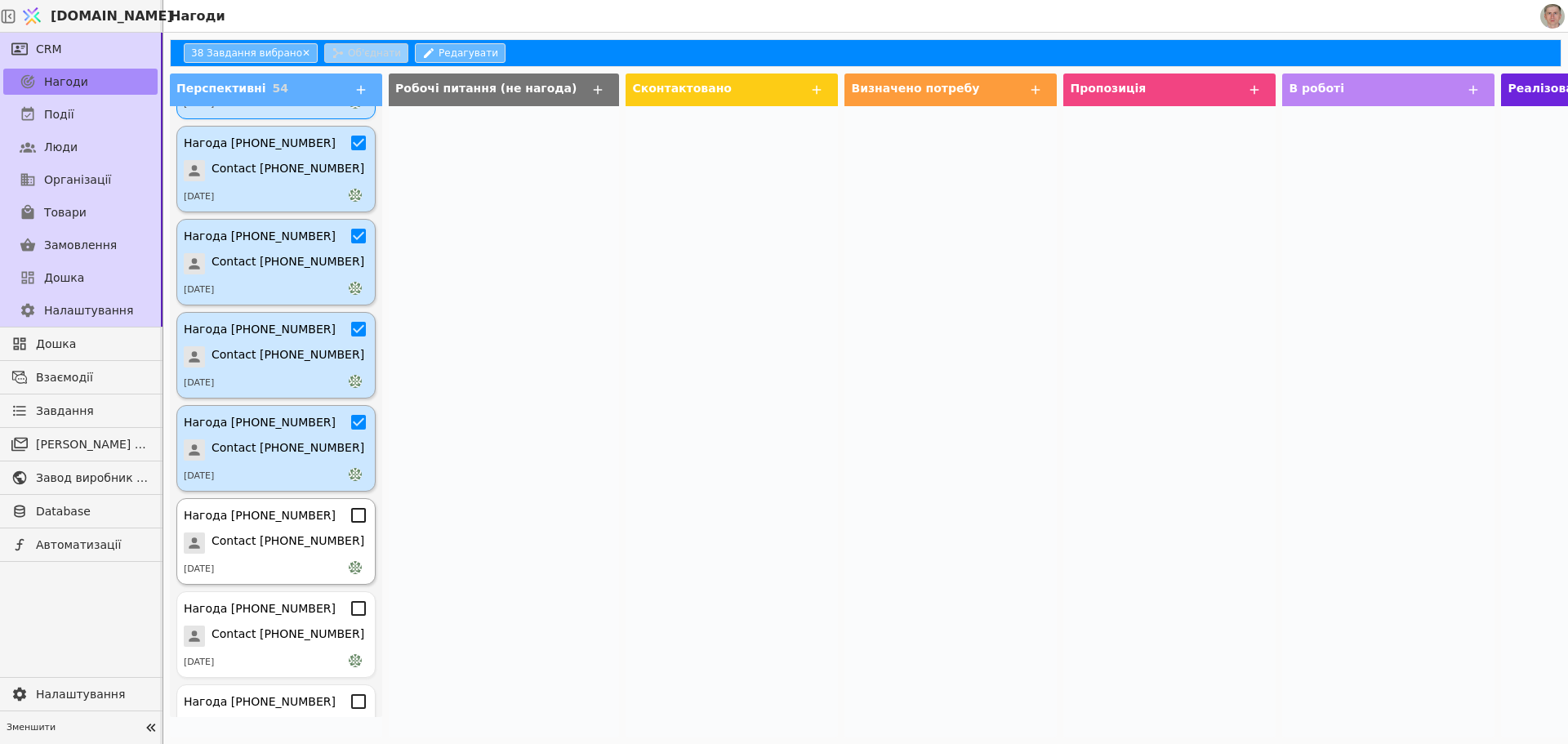
click at [349, 514] on icon at bounding box center [358, 515] width 19 height 19
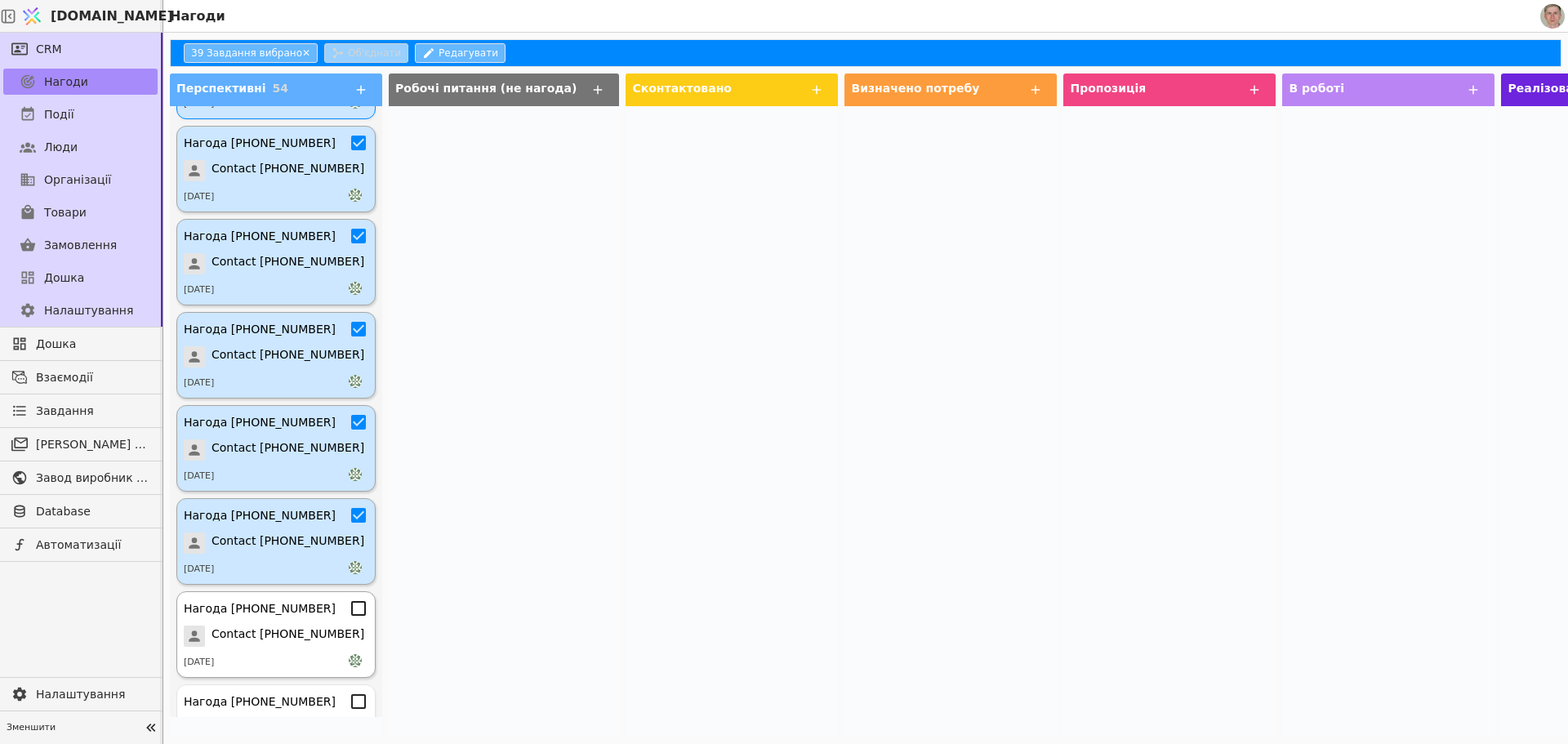
click at [349, 603] on icon at bounding box center [358, 608] width 19 height 19
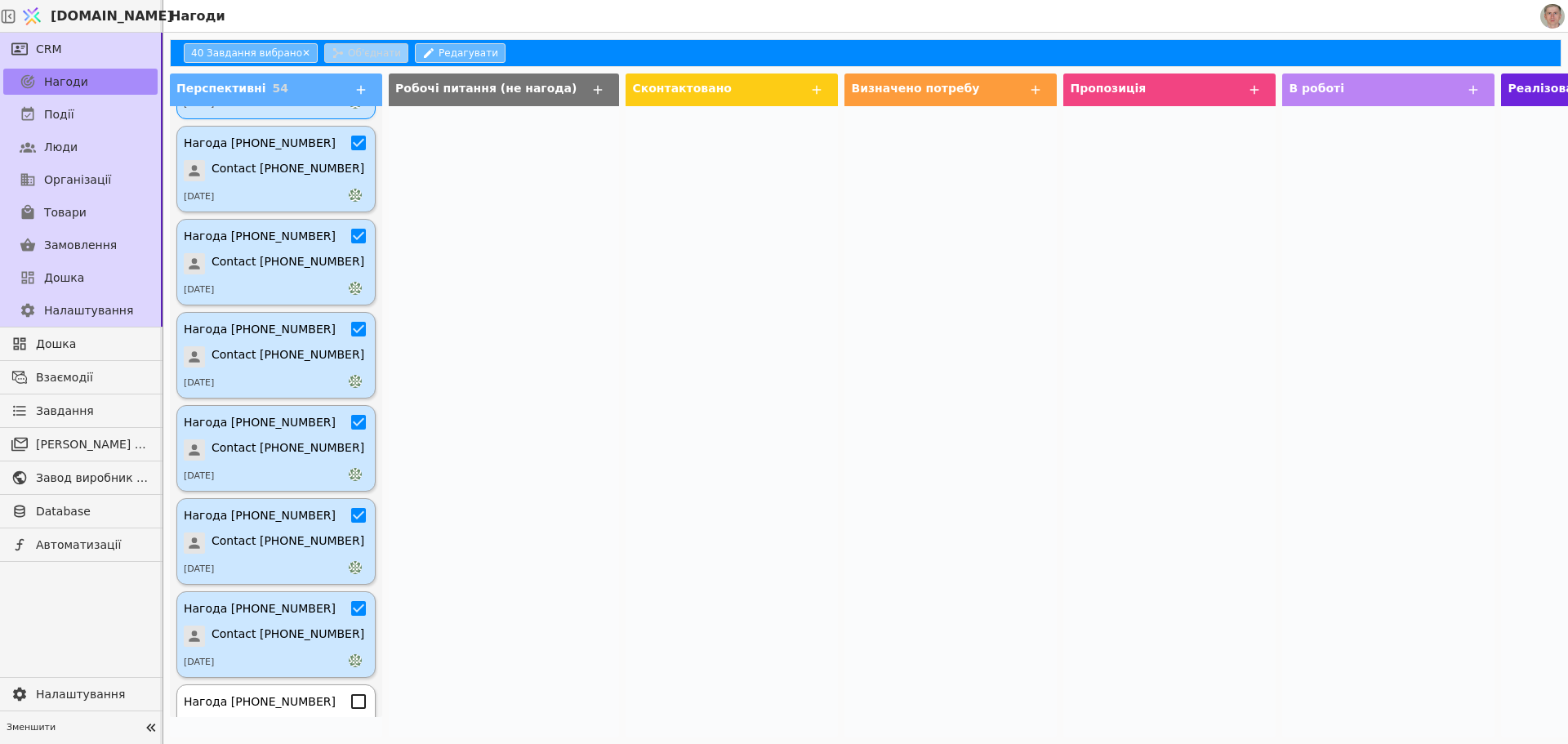
click at [352, 695] on icon at bounding box center [358, 701] width 15 height 15
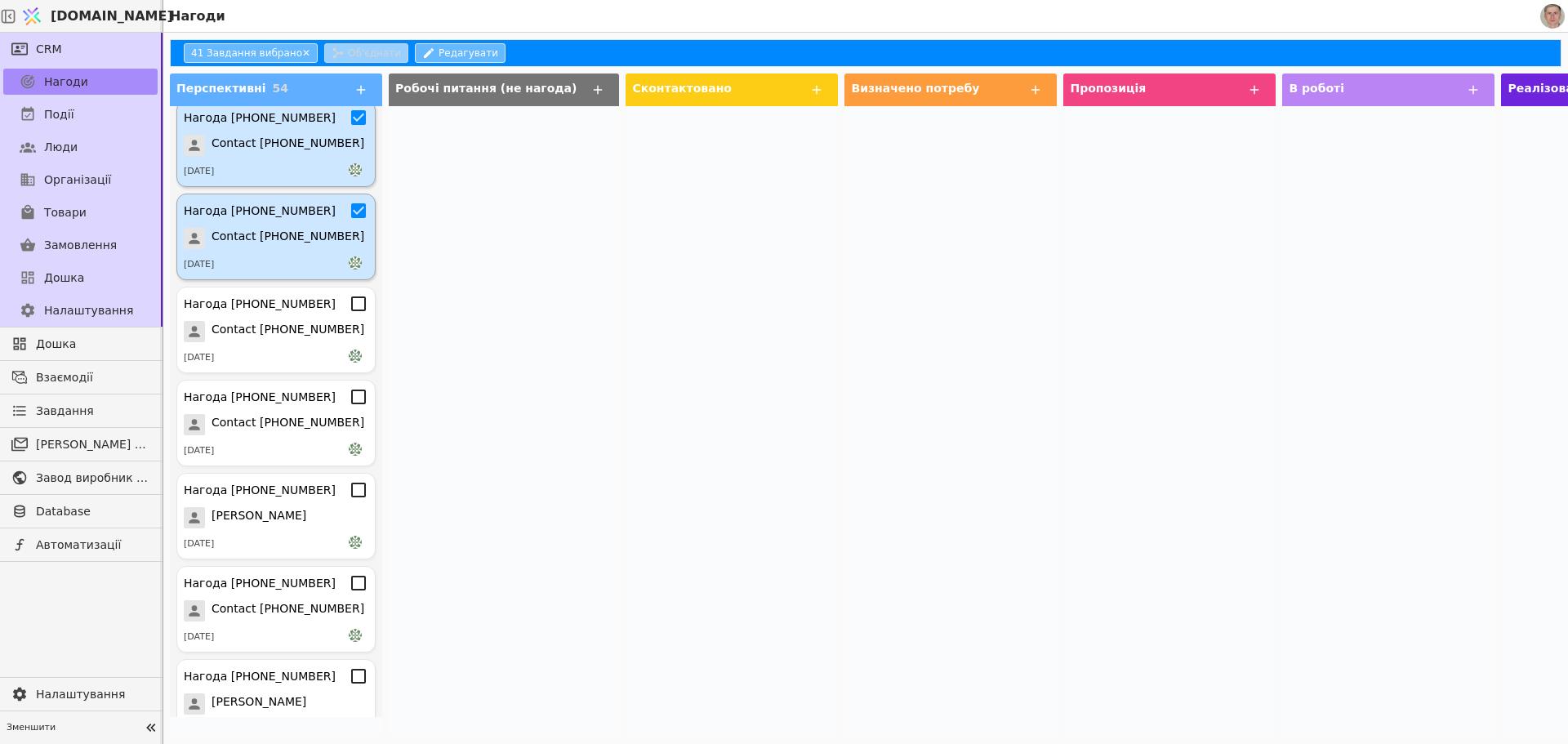
scroll to position [3686, 0]
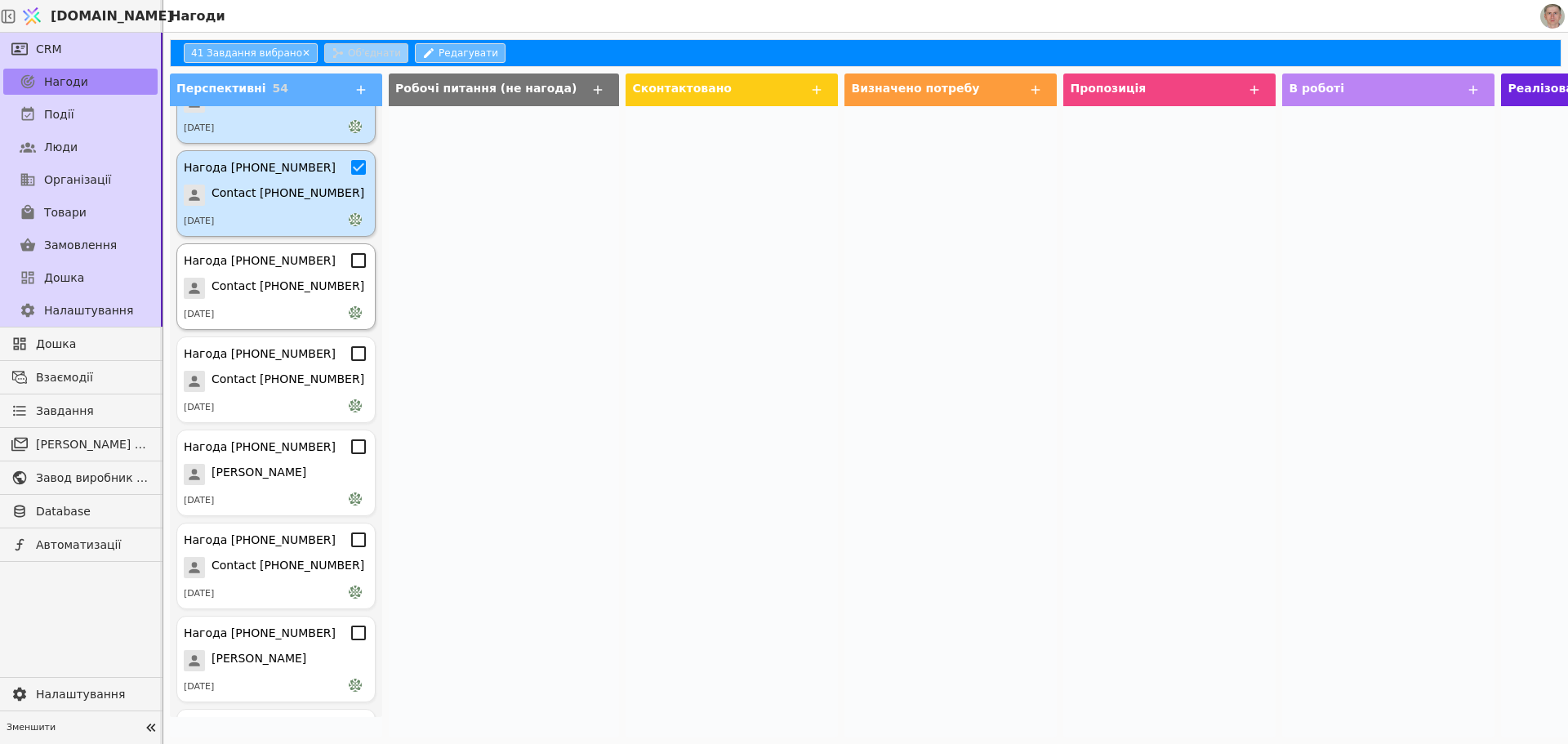
click at [351, 264] on icon at bounding box center [358, 260] width 19 height 19
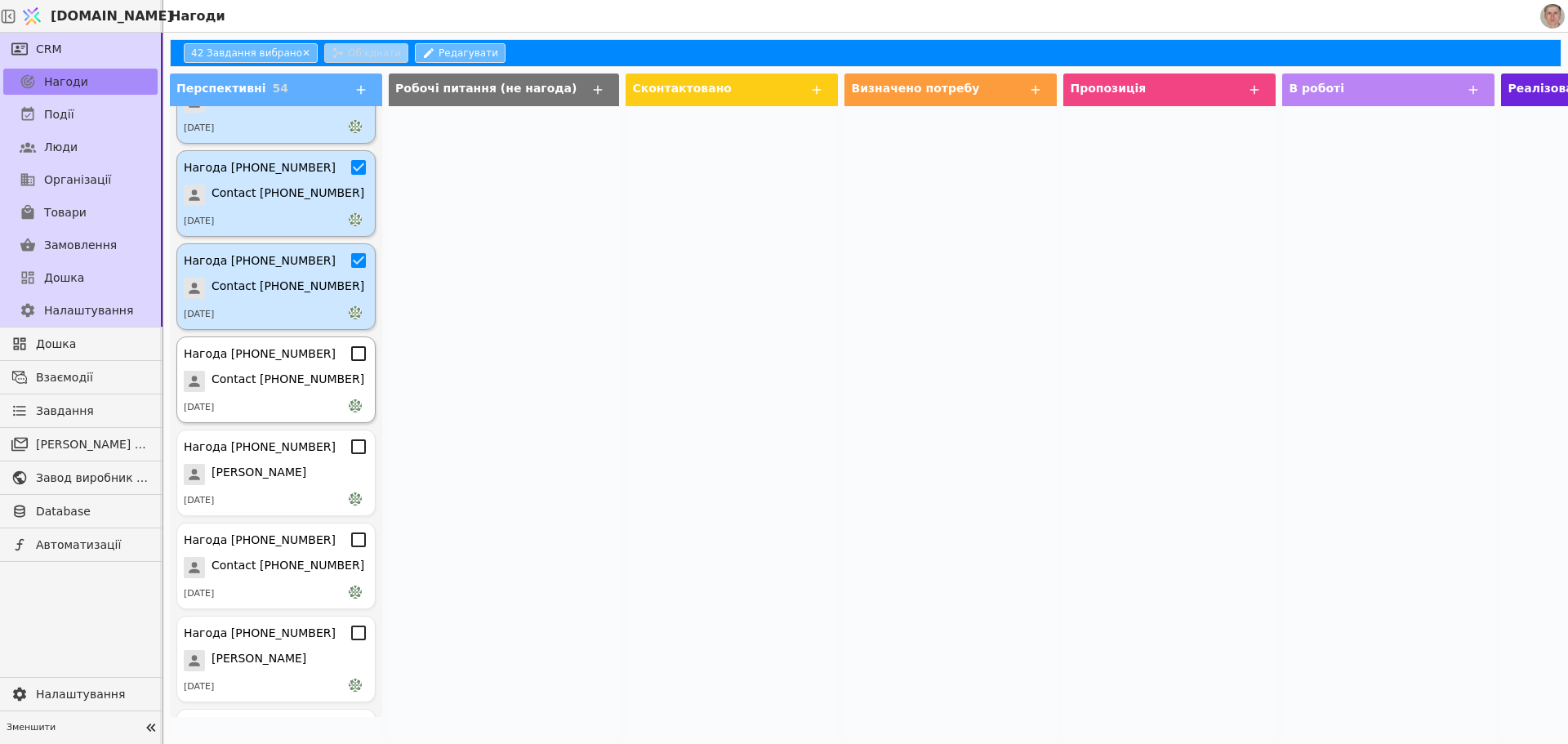
click at [349, 350] on icon at bounding box center [358, 354] width 19 height 19
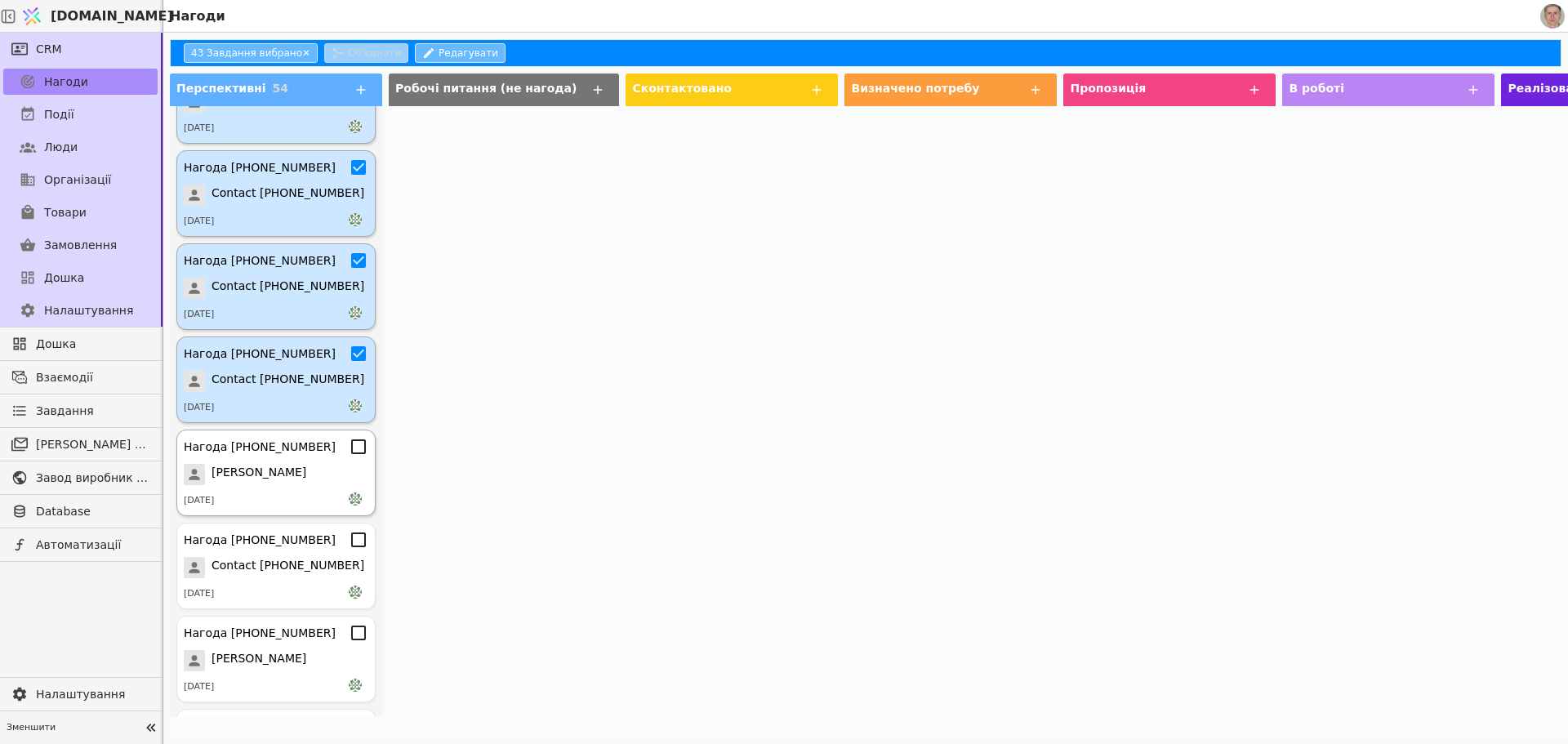
drag, startPoint x: 348, startPoint y: 449, endPoint x: 348, endPoint y: 458, distance: 9.0
click at [349, 449] on icon at bounding box center [358, 447] width 19 height 19
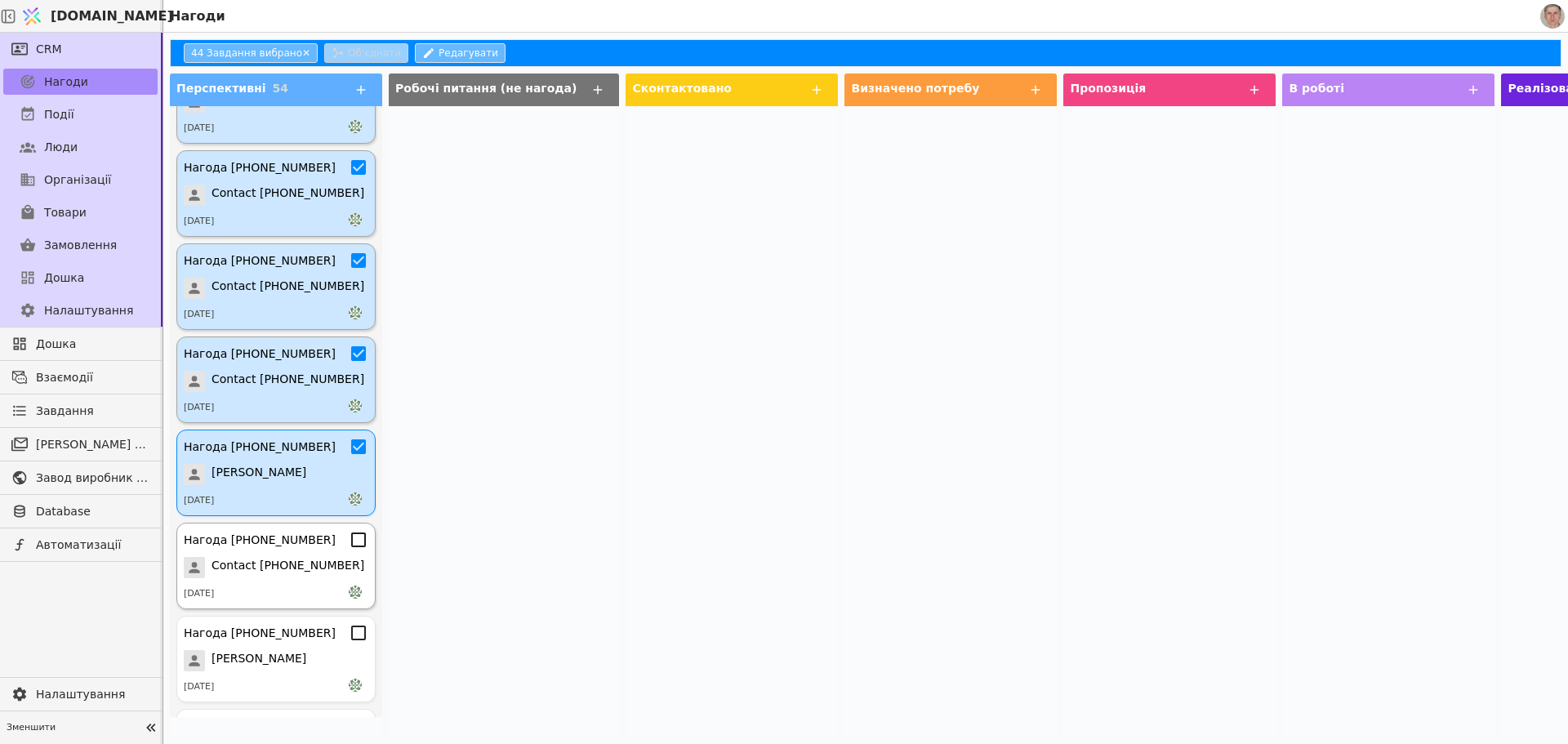
click at [349, 541] on icon at bounding box center [358, 540] width 19 height 19
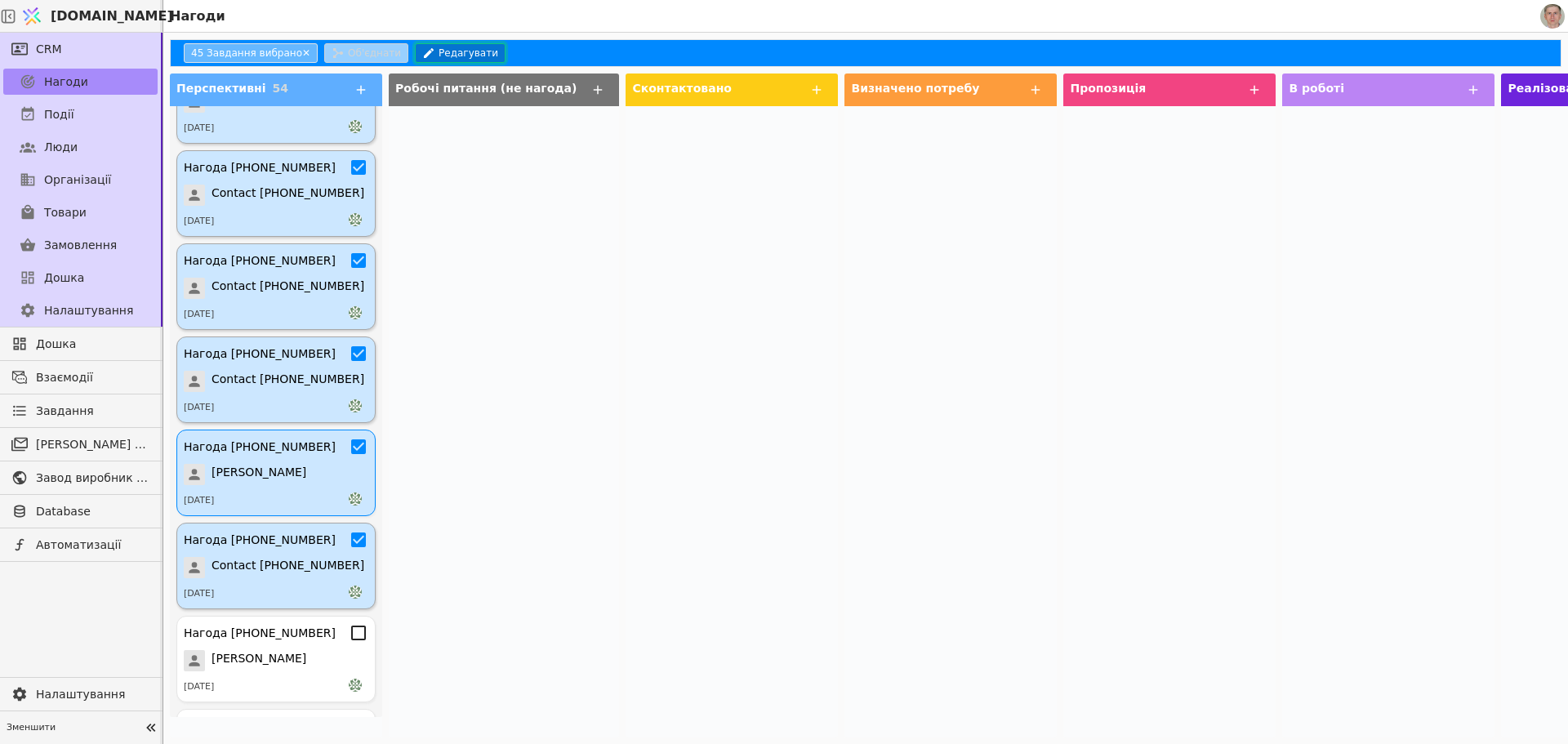
click at [453, 49] on button "Редагувати" at bounding box center [460, 53] width 90 height 19
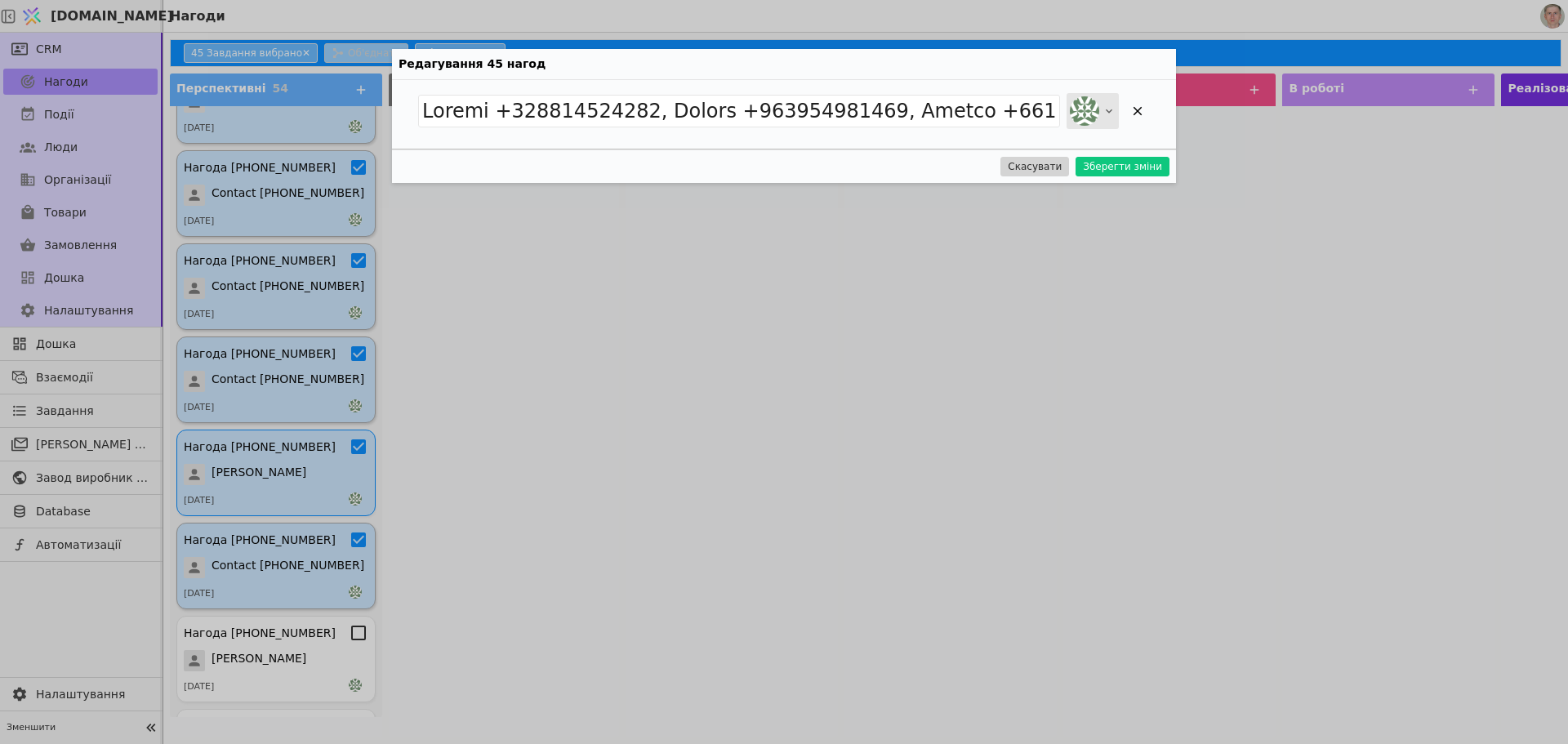
click at [1106, 113] on icon at bounding box center [1108, 111] width 13 height 13
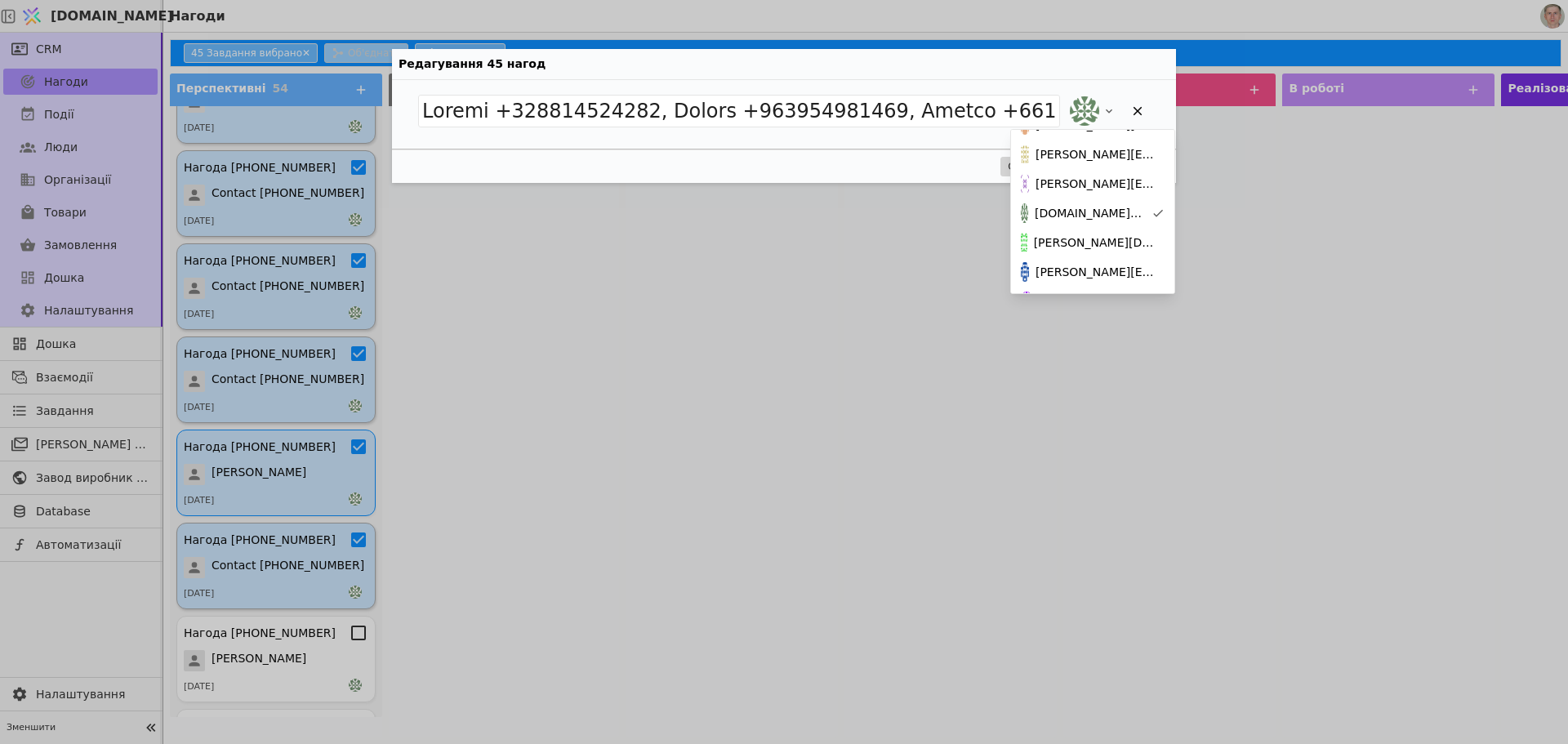
scroll to position [182, 0]
click at [1115, 236] on span "[PERSON_NAME][DOMAIN_NAME][EMAIL_ADDRESS][DOMAIN_NAME]" at bounding box center [1096, 233] width 124 height 17
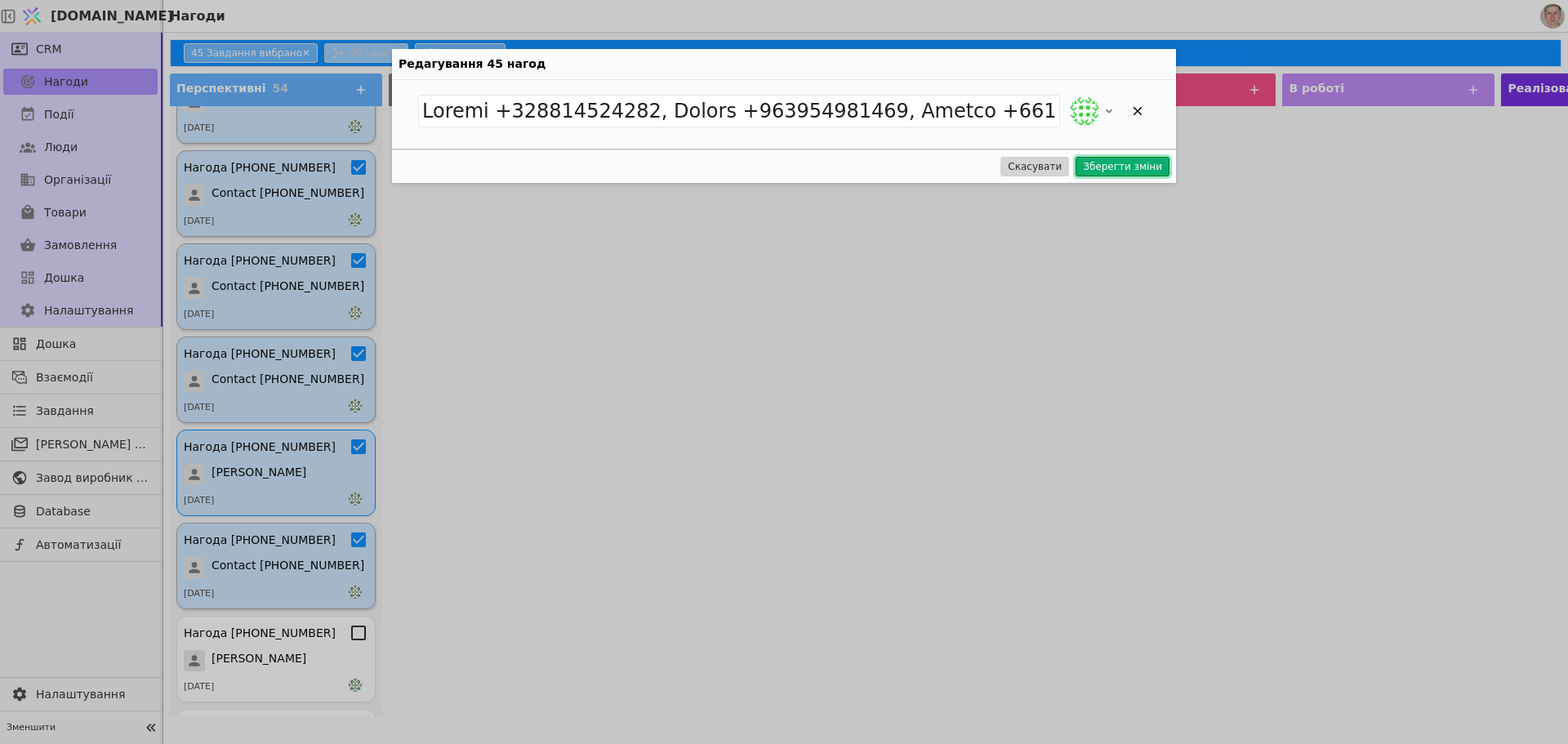
click at [1130, 168] on button "Зберегти зміни" at bounding box center [1122, 166] width 94 height 19
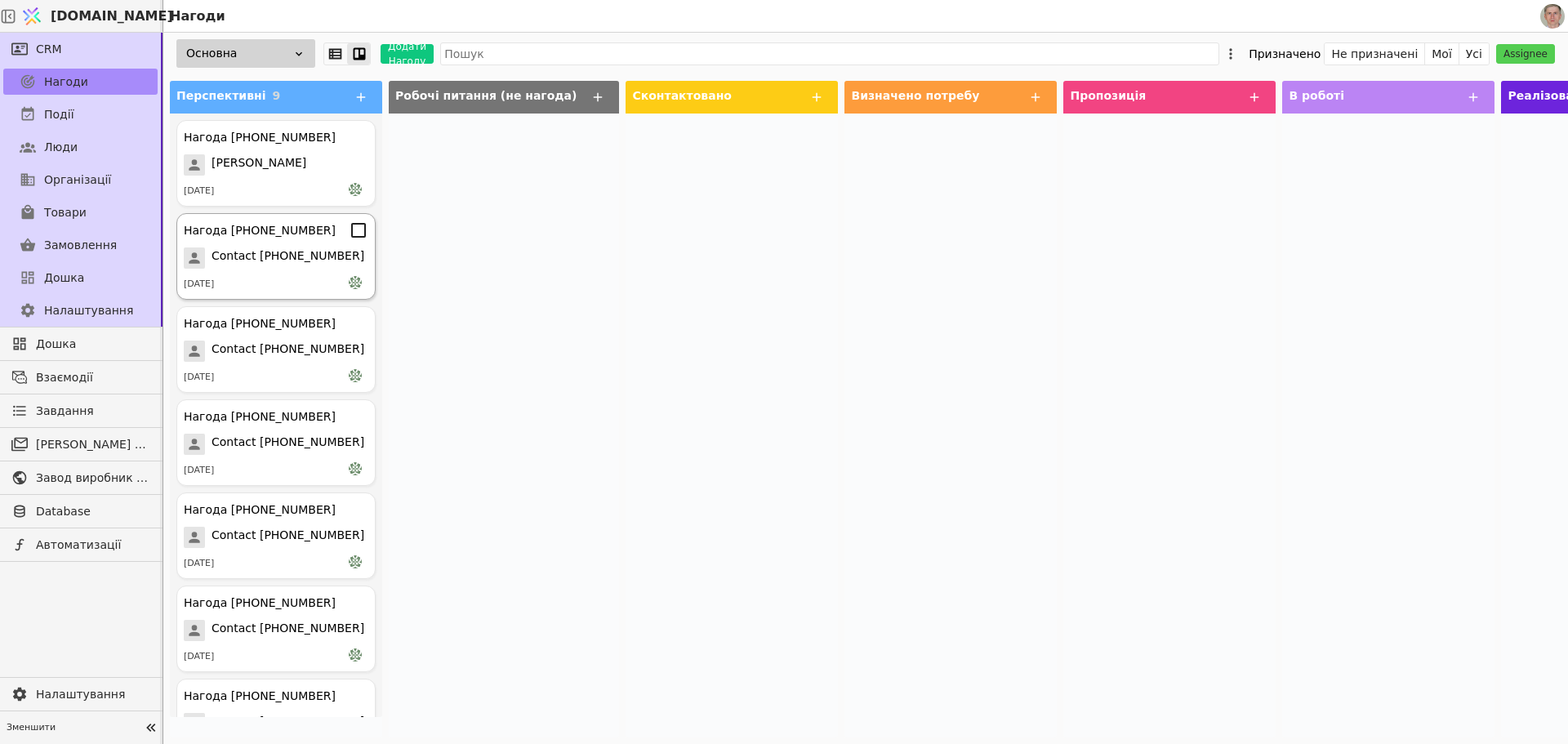
click at [349, 133] on icon at bounding box center [358, 137] width 19 height 19
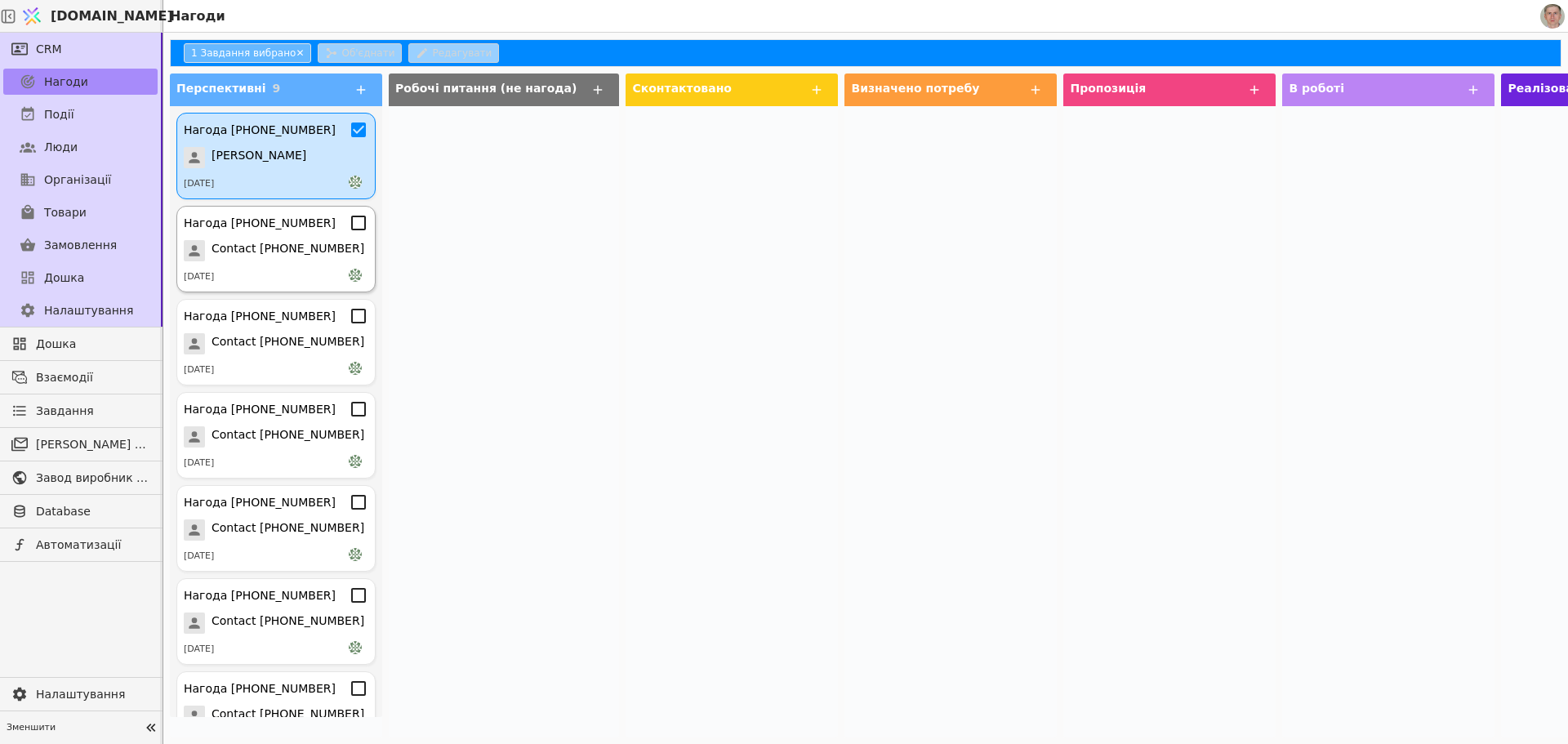
click at [349, 226] on icon at bounding box center [358, 222] width 19 height 19
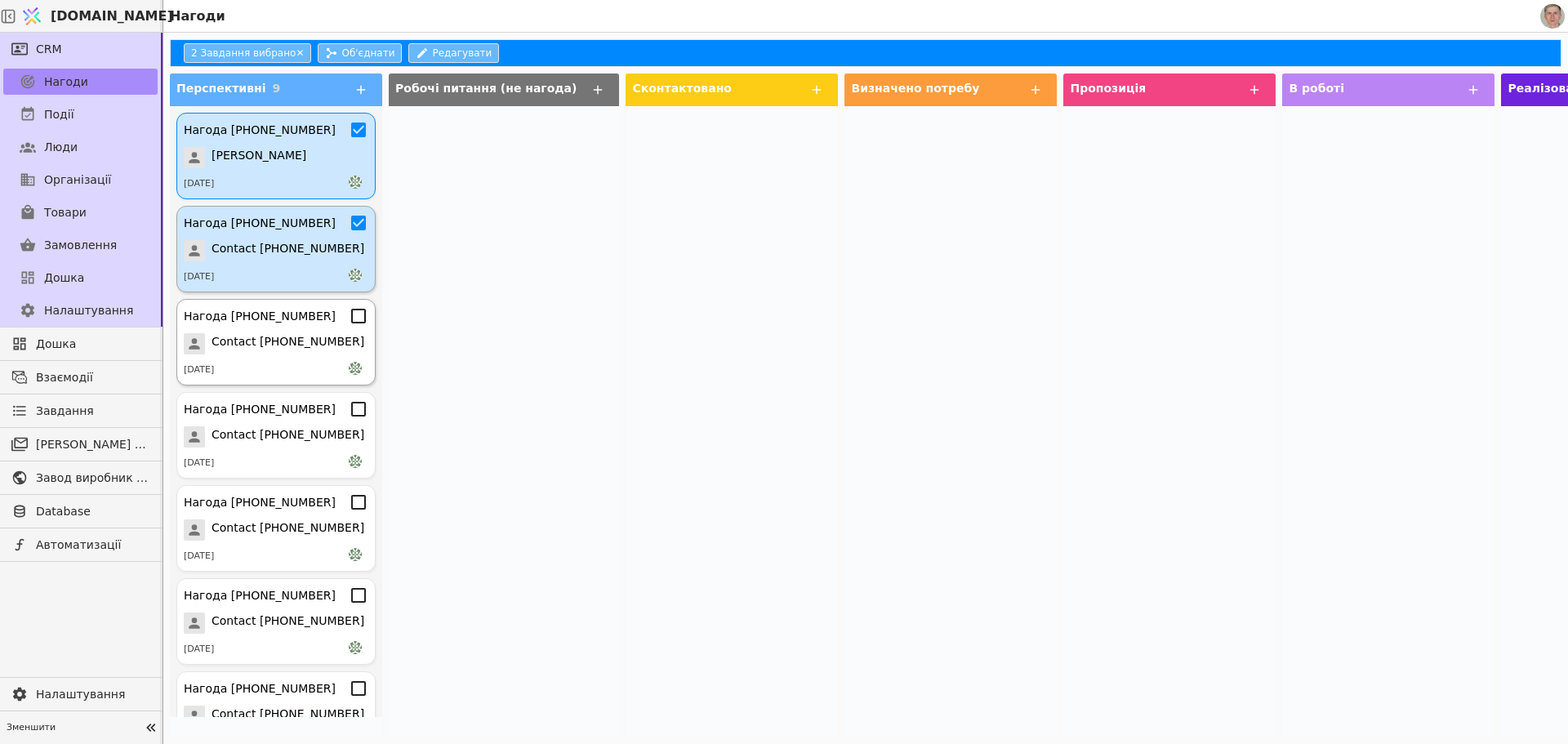
click at [349, 319] on icon at bounding box center [358, 316] width 19 height 19
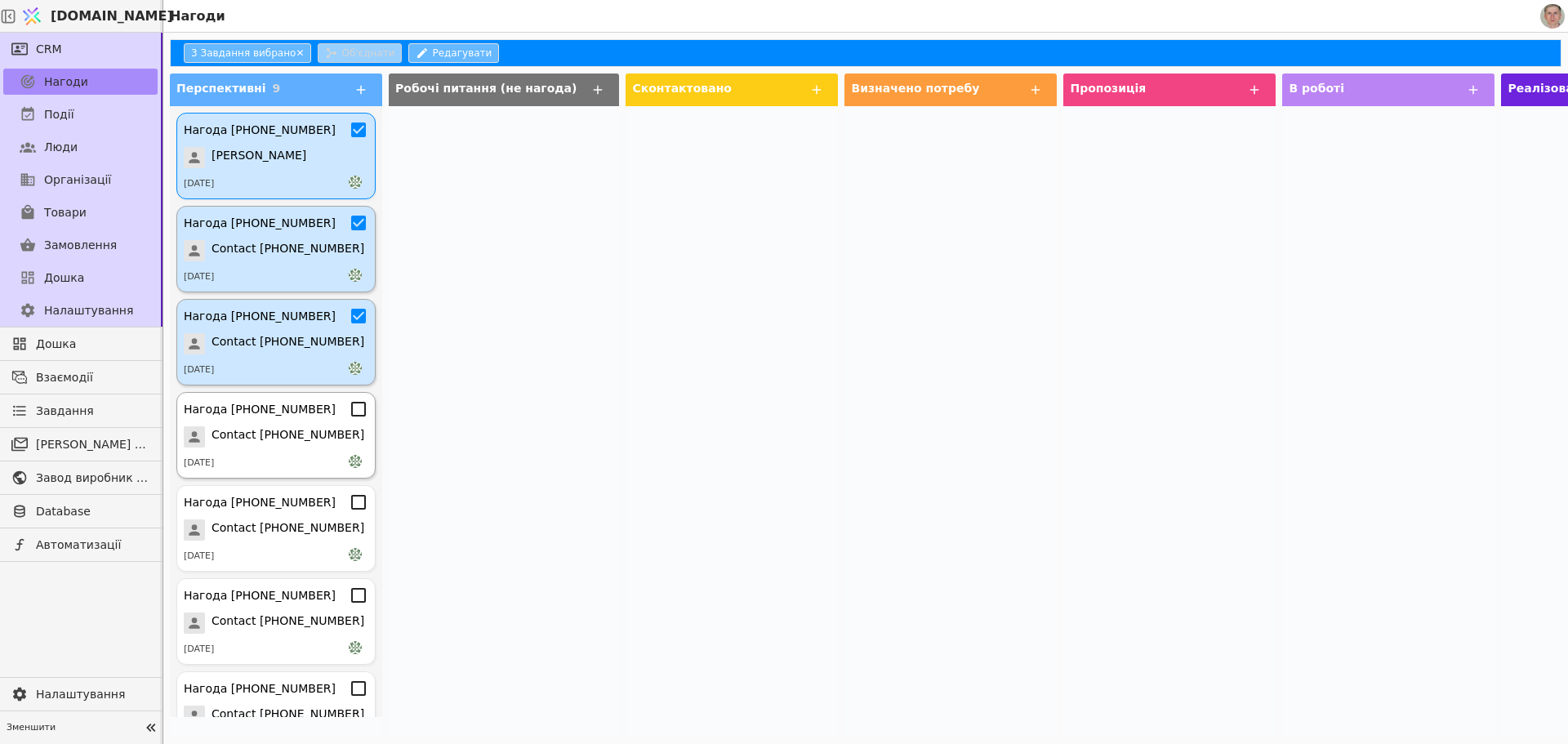
click at [344, 397] on div "Нагода [PHONE_NUMBER] Contact [PHONE_NUMBER] [DATE]" at bounding box center [276, 435] width 199 height 86
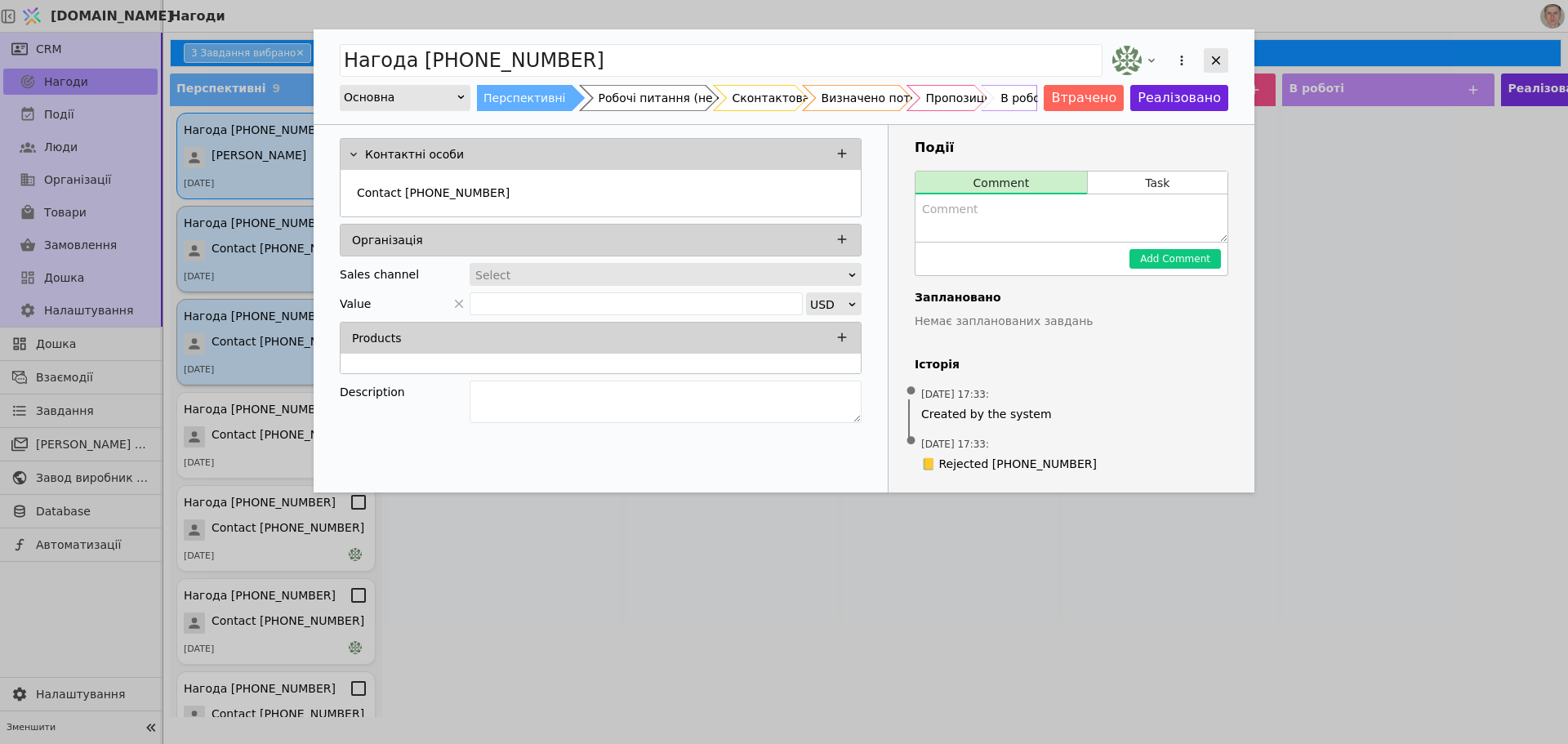
click at [1208, 62] on div "Add Opportunity" at bounding box center [1215, 60] width 24 height 24
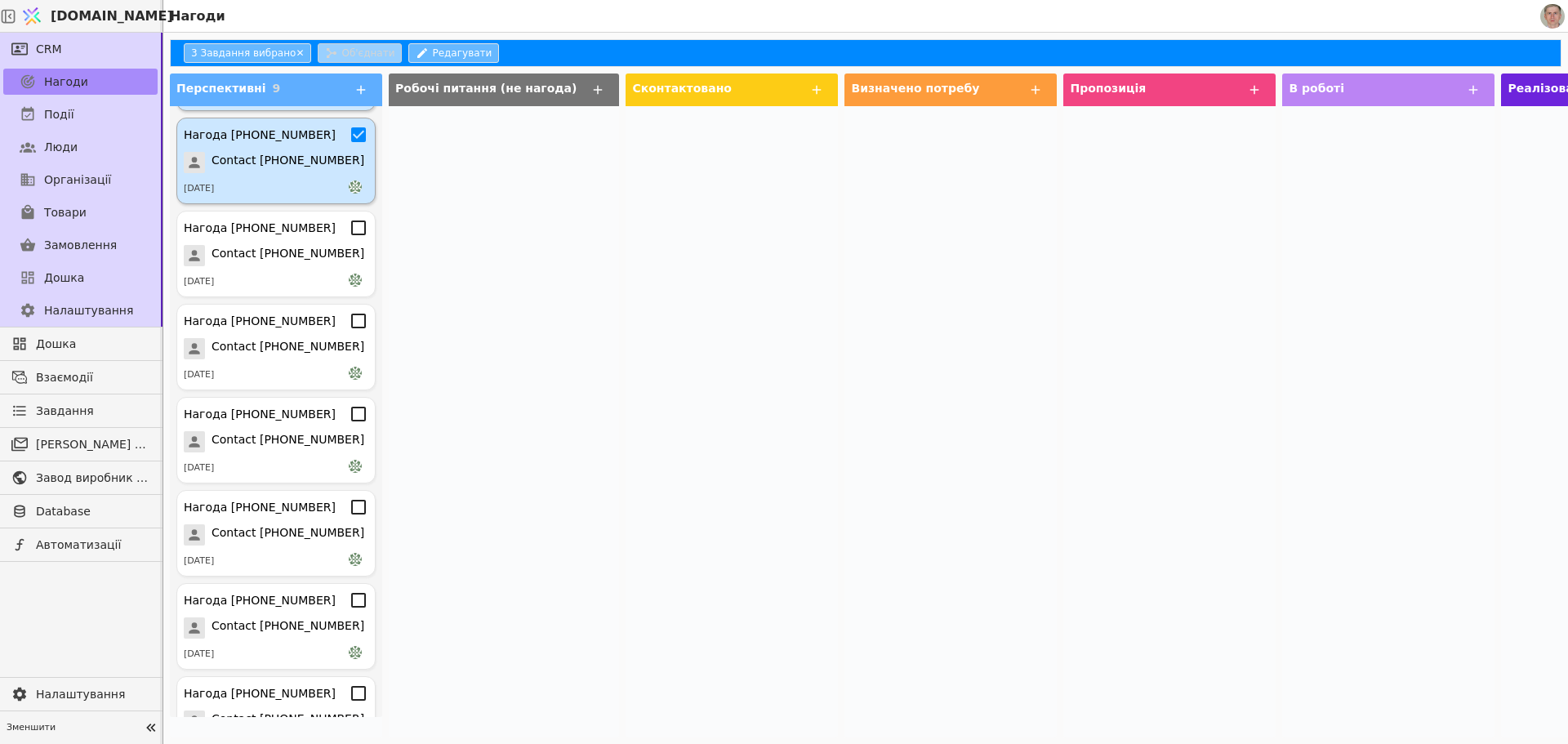
scroll to position [188, 0]
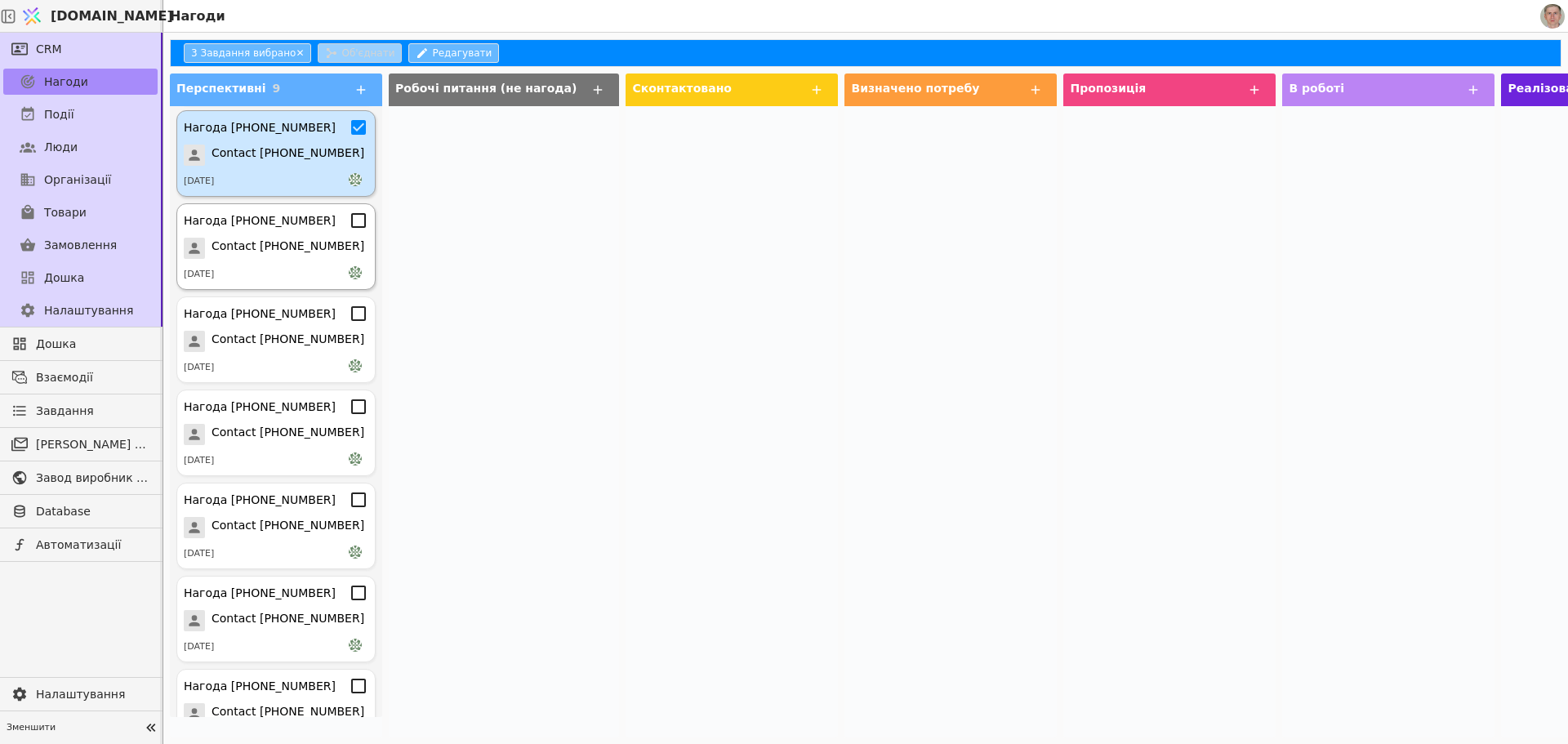
click at [349, 220] on icon at bounding box center [358, 220] width 19 height 19
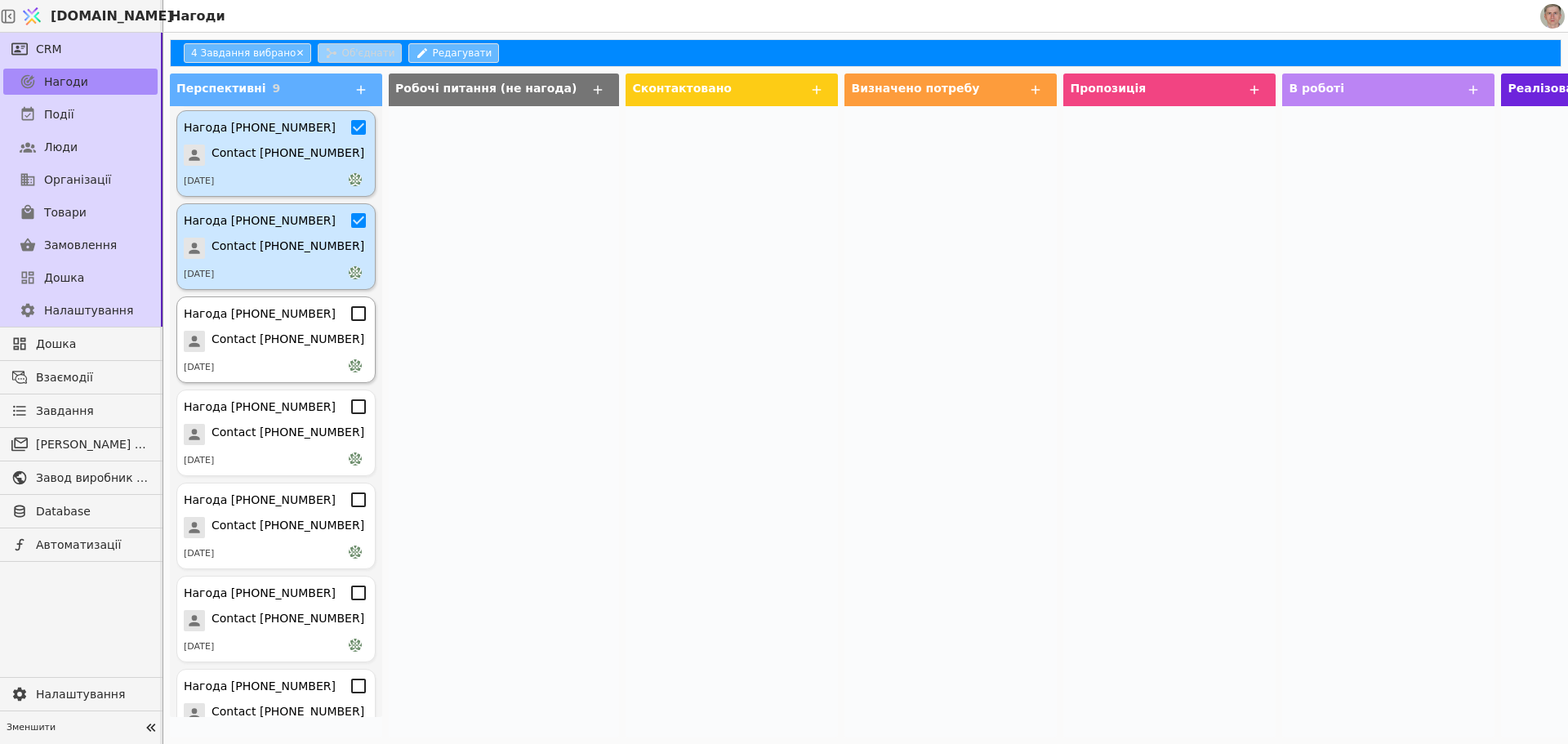
click at [349, 316] on icon at bounding box center [358, 314] width 19 height 19
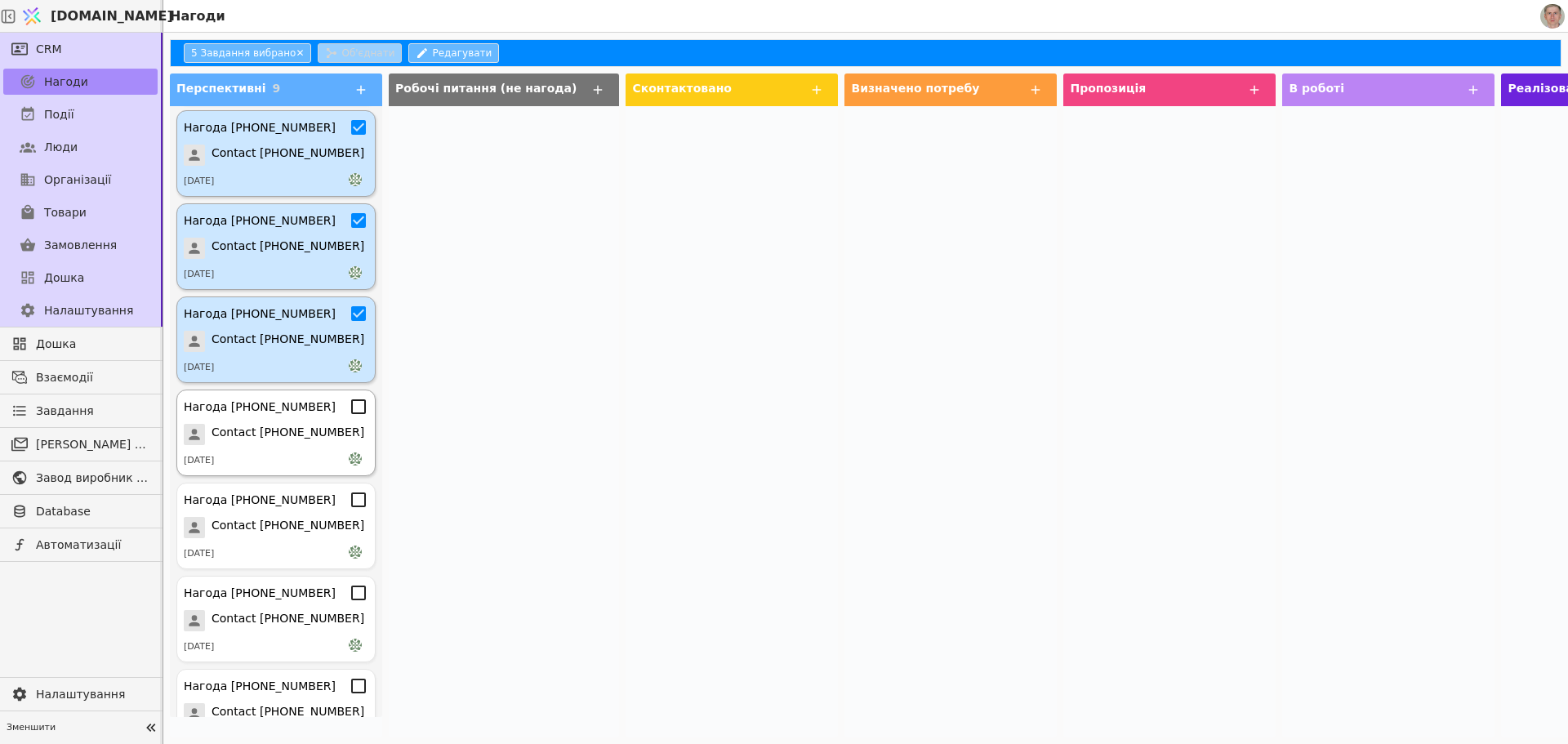
click at [352, 401] on icon at bounding box center [358, 406] width 15 height 15
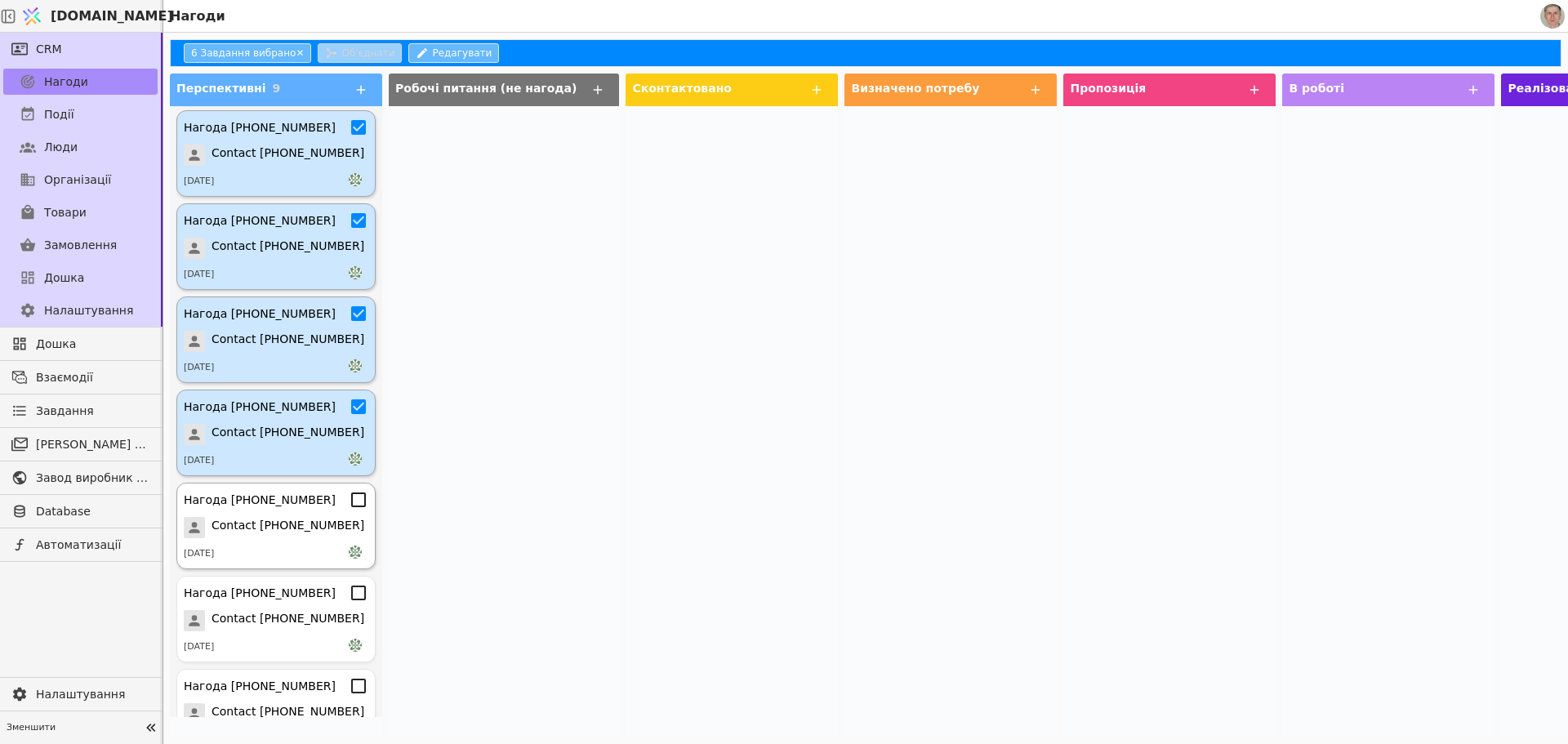
click at [349, 495] on icon at bounding box center [358, 499] width 19 height 19
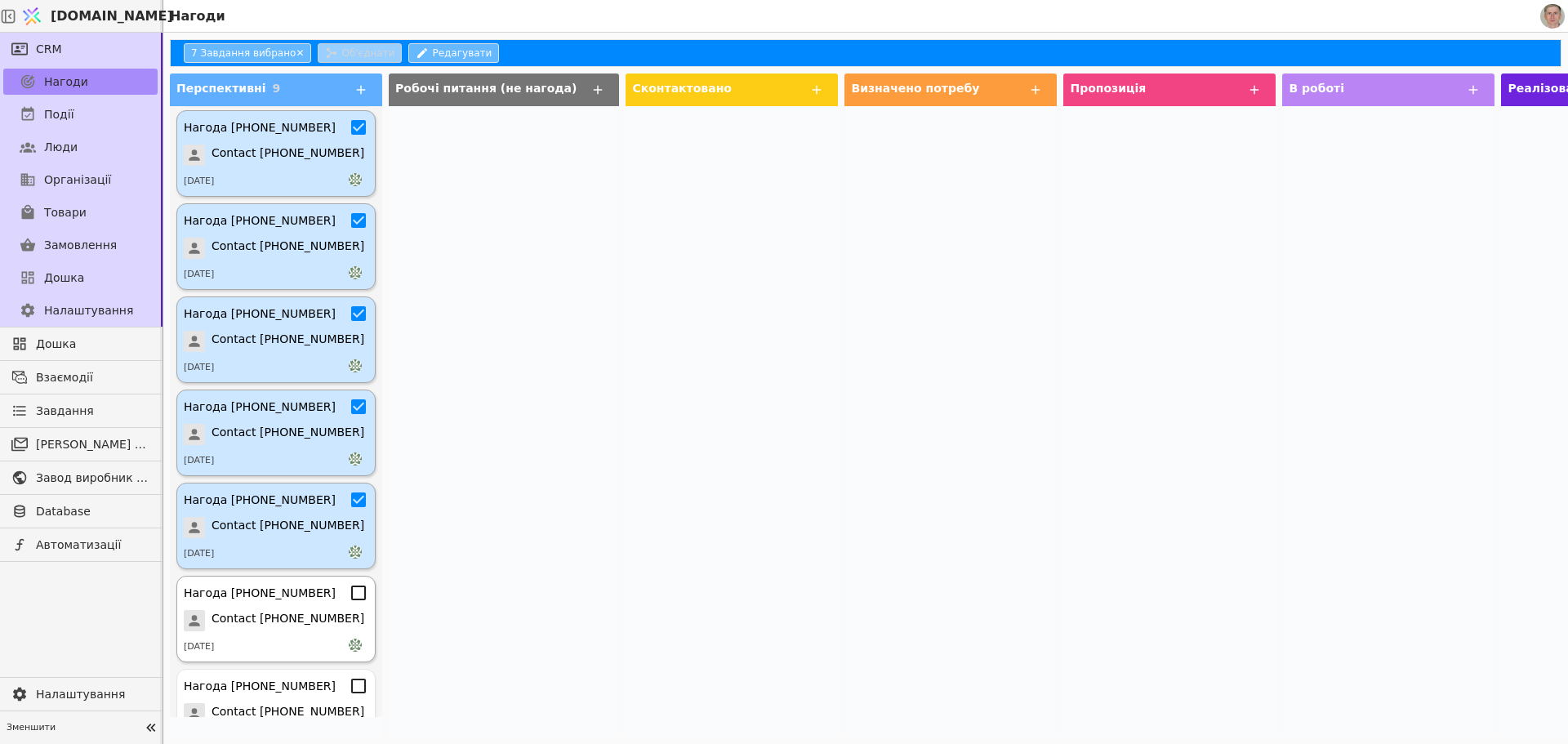
click at [349, 589] on icon at bounding box center [358, 592] width 19 height 19
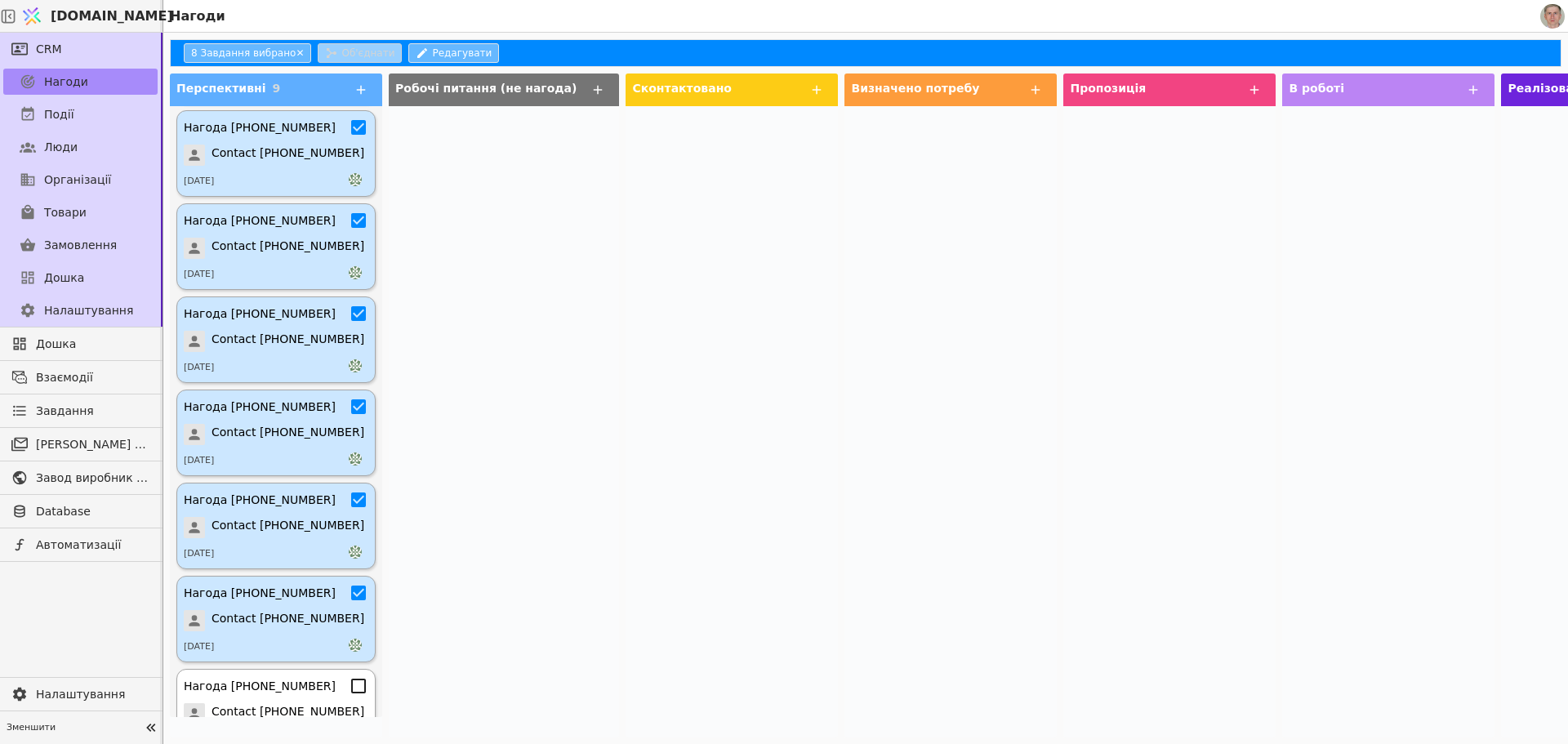
click at [349, 690] on icon at bounding box center [358, 686] width 19 height 19
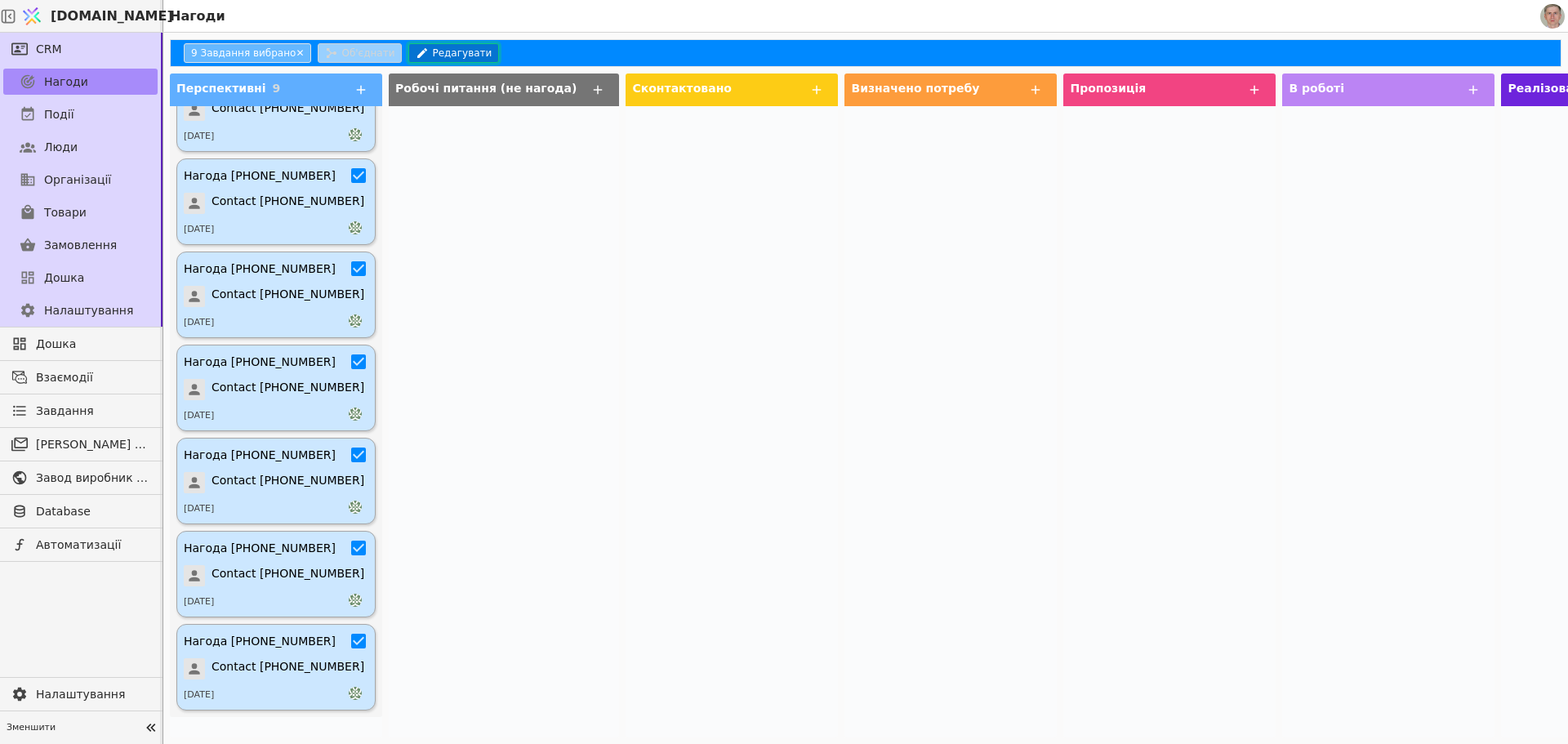
click at [420, 49] on button "Редагувати" at bounding box center [453, 53] width 90 height 19
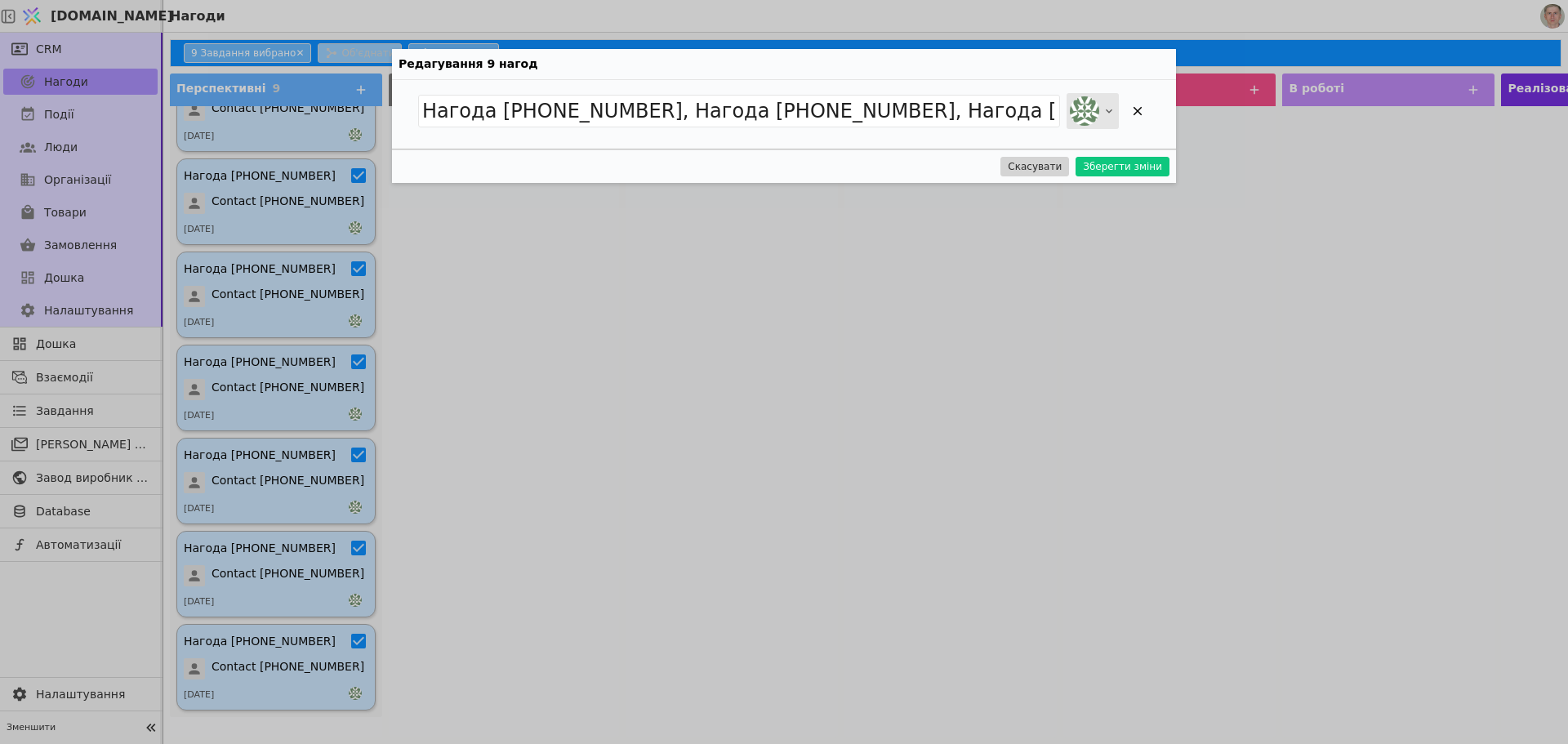
click at [1105, 108] on icon at bounding box center [1108, 111] width 13 height 13
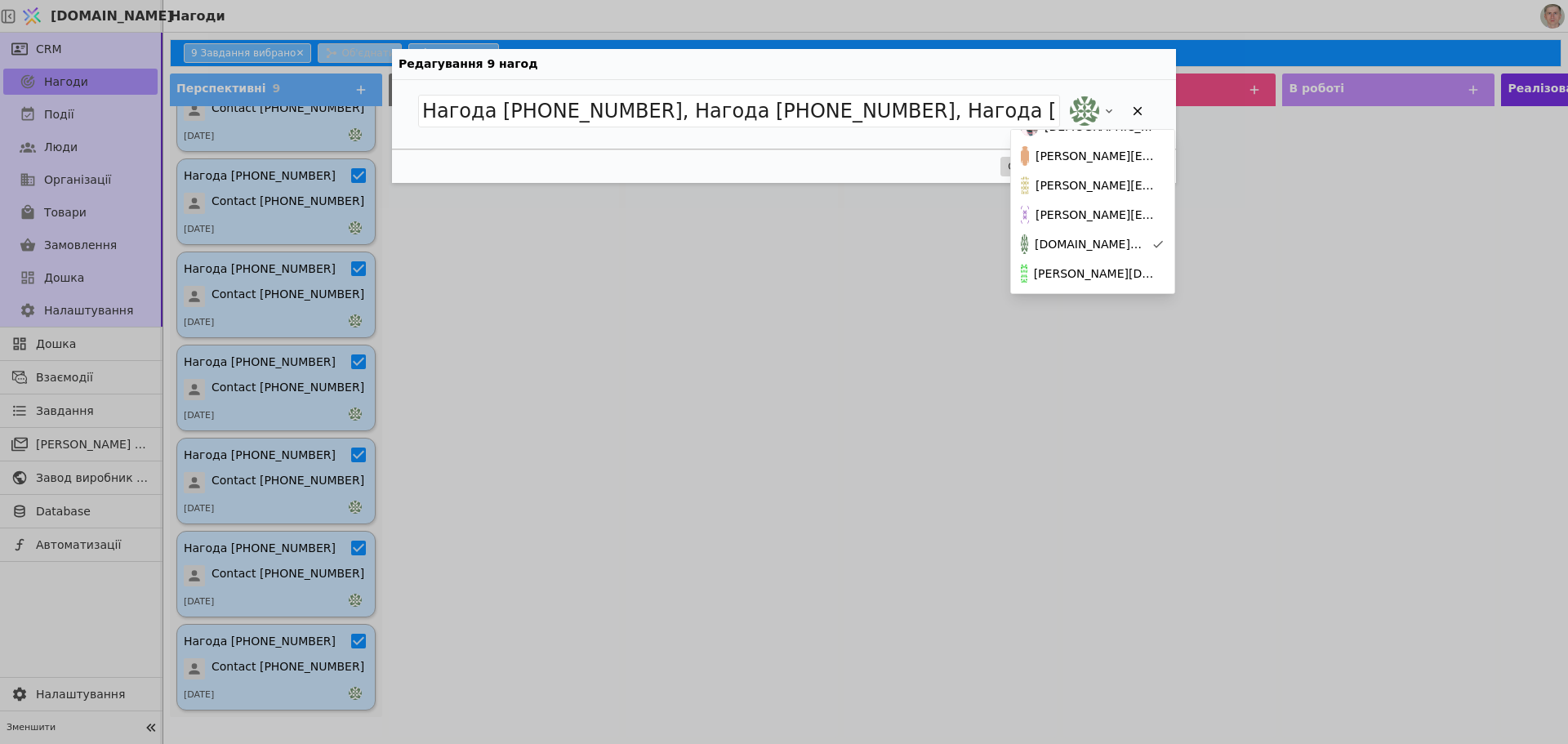
scroll to position [168, 0]
click at [1100, 248] on span "[PERSON_NAME][DOMAIN_NAME][EMAIL_ADDRESS][DOMAIN_NAME]" at bounding box center [1096, 247] width 124 height 17
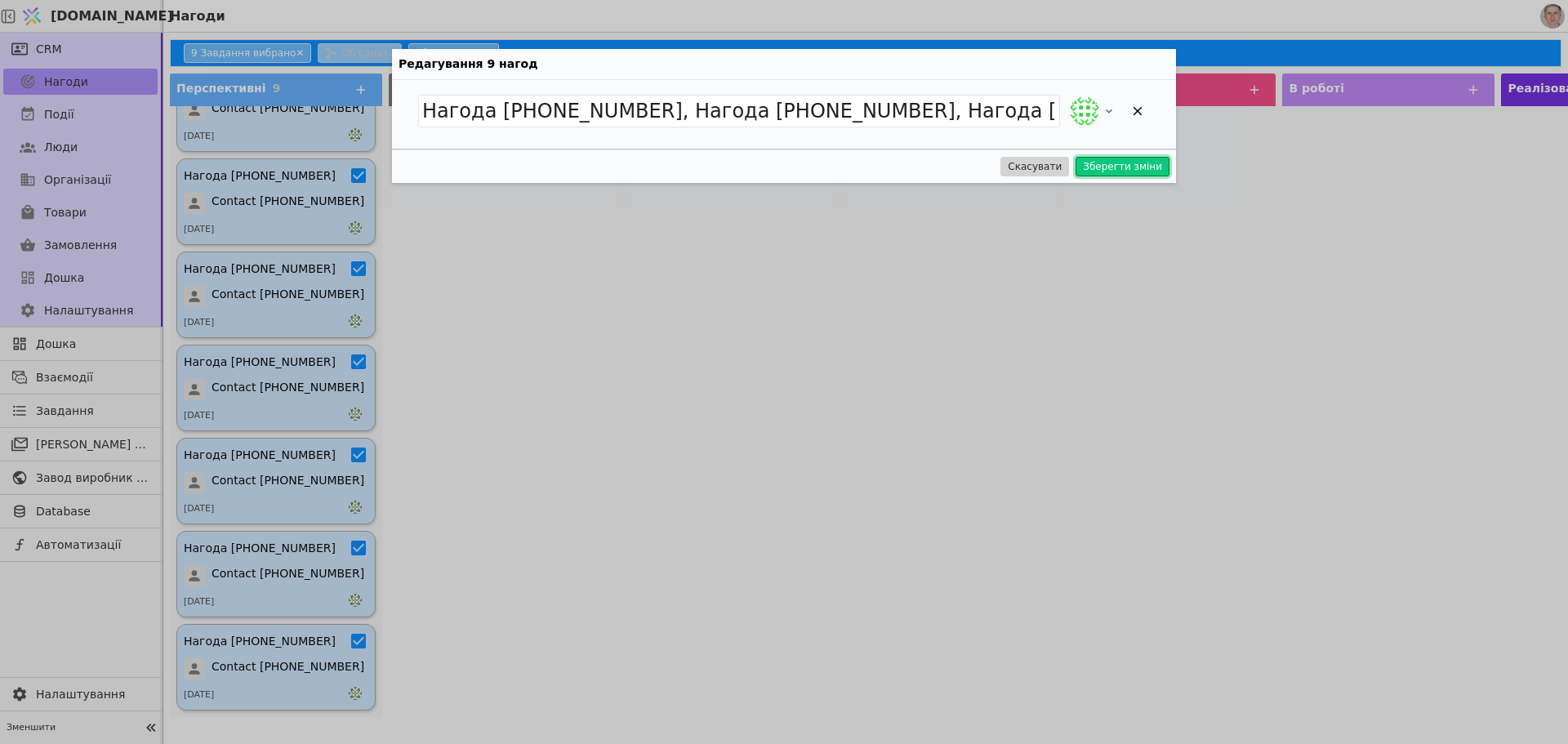
click at [1125, 168] on button "Зберегти зміни" at bounding box center [1122, 166] width 94 height 19
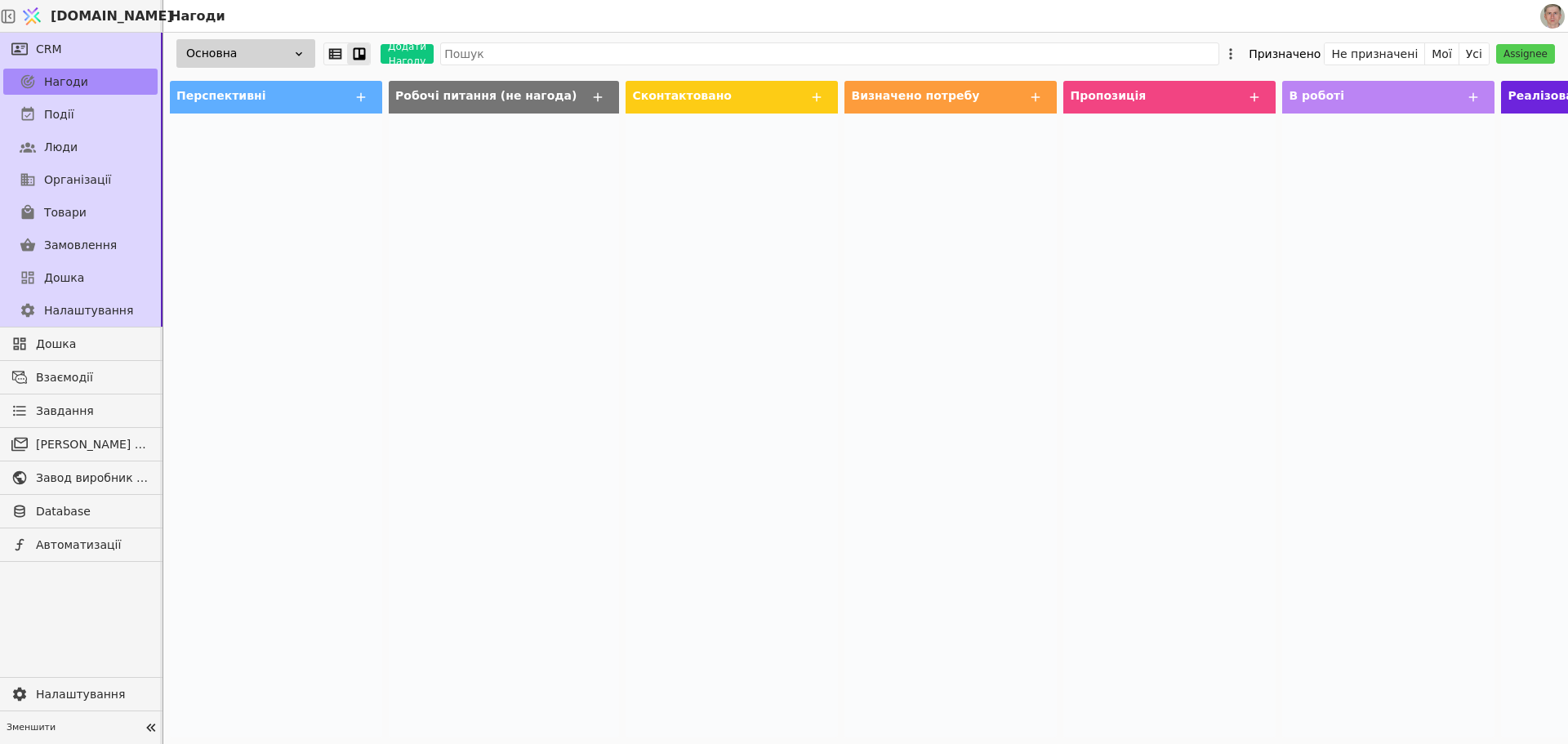
click at [662, 188] on div at bounding box center [732, 425] width 213 height 624
drag, startPoint x: 86, startPoint y: 242, endPoint x: 688, endPoint y: 290, distance: 603.9
click at [86, 242] on span "Замовлення" at bounding box center [80, 246] width 73 height 17
